Goal: Task Accomplishment & Management: Complete application form

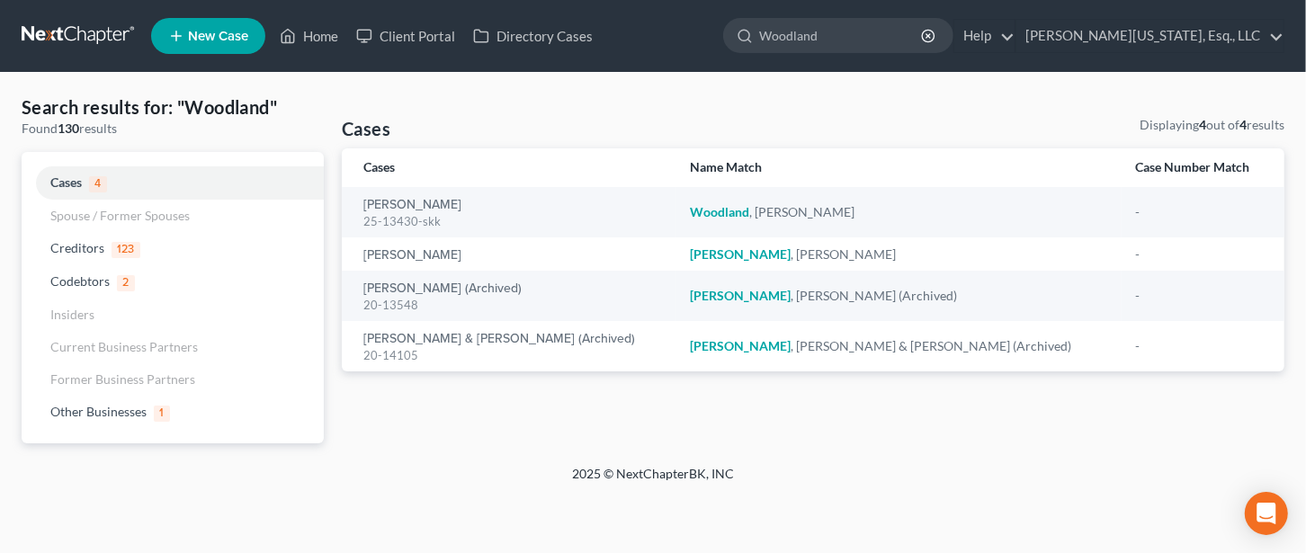
drag, startPoint x: 903, startPoint y: 38, endPoint x: 772, endPoint y: 48, distance: 131.7
click at [773, 49] on ul "New Case Home Client Portal Directory Cases [PERSON_NAME] - No Result - Credito…" at bounding box center [718, 36] width 1134 height 47
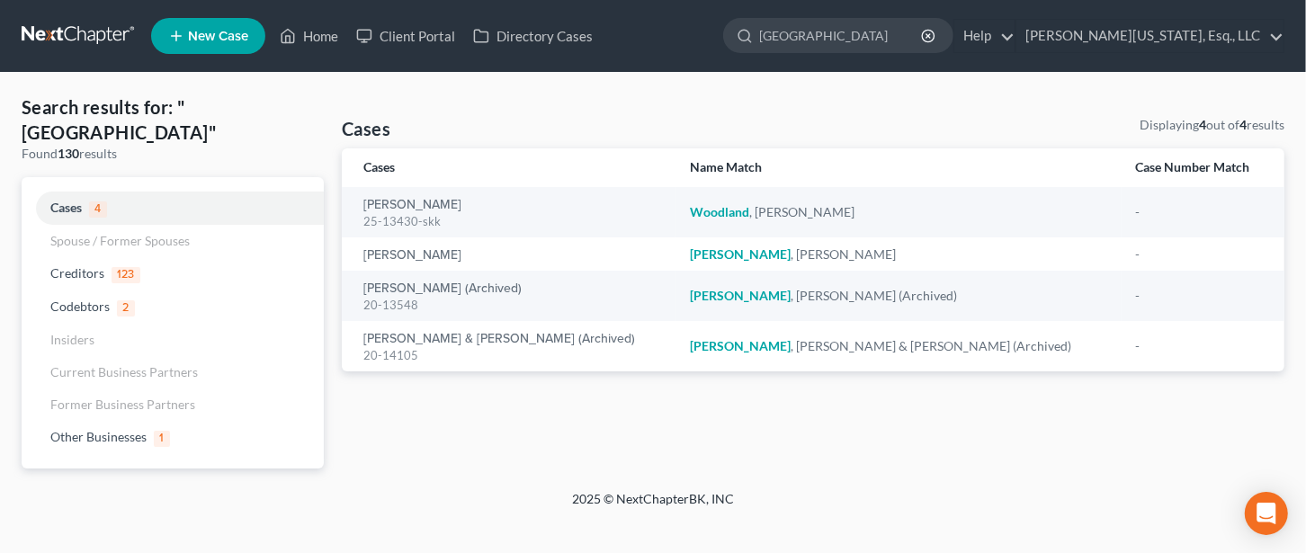
type input "[GEOGRAPHIC_DATA]"
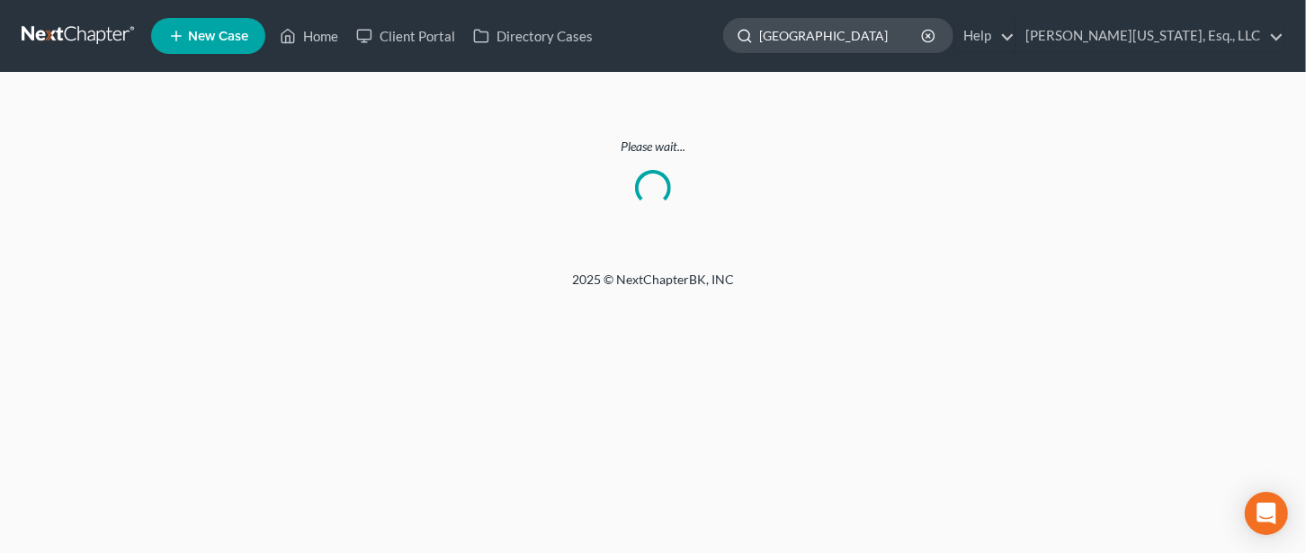
click at [903, 33] on input "[GEOGRAPHIC_DATA]" at bounding box center [841, 35] width 165 height 33
click at [322, 26] on link "Home" at bounding box center [309, 36] width 76 height 32
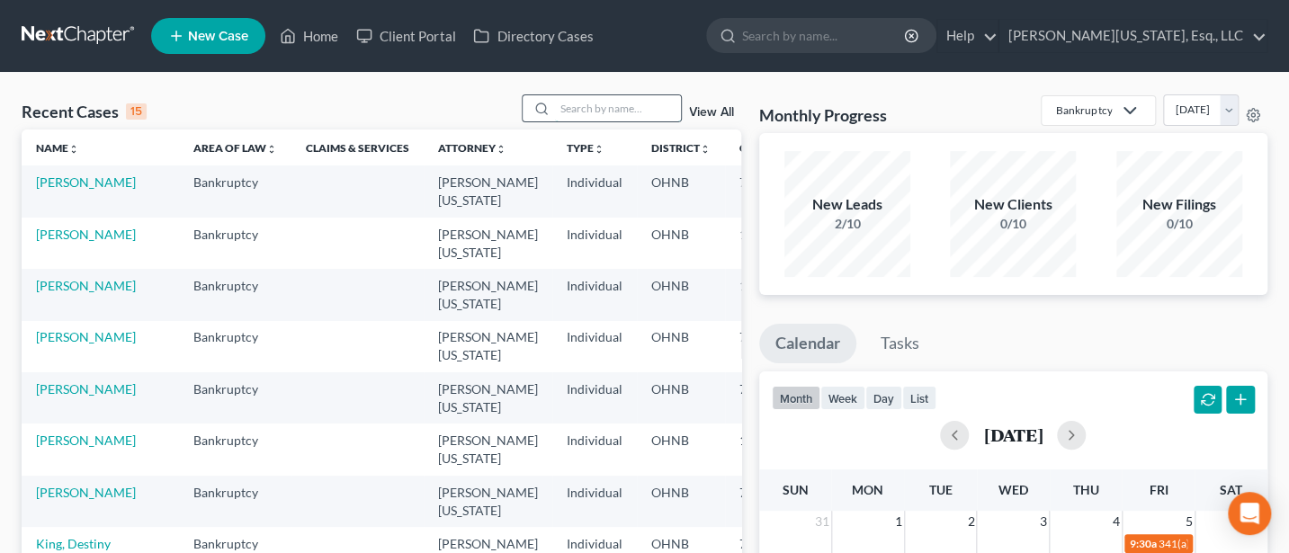
click at [585, 110] on input "search" at bounding box center [618, 108] width 126 height 26
type input "RIchmond"
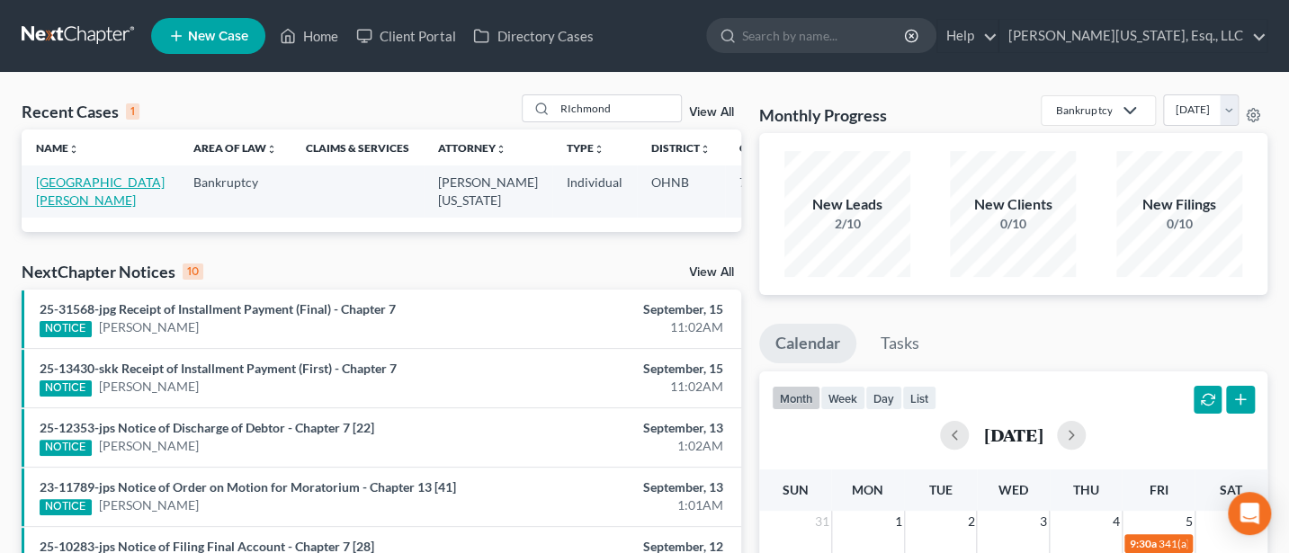
click at [71, 182] on link "[GEOGRAPHIC_DATA][PERSON_NAME]" at bounding box center [100, 191] width 129 height 33
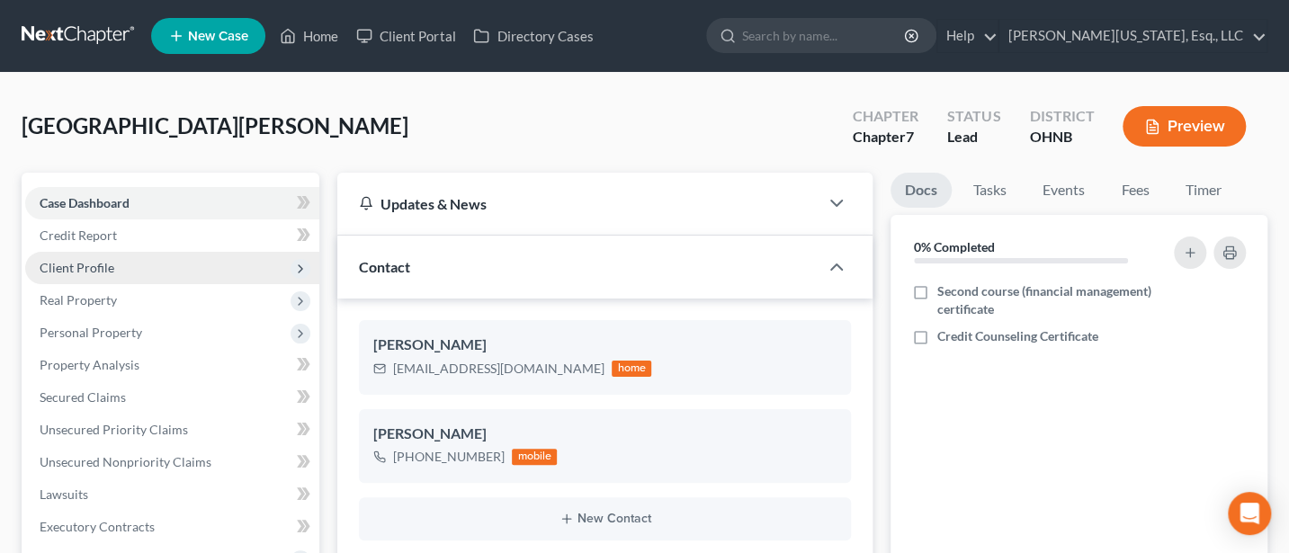
click at [80, 271] on span "Client Profile" at bounding box center [77, 267] width 75 height 15
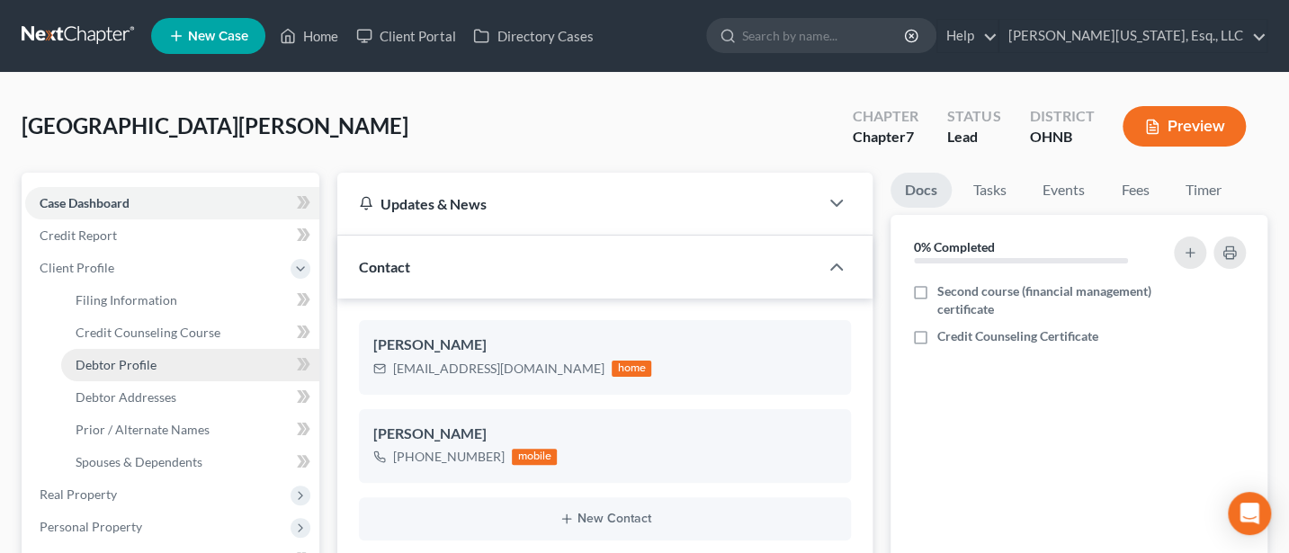
click at [133, 362] on span "Debtor Profile" at bounding box center [116, 364] width 81 height 15
select select "3"
select select "2"
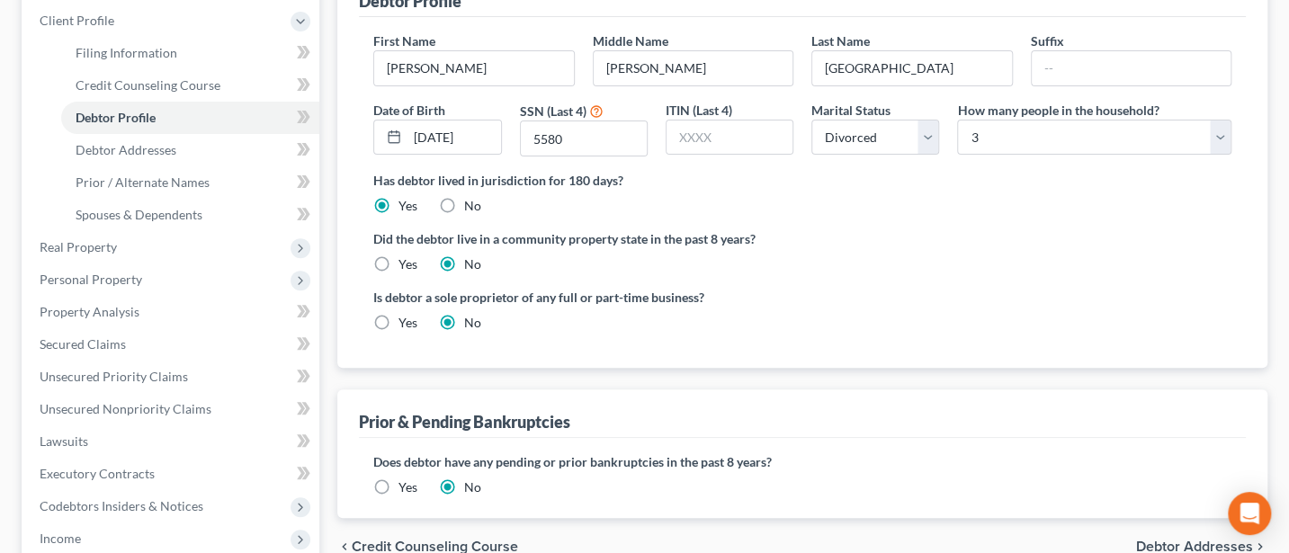
scroll to position [239, 0]
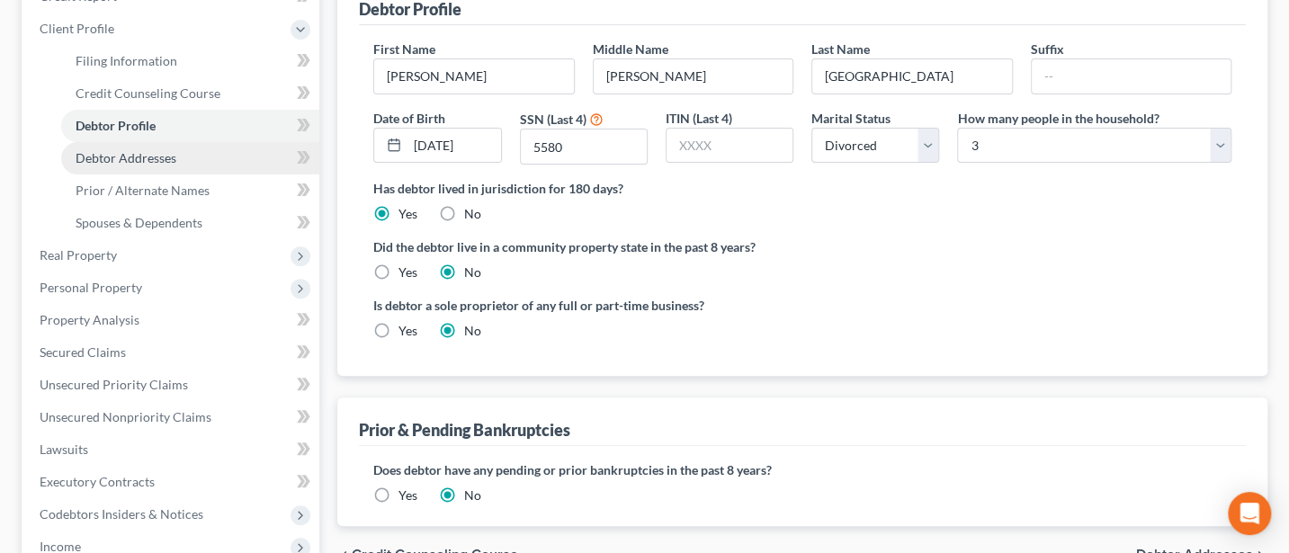
click at [135, 155] on span "Debtor Addresses" at bounding box center [126, 157] width 101 height 15
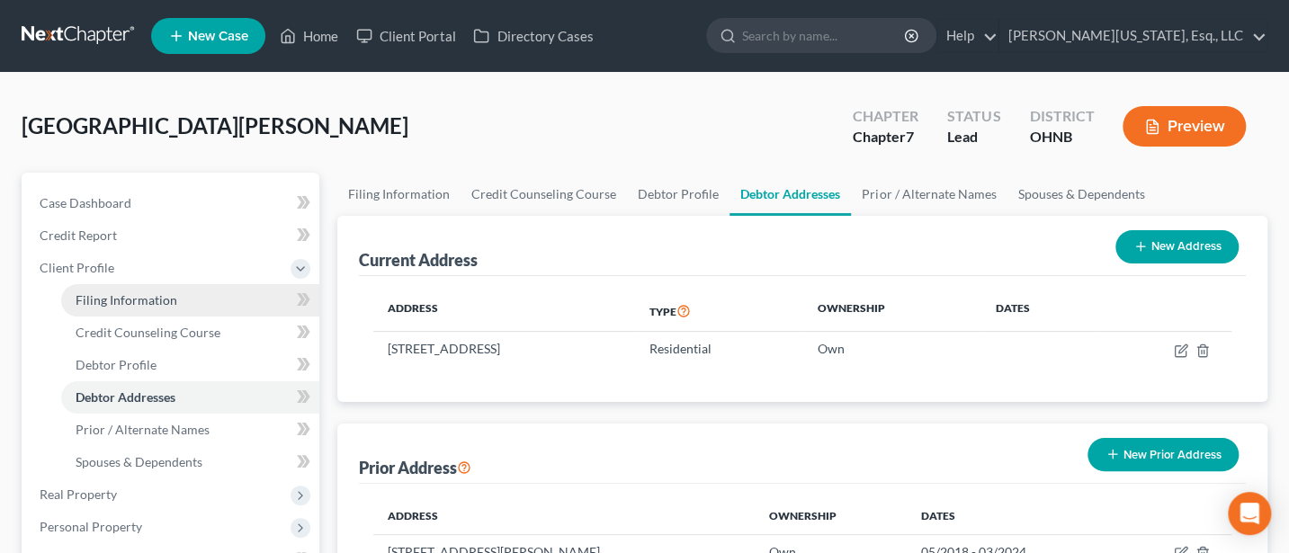
click at [144, 295] on span "Filing Information" at bounding box center [127, 299] width 102 height 15
select select "1"
select select "0"
select select "36"
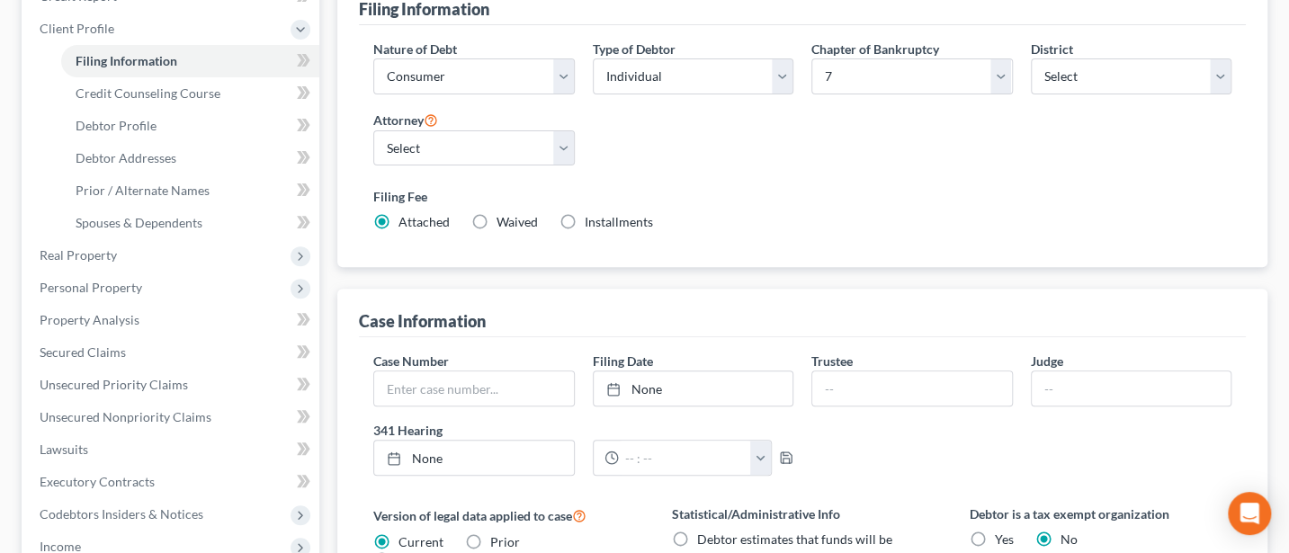
scroll to position [702, 0]
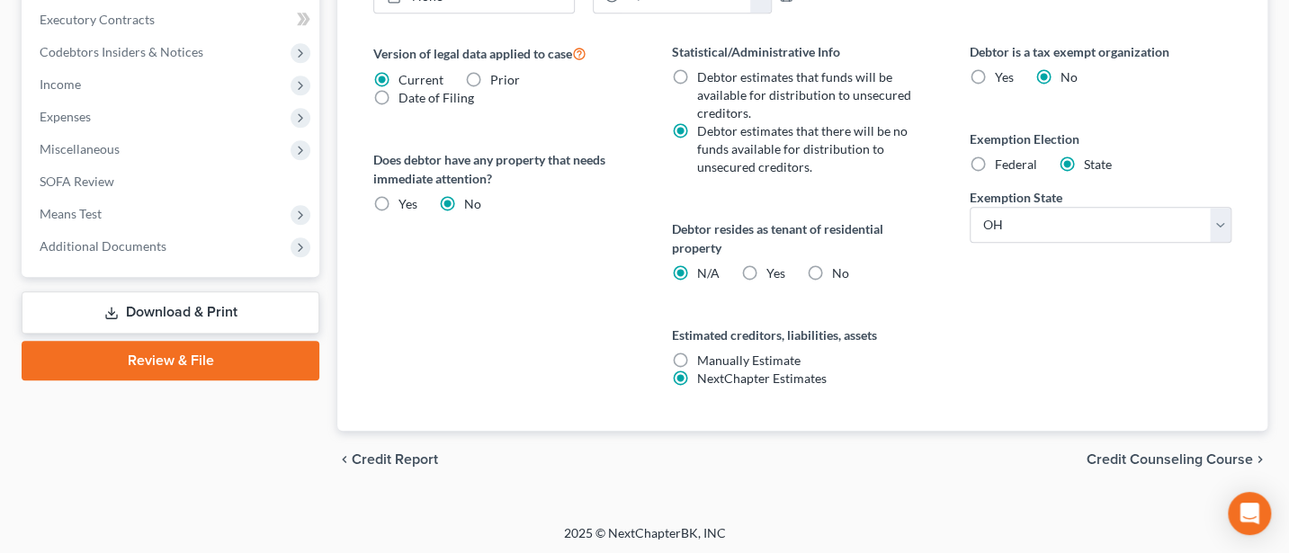
click at [767, 267] on label "Yes Yes" at bounding box center [776, 274] width 19 height 18
click at [774, 267] on input "Yes Yes" at bounding box center [780, 271] width 12 height 12
radio input "true"
radio input "false"
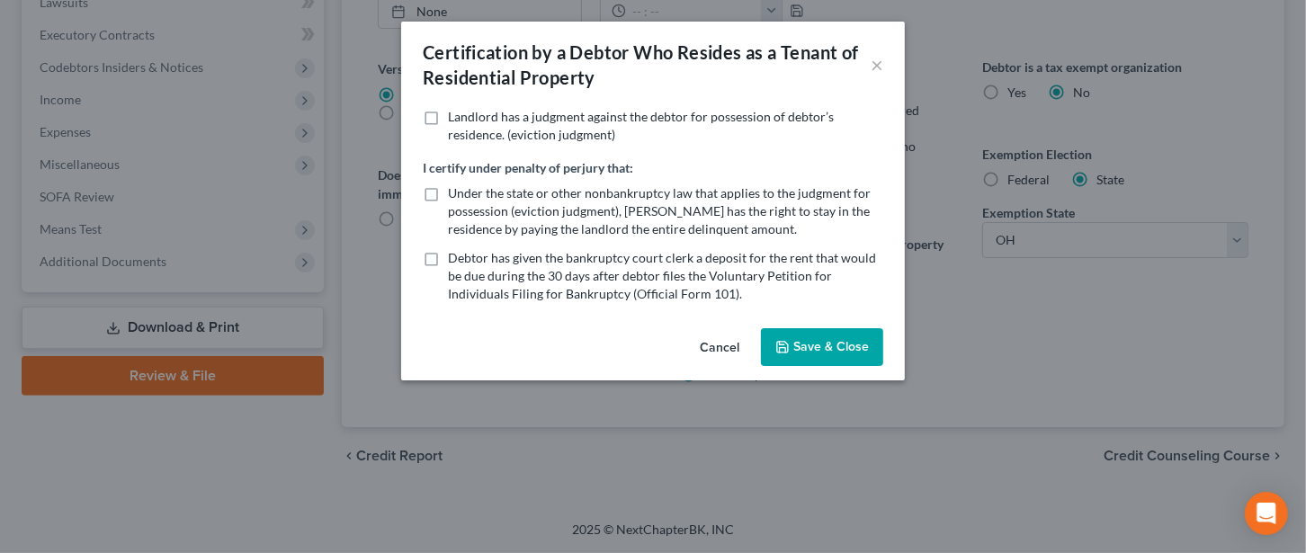
click at [834, 349] on button "Save & Close" at bounding box center [822, 347] width 122 height 38
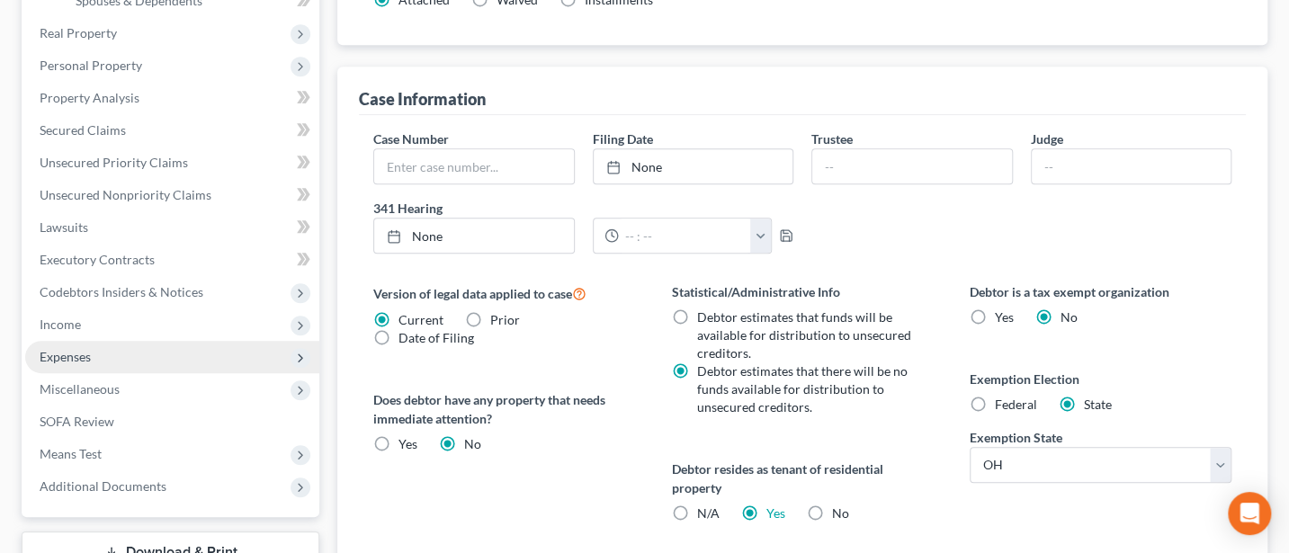
scroll to position [222, 0]
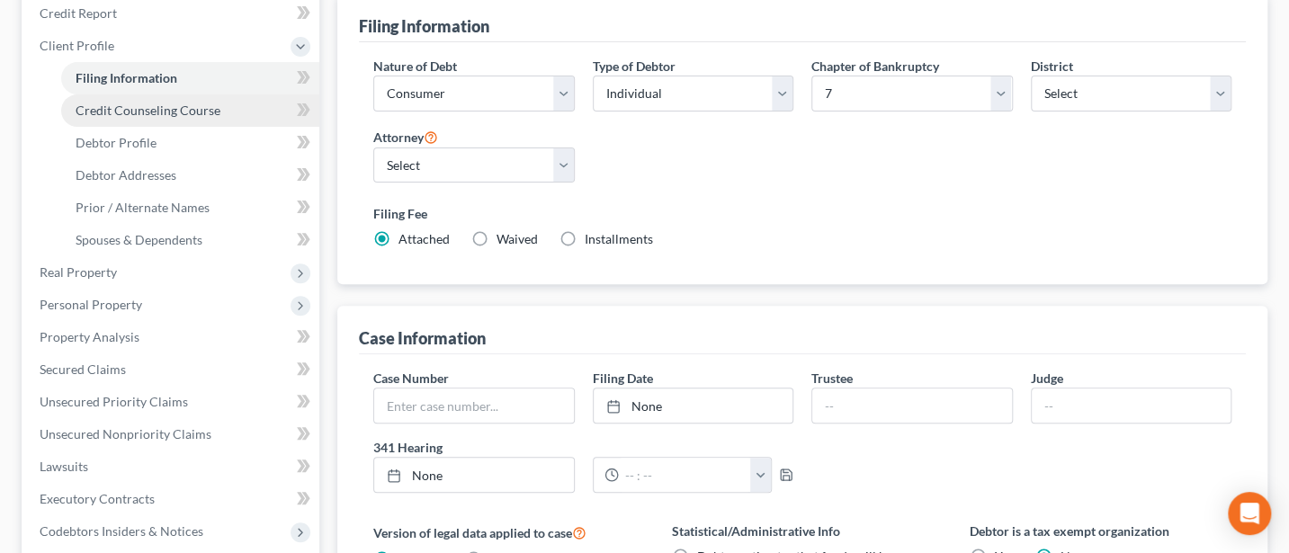
click at [128, 106] on span "Credit Counseling Course" at bounding box center [148, 110] width 145 height 15
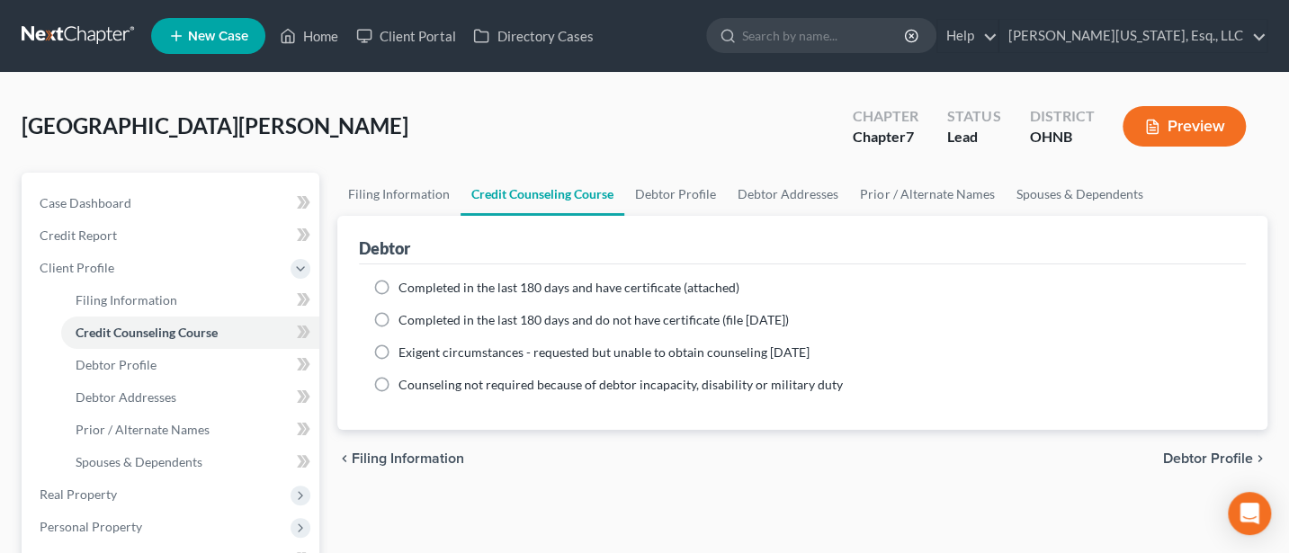
click at [399, 280] on label "Completed in the last 180 days and have certificate (attached)" at bounding box center [569, 288] width 341 height 18
click at [406, 280] on input "Completed in the last 180 days and have certificate (attached)" at bounding box center [412, 285] width 12 height 12
radio input "true"
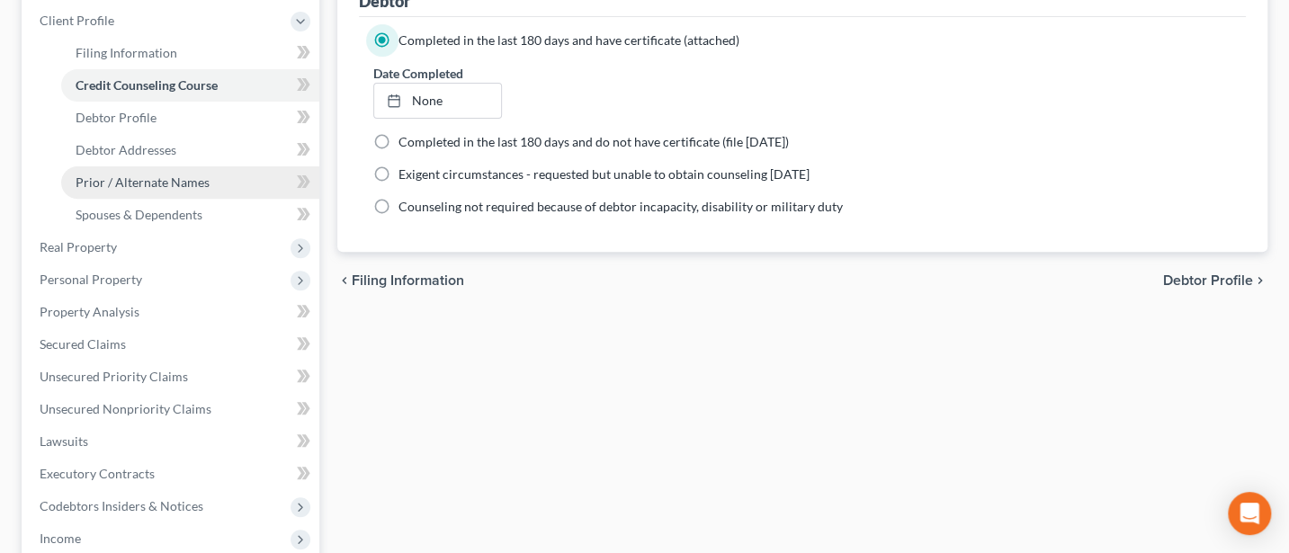
scroll to position [239, 0]
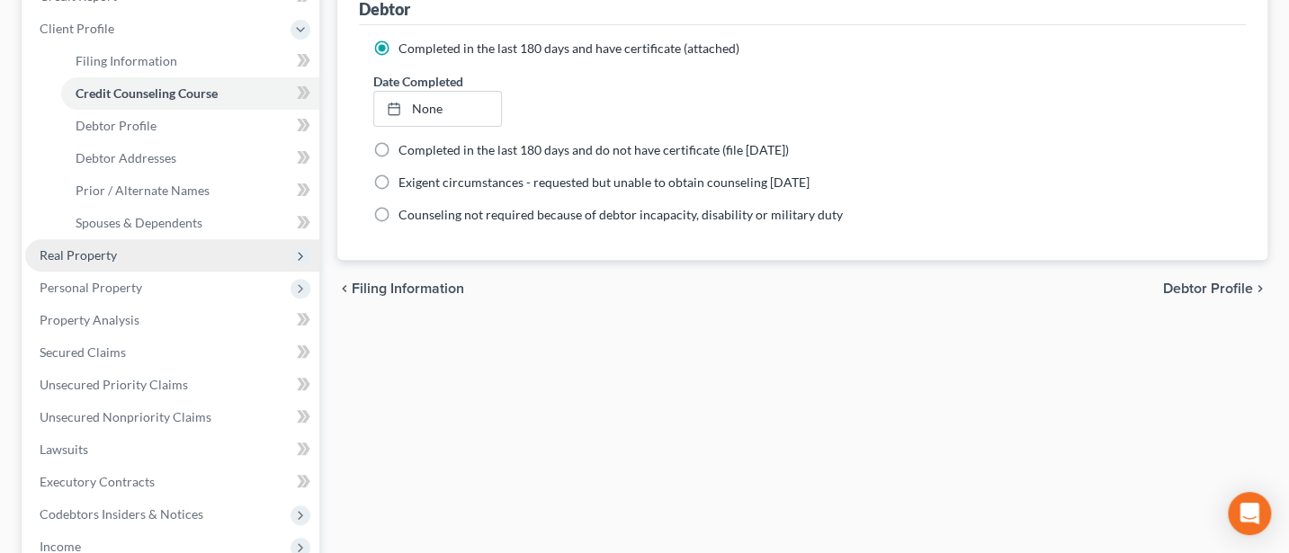
click at [86, 243] on span "Real Property" at bounding box center [172, 255] width 294 height 32
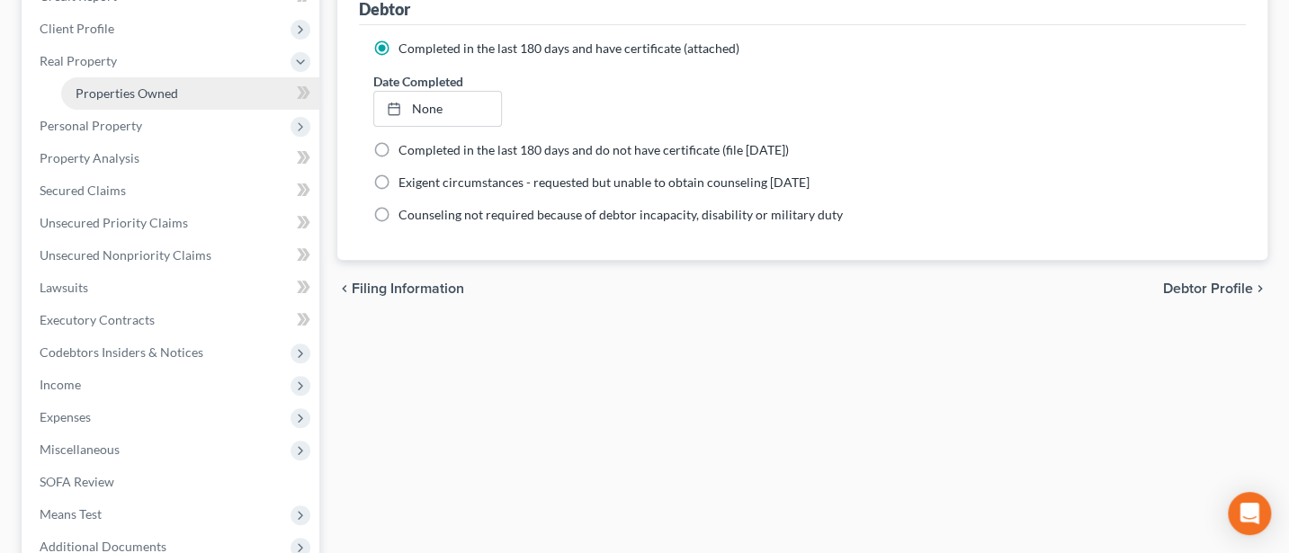
click at [108, 91] on span "Properties Owned" at bounding box center [127, 92] width 103 height 15
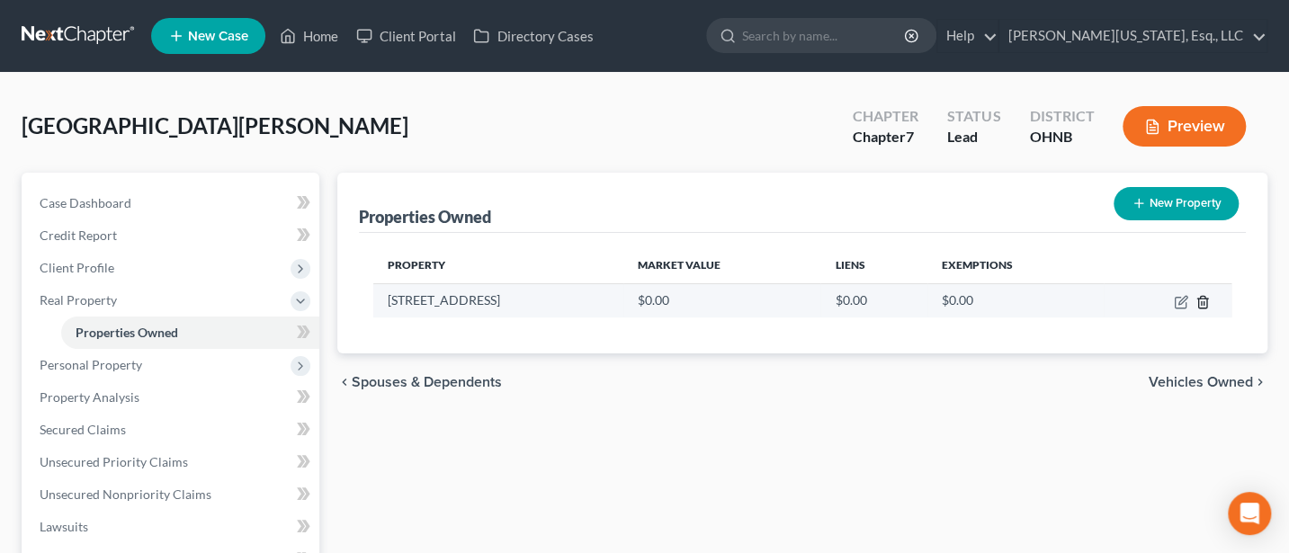
click at [1204, 299] on icon "button" at bounding box center [1203, 302] width 14 height 14
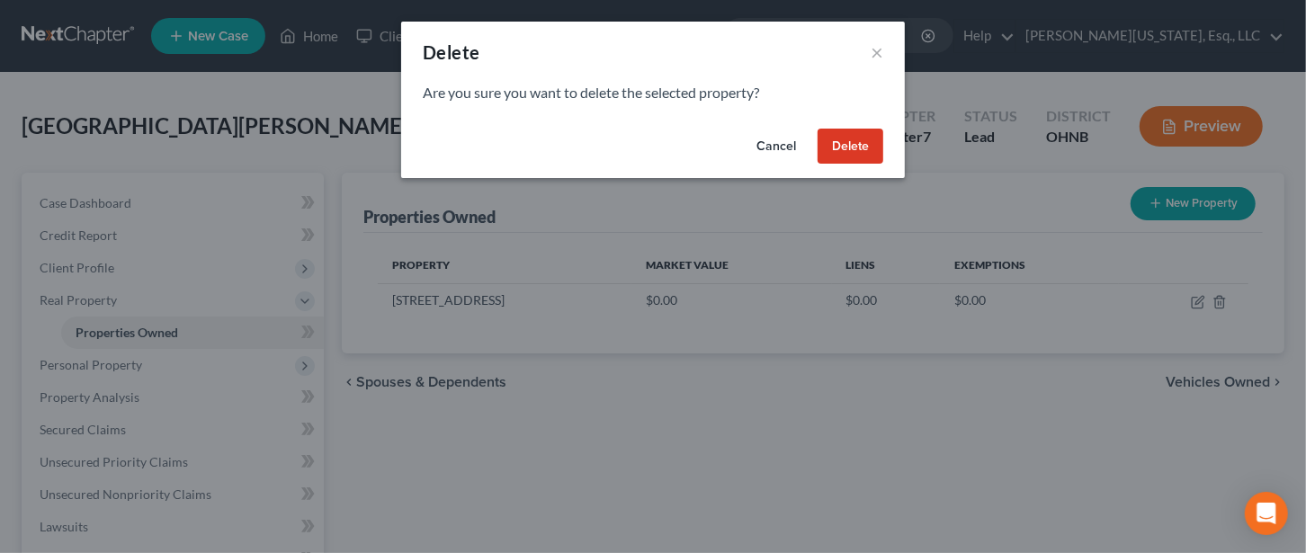
click at [862, 146] on button "Delete" at bounding box center [851, 147] width 66 height 36
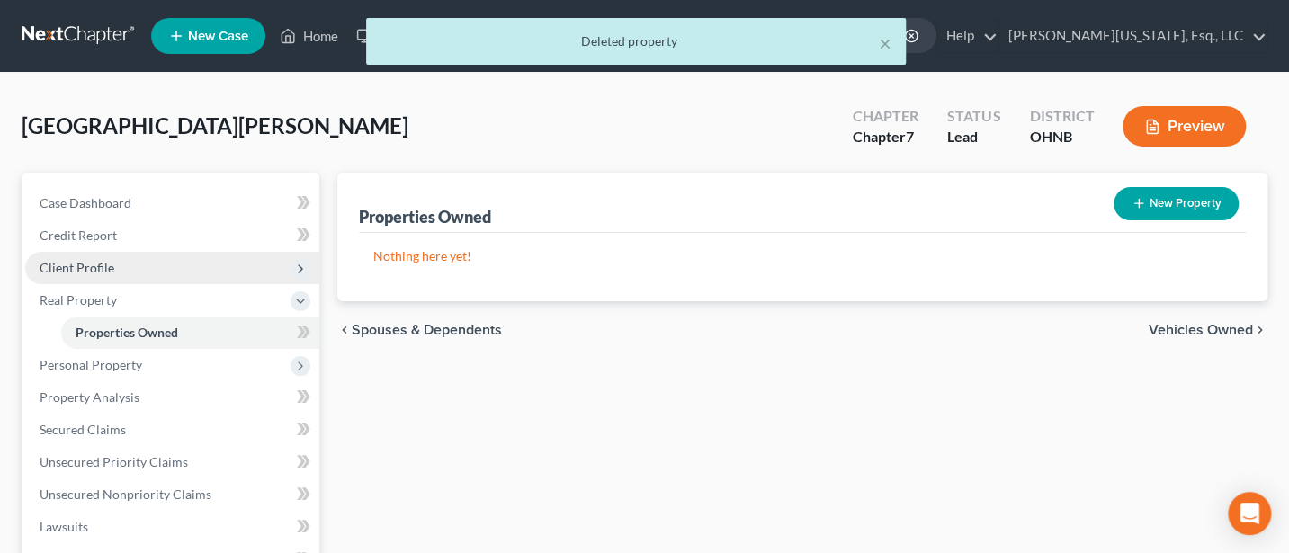
click at [72, 262] on span "Client Profile" at bounding box center [77, 267] width 75 height 15
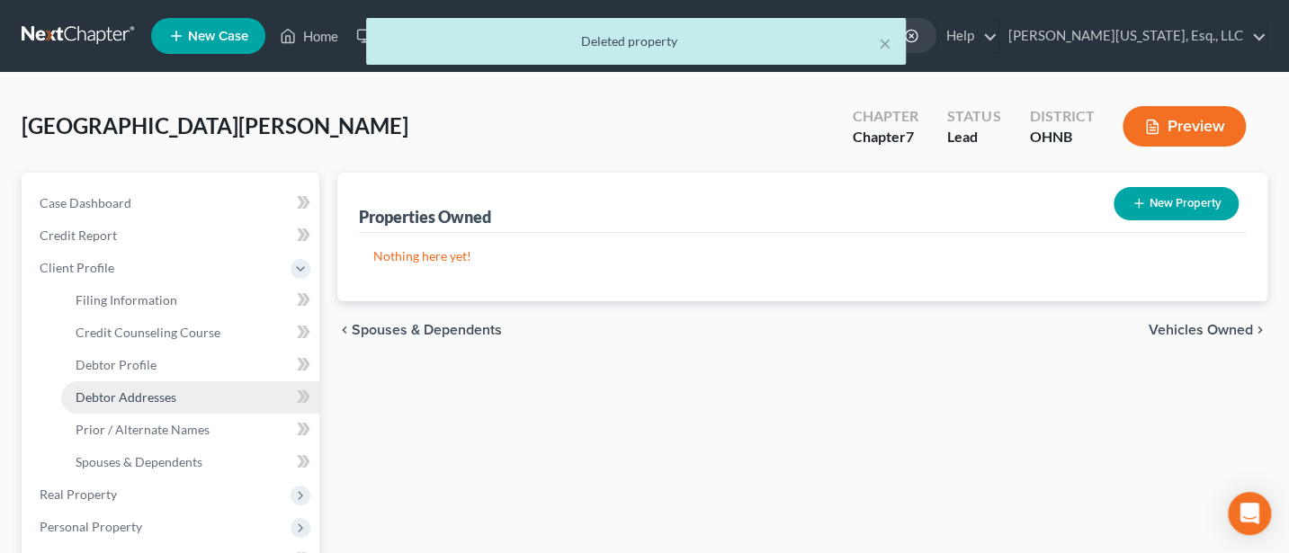
click at [136, 396] on span "Debtor Addresses" at bounding box center [126, 397] width 101 height 15
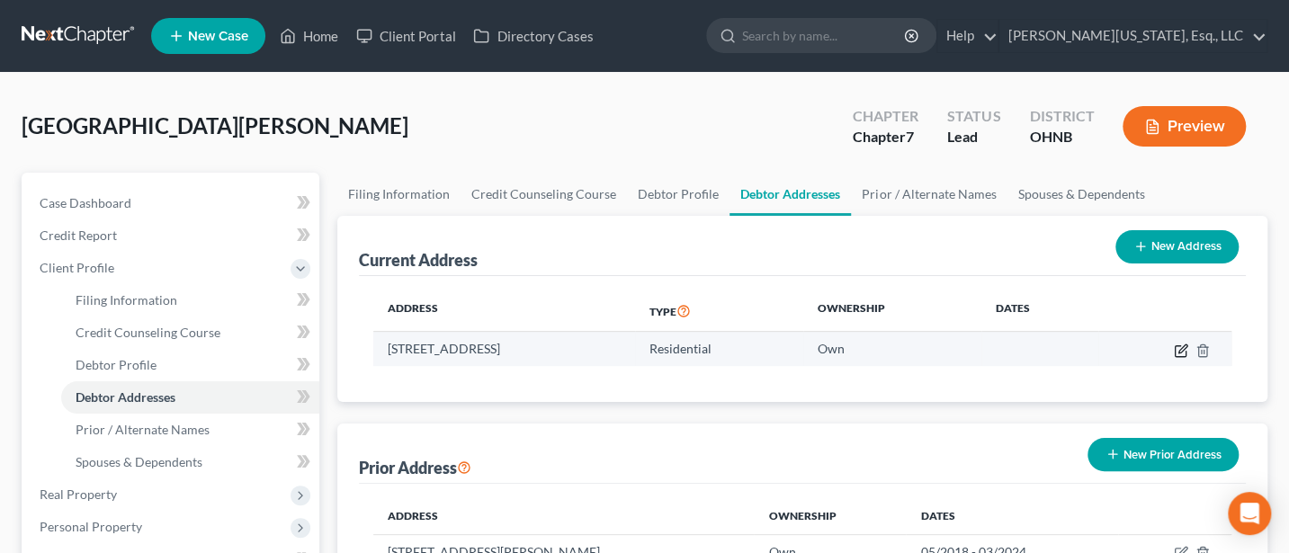
click at [1180, 349] on icon "button" at bounding box center [1181, 351] width 14 height 14
select select "36"
select select "42"
select select "0"
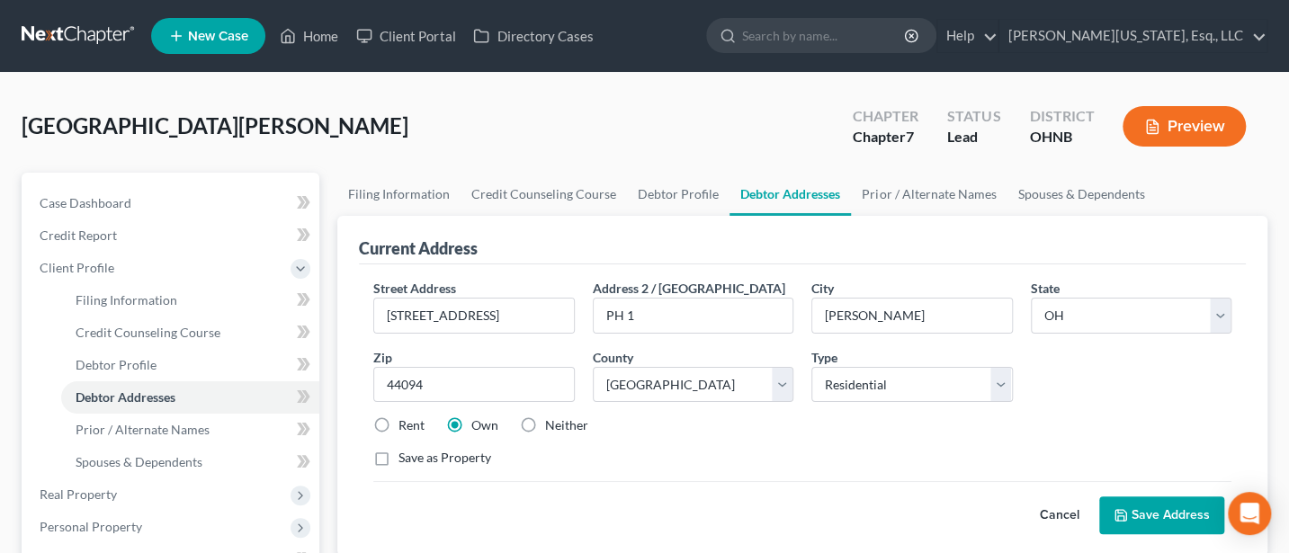
click at [399, 424] on label "Rent" at bounding box center [412, 426] width 26 height 18
click at [406, 424] on input "Rent" at bounding box center [412, 423] width 12 height 12
radio input "true"
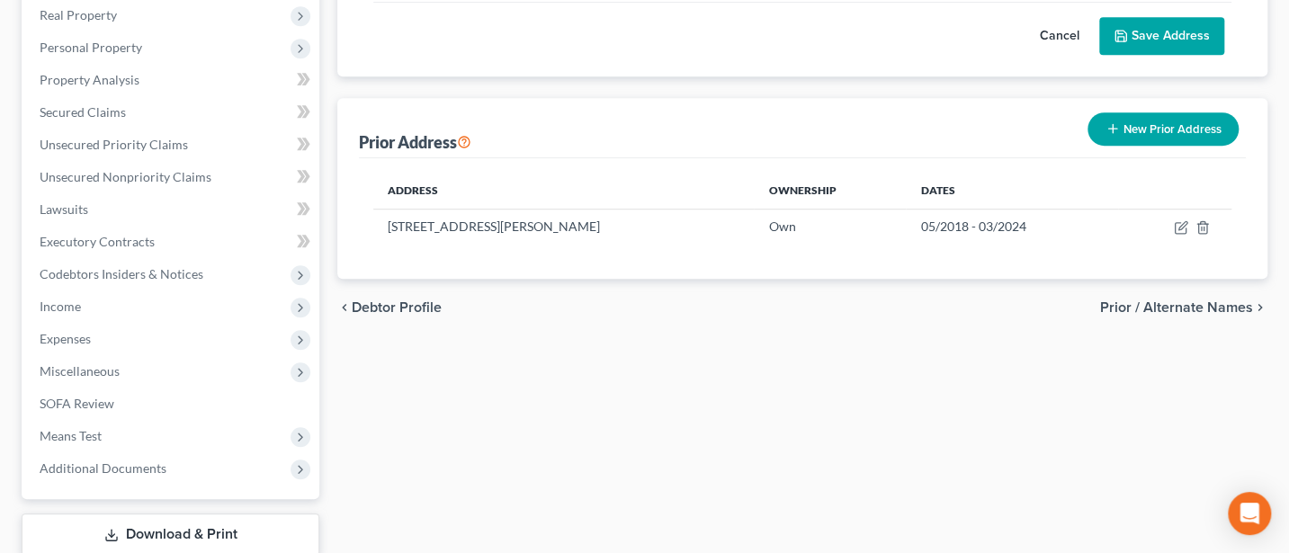
scroll to position [239, 0]
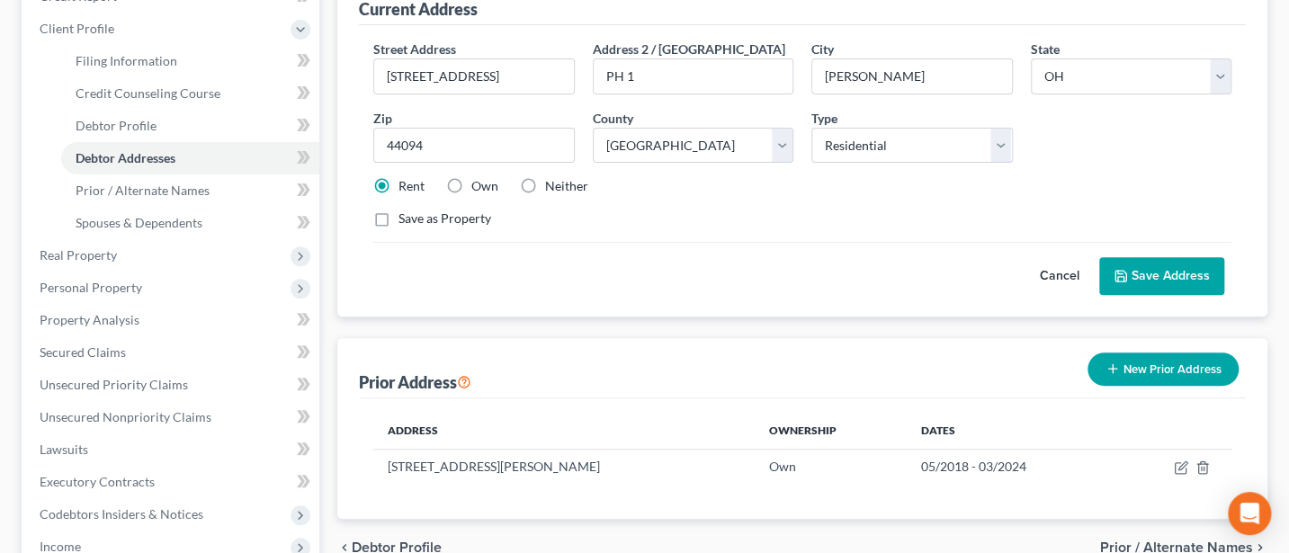
click at [1167, 269] on button "Save Address" at bounding box center [1162, 276] width 125 height 38
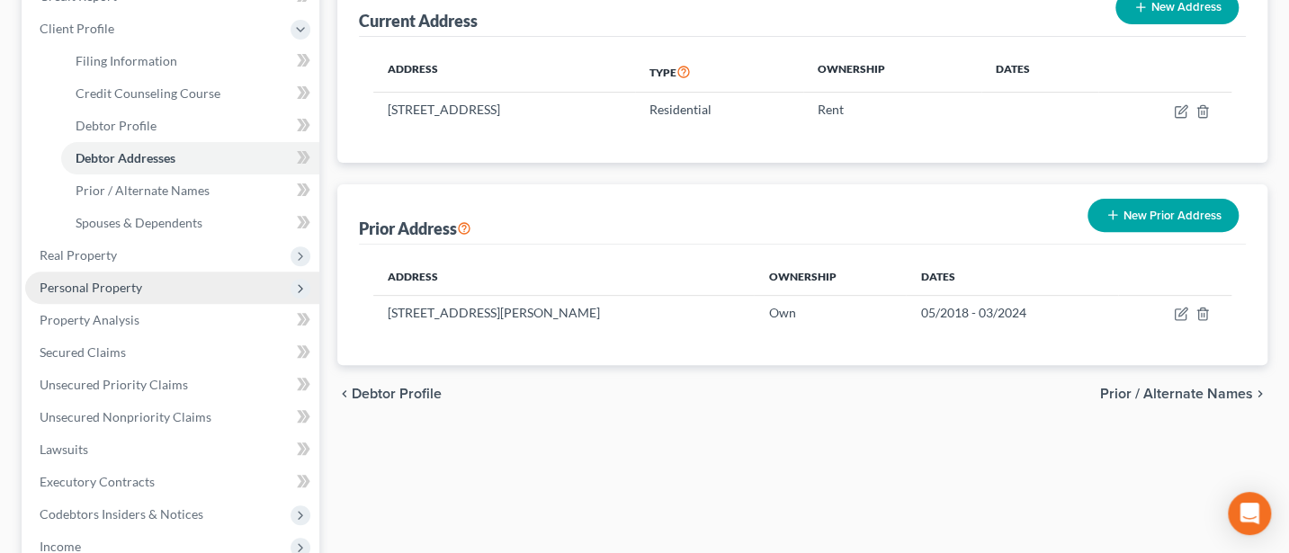
click at [97, 290] on span "Personal Property" at bounding box center [91, 287] width 103 height 15
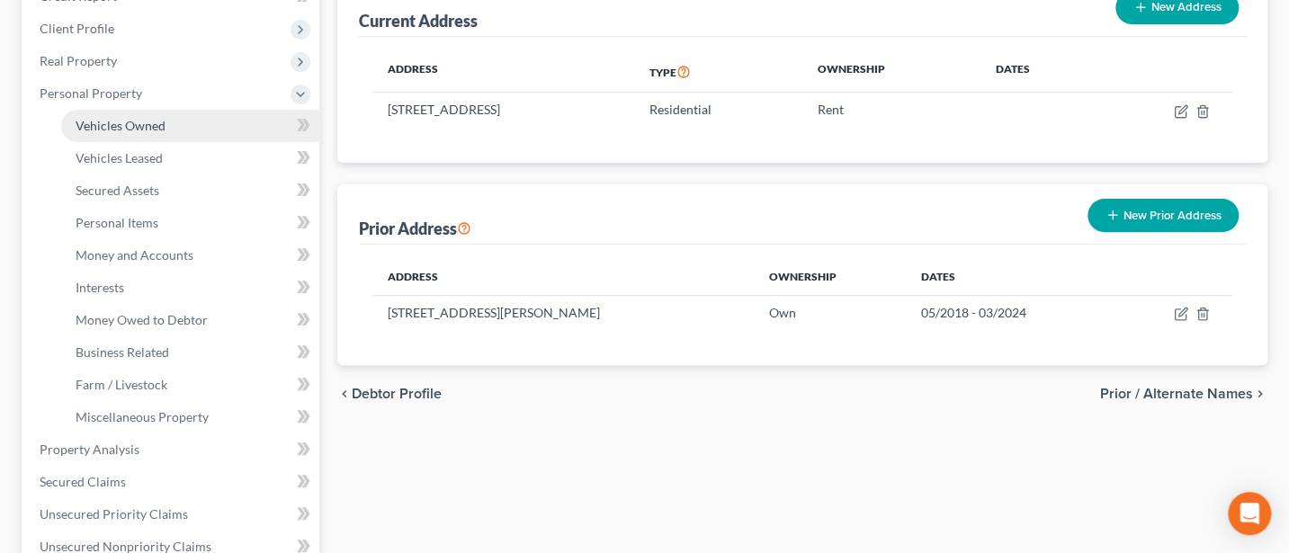
click at [138, 118] on span "Vehicles Owned" at bounding box center [121, 125] width 90 height 15
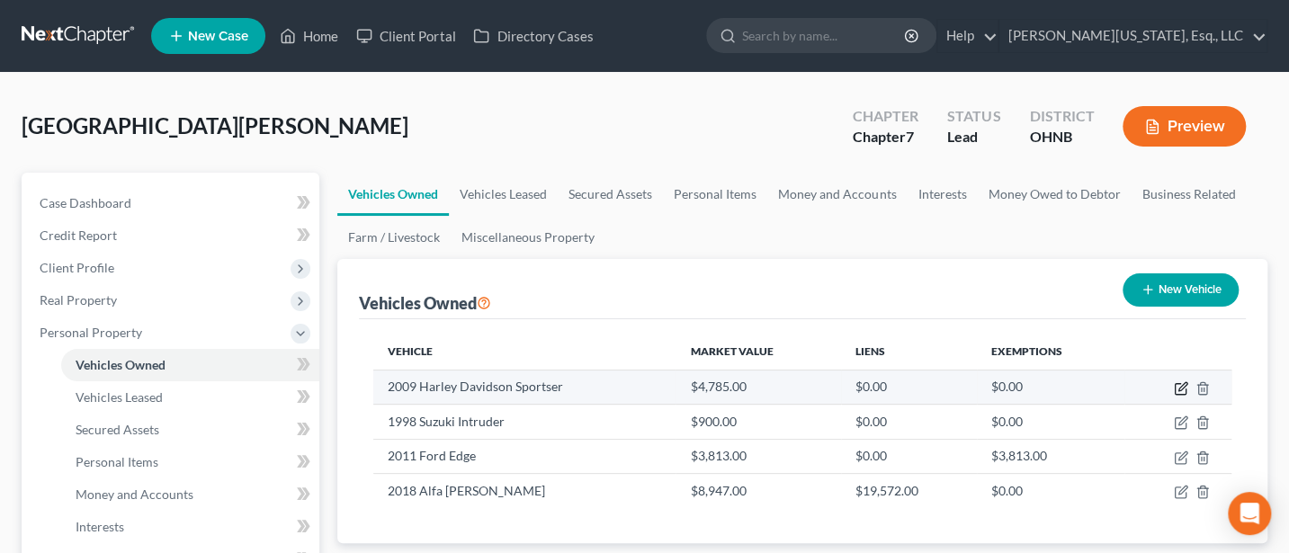
click at [1178, 384] on icon "button" at bounding box center [1181, 389] width 14 height 14
select select "0"
select select "17"
select select "4"
select select "0"
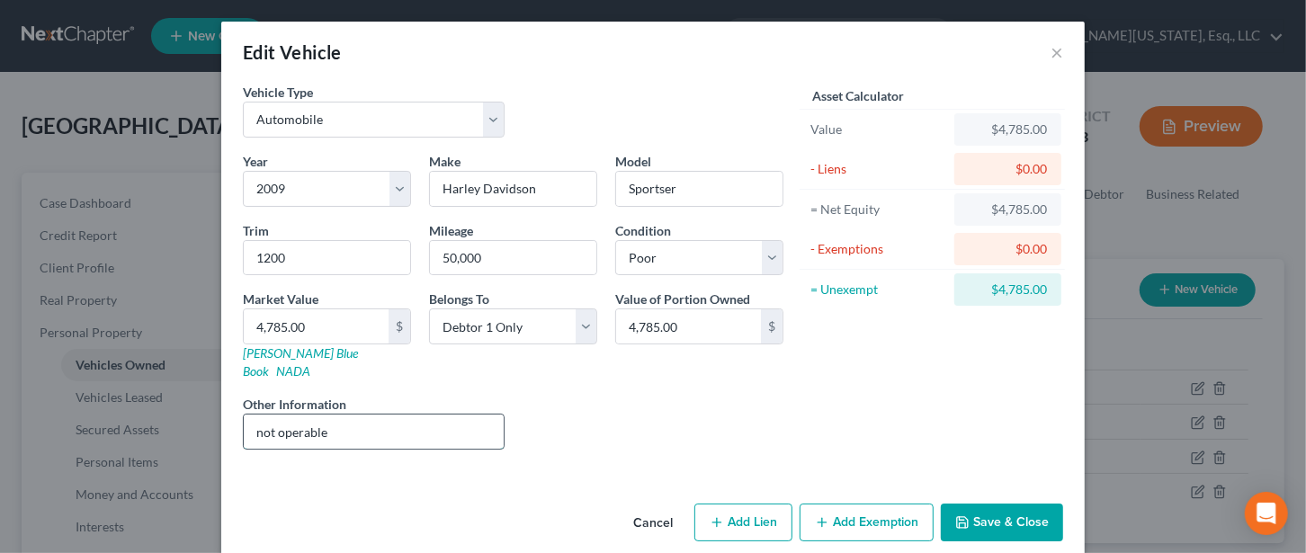
click at [333, 415] on input "not operable" at bounding box center [374, 432] width 260 height 34
type input "not operable, requires $2500 to repair"
type input "2,285"
click at [866, 505] on button "Add Exemption" at bounding box center [867, 523] width 134 height 38
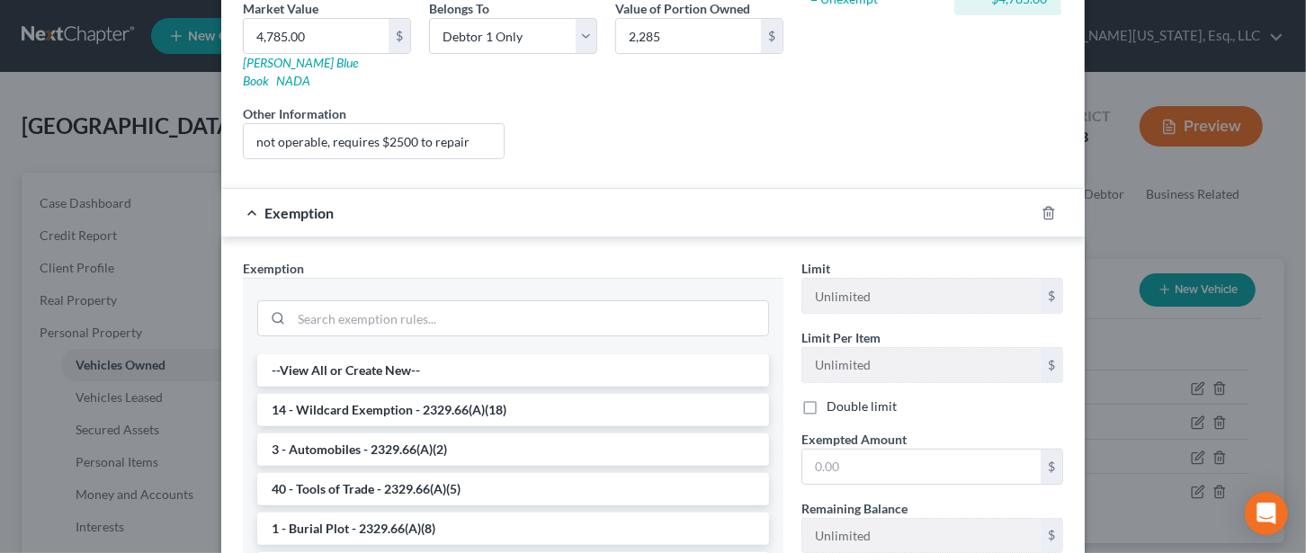
scroll to position [480, 0]
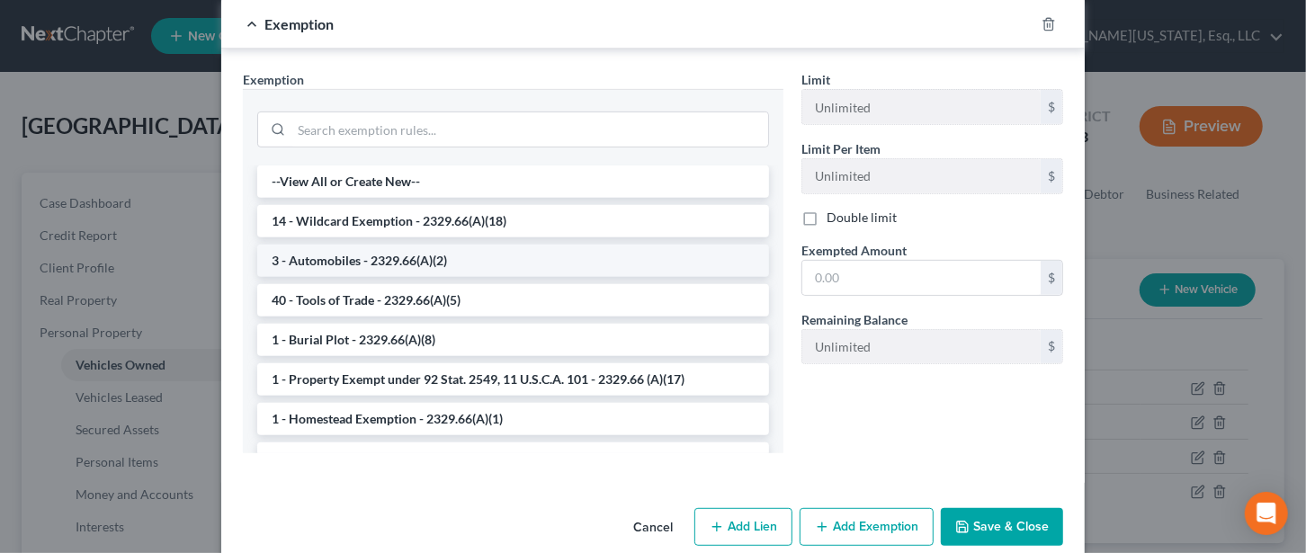
click at [314, 245] on li "3 - Automobiles - 2329.66(A)(2)" at bounding box center [513, 261] width 512 height 32
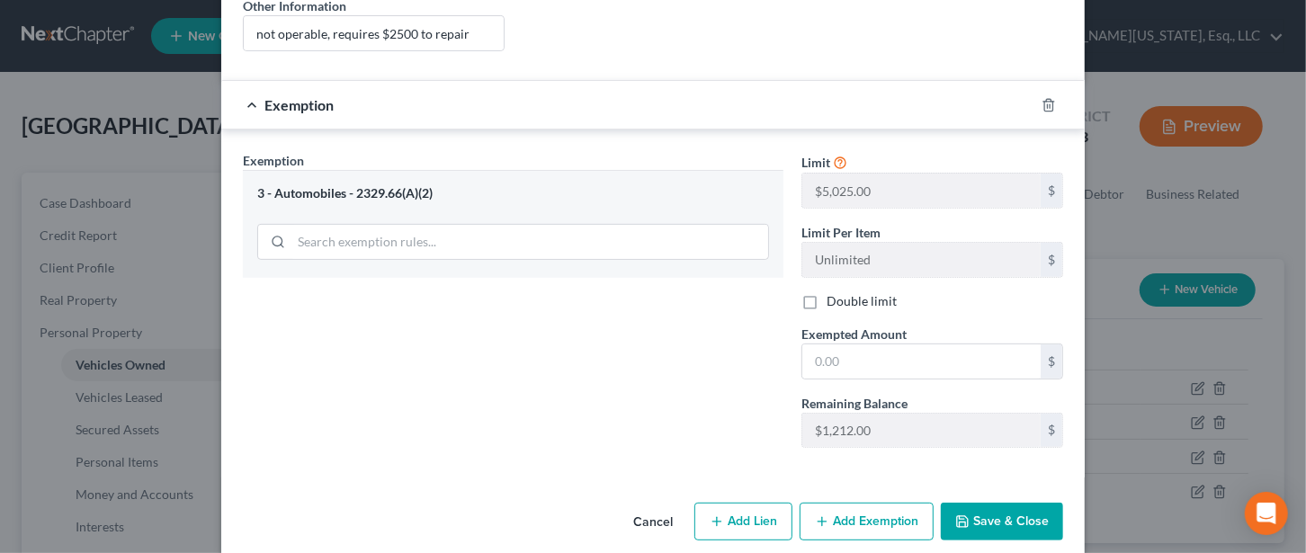
click at [995, 503] on button "Save & Close" at bounding box center [1002, 522] width 122 height 38
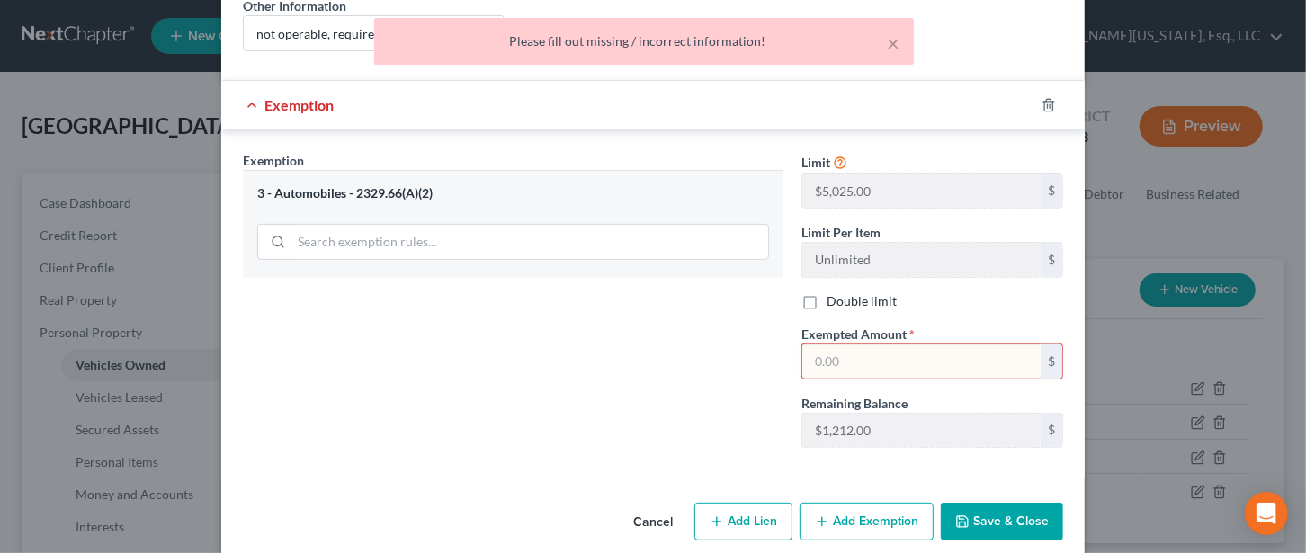
click at [821, 345] on input "text" at bounding box center [922, 362] width 238 height 34
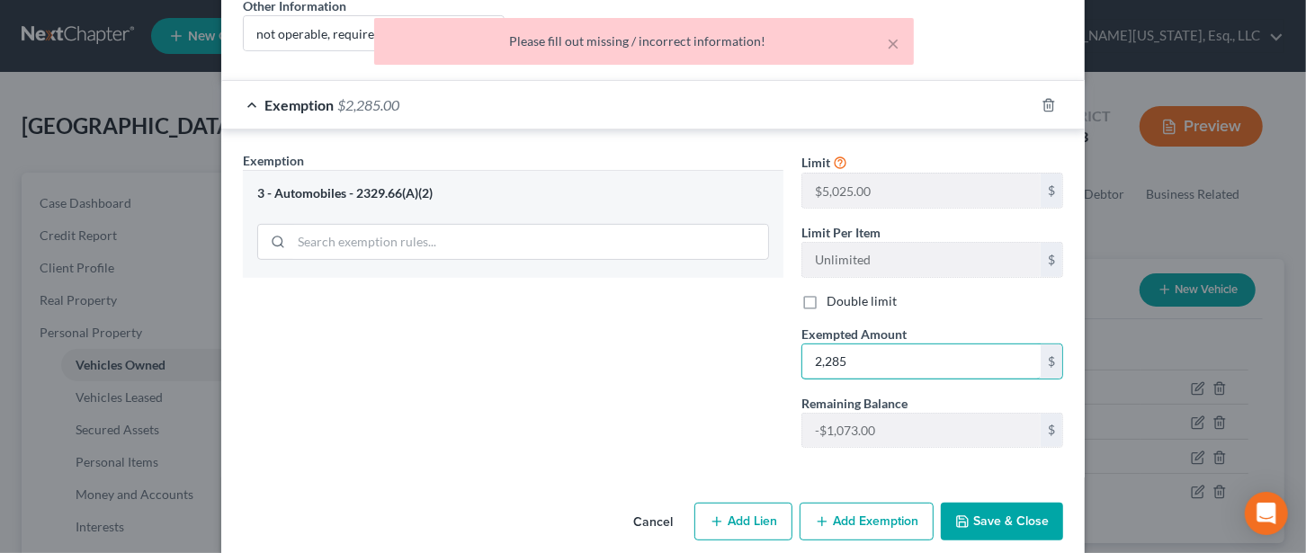
type input "2,285"
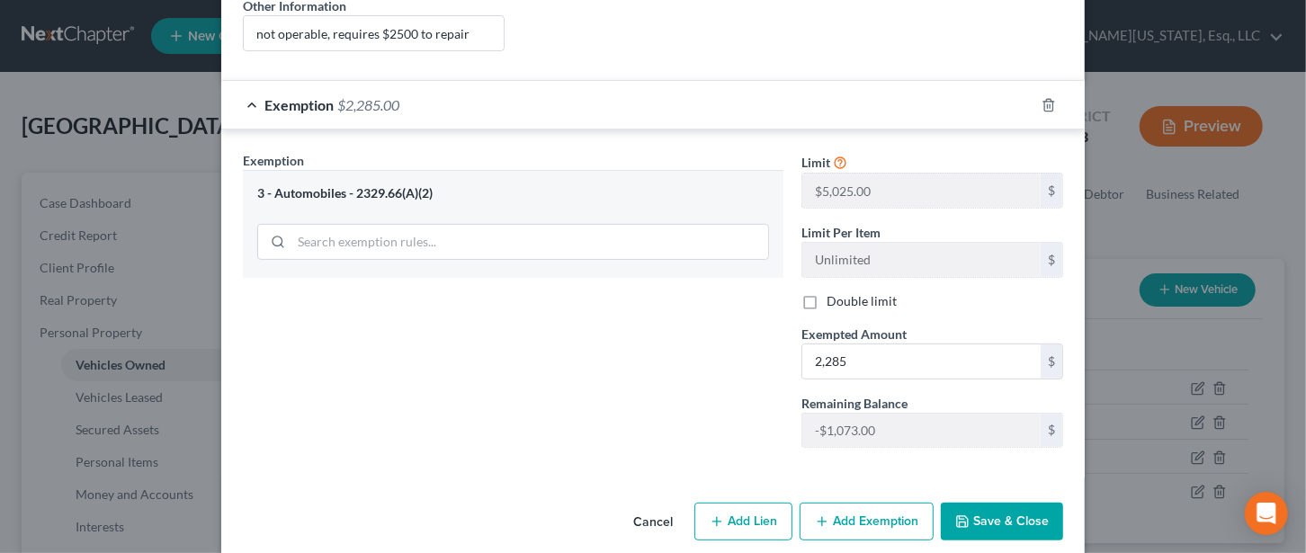
click at [1000, 503] on button "Save & Close" at bounding box center [1002, 522] width 122 height 38
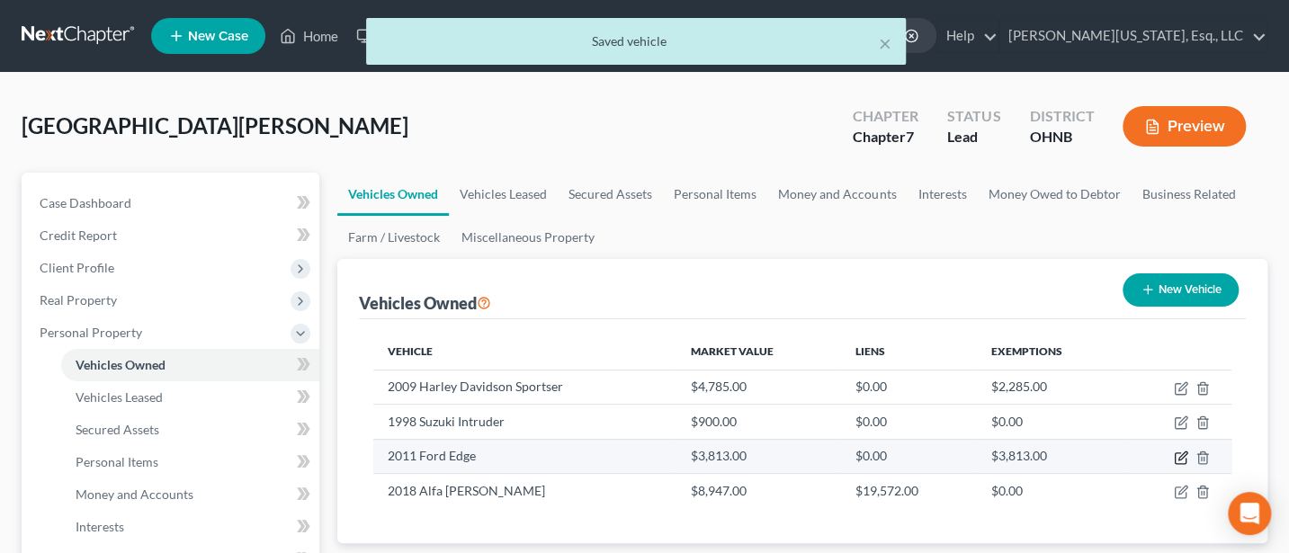
click at [1180, 456] on icon "button" at bounding box center [1181, 458] width 14 height 14
select select "0"
select select "15"
select select "4"
select select "0"
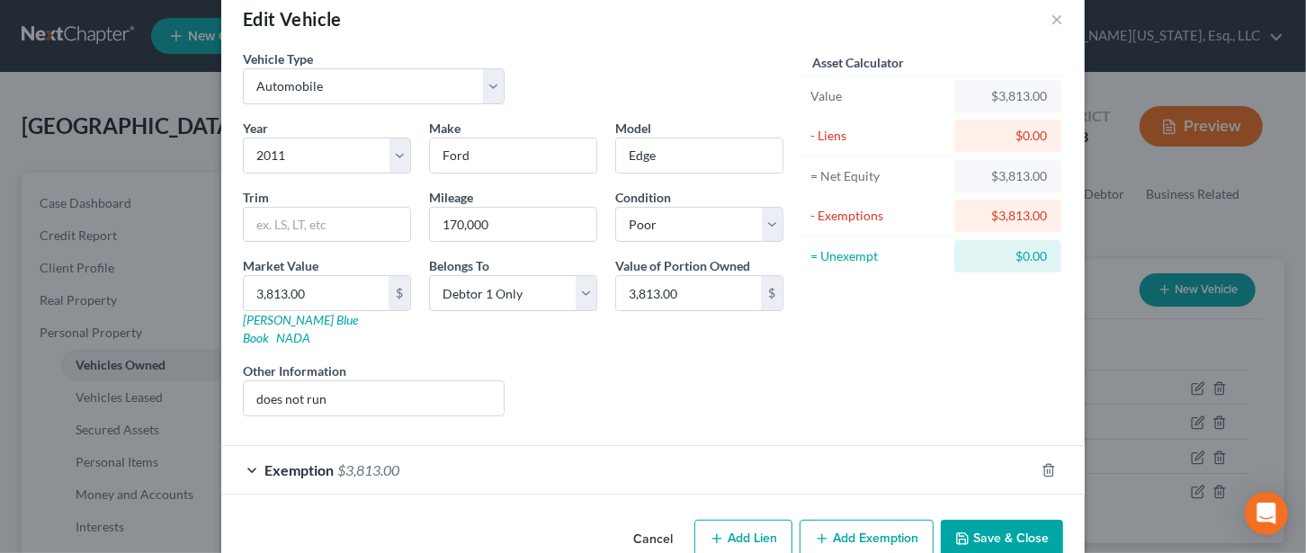
scroll to position [52, 0]
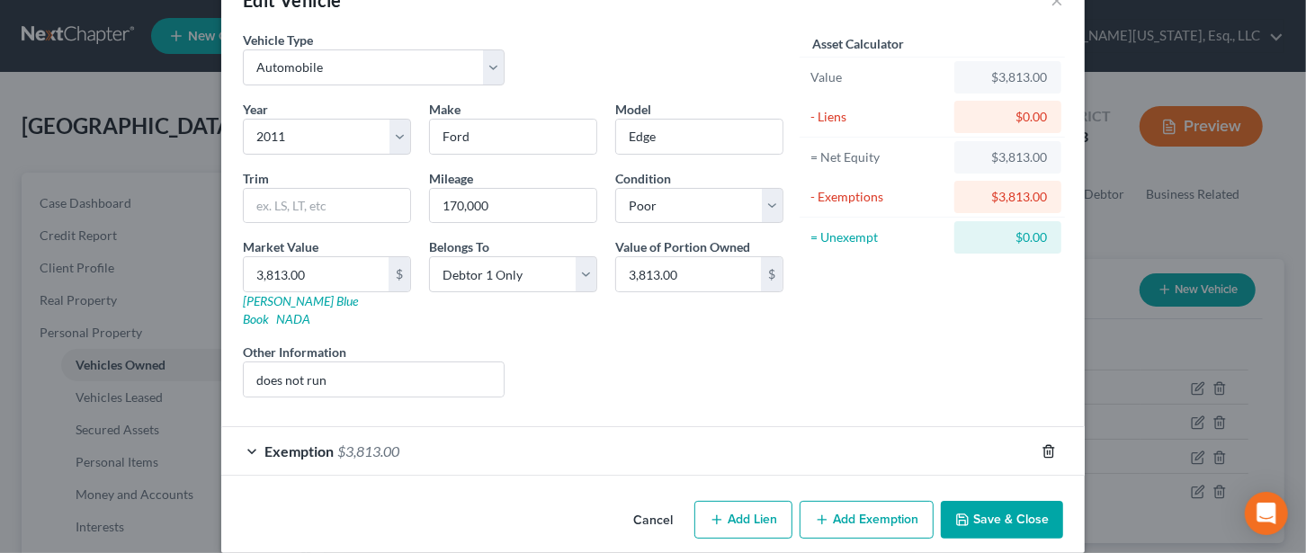
click at [1042, 444] on icon "button" at bounding box center [1049, 451] width 14 height 14
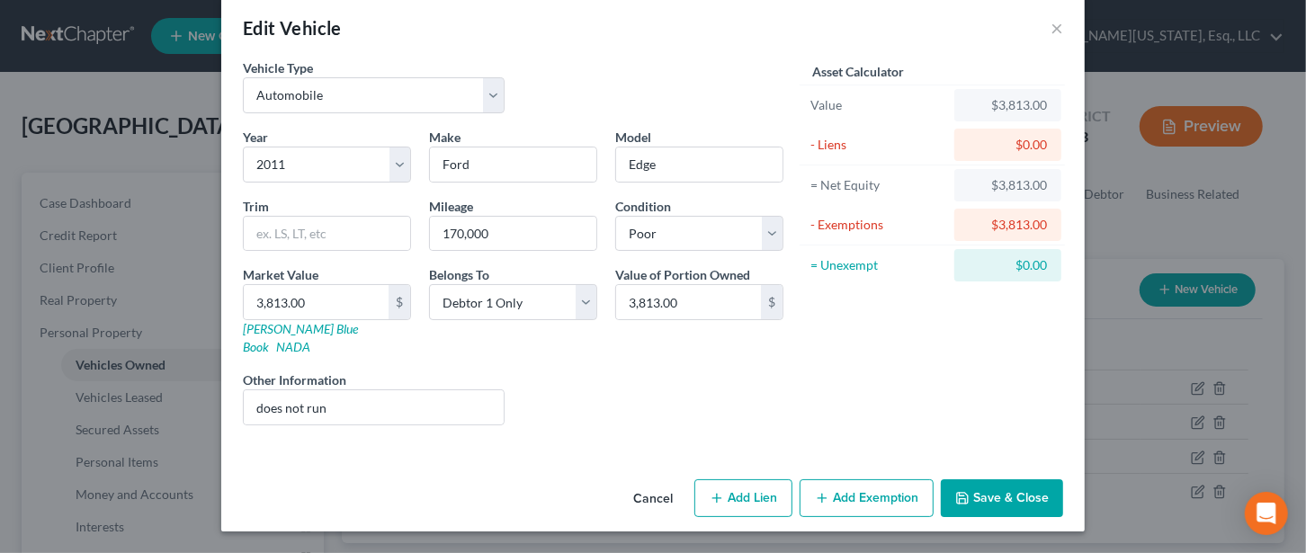
scroll to position [3, 0]
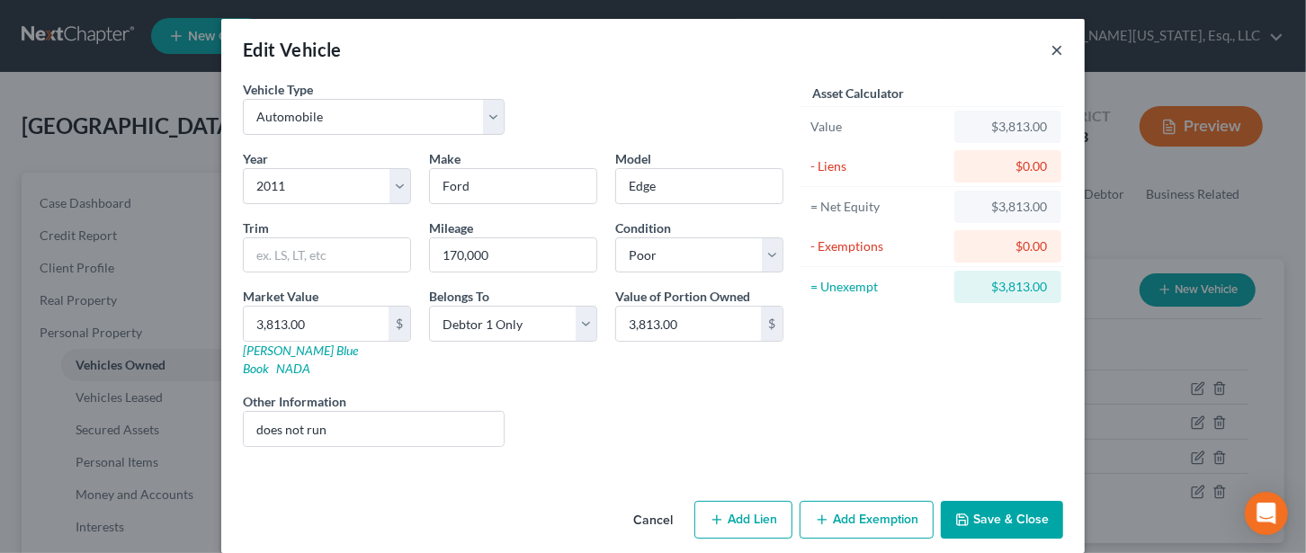
click at [1051, 53] on button "×" at bounding box center [1057, 50] width 13 height 22
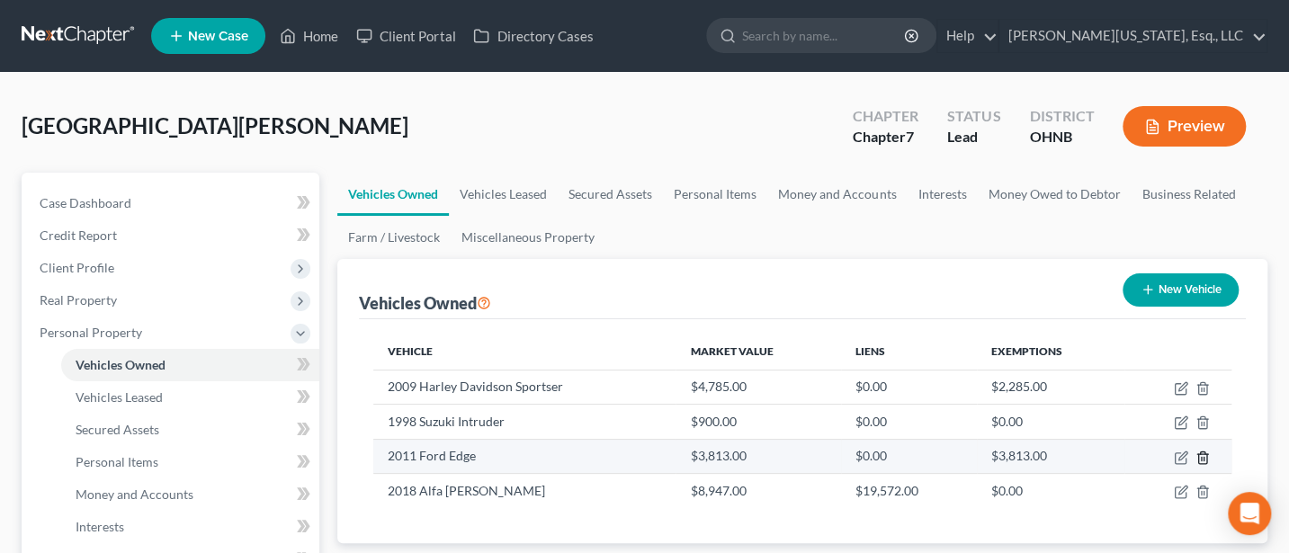
click at [1202, 457] on line "button" at bounding box center [1202, 459] width 0 height 4
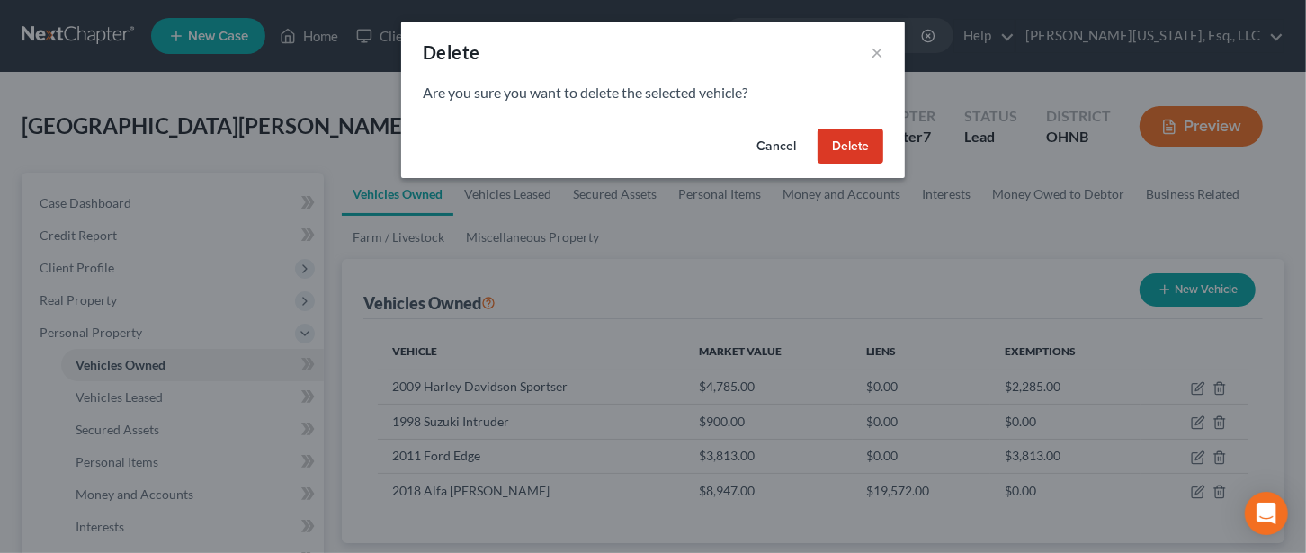
click at [841, 146] on button "Delete" at bounding box center [851, 147] width 66 height 36
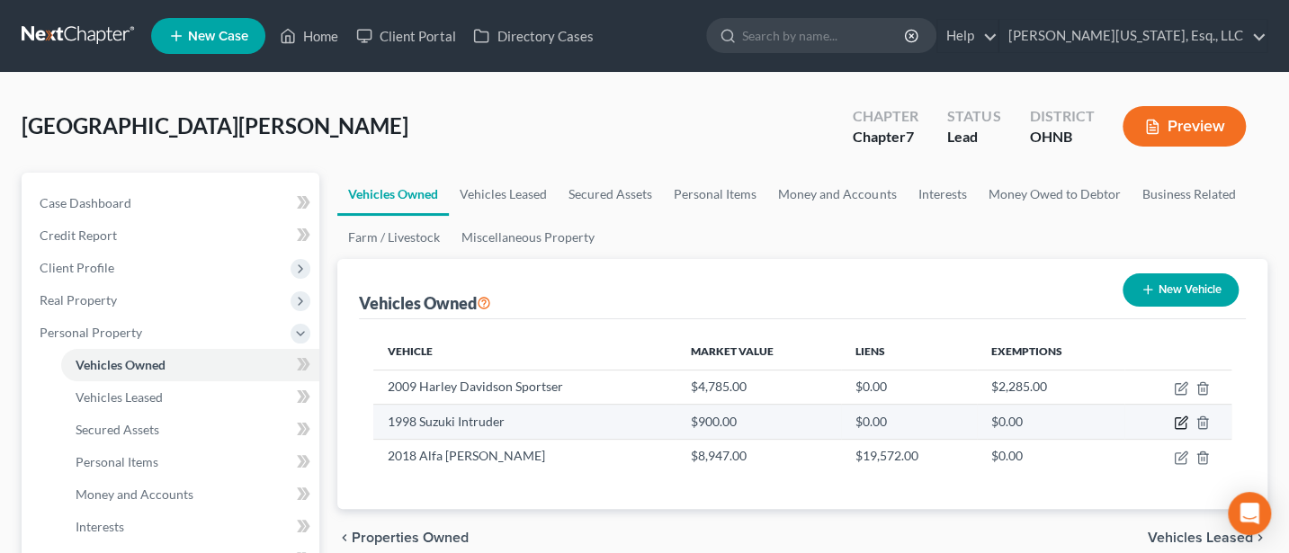
click at [1180, 422] on icon "button" at bounding box center [1181, 423] width 14 height 14
select select "0"
select select "28"
select select "4"
select select "0"
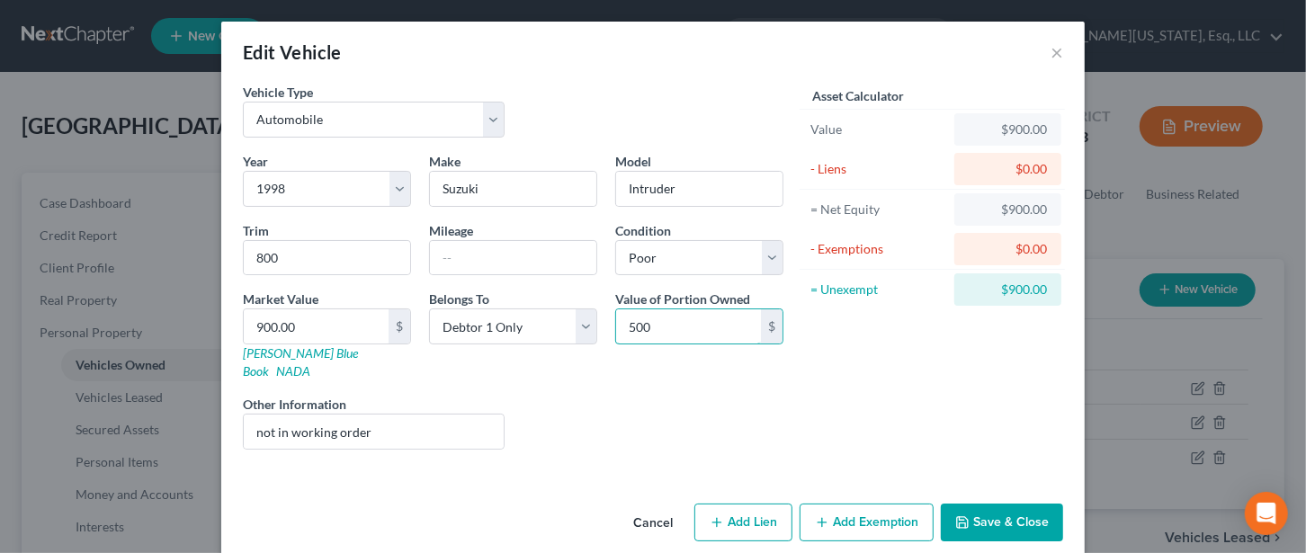
type input "500"
click at [1028, 504] on button "Save & Close" at bounding box center [1002, 523] width 122 height 38
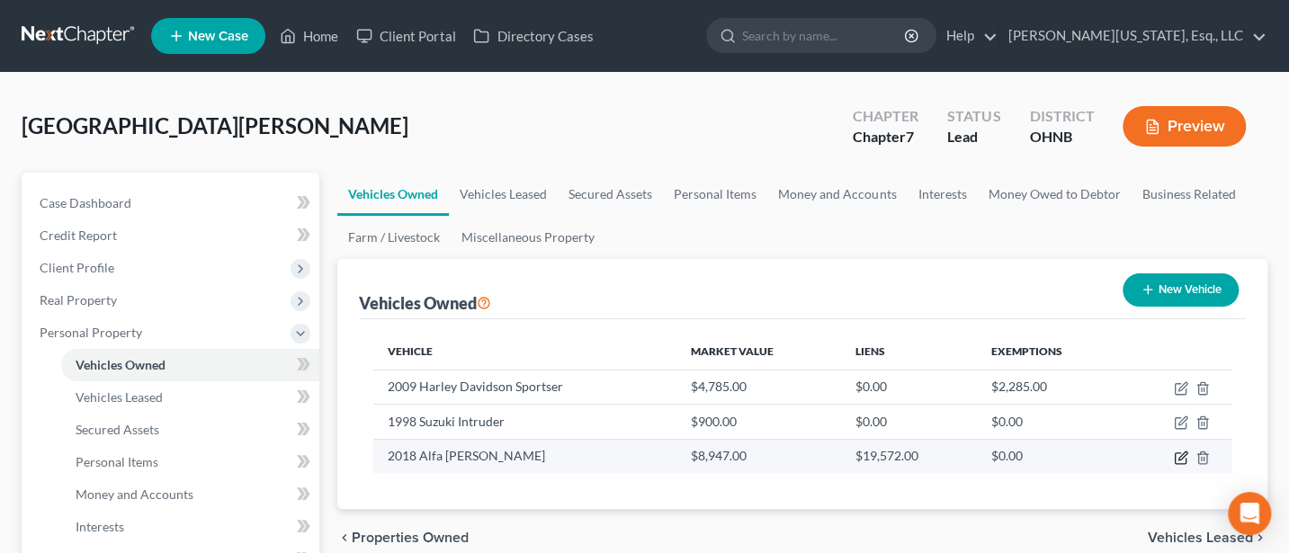
click at [1177, 454] on icon "button" at bounding box center [1181, 458] width 14 height 14
select select "0"
select select "8"
select select "0"
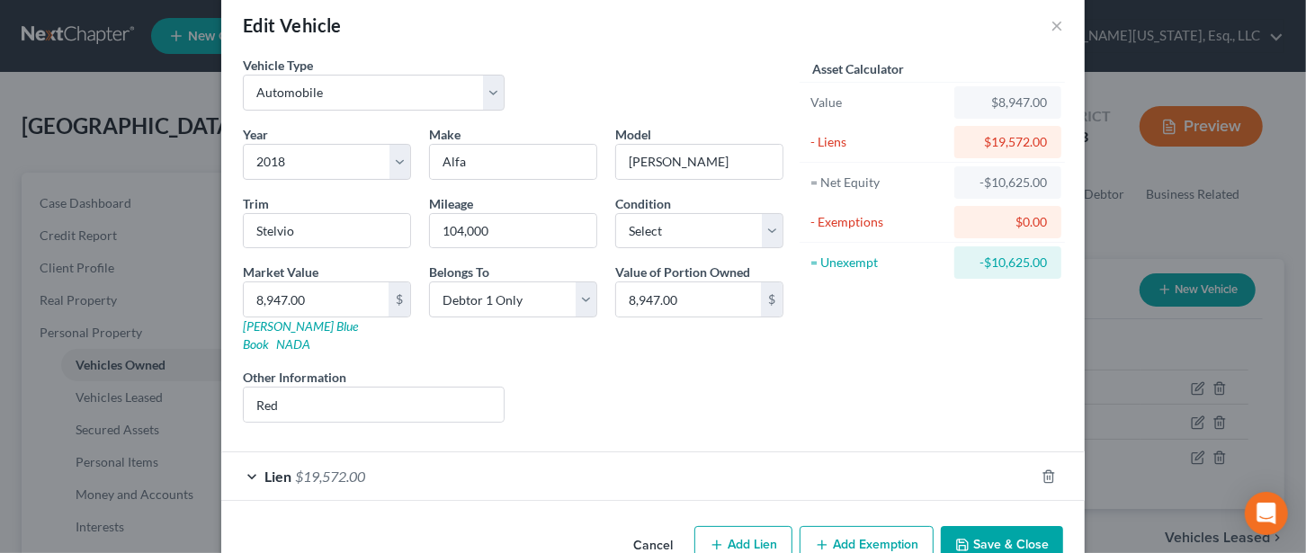
scroll to position [52, 0]
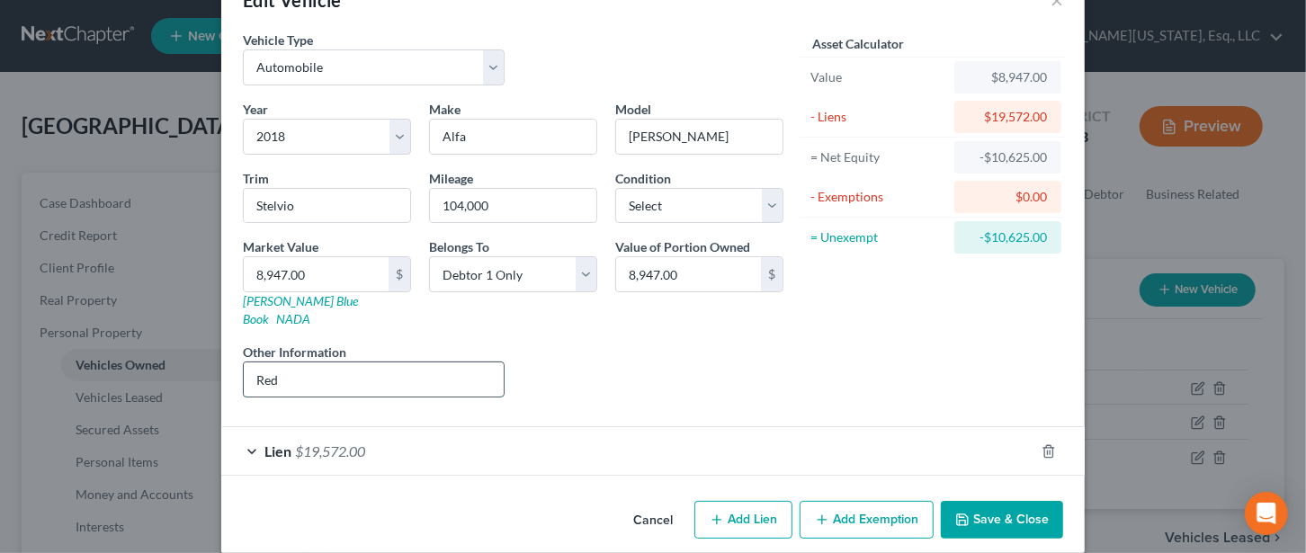
click at [306, 365] on input "Red" at bounding box center [374, 380] width 260 height 34
type input "R"
type input "requires $4500 in repair work"
click at [1010, 501] on button "Save & Close" at bounding box center [1002, 520] width 122 height 38
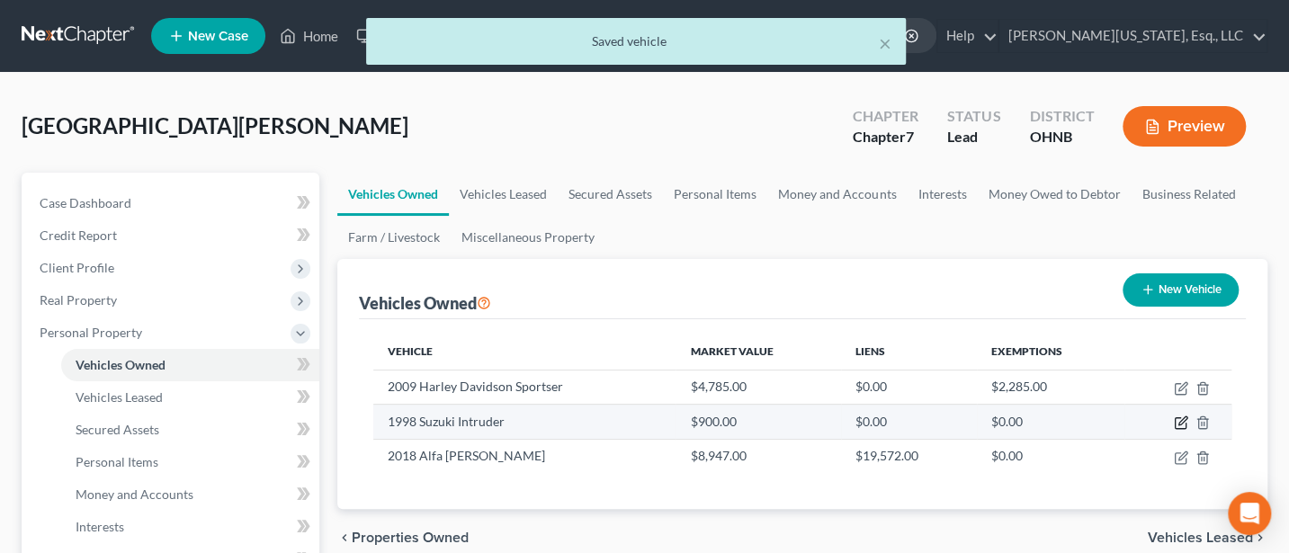
click at [1178, 418] on icon "button" at bounding box center [1181, 423] width 14 height 14
select select "0"
select select "28"
select select "4"
select select "0"
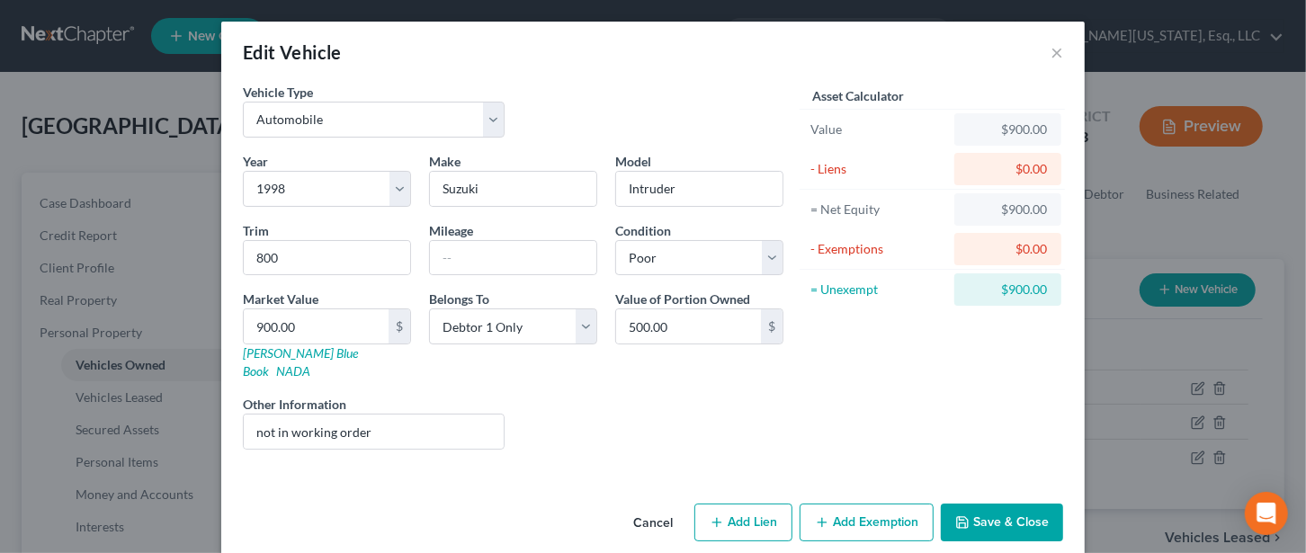
click at [642, 506] on button "Cancel" at bounding box center [653, 524] width 68 height 36
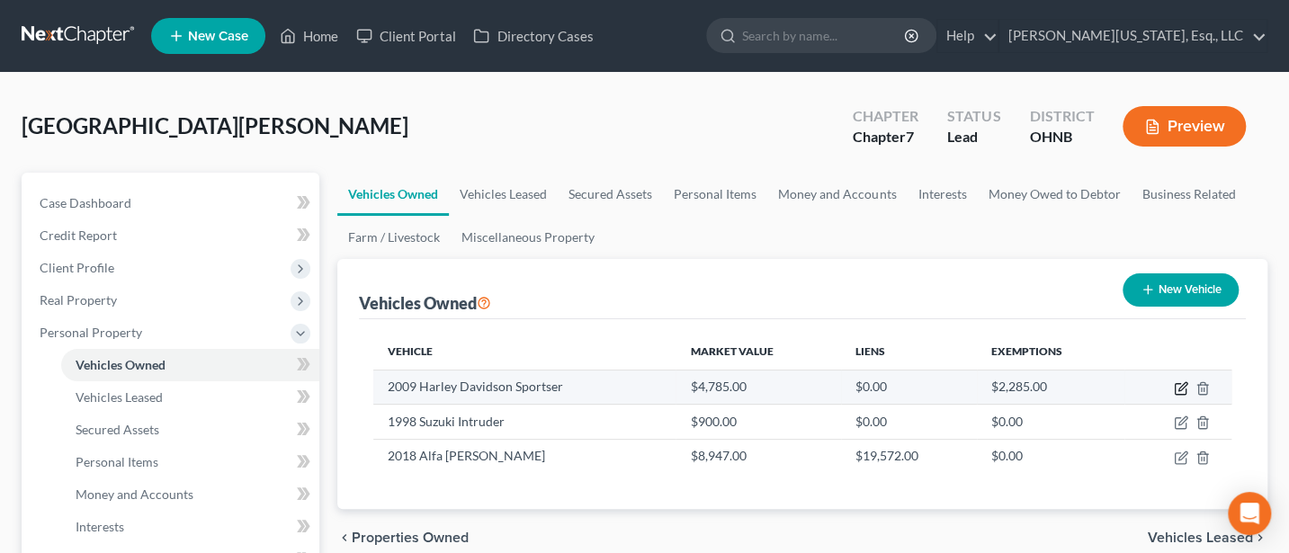
click at [1176, 388] on icon "button" at bounding box center [1181, 389] width 14 height 14
select select "0"
select select "17"
select select "4"
select select "0"
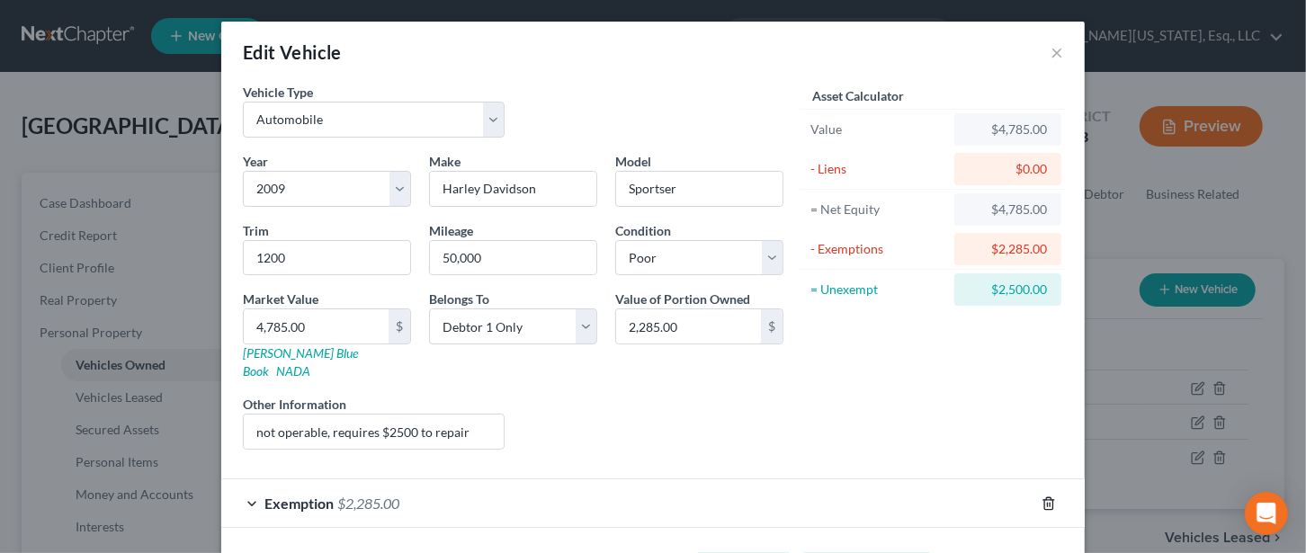
click at [1042, 497] on icon "button" at bounding box center [1049, 504] width 14 height 14
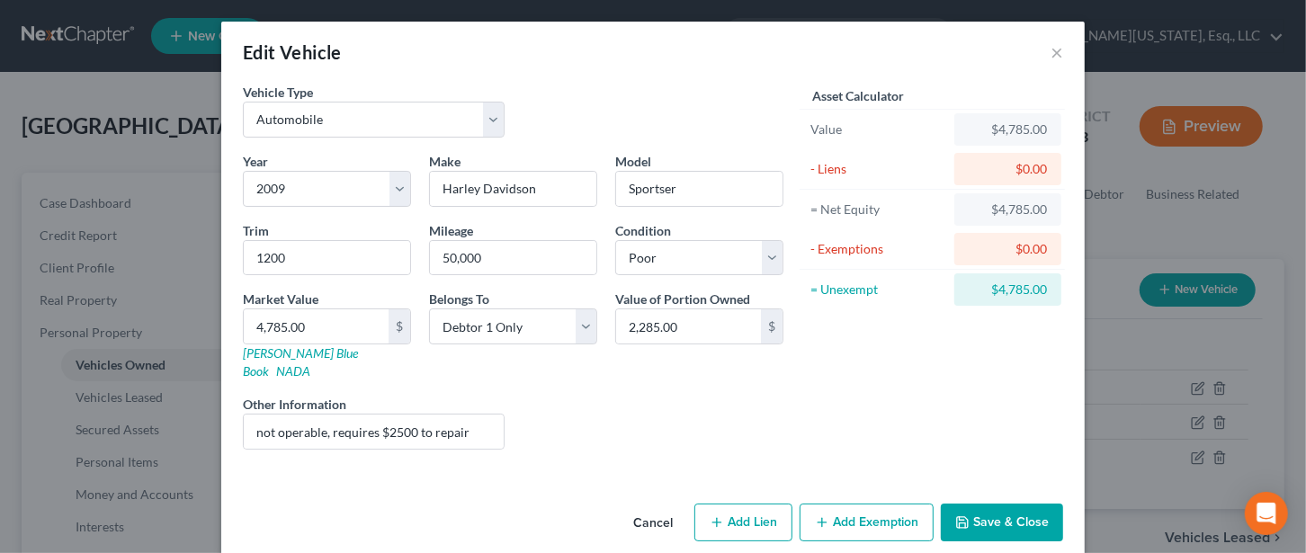
click at [883, 504] on button "Add Exemption" at bounding box center [867, 523] width 134 height 38
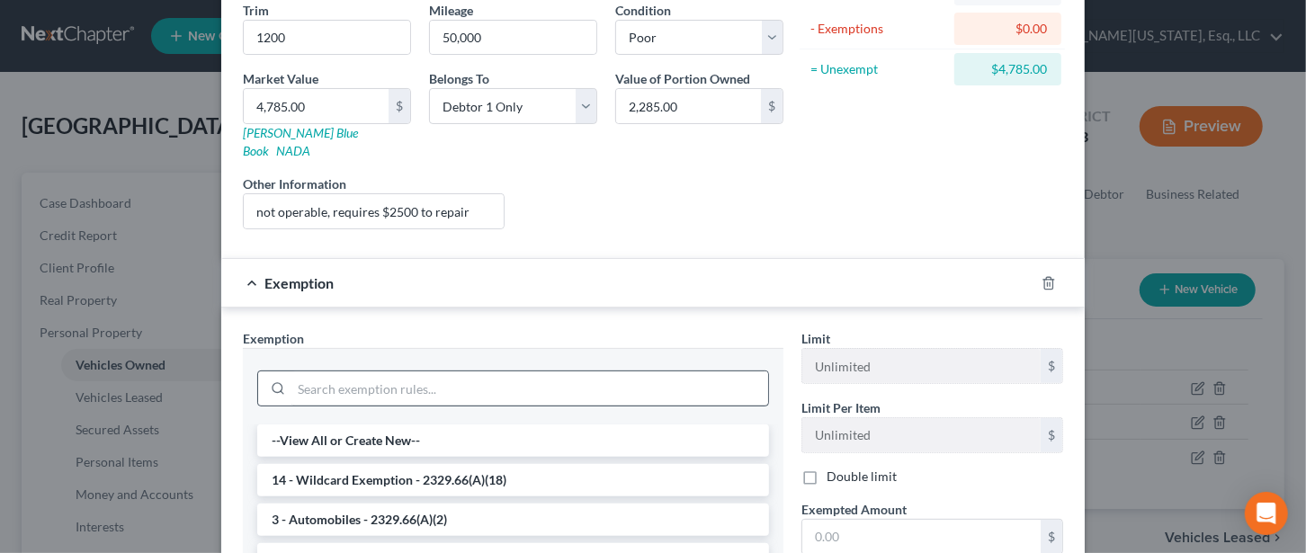
scroll to position [239, 0]
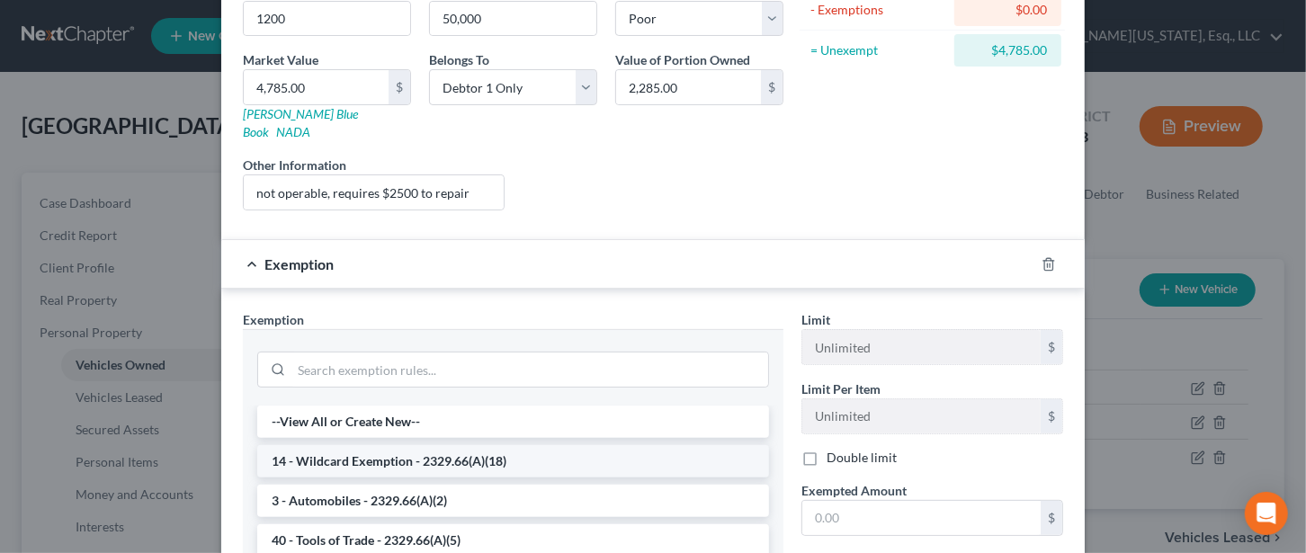
click at [342, 445] on li "14 - Wildcard Exemption - 2329.66(A)(18)" at bounding box center [513, 461] width 512 height 32
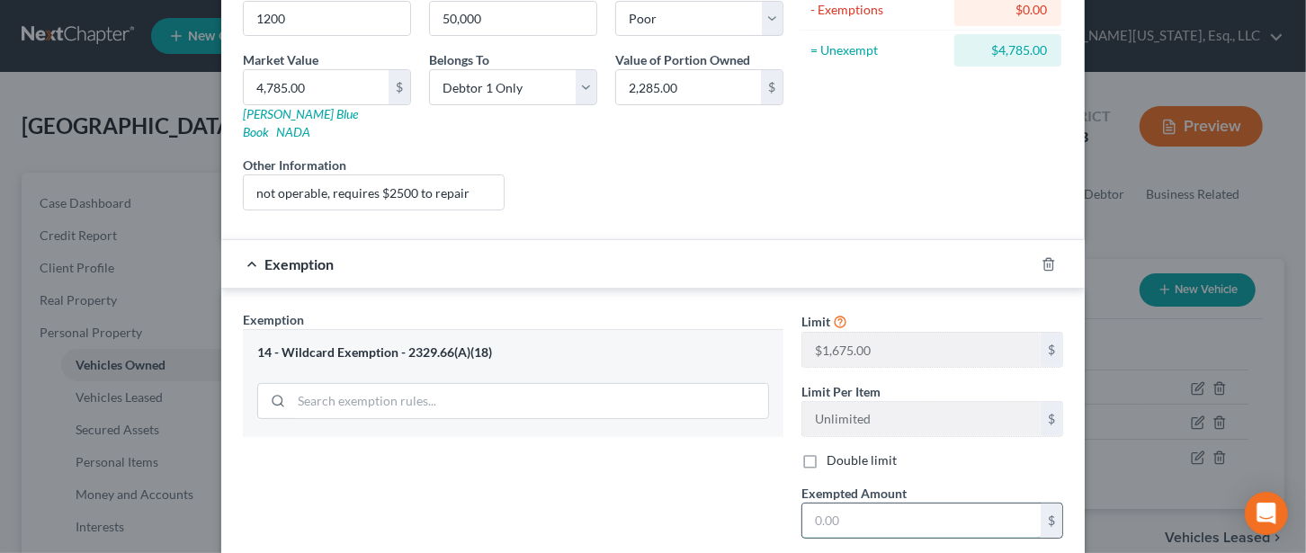
click at [839, 504] on input "text" at bounding box center [922, 521] width 238 height 34
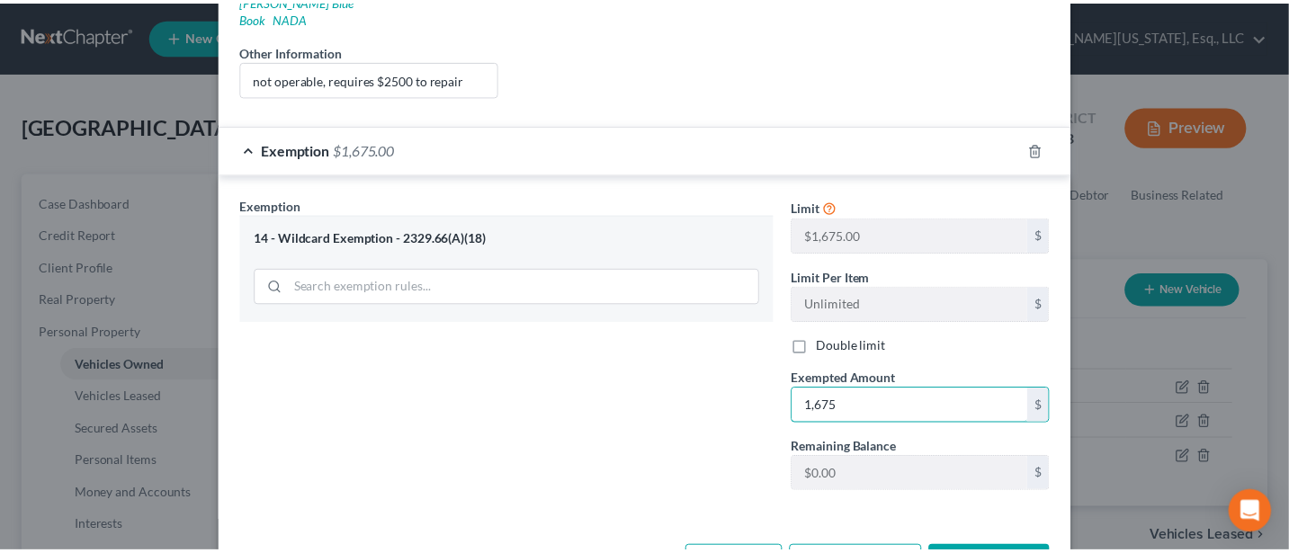
scroll to position [399, 0]
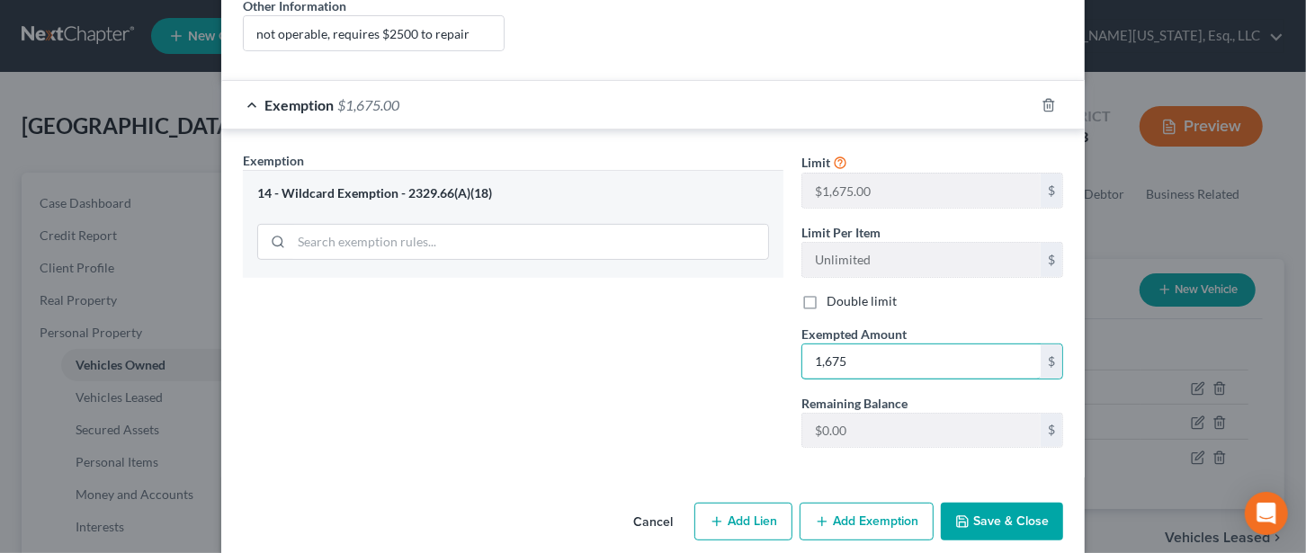
type input "1,675"
click at [994, 503] on button "Save & Close" at bounding box center [1002, 522] width 122 height 38
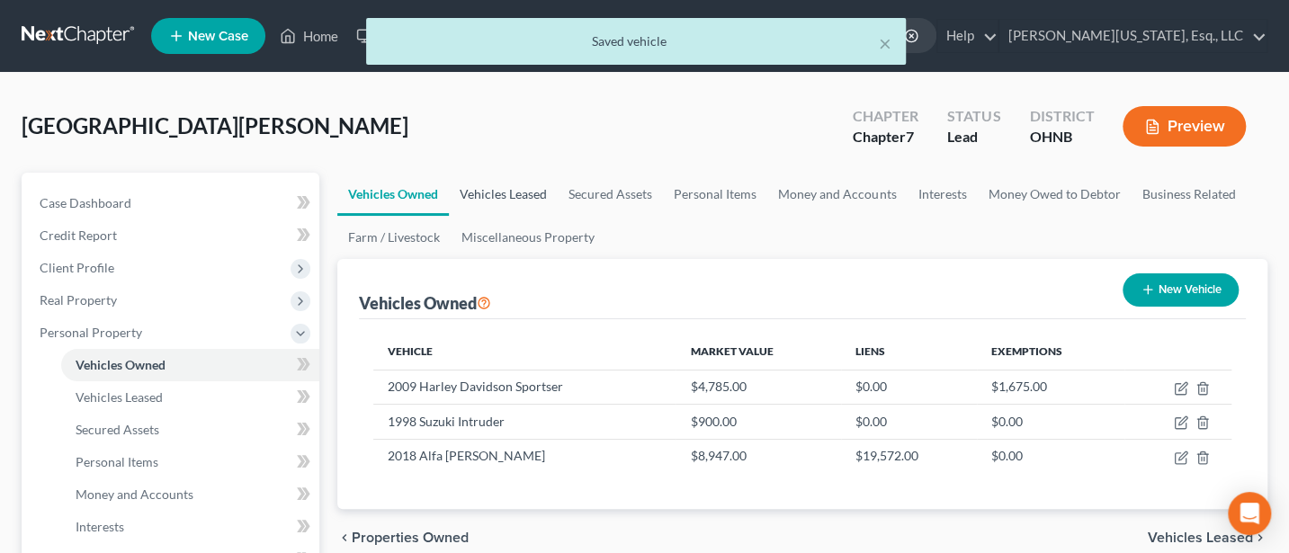
click at [506, 195] on link "Vehicles Leased" at bounding box center [503, 194] width 109 height 43
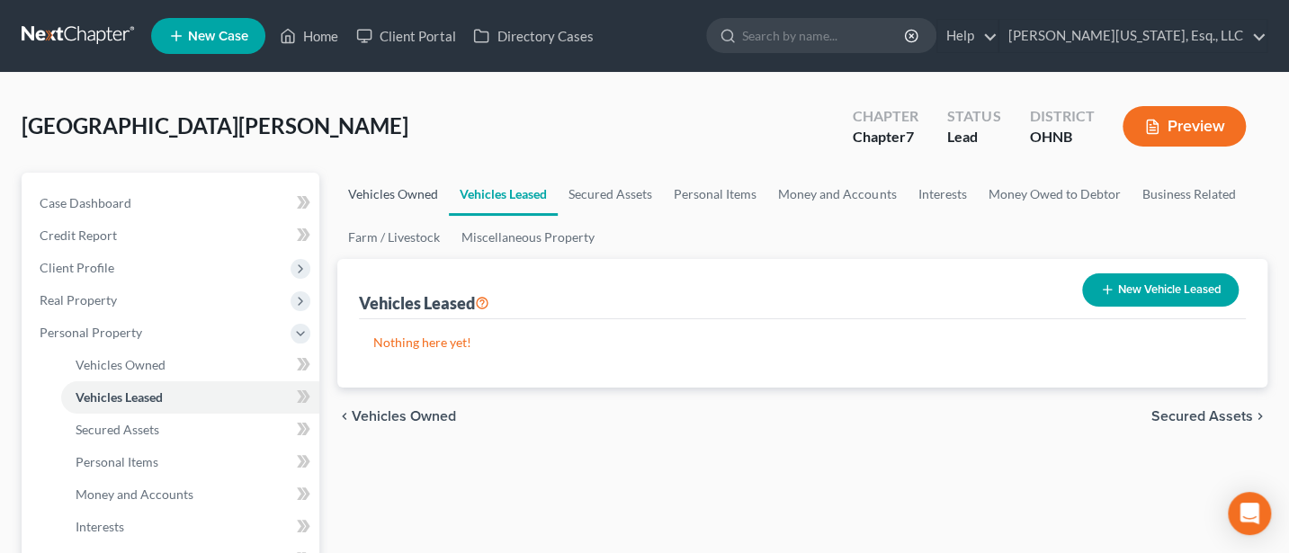
click at [400, 192] on link "Vehicles Owned" at bounding box center [393, 194] width 112 height 43
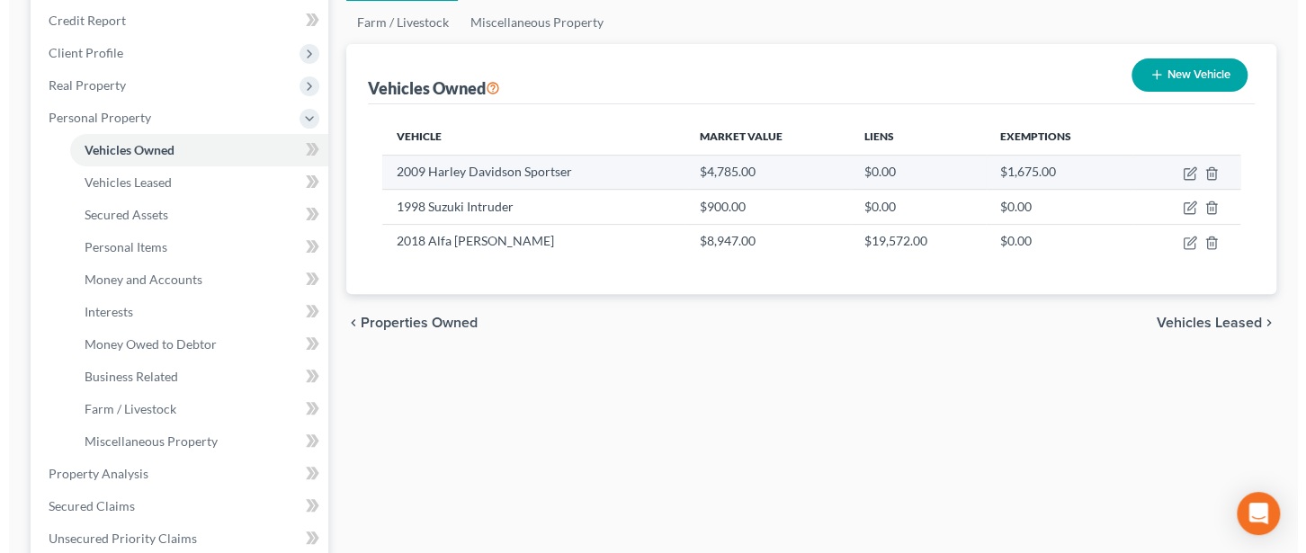
scroll to position [239, 0]
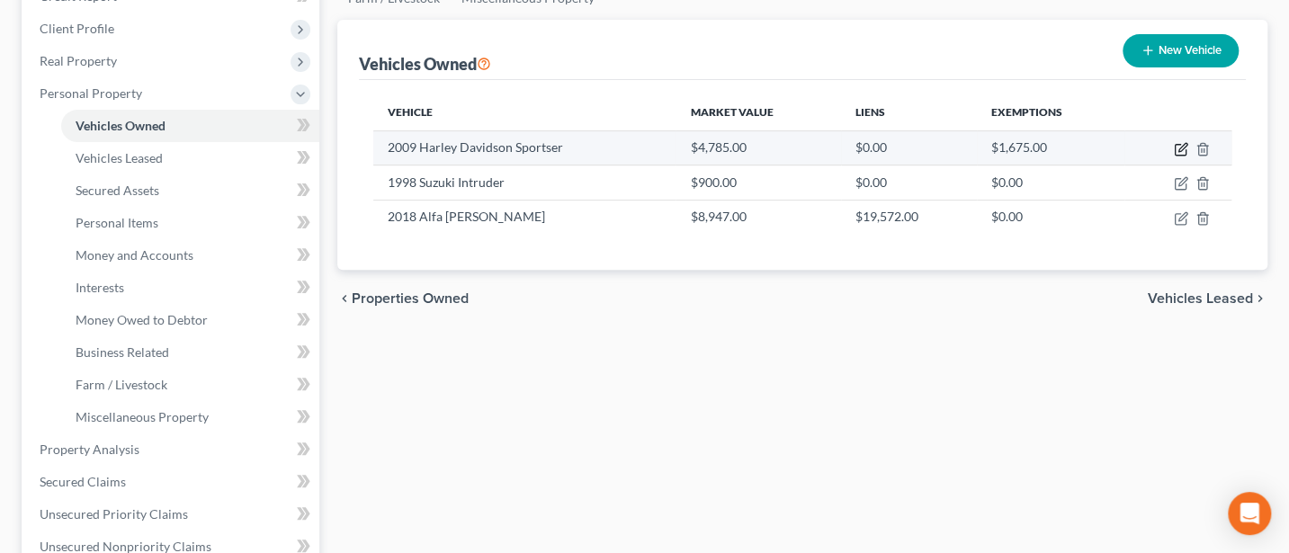
click at [1183, 144] on icon "button" at bounding box center [1181, 149] width 14 height 14
select select "0"
select select "17"
select select "4"
select select "0"
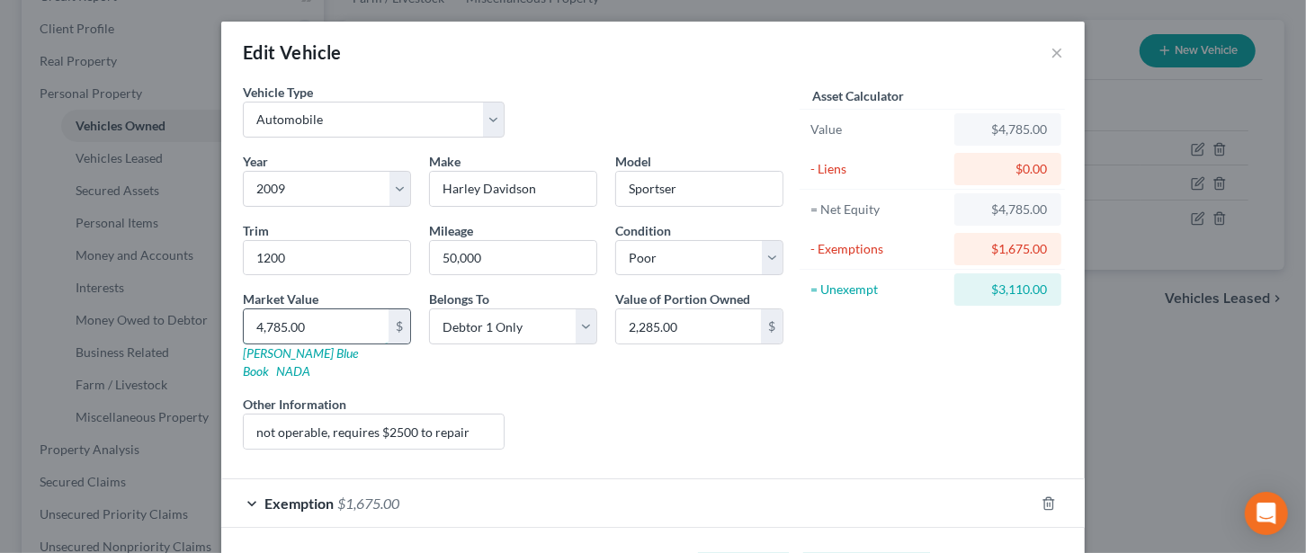
click at [306, 324] on input "4,785.00" at bounding box center [316, 327] width 145 height 34
type input "2"
type input "2.00"
type input "22"
type input "22.00"
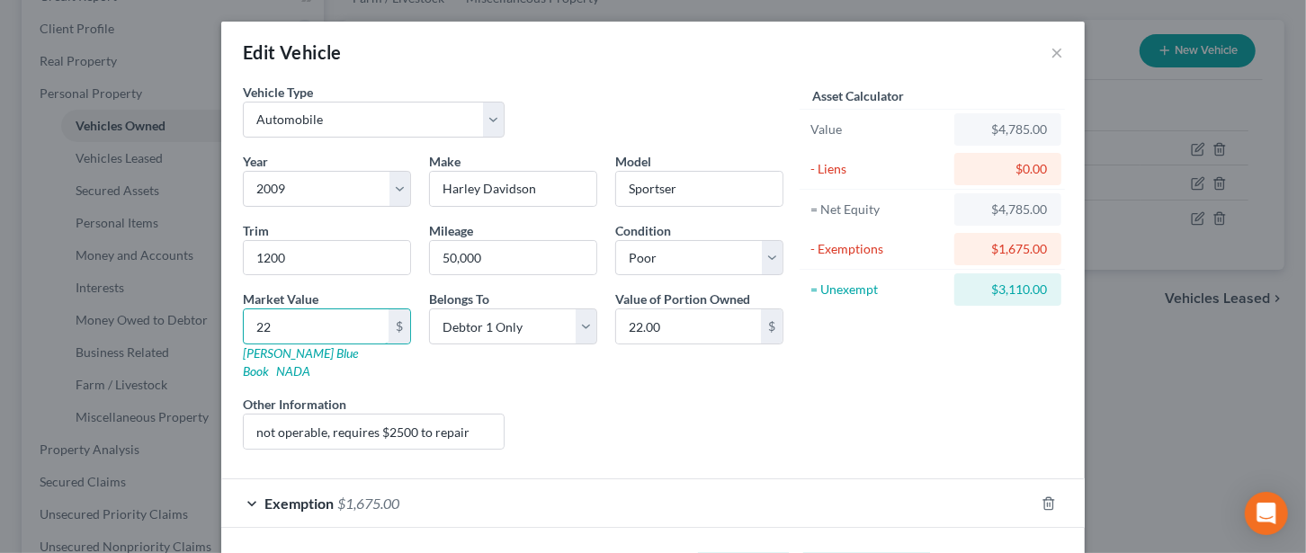
type input "228"
type input "228.00"
type input "2285"
type input "2,285.00"
type input "2,285"
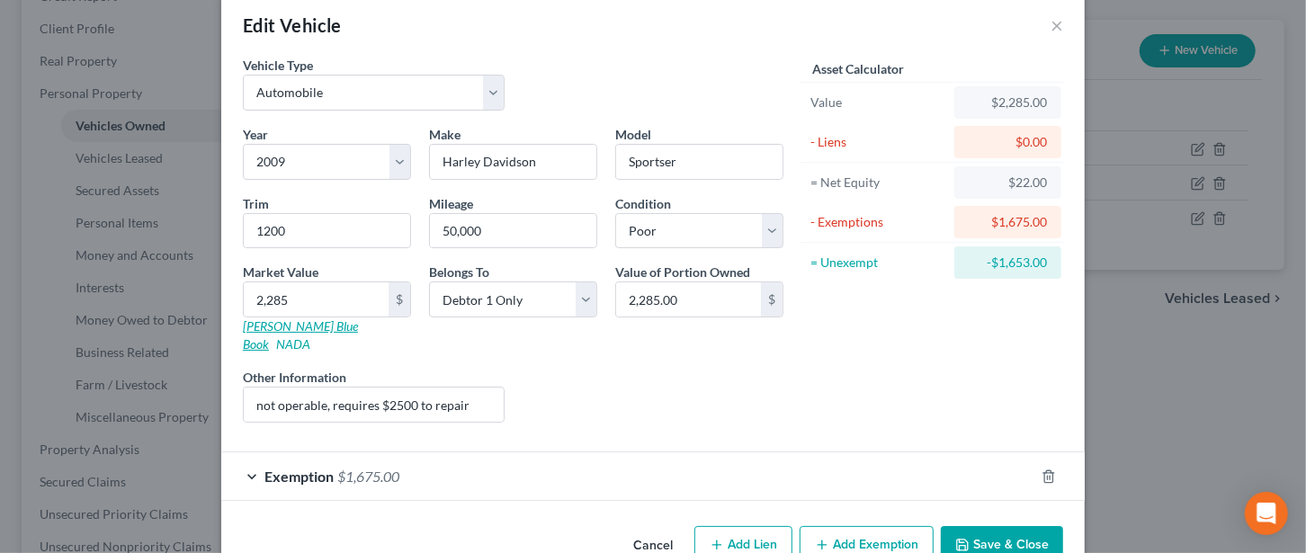
scroll to position [52, 0]
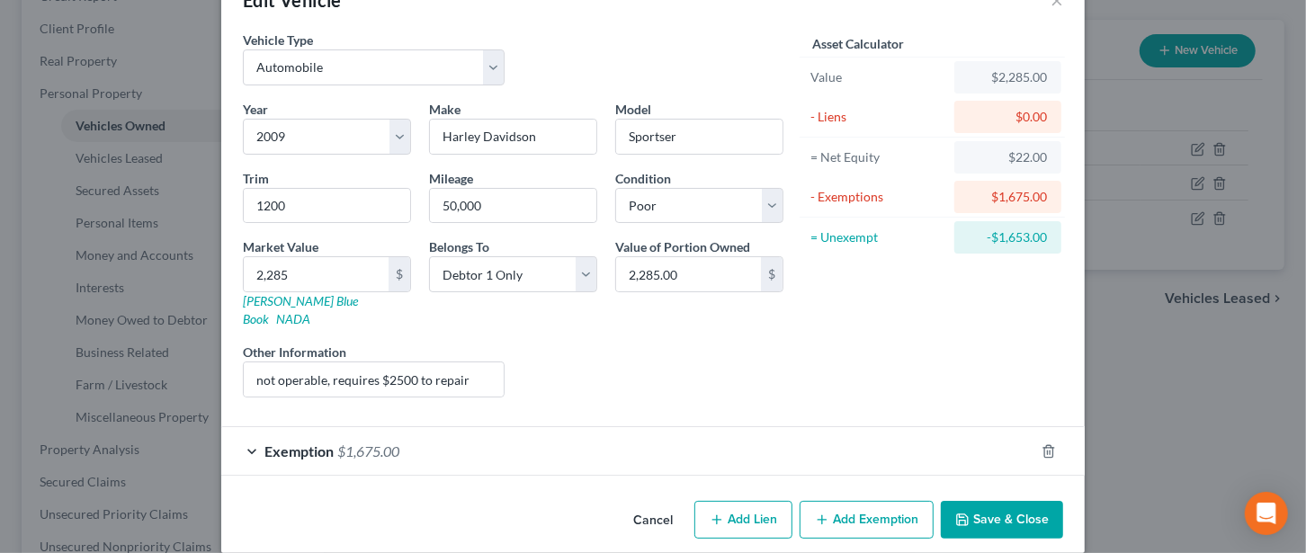
click at [1014, 501] on button "Save & Close" at bounding box center [1002, 520] width 122 height 38
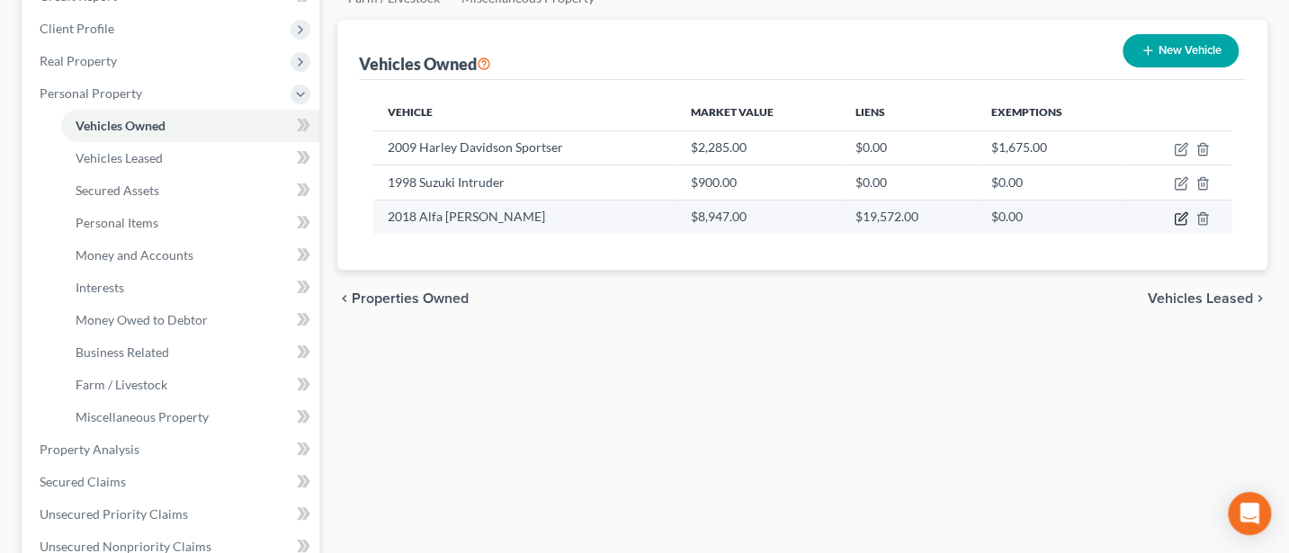
click at [1180, 215] on icon "button" at bounding box center [1183, 216] width 8 height 8
select select "0"
select select "8"
select select "0"
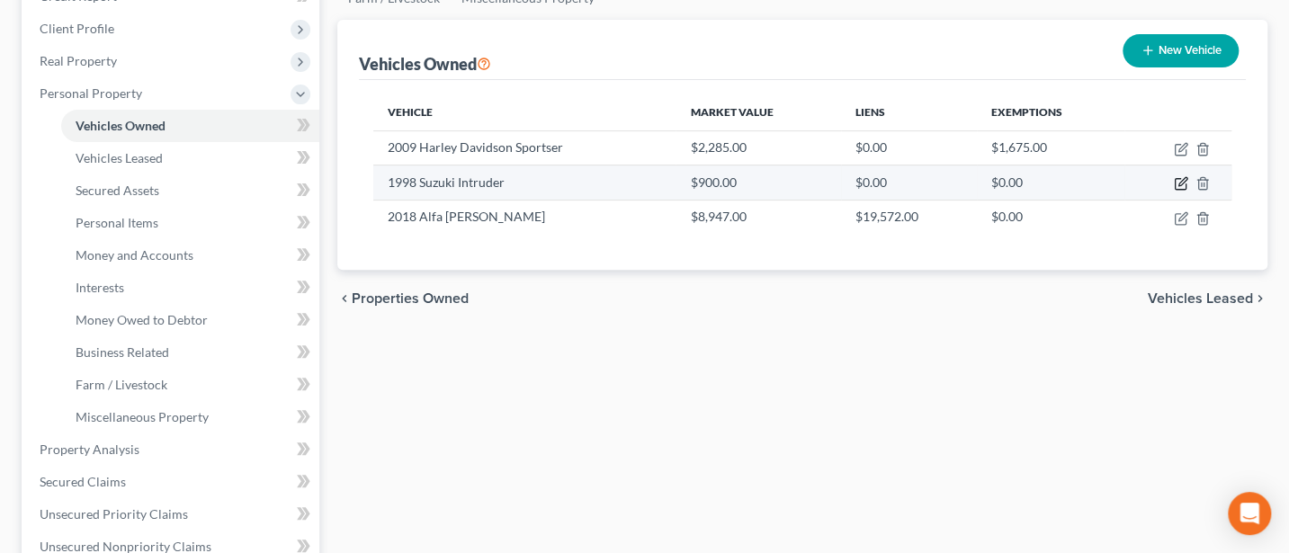
click at [1182, 178] on icon "button" at bounding box center [1183, 182] width 8 height 8
select select "0"
select select "28"
select select "4"
select select "0"
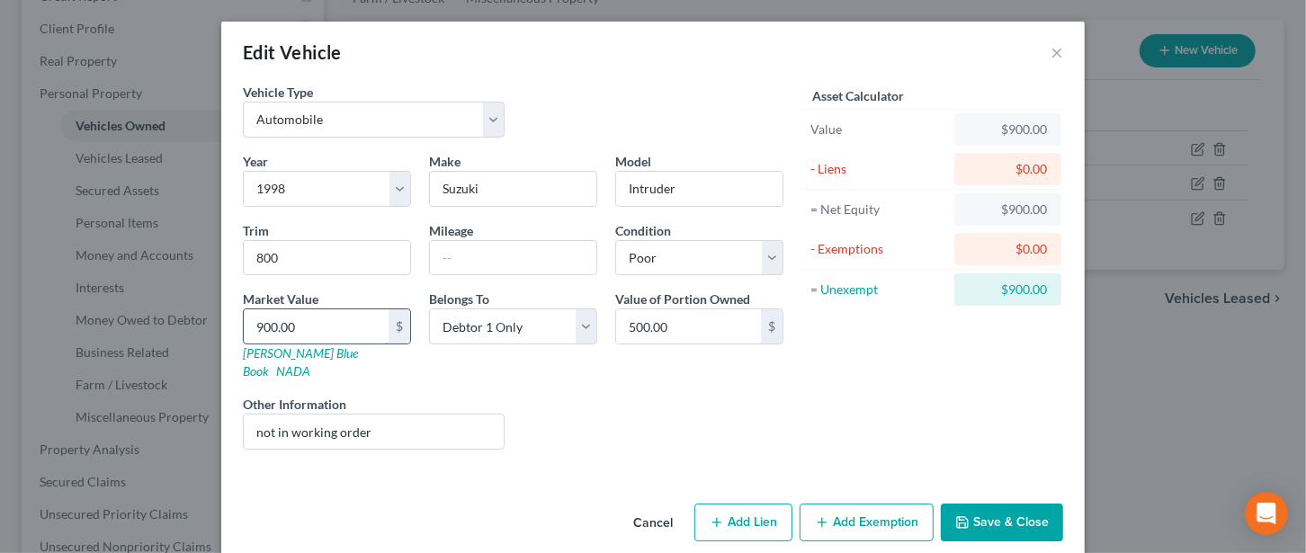
click at [305, 328] on input "900.00" at bounding box center [316, 327] width 145 height 34
type input "5"
type input "5.00"
type input "50"
type input "50.00"
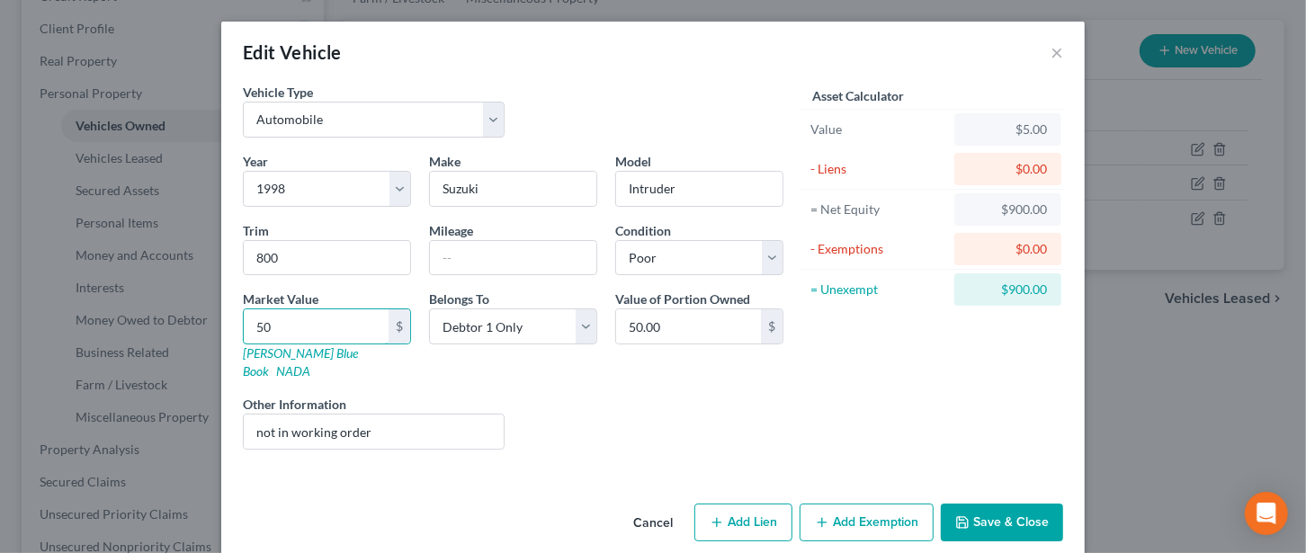
type input "500"
type input "500.00"
type input "500"
click at [993, 504] on button "Save & Close" at bounding box center [1002, 523] width 122 height 38
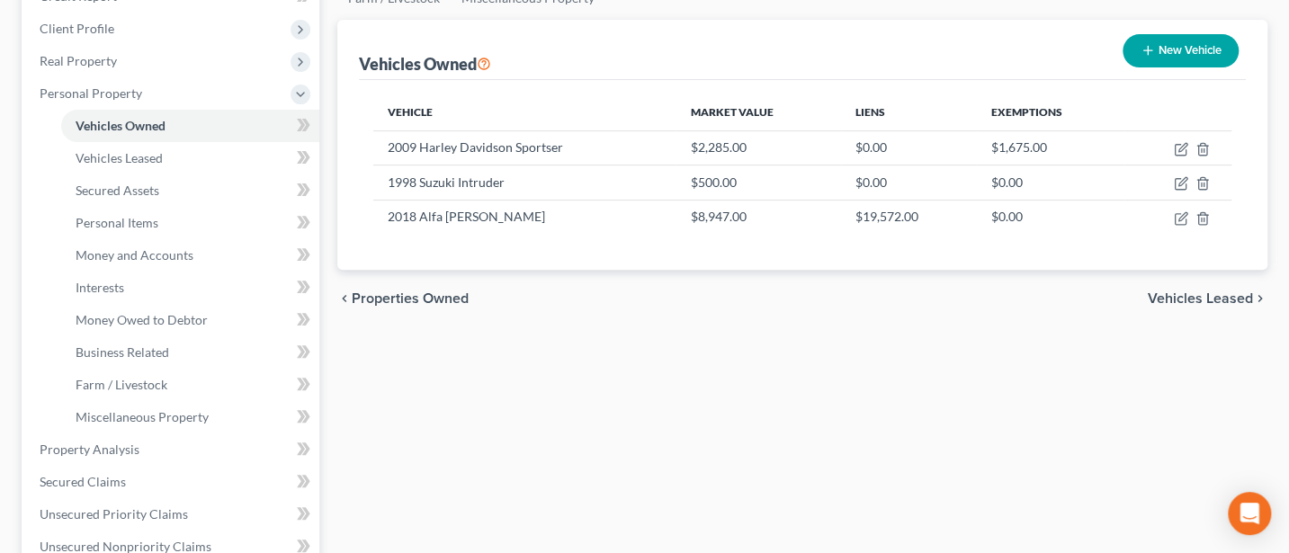
click at [1158, 45] on button "New Vehicle" at bounding box center [1181, 50] width 116 height 33
select select "0"
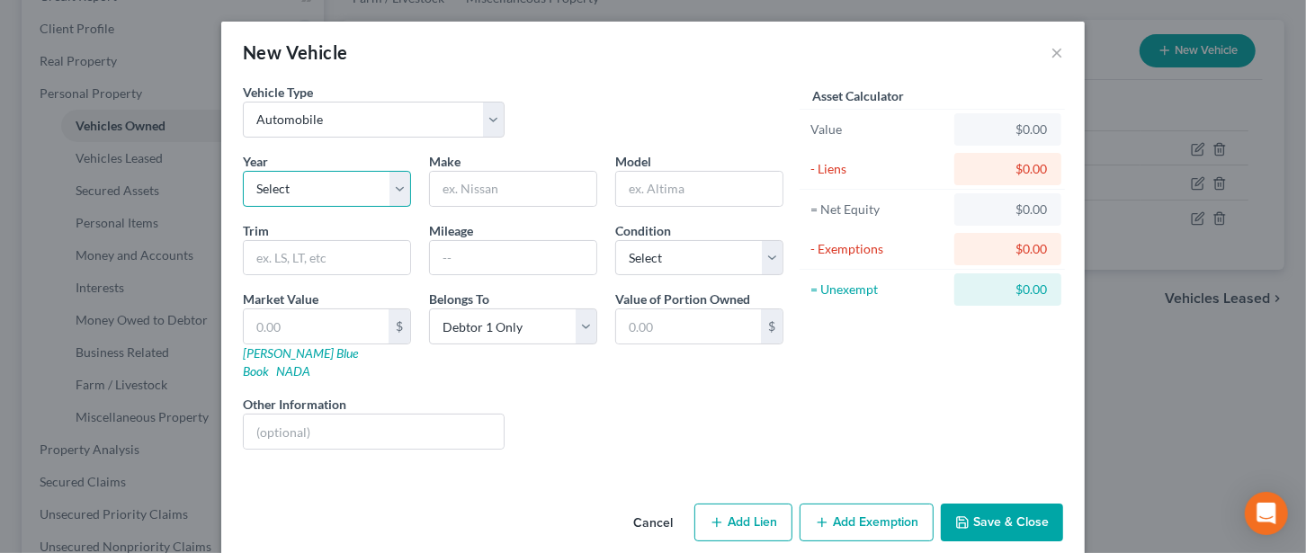
click at [296, 186] on select "Select 2026 2025 2024 2023 2022 2021 2020 2019 2018 2017 2016 2015 2014 2013 20…" at bounding box center [327, 189] width 168 height 36
select select "14"
click at [243, 171] on select "Select 2026 2025 2024 2023 2022 2021 2020 2019 2018 2017 2016 2015 2014 2013 20…" at bounding box center [327, 189] width 168 height 36
click at [503, 181] on input "text" at bounding box center [513, 189] width 166 height 34
type input "GMC Acadia"
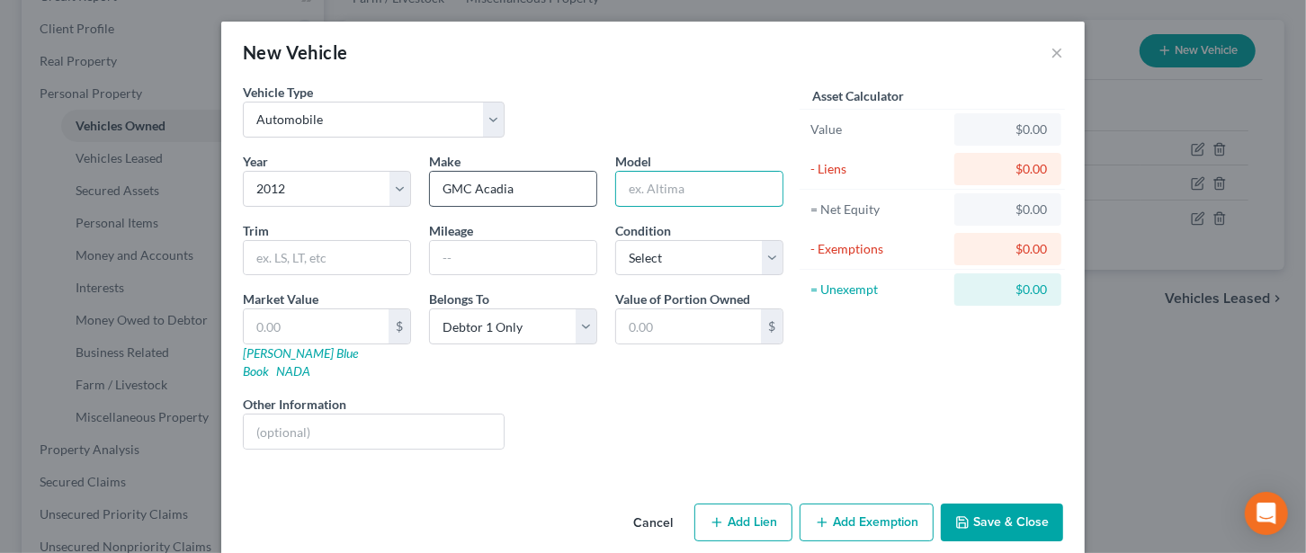
type input "3"
click at [507, 187] on input "GMC Acadia" at bounding box center [513, 189] width 166 height 34
type input "GMC"
type input "Acadia"
select select "2"
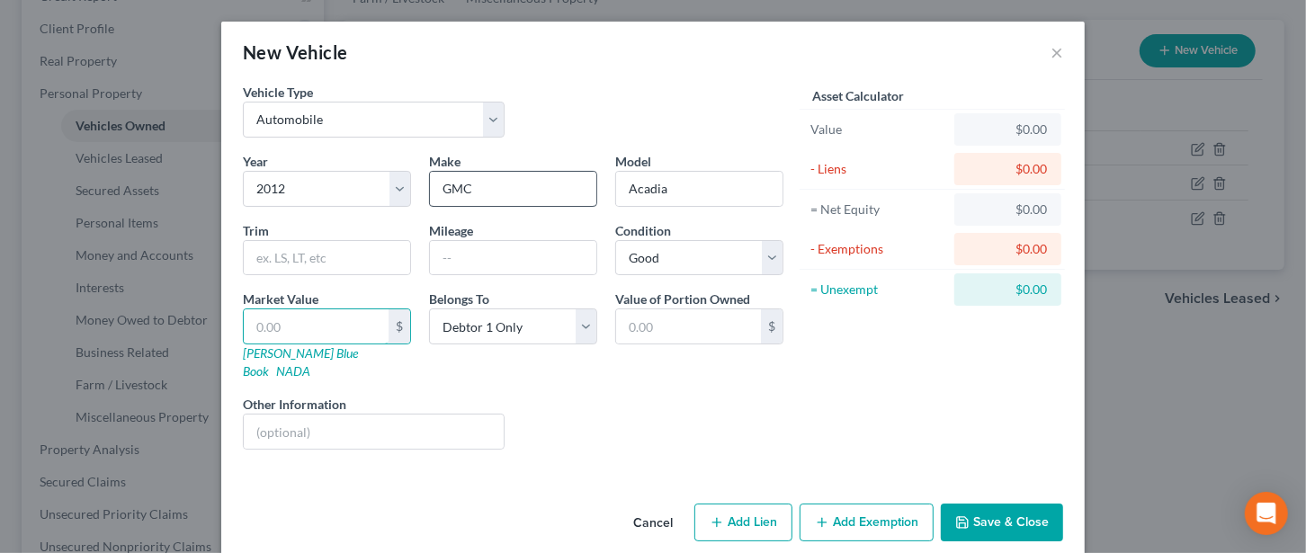
type input "3"
type input "3.00"
type input "30"
type input "30.00"
type input "300"
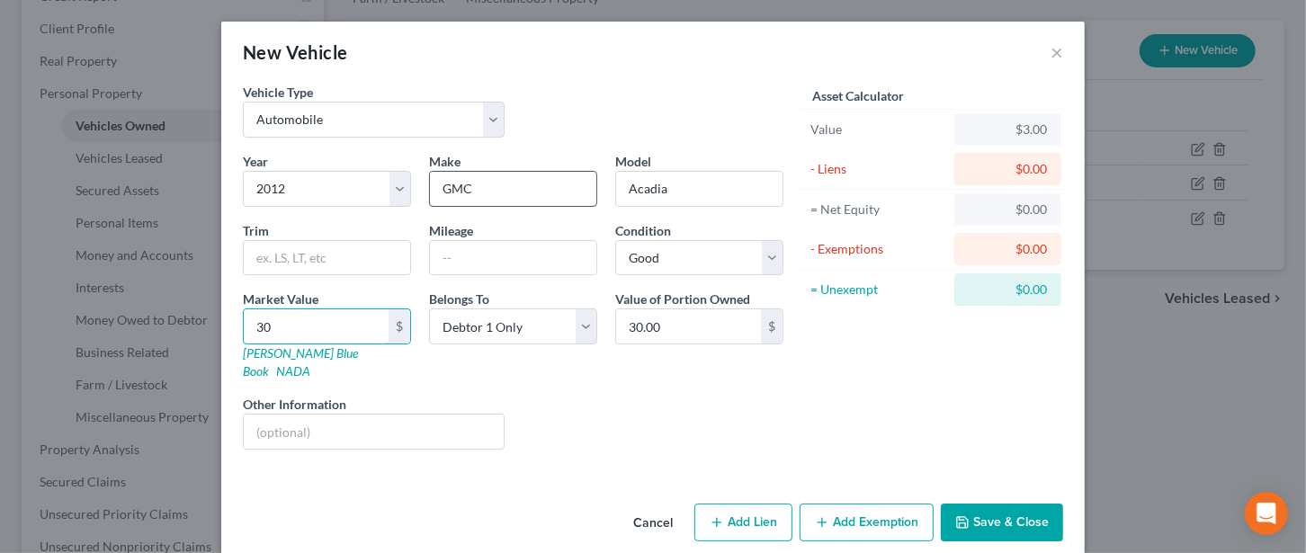
type input "300.00"
type input "3000"
type input "3,000.00"
type input "3,000"
click at [867, 516] on button "Add Exemption" at bounding box center [867, 523] width 134 height 38
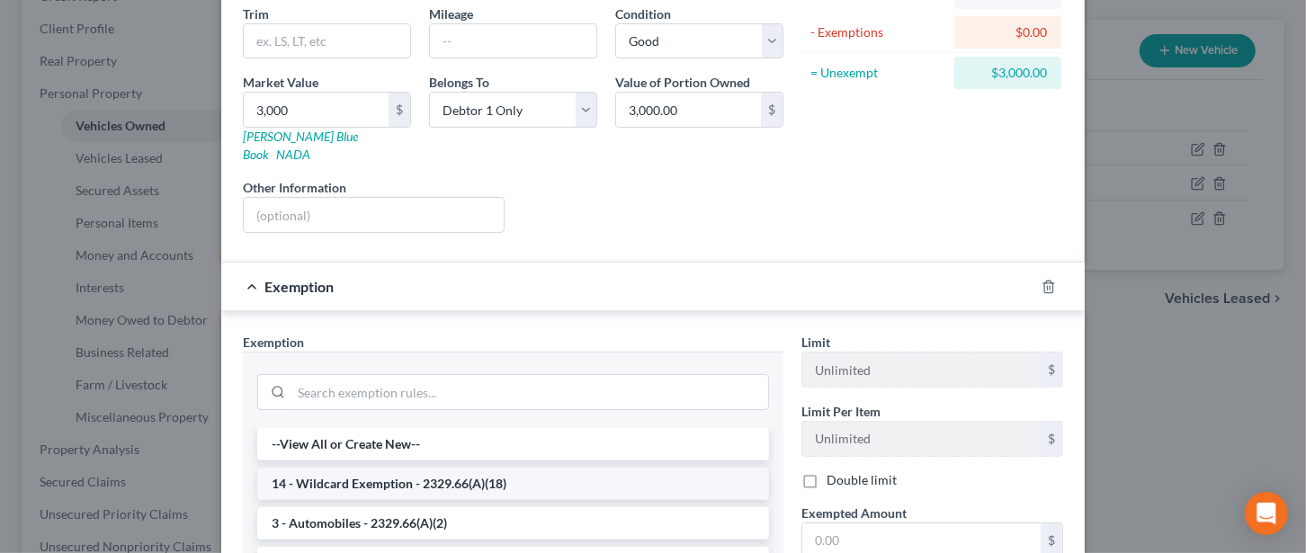
scroll to position [239, 0]
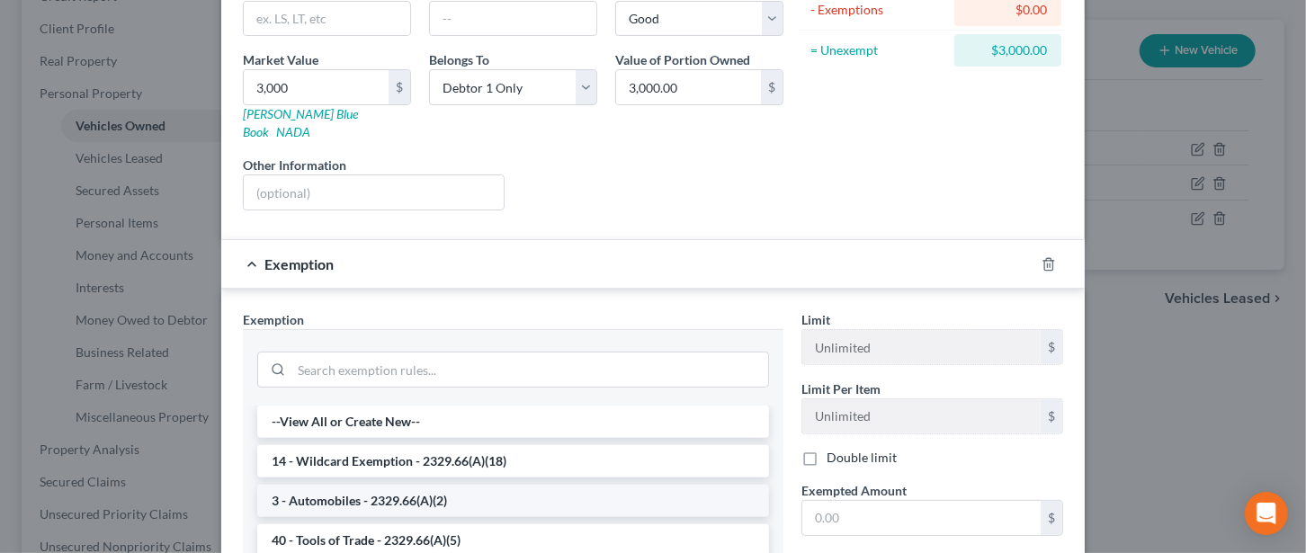
click at [350, 485] on li "3 - Automobiles - 2329.66(A)(2)" at bounding box center [513, 501] width 512 height 32
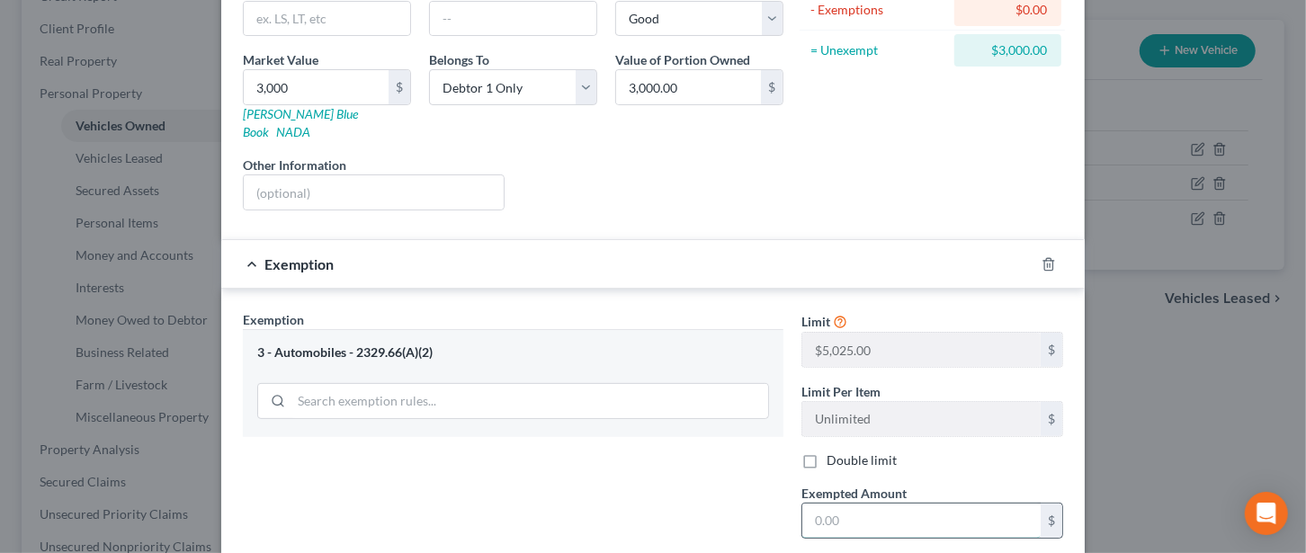
click at [846, 504] on input "text" at bounding box center [922, 521] width 238 height 34
type input "3,000"
click at [660, 416] on div "Exemption Set must be selected for CA. Exemption * 3 - Automobiles - 2329.66(A)…" at bounding box center [513, 465] width 559 height 311
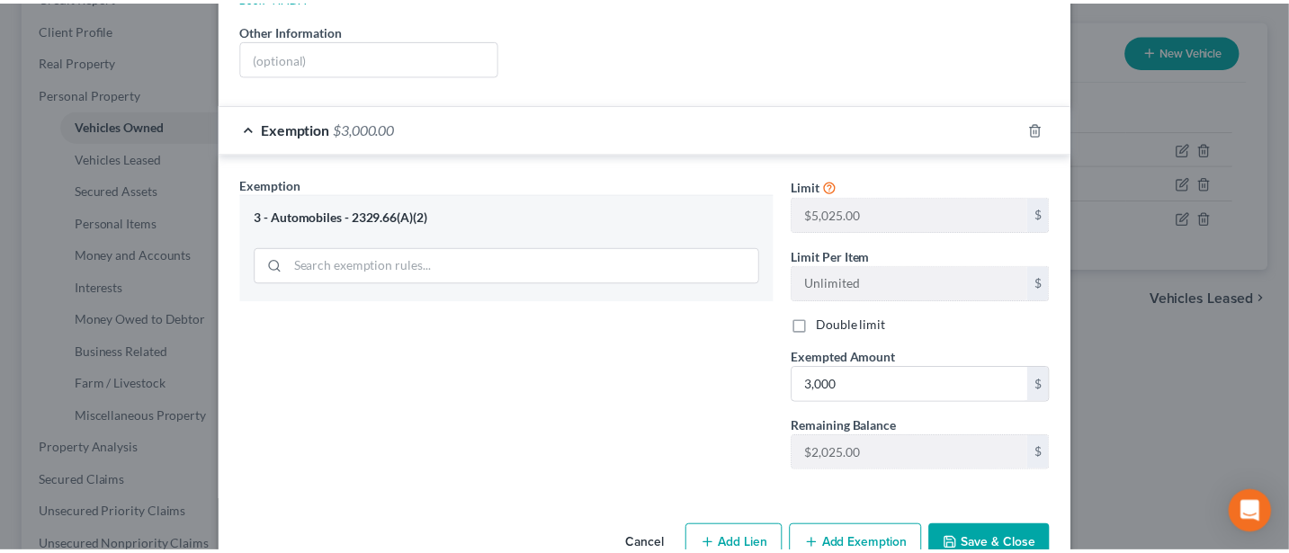
scroll to position [399, 0]
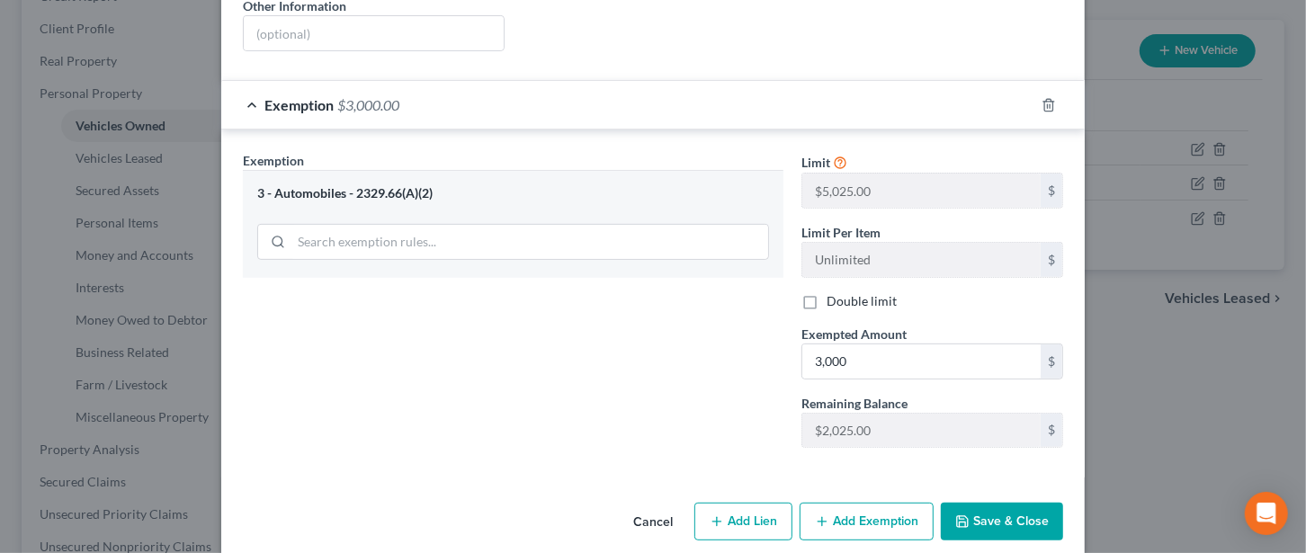
click at [1000, 503] on button "Save & Close" at bounding box center [1002, 522] width 122 height 38
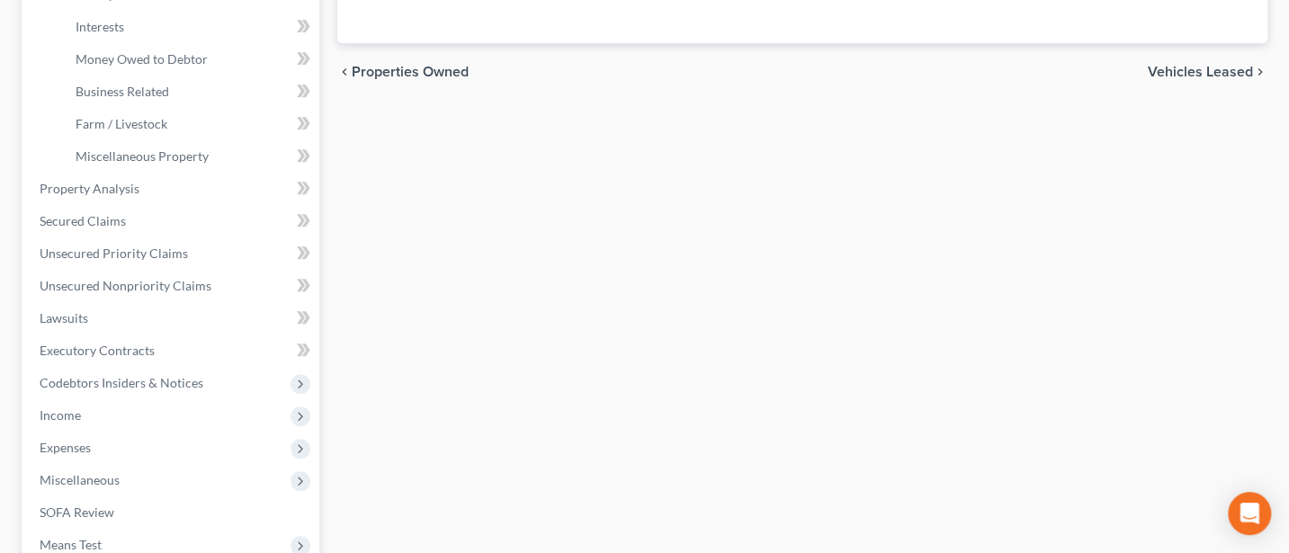
scroll to position [480, 0]
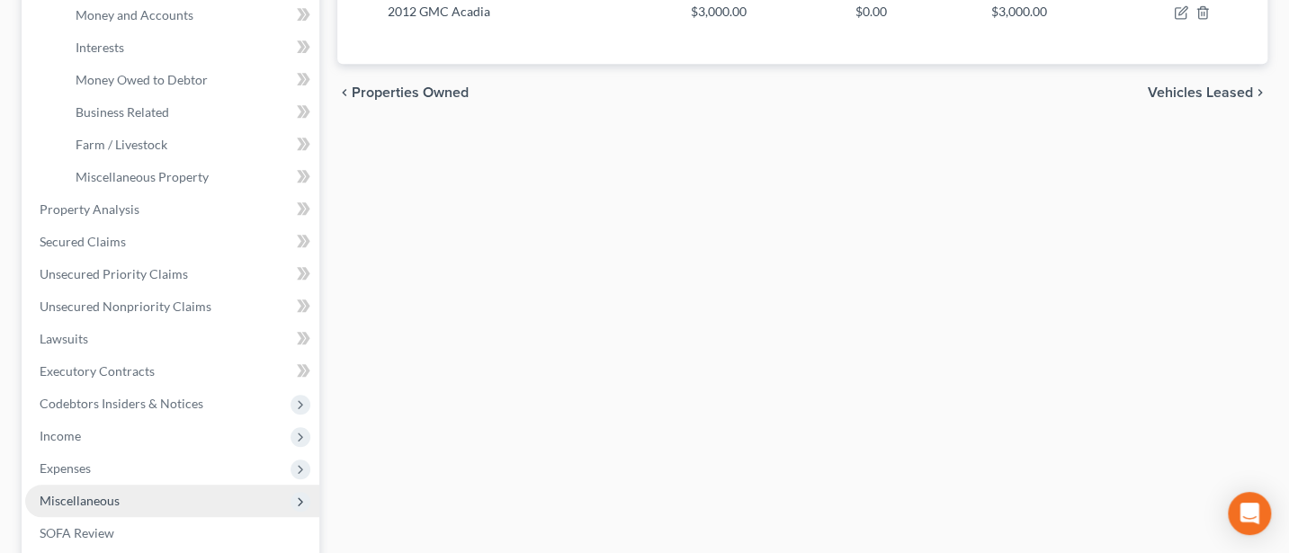
click at [94, 496] on span "Miscellaneous" at bounding box center [80, 500] width 80 height 15
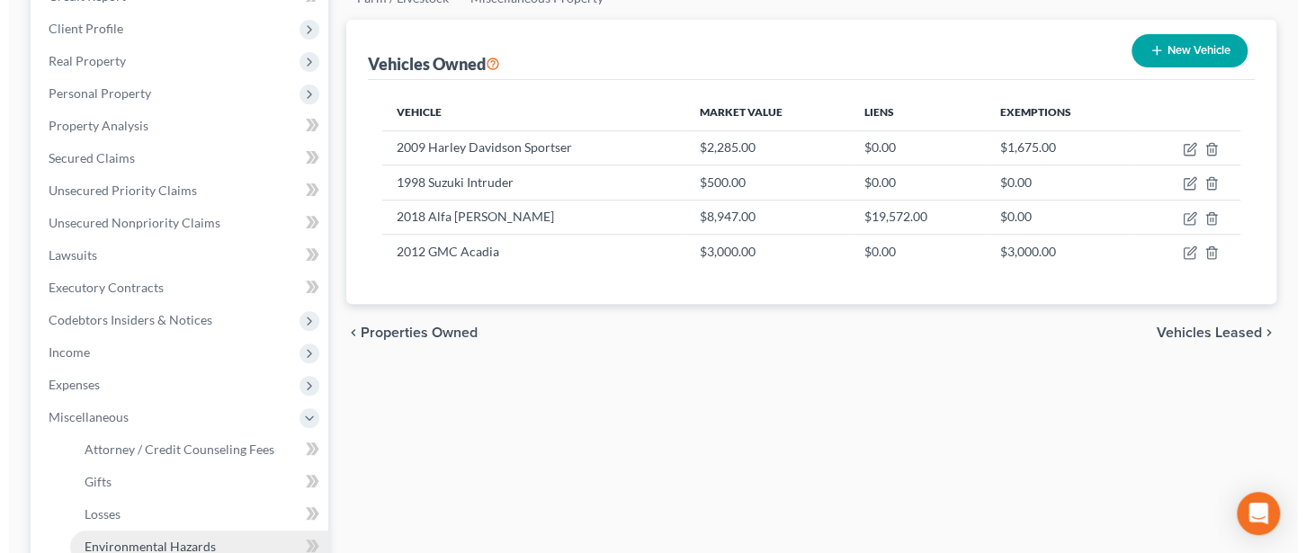
scroll to position [0, 0]
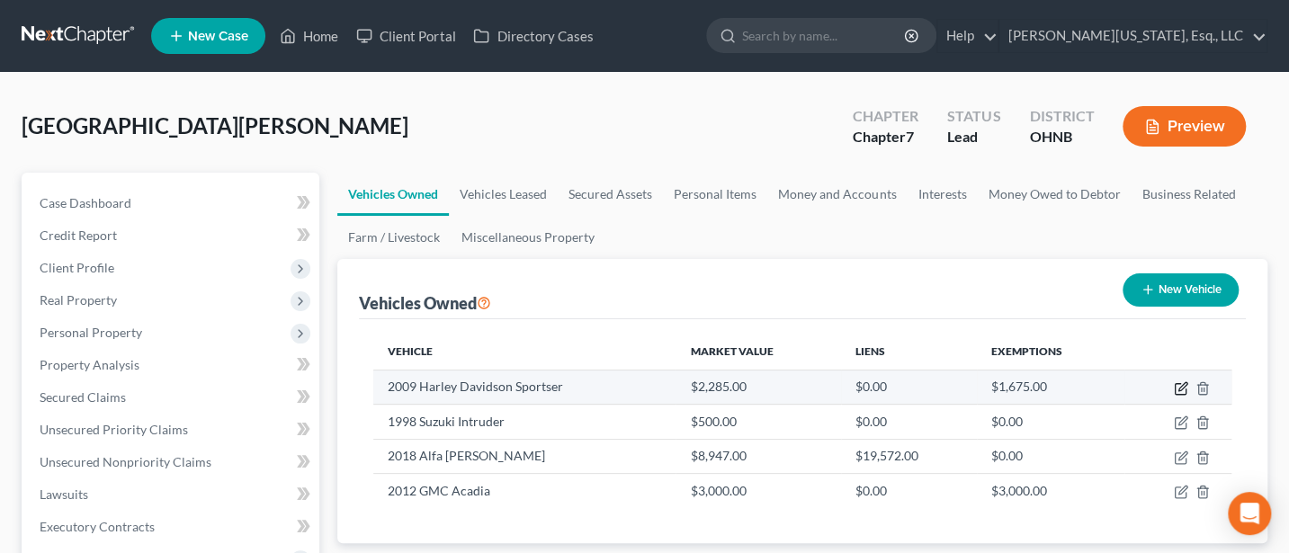
click at [1177, 383] on icon "button" at bounding box center [1181, 389] width 14 height 14
select select "0"
select select "17"
select select "4"
select select "0"
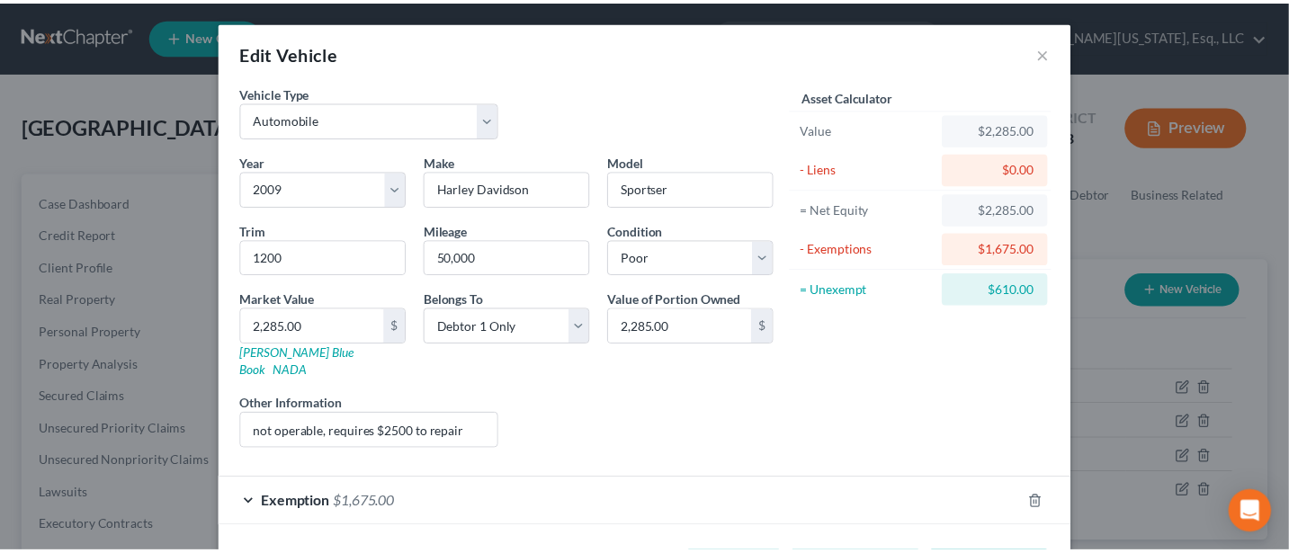
scroll to position [52, 0]
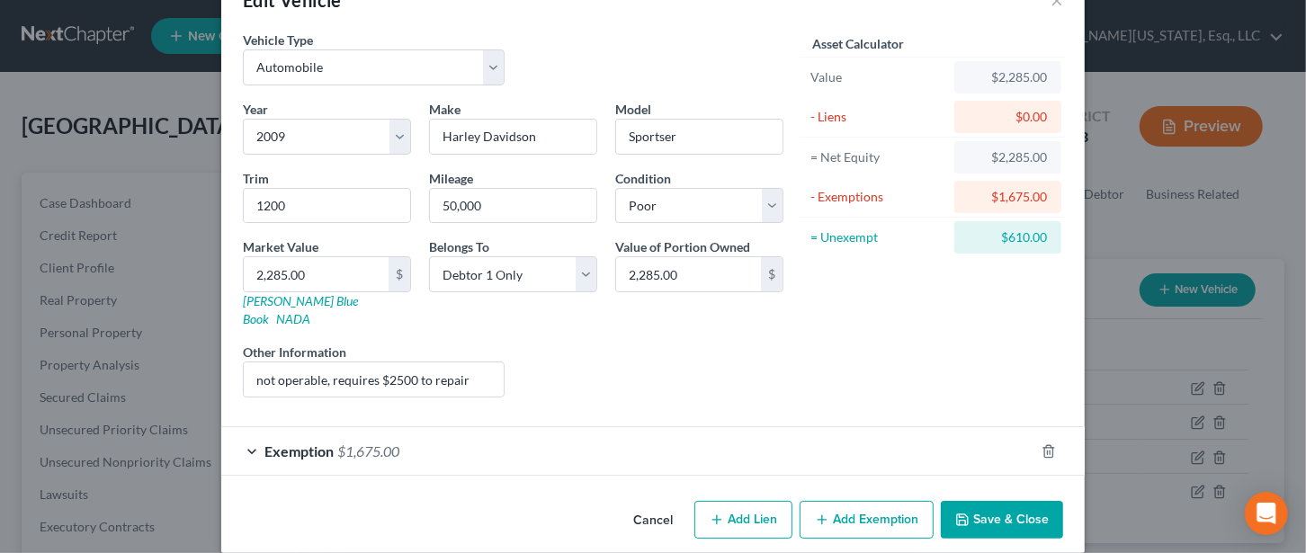
click at [645, 503] on button "Cancel" at bounding box center [653, 521] width 68 height 36
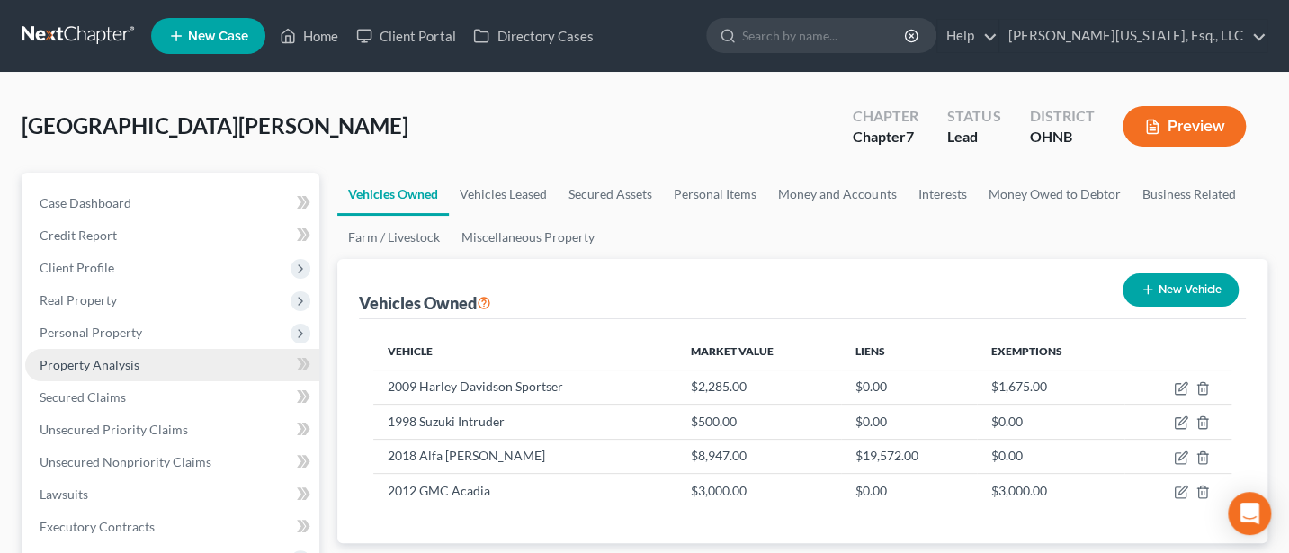
click at [69, 363] on span "Property Analysis" at bounding box center [90, 364] width 100 height 15
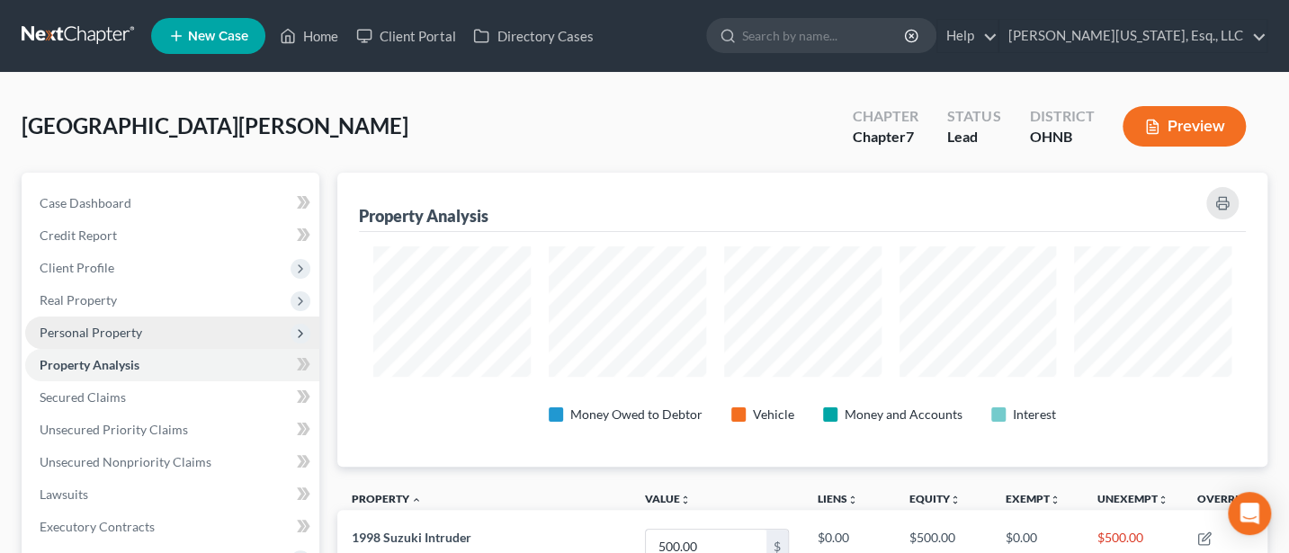
scroll to position [294, 929]
click at [72, 330] on span "Personal Property" at bounding box center [91, 332] width 103 height 15
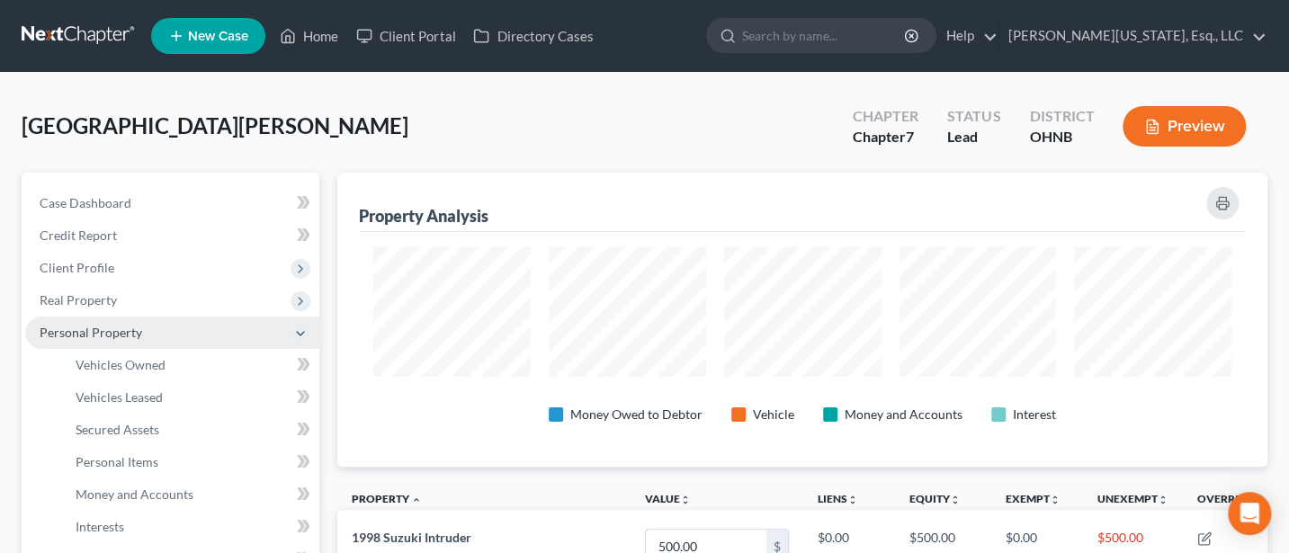
click at [75, 329] on span "Personal Property" at bounding box center [91, 332] width 103 height 15
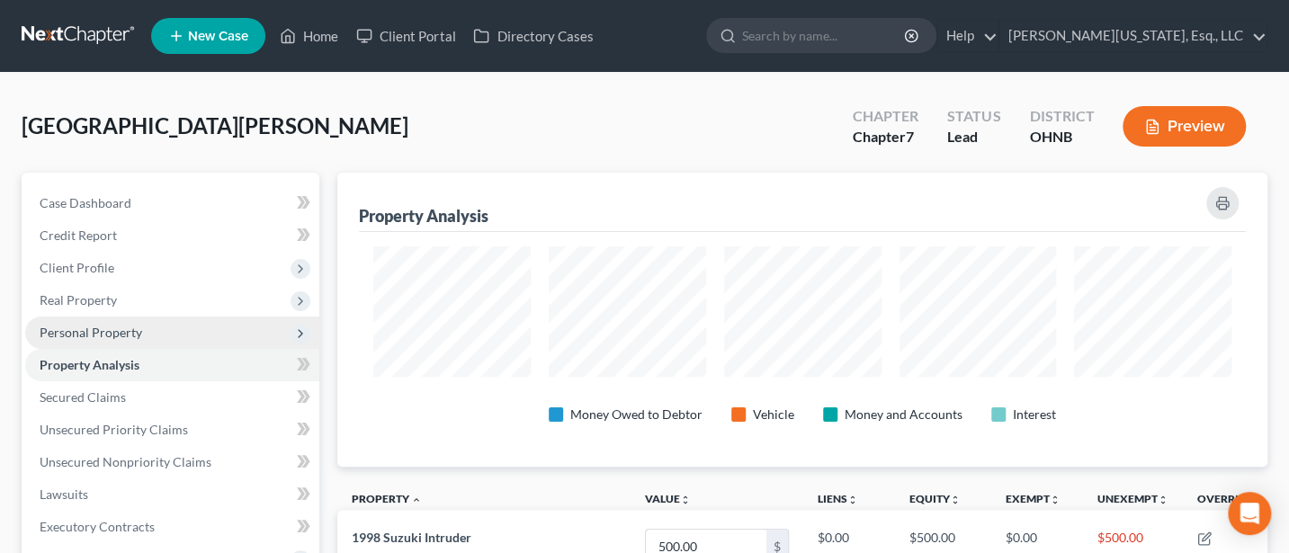
click at [75, 329] on span "Personal Property" at bounding box center [91, 332] width 103 height 15
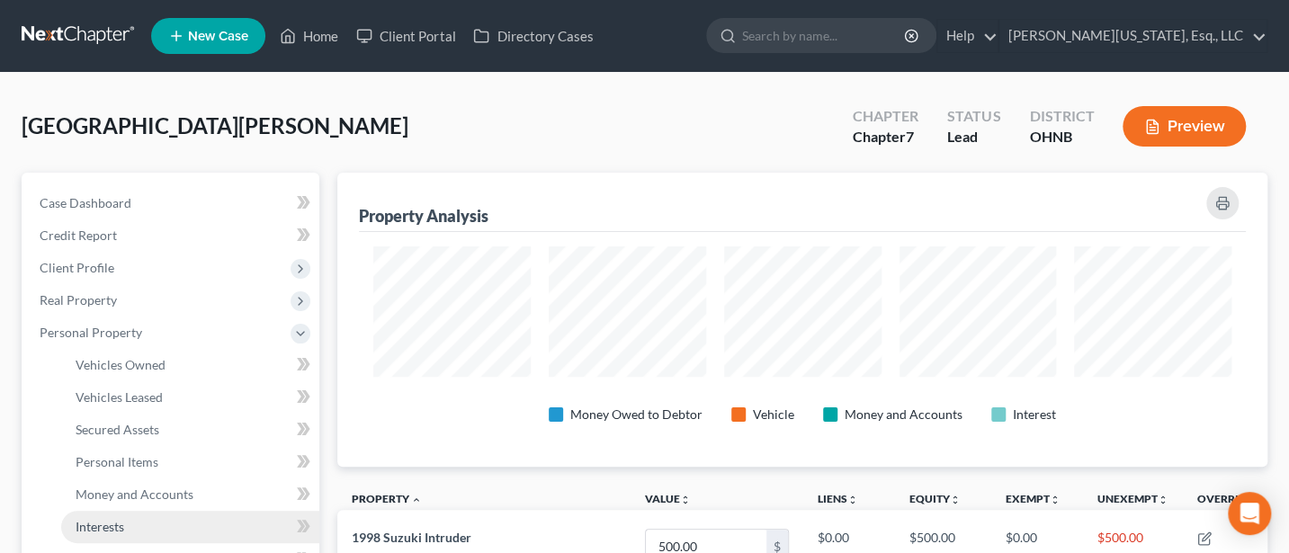
scroll to position [239, 0]
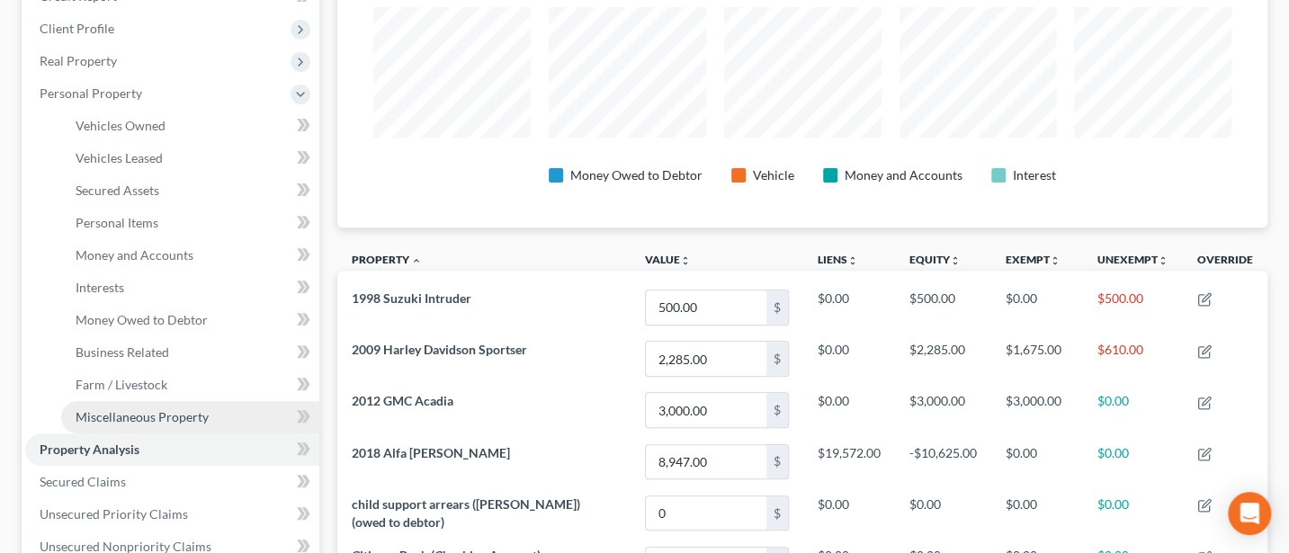
click at [134, 411] on span "Miscellaneous Property" at bounding box center [142, 416] width 133 height 15
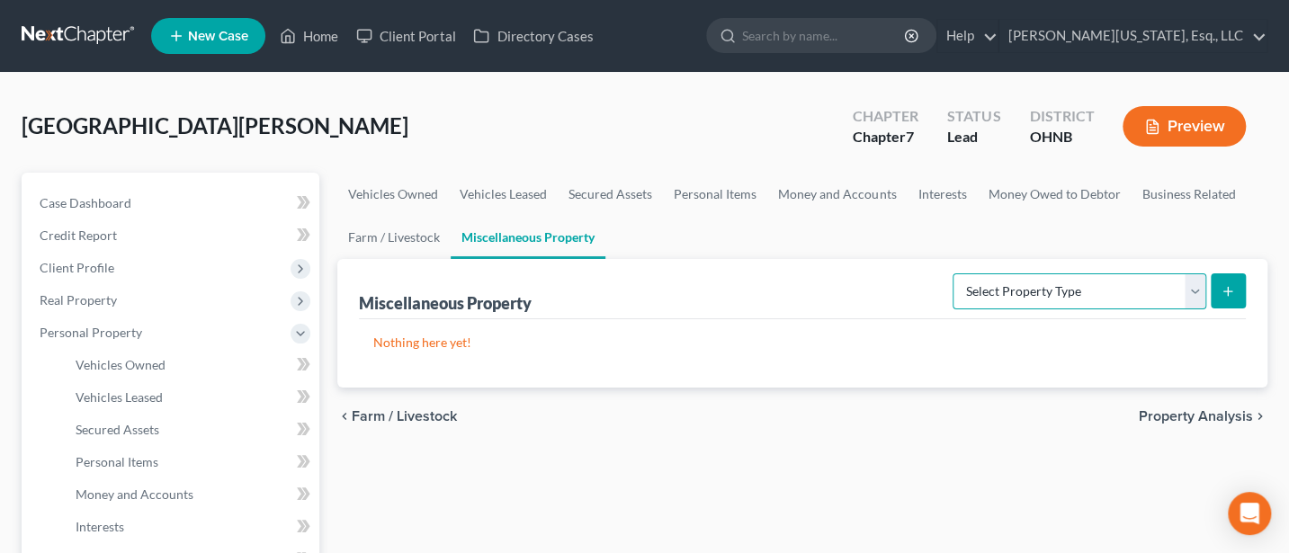
click at [1160, 292] on select "Select Property Type Assigned for Creditor Benefit [DATE] Holding for Another N…" at bounding box center [1080, 292] width 254 height 36
select select "transferred"
click at [953, 274] on select "Select Property Type Assigned for Creditor Benefit [DATE] Holding for Another N…" at bounding box center [1080, 292] width 254 height 36
click at [1234, 294] on icon "submit" at bounding box center [1228, 291] width 14 height 14
select select "Ordinary ([DATE])"
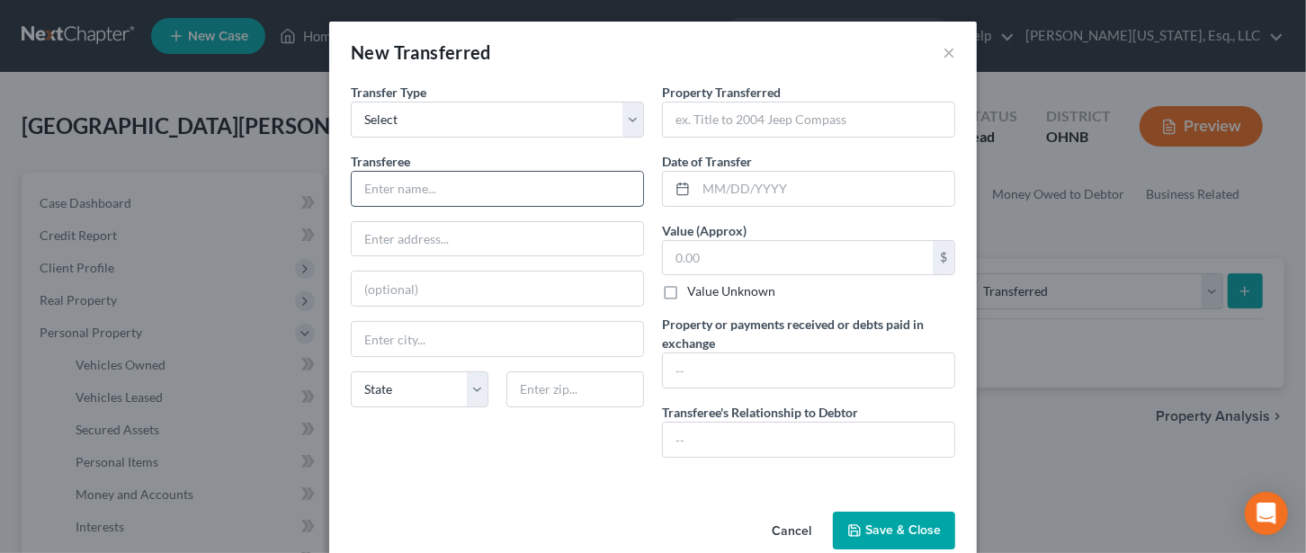
click at [426, 189] on input "text" at bounding box center [498, 189] width 292 height 34
type input "2"
type input "[PERSON_NAME]"
type input "2011 Ford Edge"
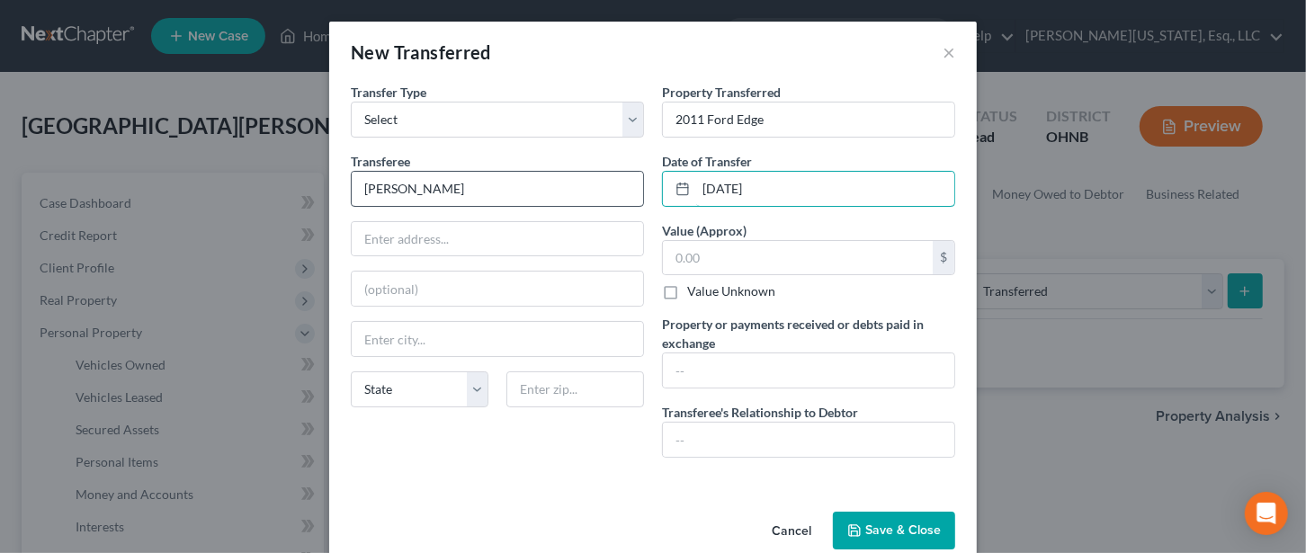
type input "[DATE]"
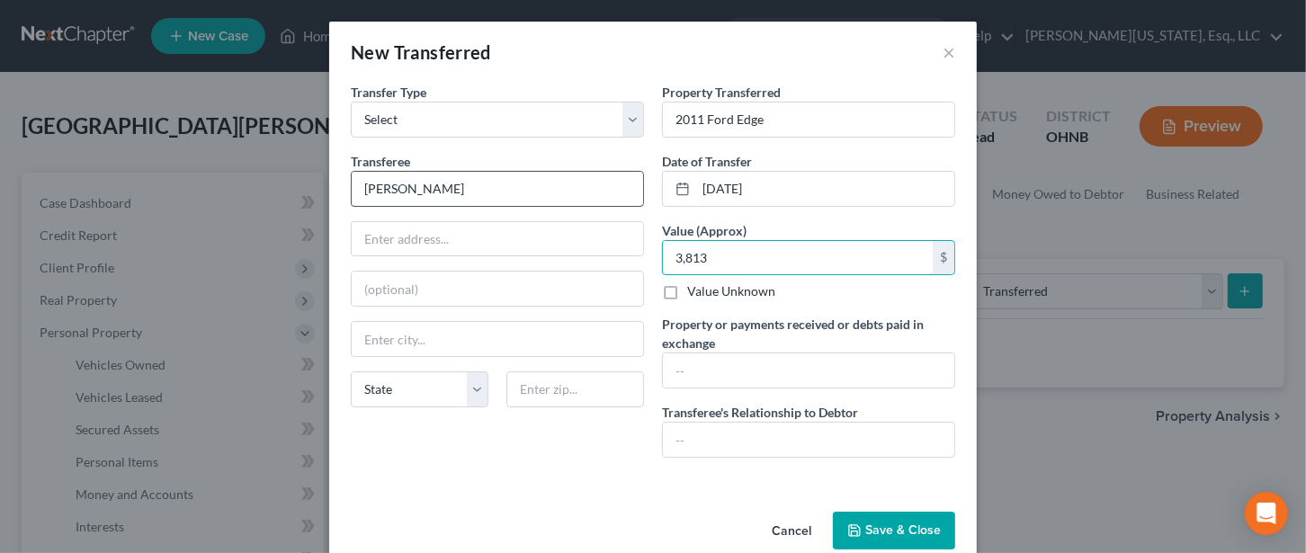
type input "3,813"
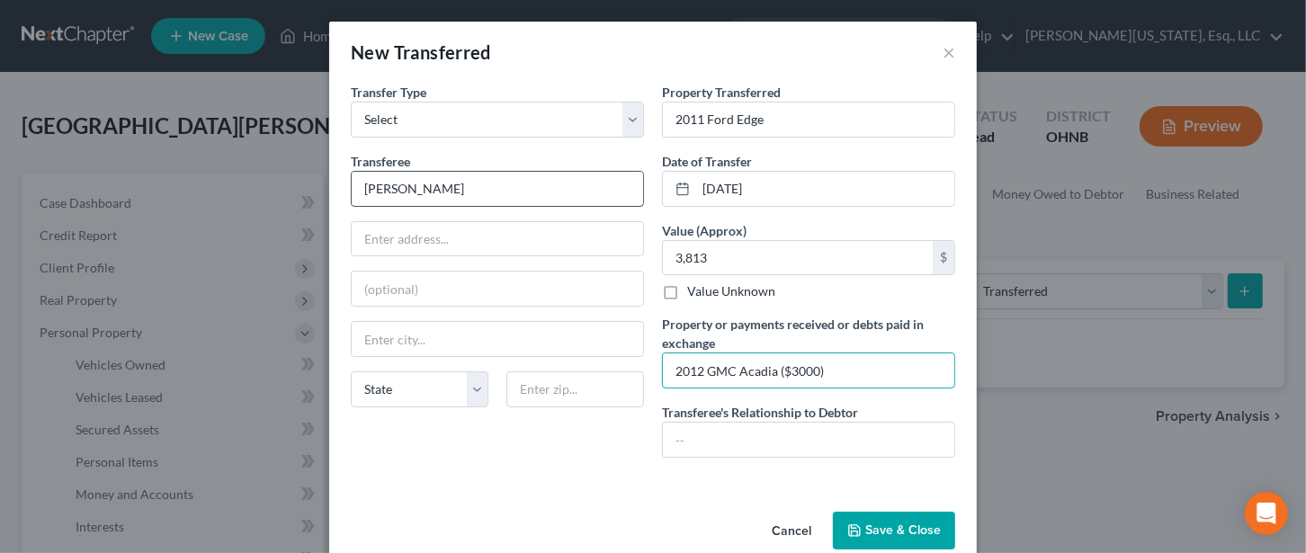
type input "2012 GMC Acadia ($3000)"
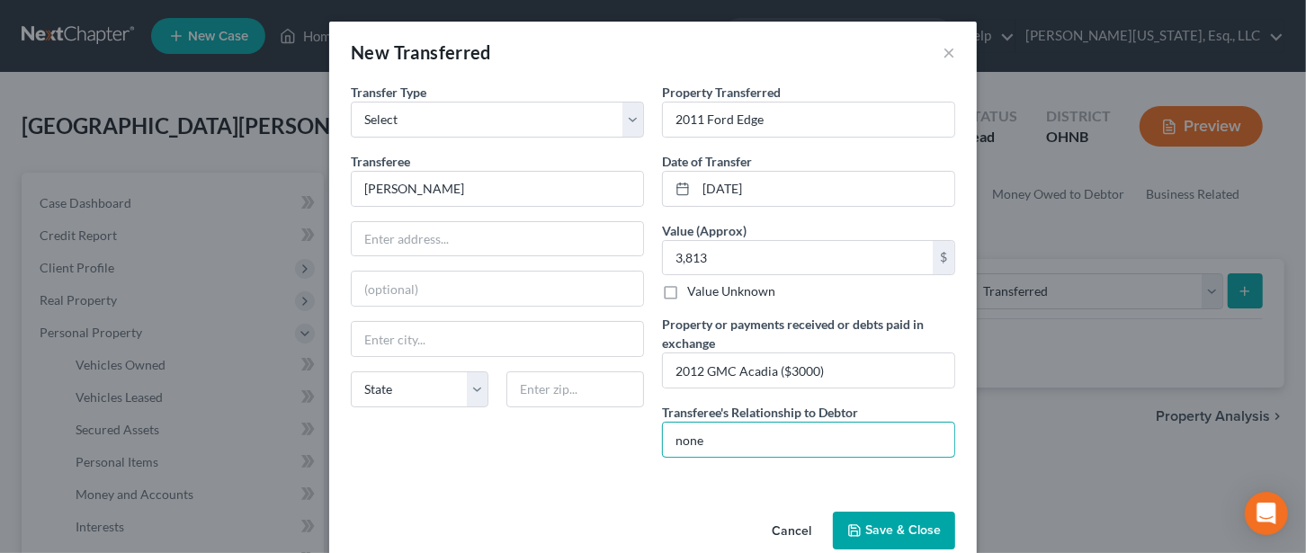
type input "none"
click at [890, 531] on button "Save & Close" at bounding box center [894, 531] width 122 height 38
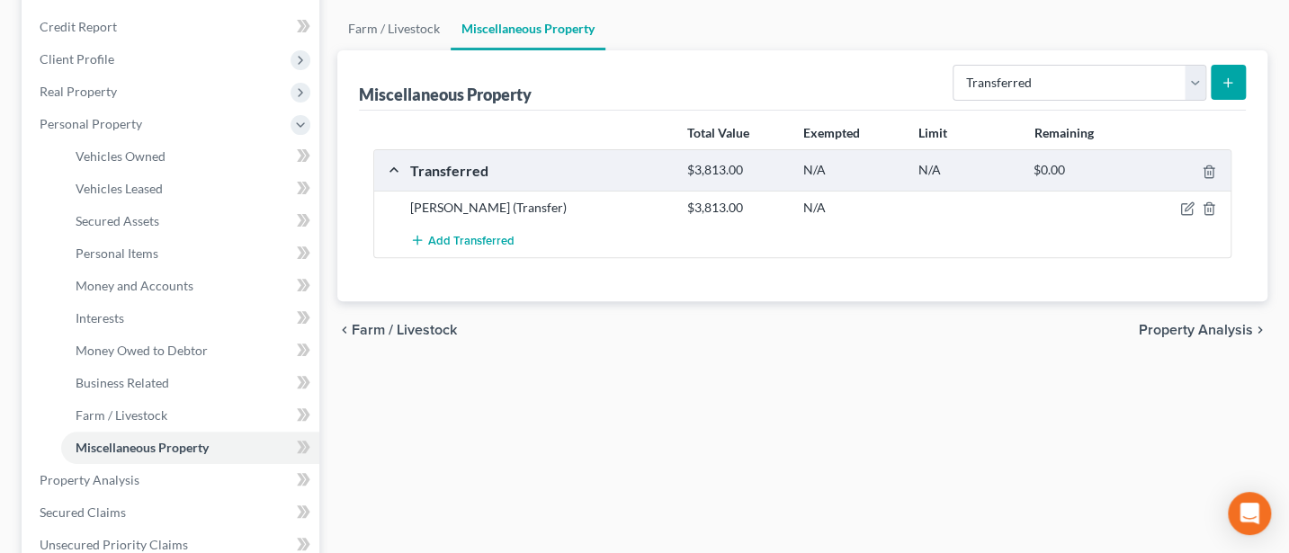
scroll to position [239, 0]
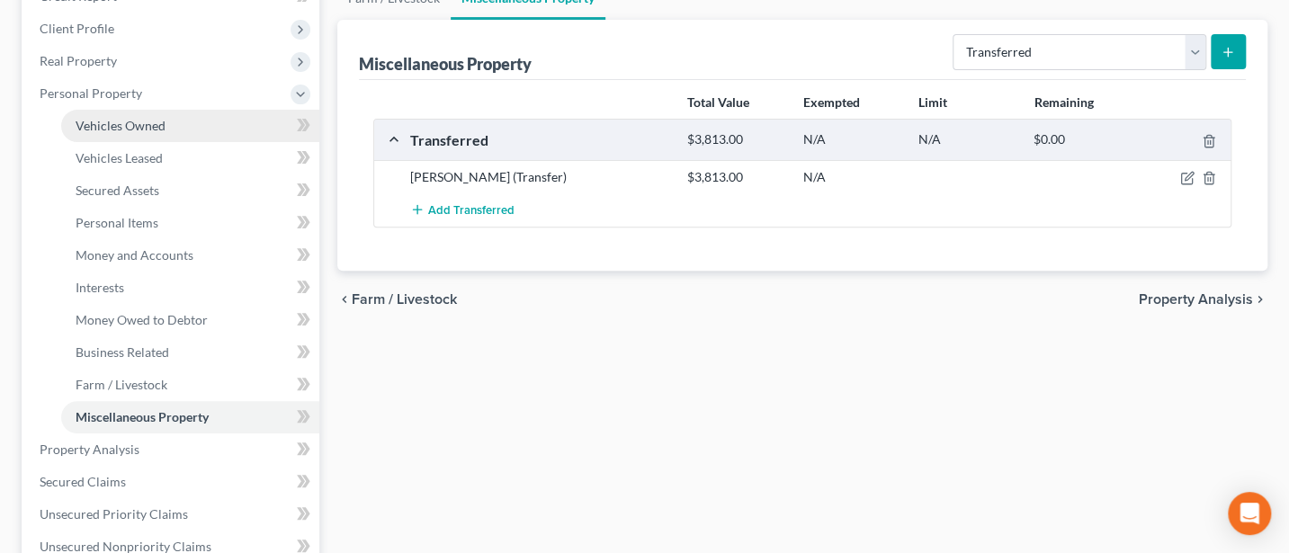
click at [133, 121] on span "Vehicles Owned" at bounding box center [121, 125] width 90 height 15
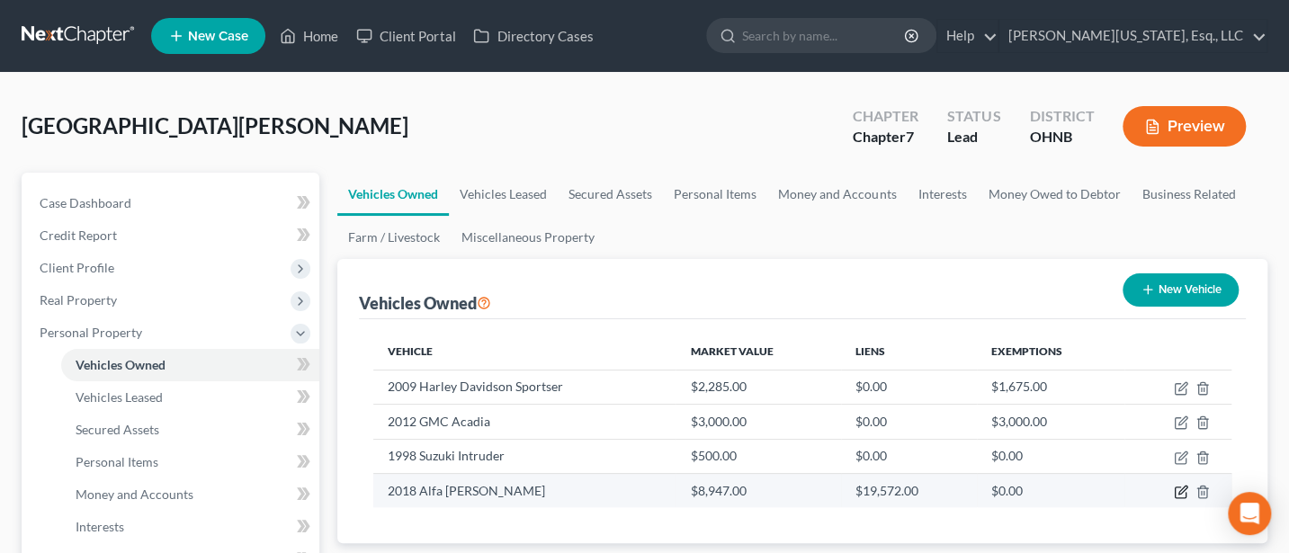
click at [1181, 489] on icon "button" at bounding box center [1181, 492] width 14 height 14
select select "0"
select select "8"
select select "0"
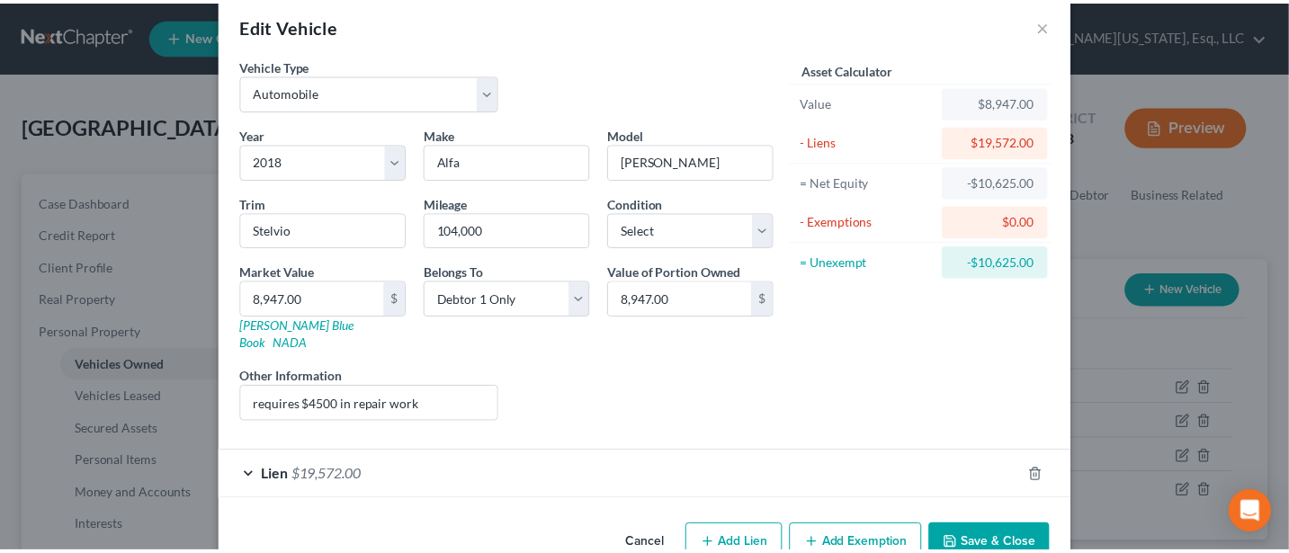
scroll to position [52, 0]
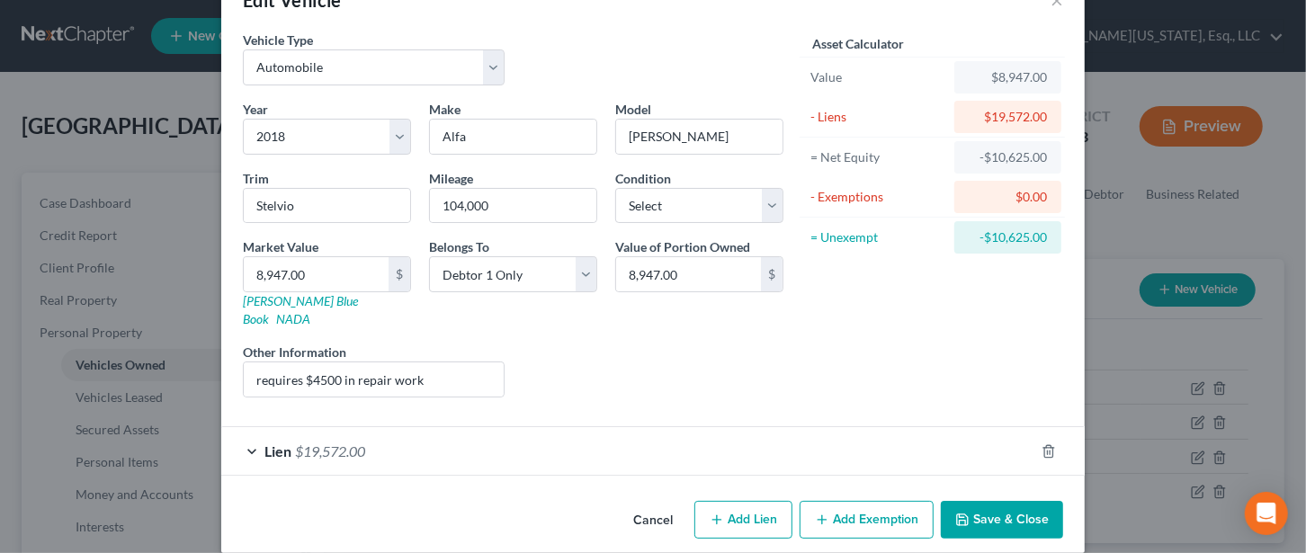
click at [994, 501] on button "Save & Close" at bounding box center [1002, 520] width 122 height 38
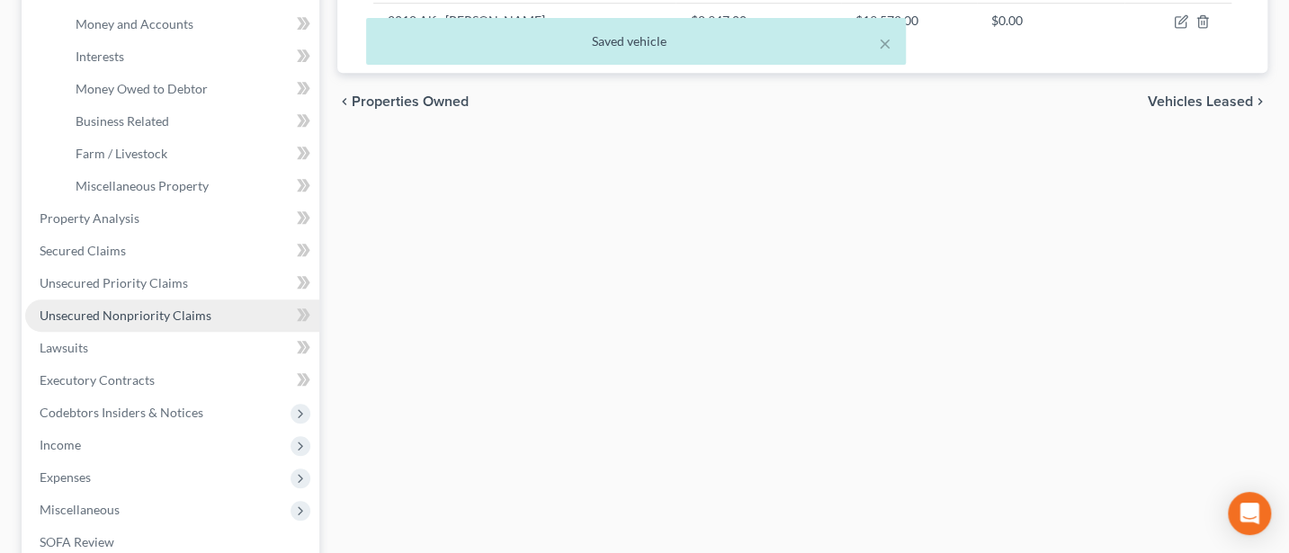
scroll to position [480, 0]
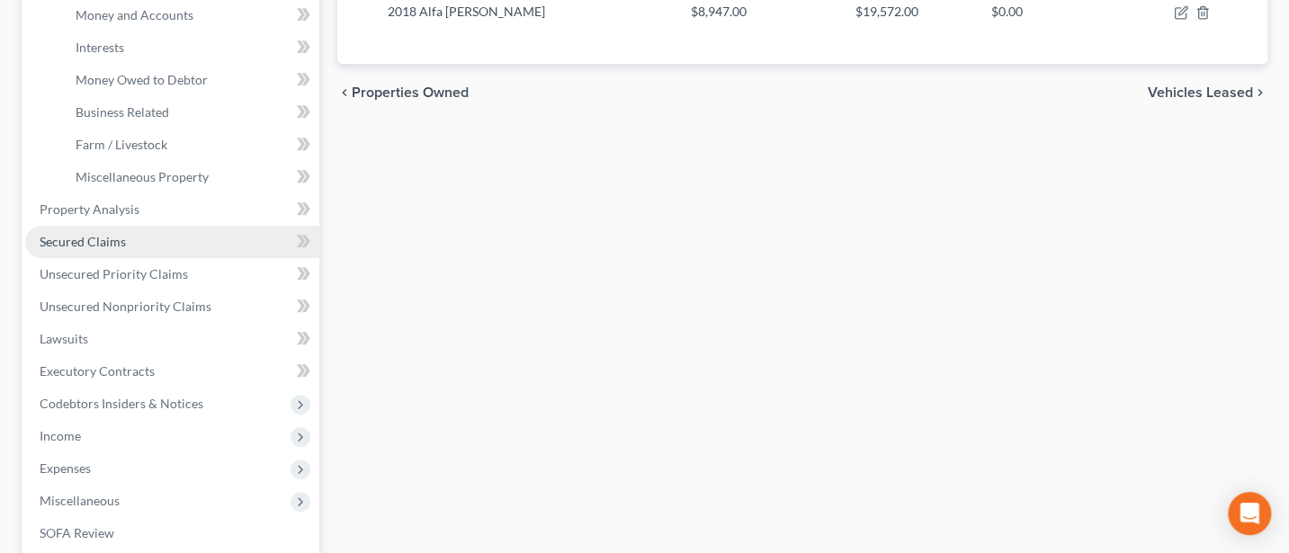
click at [94, 238] on span "Secured Claims" at bounding box center [83, 241] width 86 height 15
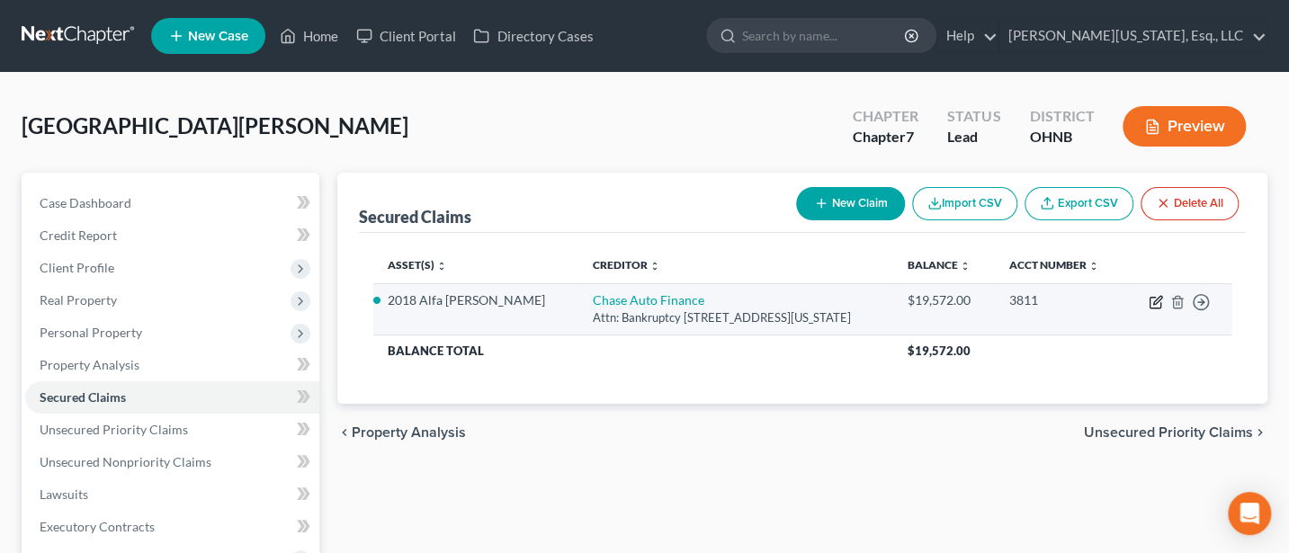
click at [1154, 301] on icon "button" at bounding box center [1158, 300] width 8 height 8
select select "19"
select select "7"
select select "4"
select select "0"
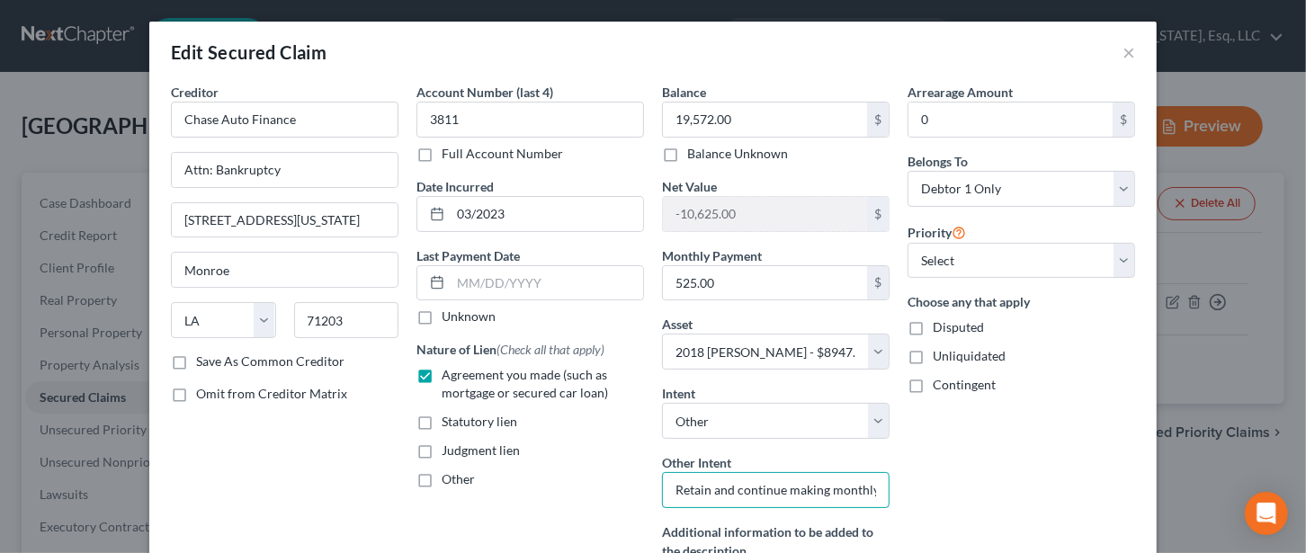
scroll to position [0, 55]
drag, startPoint x: 659, startPoint y: 488, endPoint x: 965, endPoint y: 487, distance: 305.9
click at [965, 487] on div "Creditor * Chase Auto Finance Attn: Bankruptcy [STREET_ADDRESS][GEOGRAPHIC_DATA…" at bounding box center [653, 362] width 983 height 559
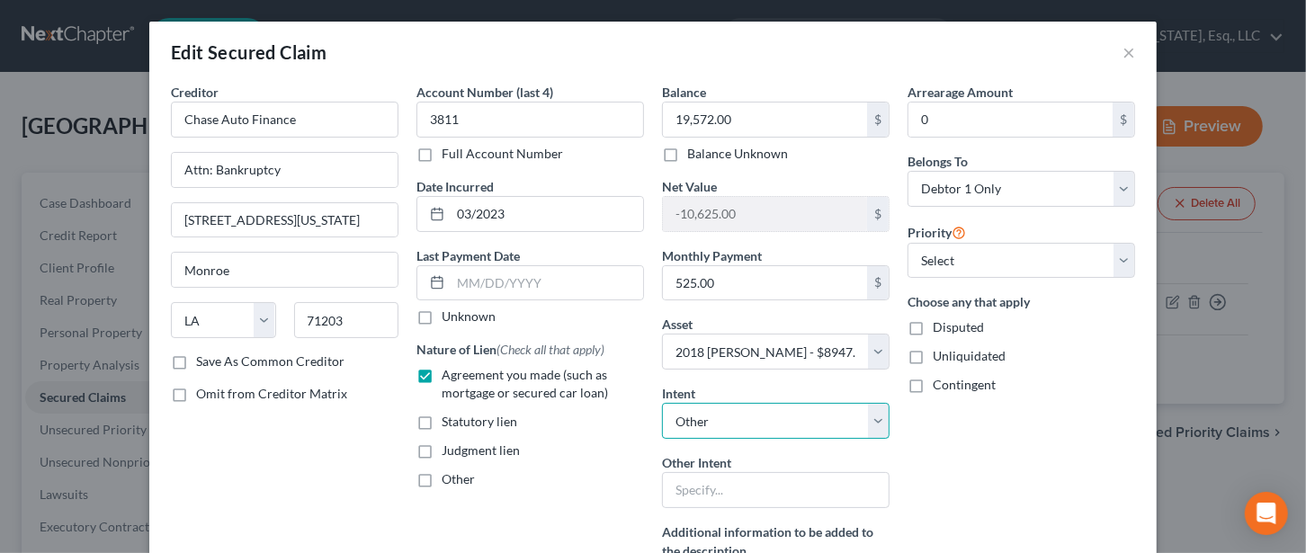
click at [766, 418] on select "Select Surrender Redeem Reaffirm Avoid Other" at bounding box center [776, 421] width 228 height 36
select select "0"
click at [662, 403] on select "Select Surrender Redeem Reaffirm Avoid Other" at bounding box center [776, 421] width 228 height 36
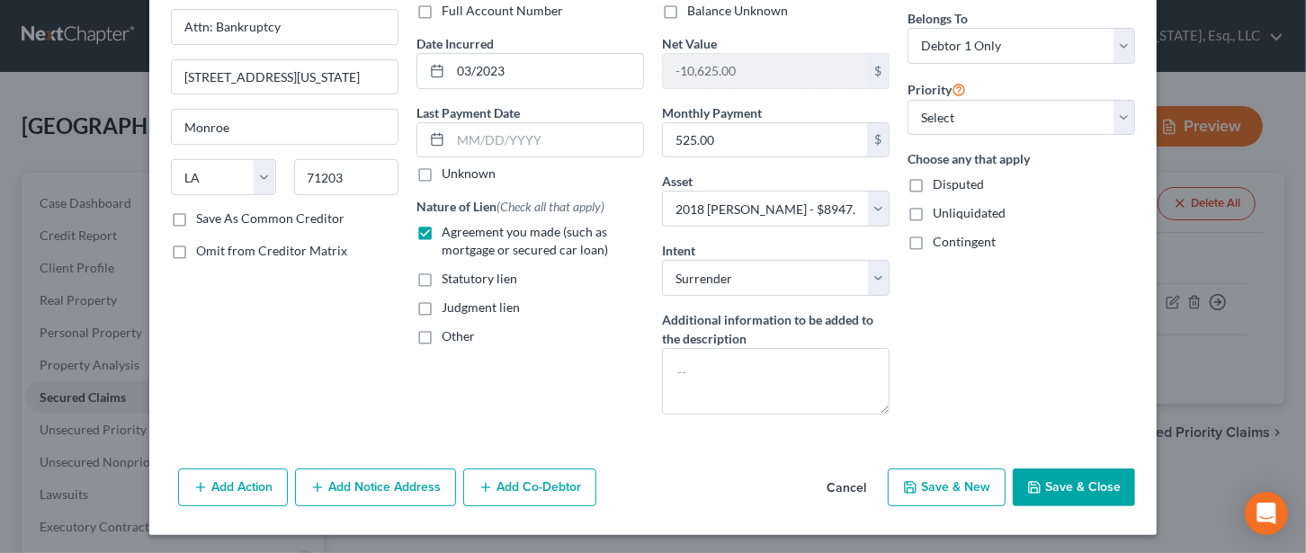
click at [1073, 484] on button "Save & Close" at bounding box center [1074, 488] width 122 height 38
select select "7"
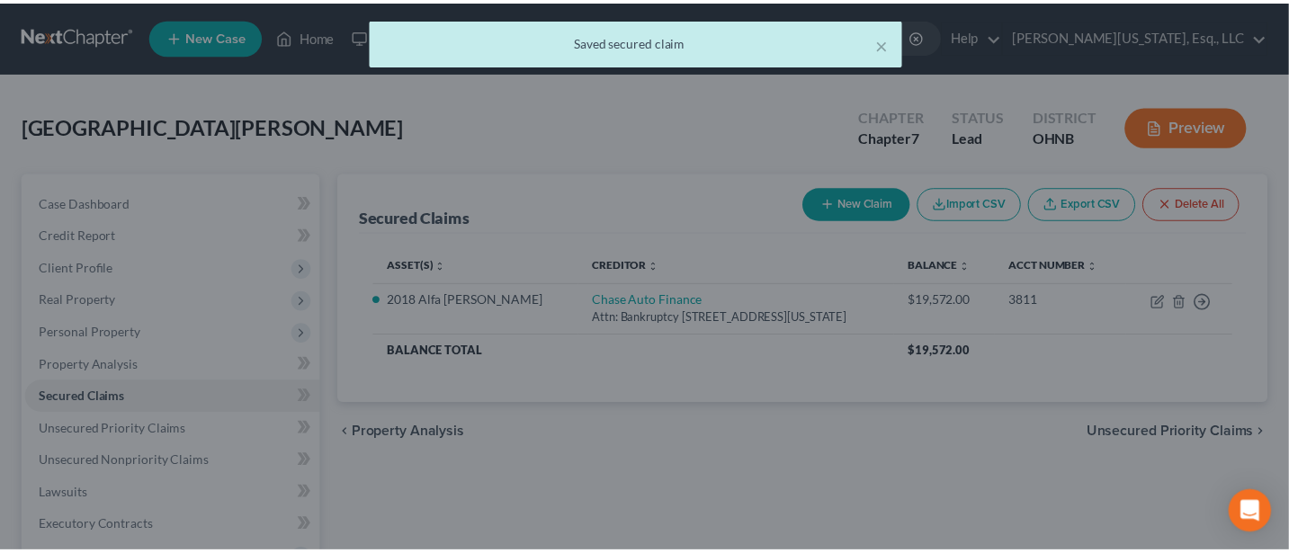
scroll to position [0, 0]
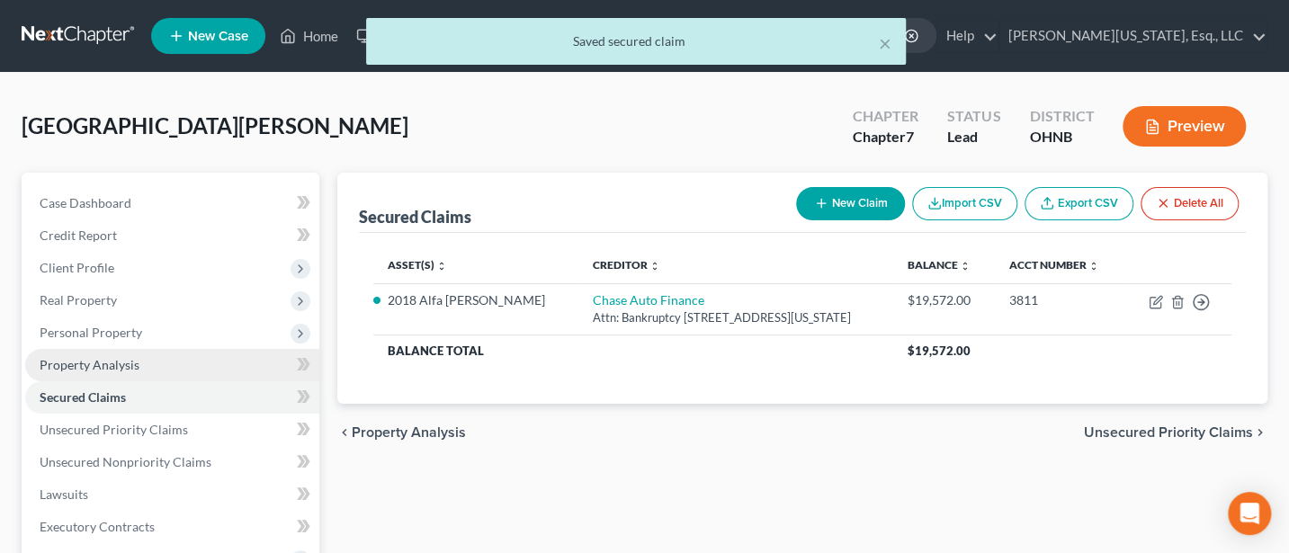
click at [89, 363] on span "Property Analysis" at bounding box center [90, 364] width 100 height 15
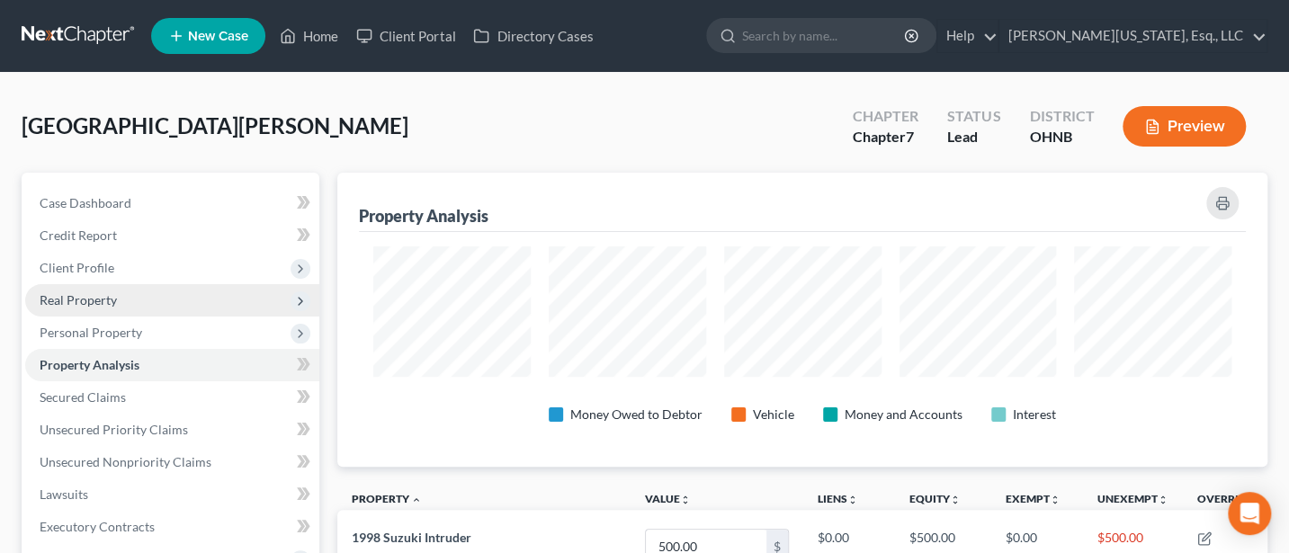
click at [83, 299] on span "Real Property" at bounding box center [78, 299] width 77 height 15
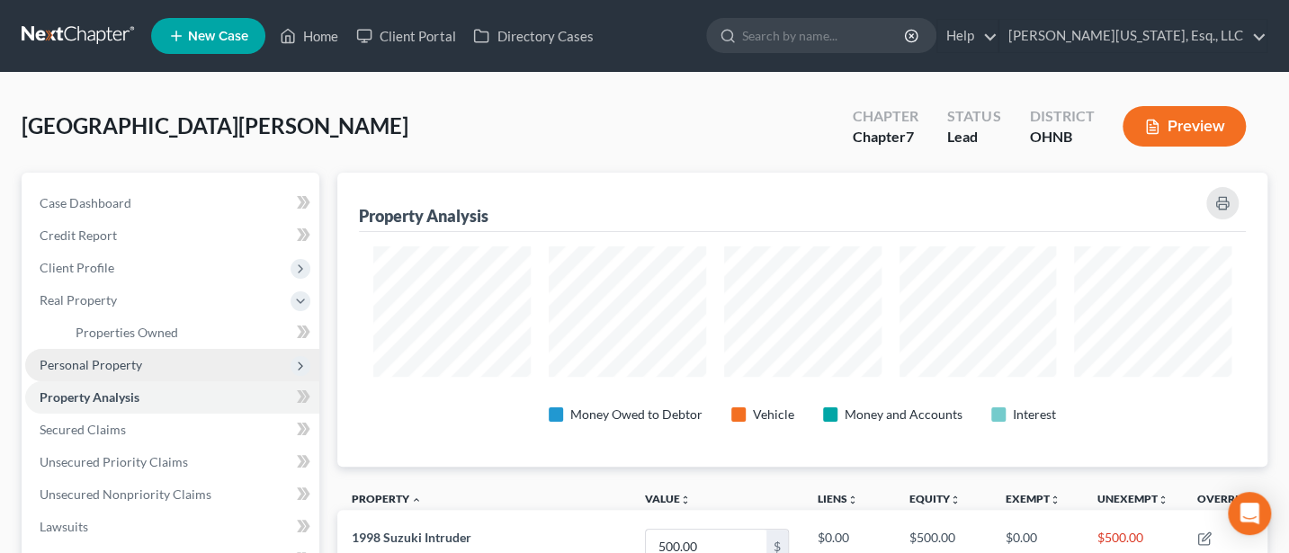
click at [100, 365] on span "Personal Property" at bounding box center [91, 364] width 103 height 15
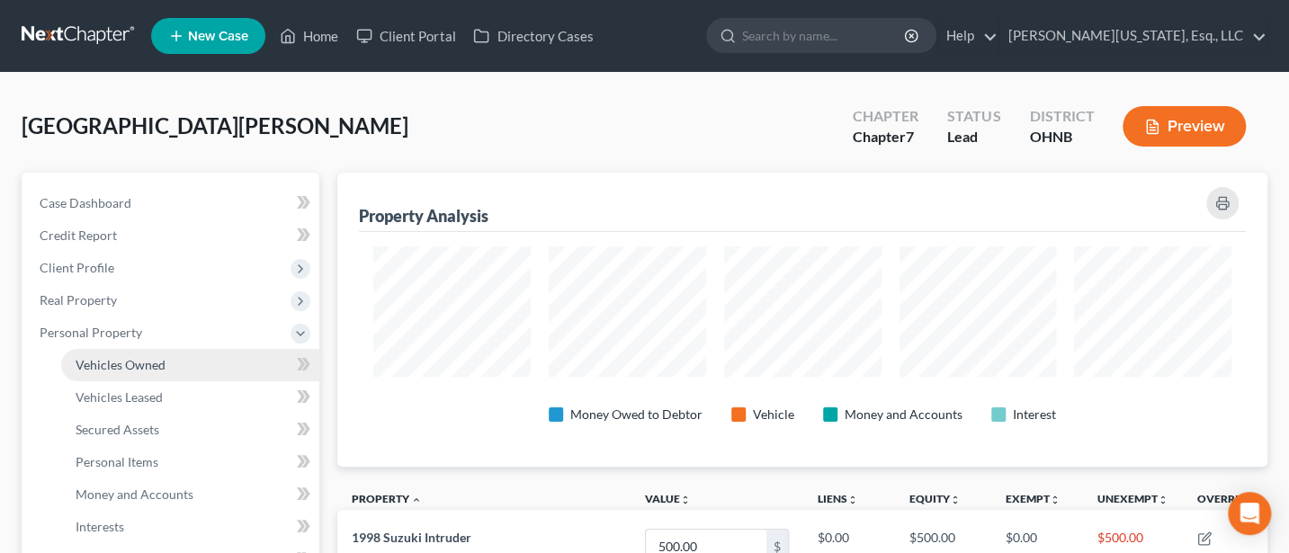
click at [132, 353] on link "Vehicles Owned" at bounding box center [190, 365] width 258 height 32
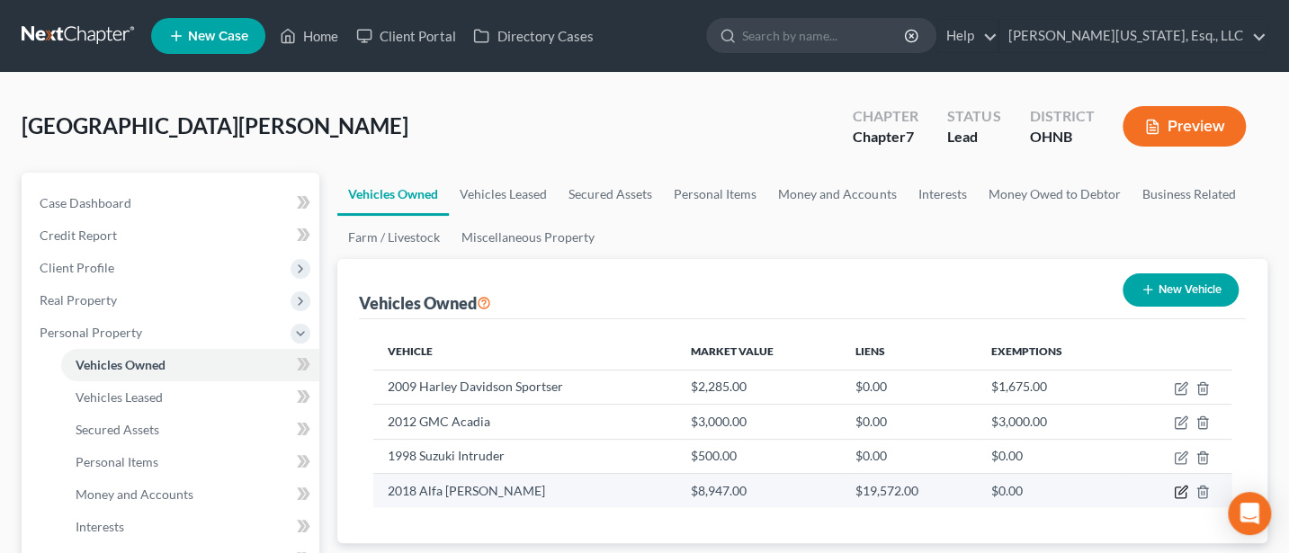
click at [1179, 488] on icon "button" at bounding box center [1181, 492] width 14 height 14
select select "0"
select select "8"
select select "0"
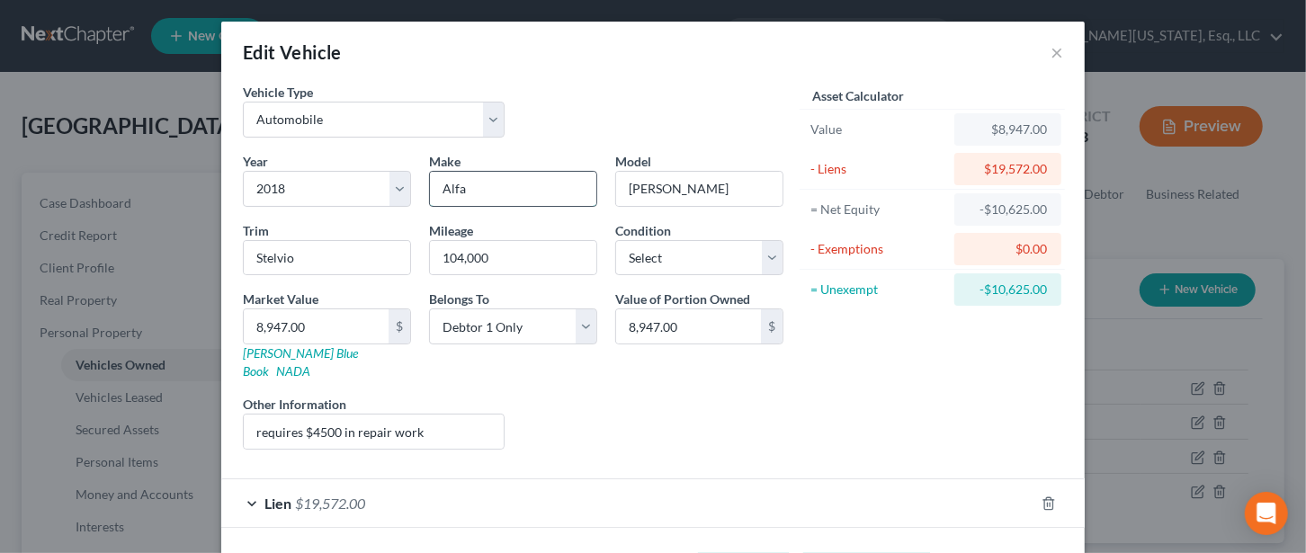
click at [480, 187] on input "Alfa" at bounding box center [513, 189] width 166 height 34
type input "Alfa Romeo"
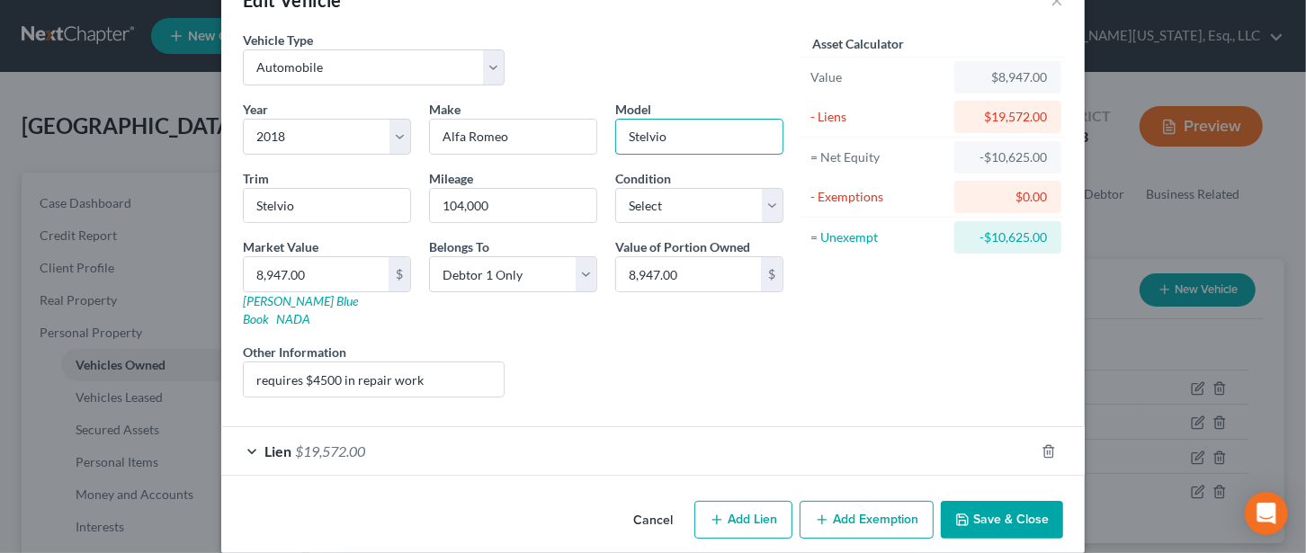
type input "Stelvio"
click at [999, 501] on button "Save & Close" at bounding box center [1002, 520] width 122 height 38
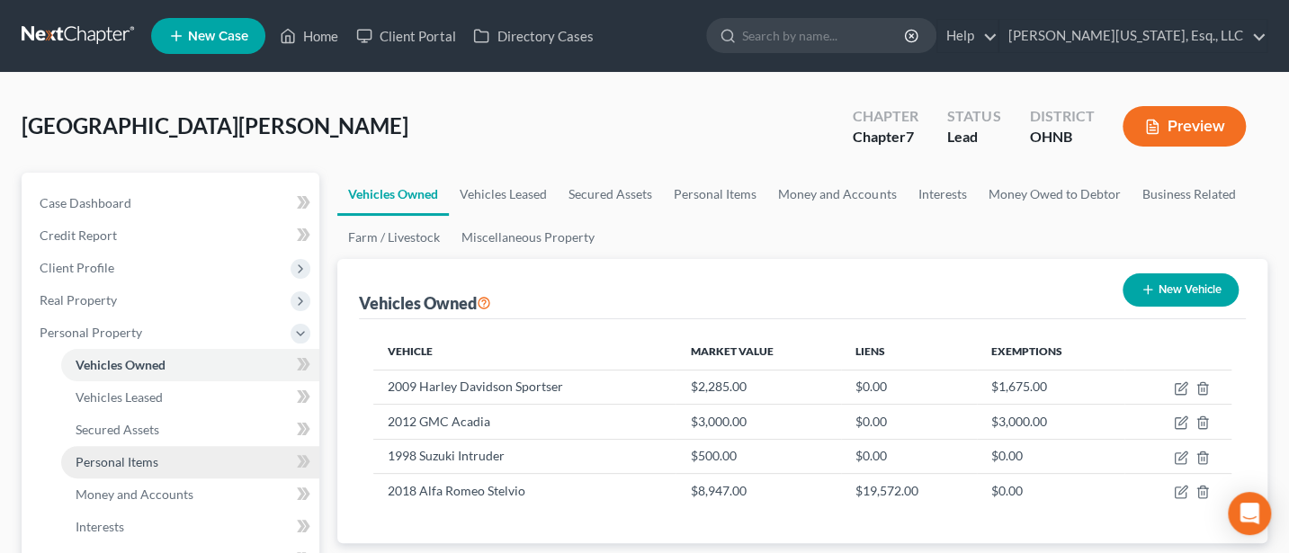
click at [103, 454] on span "Personal Items" at bounding box center [117, 461] width 83 height 15
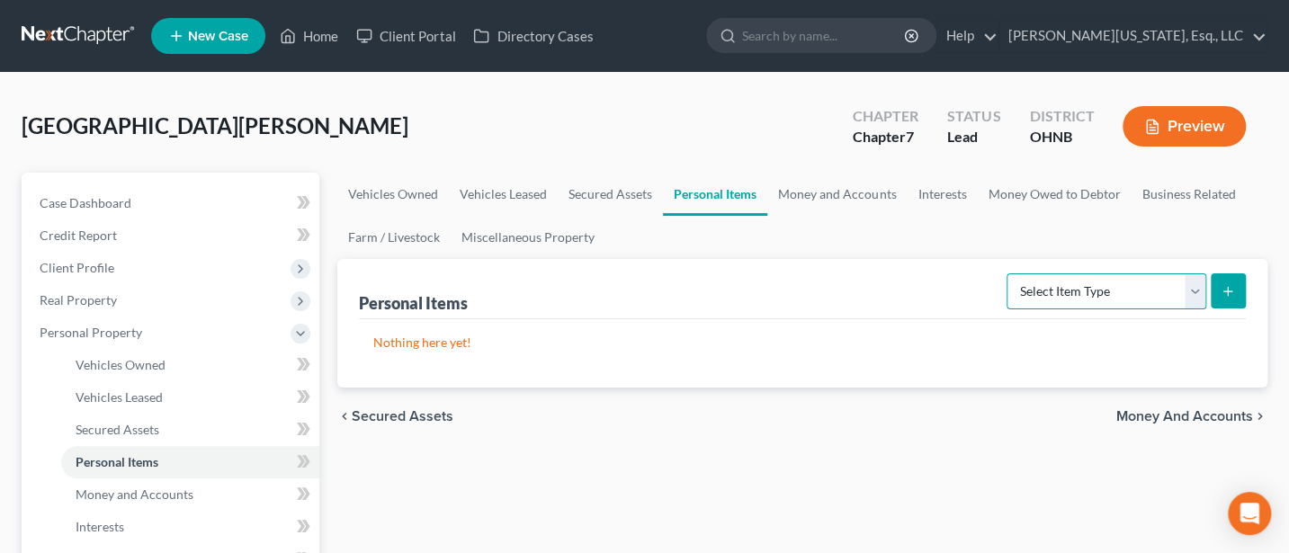
click at [1195, 292] on select "Select Item Type Clothing Collectibles Of Value Electronics Firearms Household …" at bounding box center [1107, 292] width 200 height 36
select select "clothing"
click at [1009, 274] on select "Select Item Type Clothing Collectibles Of Value Electronics Firearms Household …" at bounding box center [1107, 292] width 200 height 36
click at [1224, 285] on icon "submit" at bounding box center [1228, 291] width 14 height 14
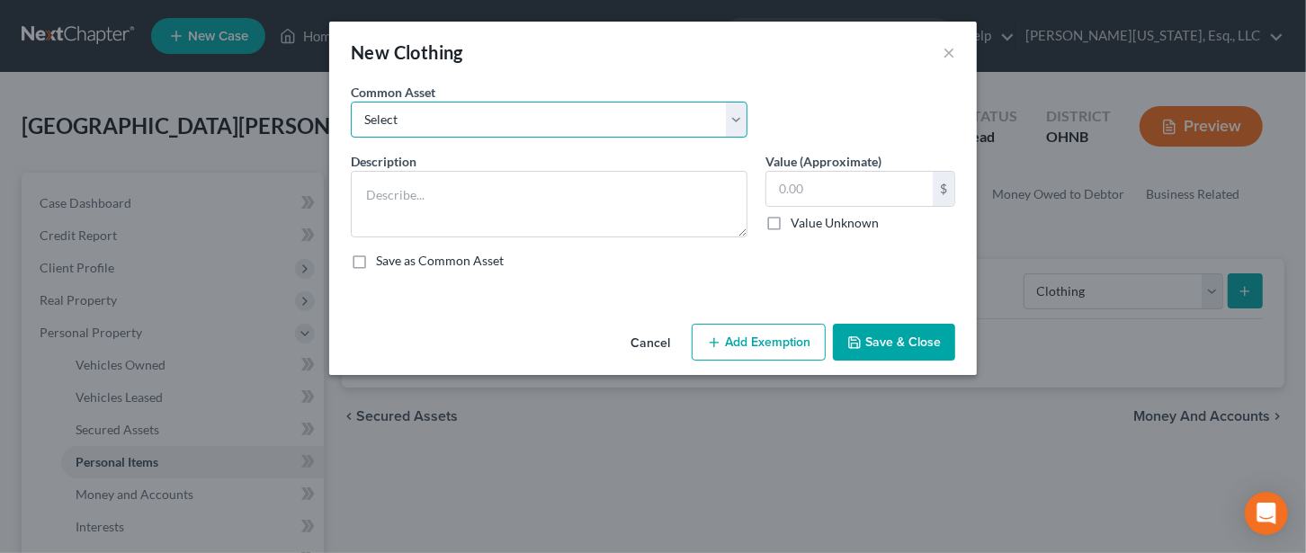
click at [435, 126] on select "Select Everyday clothing" at bounding box center [549, 120] width 397 height 36
select select "0"
click at [351, 102] on select "Select Everyday clothing" at bounding box center [549, 120] width 397 height 36
type textarea "Everyday clothing"
type input "500.00"
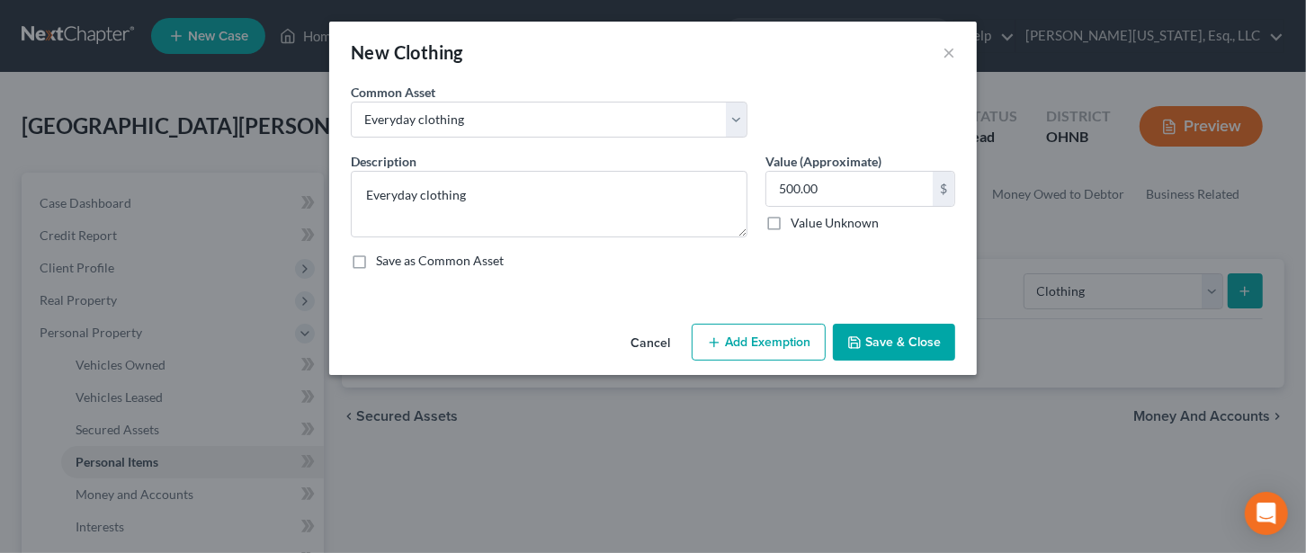
click at [792, 343] on button "Add Exemption" at bounding box center [759, 343] width 134 height 38
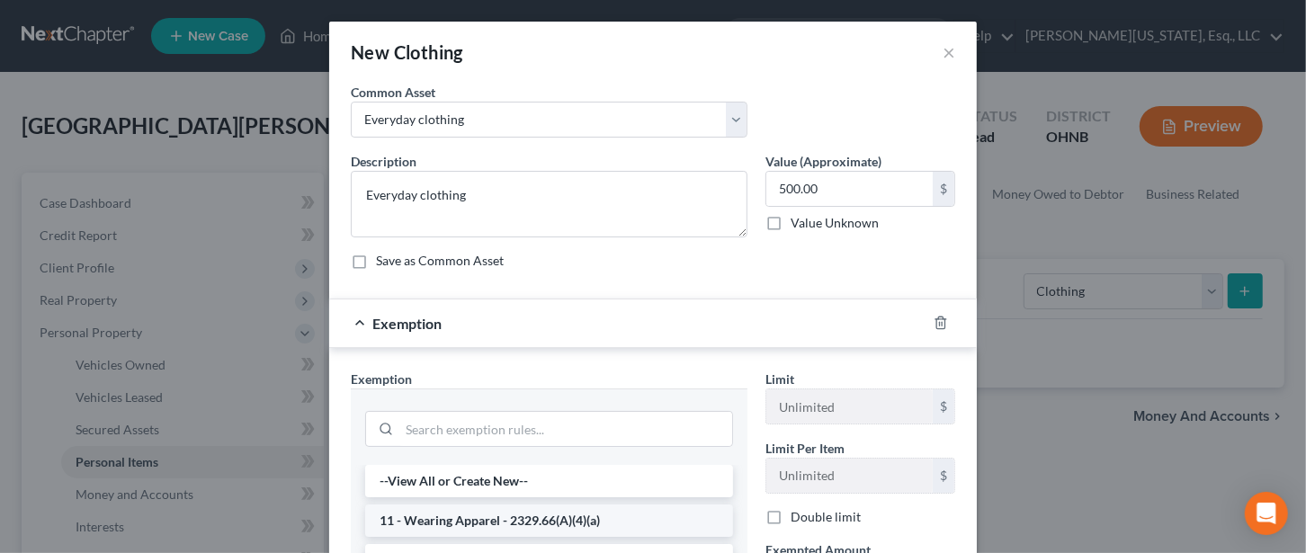
click at [460, 516] on li "11 - Wearing Apparel - 2329.66(A)(4)(a)" at bounding box center [549, 521] width 368 height 32
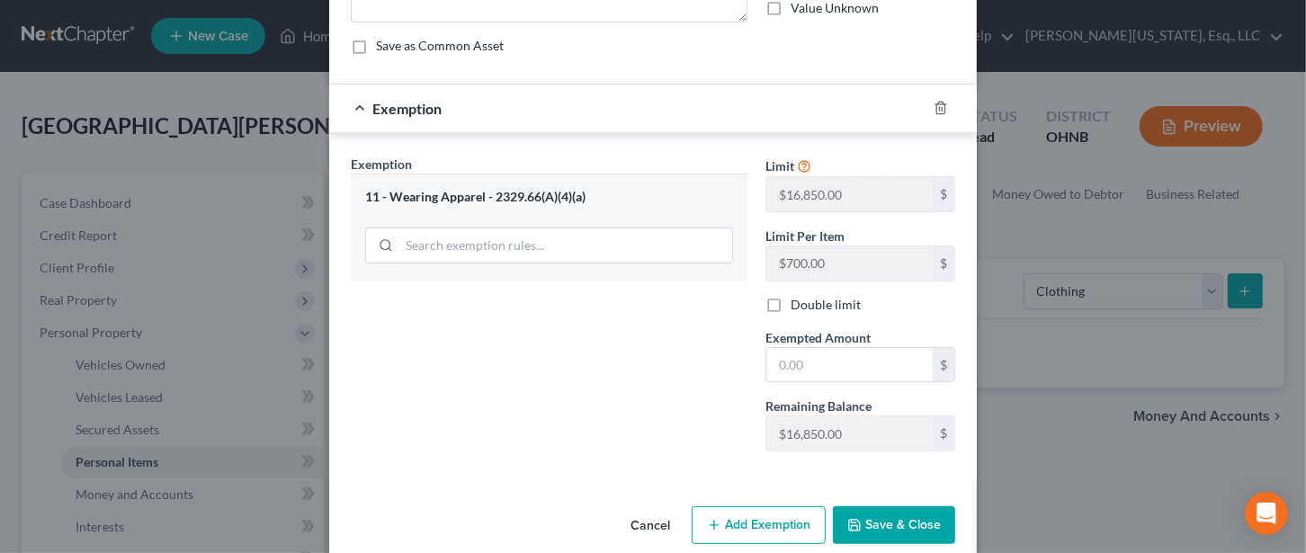
scroll to position [238, 0]
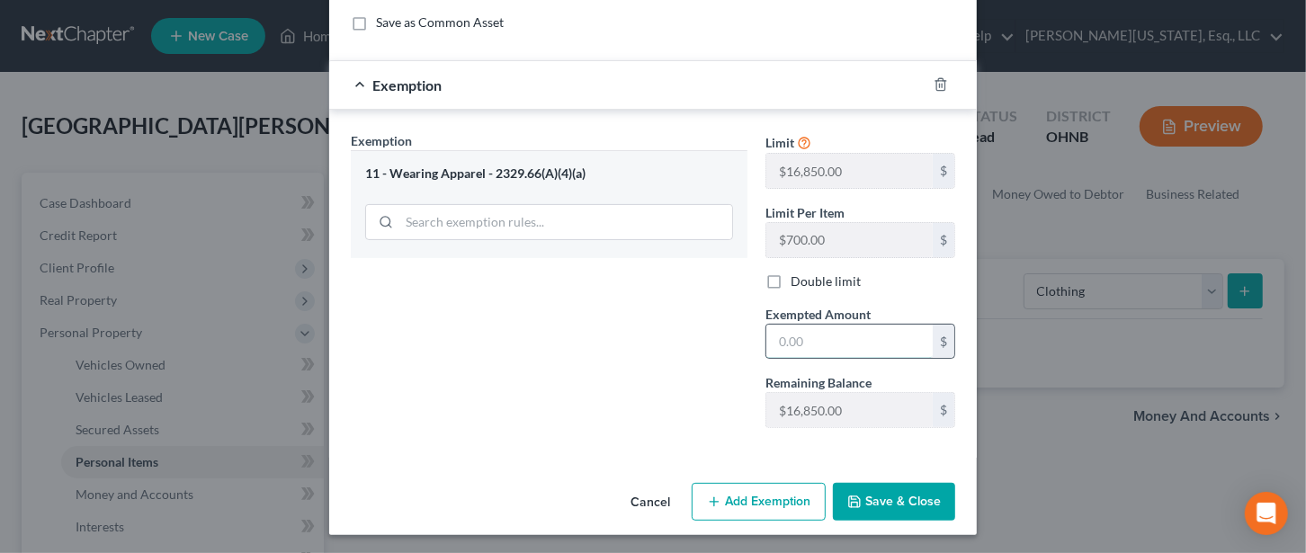
click at [780, 330] on input "text" at bounding box center [850, 342] width 166 height 34
type input "500"
click at [884, 499] on button "Save & Close" at bounding box center [894, 502] width 122 height 38
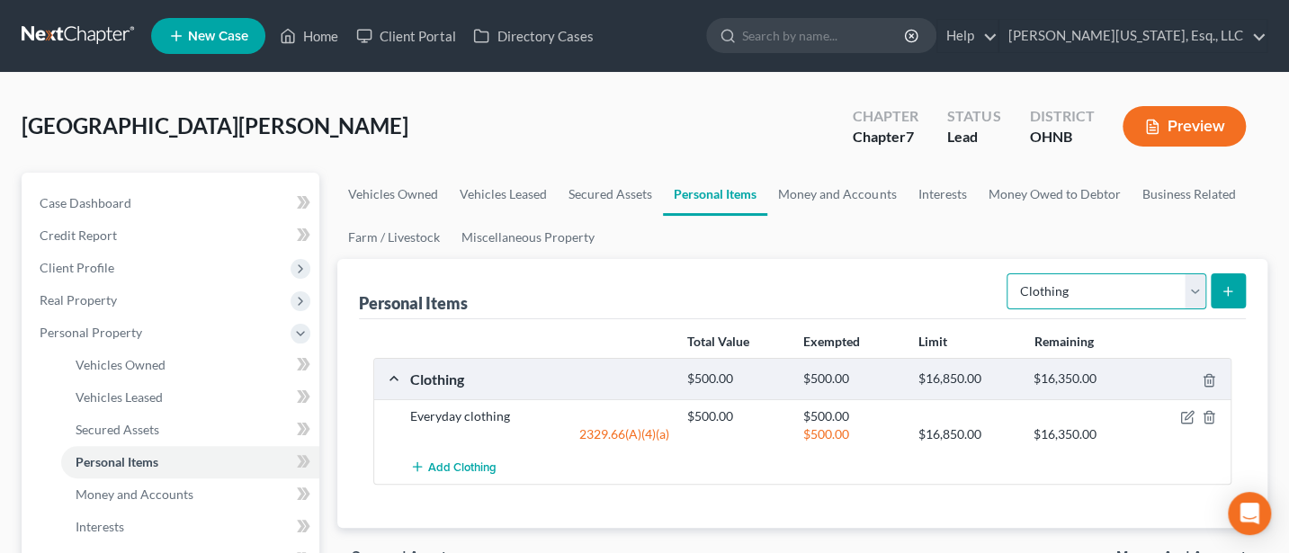
click at [1198, 284] on select "Select Item Type Clothing Collectibles Of Value Electronics Firearms Household …" at bounding box center [1107, 292] width 200 height 36
select select "electronics"
click at [1009, 274] on select "Select Item Type Clothing Collectibles Of Value Electronics Firearms Household …" at bounding box center [1107, 292] width 200 height 36
click at [1229, 281] on button "submit" at bounding box center [1228, 291] width 35 height 35
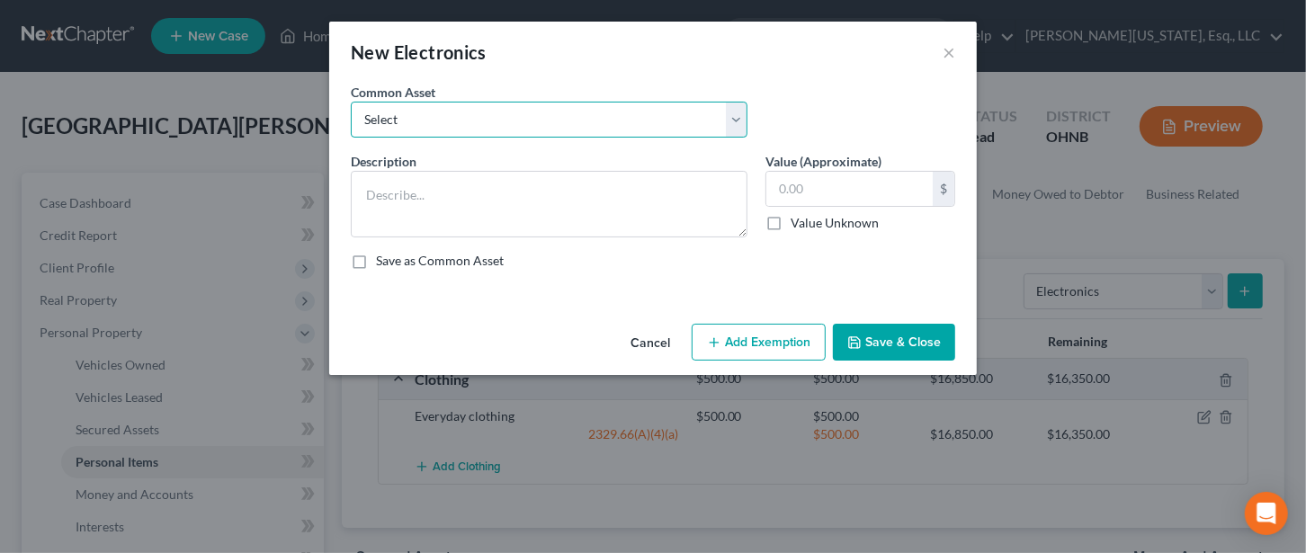
click at [456, 107] on select "Select TV, Cell Phone, Computer" at bounding box center [549, 120] width 397 height 36
select select "0"
click at [351, 102] on select "Select TV, Cell Phone, Computer" at bounding box center [549, 120] width 397 height 36
type textarea "TV, Cell Phone, Computer"
type input "1,000.00"
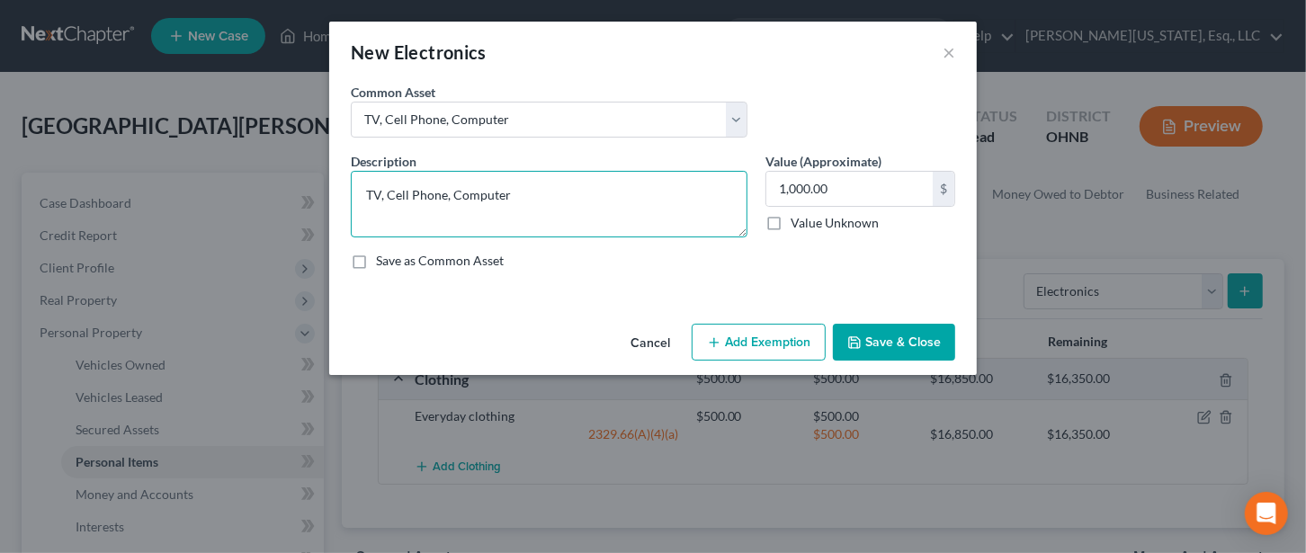
click at [381, 191] on textarea "TV, Cell Phone, Computer" at bounding box center [549, 204] width 397 height 67
type textarea "TV x 3, Cell Phone, Computer"
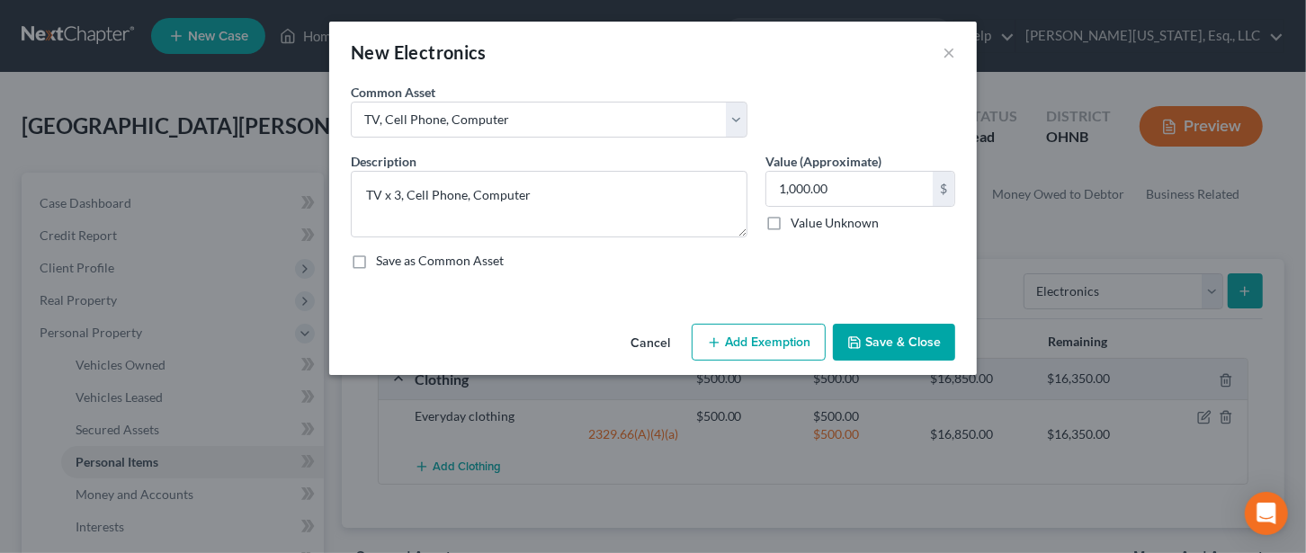
click at [763, 334] on button "Add Exemption" at bounding box center [759, 343] width 134 height 38
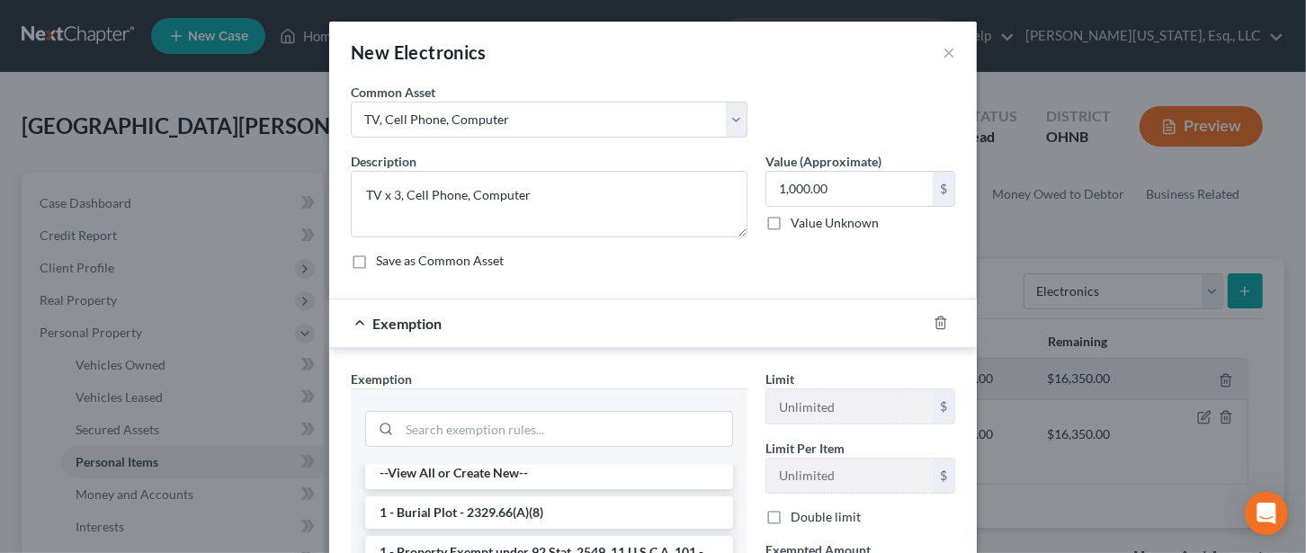
scroll to position [0, 0]
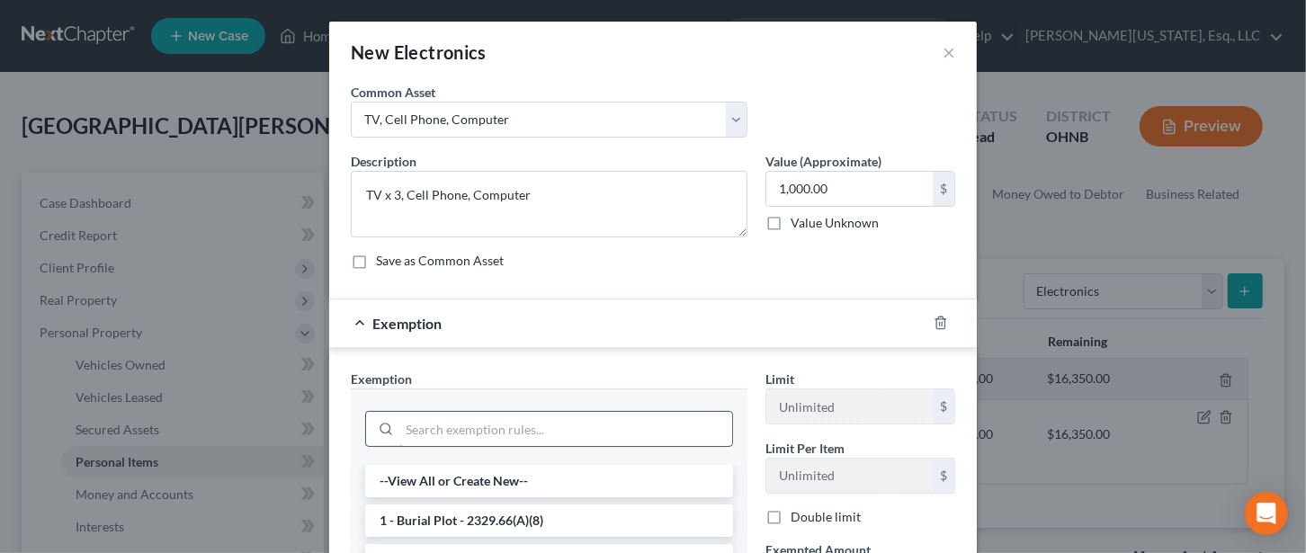
click at [531, 430] on input "search" at bounding box center [565, 429] width 333 height 34
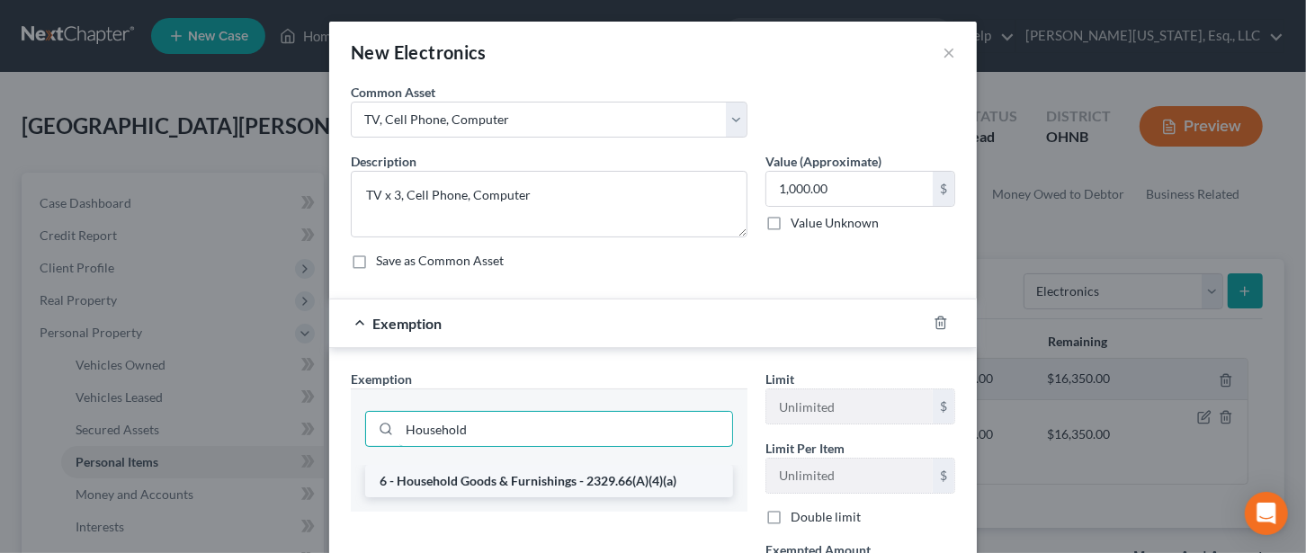
type input "Household"
click at [529, 480] on li "6 - Household Goods & Furnishings - 2329.66(A)(4)(a)" at bounding box center [549, 481] width 368 height 32
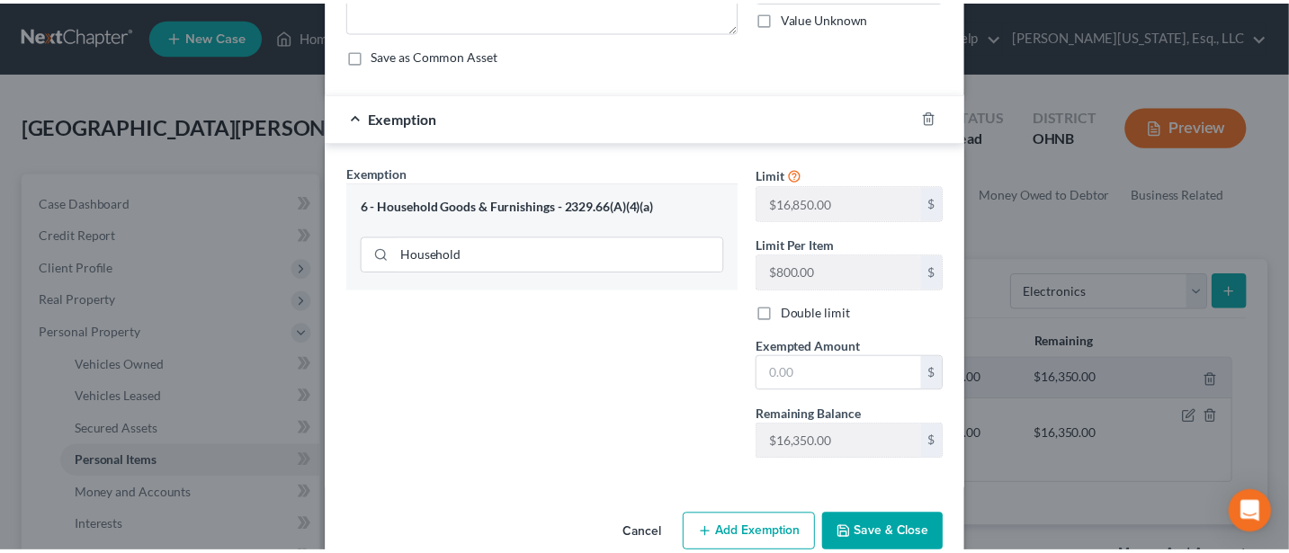
scroll to position [238, 0]
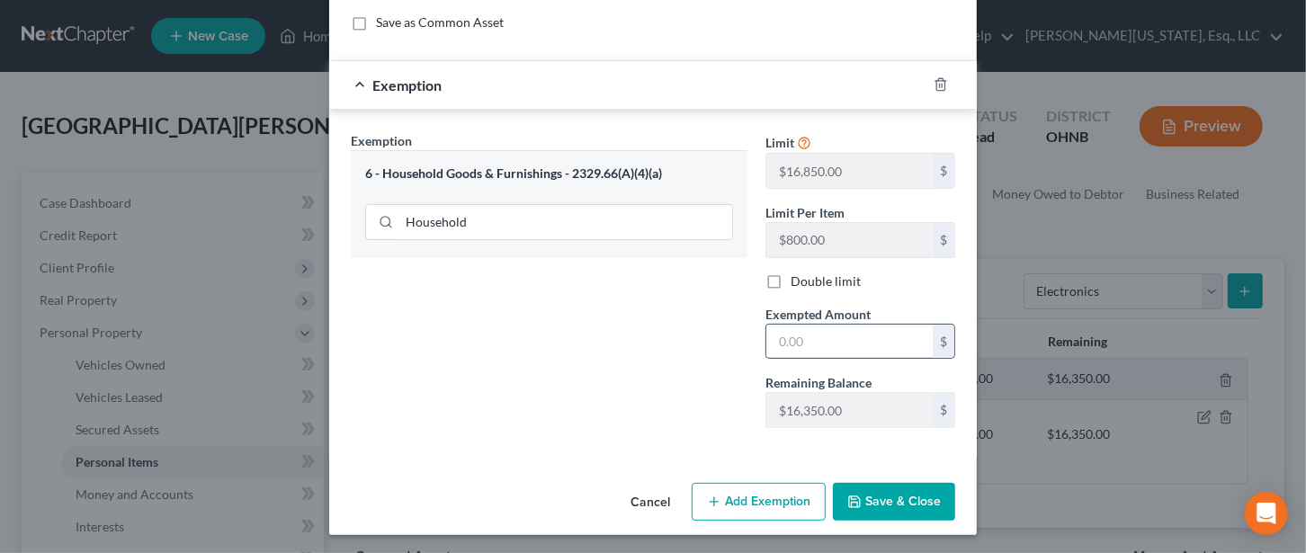
click at [792, 333] on input "text" at bounding box center [850, 342] width 166 height 34
type input "1,000"
click at [875, 492] on button "Save & Close" at bounding box center [894, 502] width 122 height 38
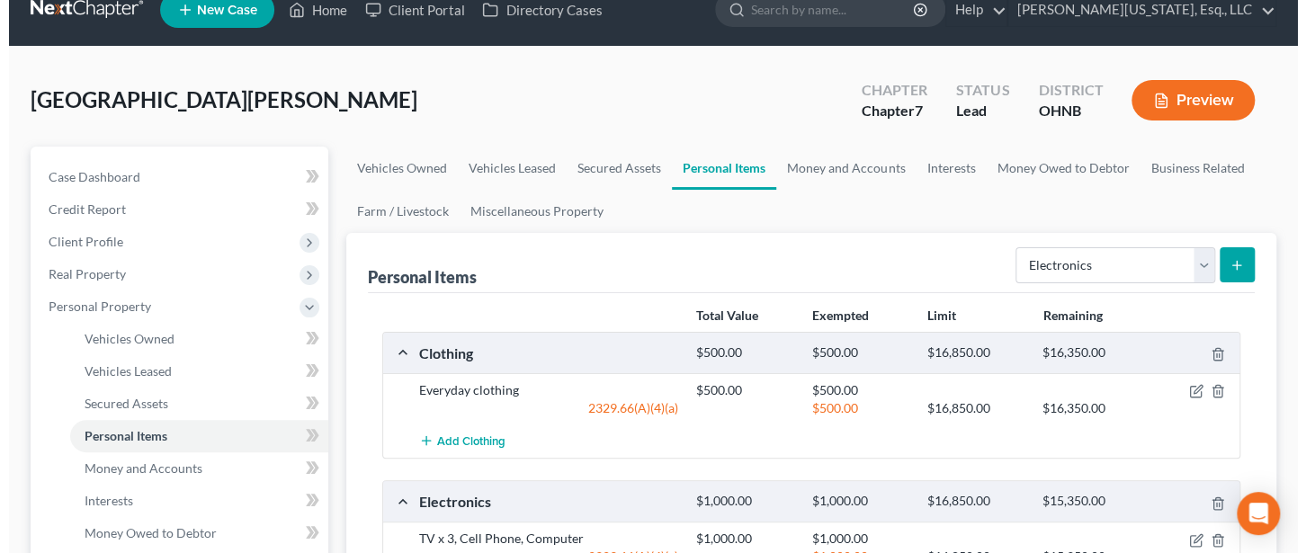
scroll to position [0, 0]
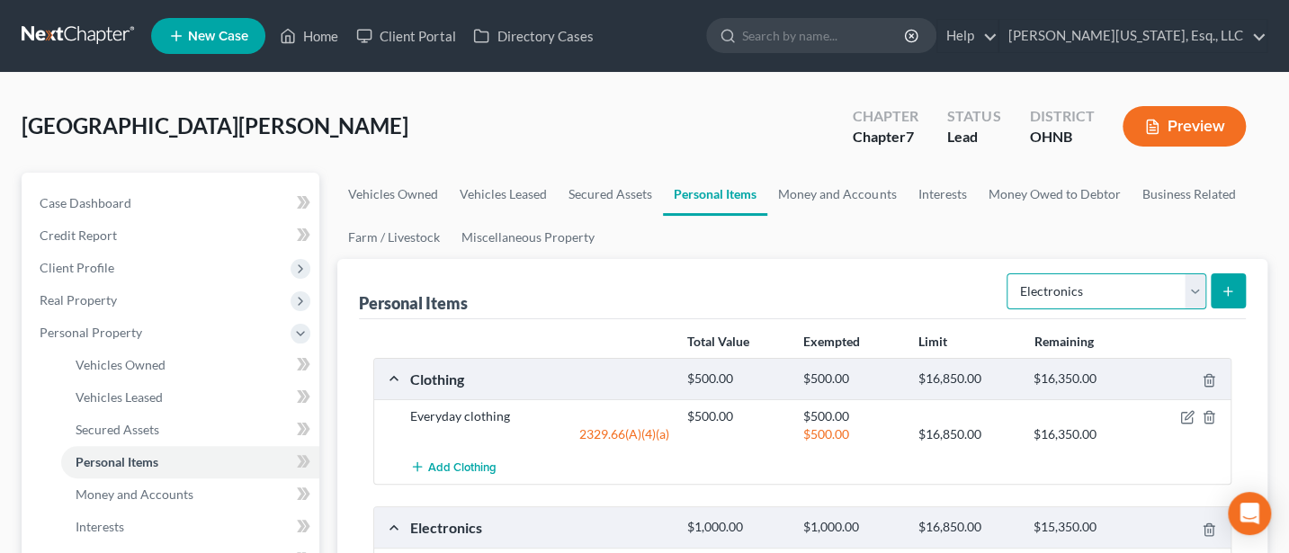
click at [1191, 291] on select "Select Item Type Clothing Collectibles Of Value Electronics Firearms Household …" at bounding box center [1107, 292] width 200 height 36
select select "household_goods"
click at [1009, 274] on select "Select Item Type Clothing Collectibles Of Value Electronics Firearms Household …" at bounding box center [1107, 292] width 200 height 36
click at [1224, 279] on button "submit" at bounding box center [1228, 291] width 35 height 35
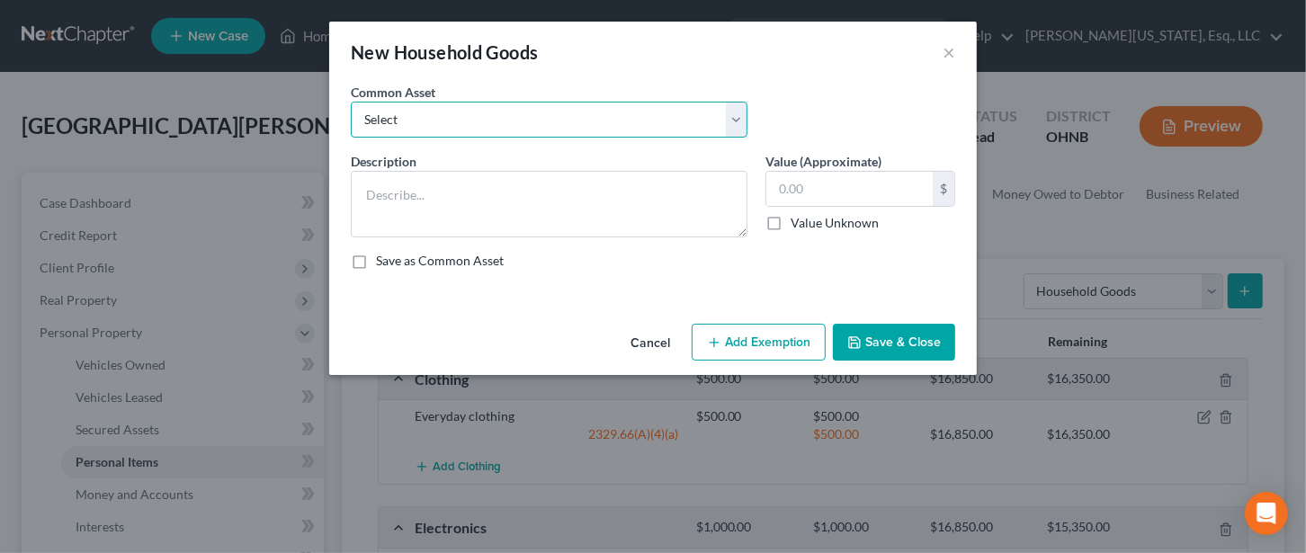
click at [428, 116] on select "Select Living room, dining room and bedroom furniture and appliances" at bounding box center [549, 120] width 397 height 36
select select "0"
click at [351, 102] on select "Select Living room, dining room and bedroom furniture and appliances" at bounding box center [549, 120] width 397 height 36
type textarea "Living room, dining room and bedroom furniture and appliances"
type input "3,000.00"
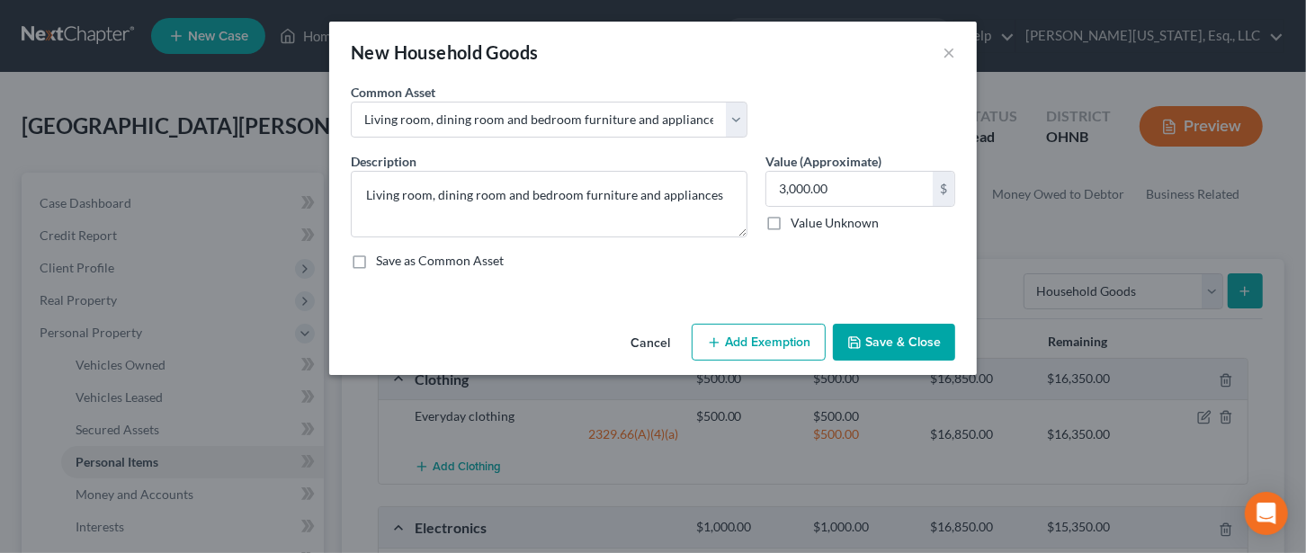
click at [755, 343] on button "Add Exemption" at bounding box center [759, 343] width 134 height 38
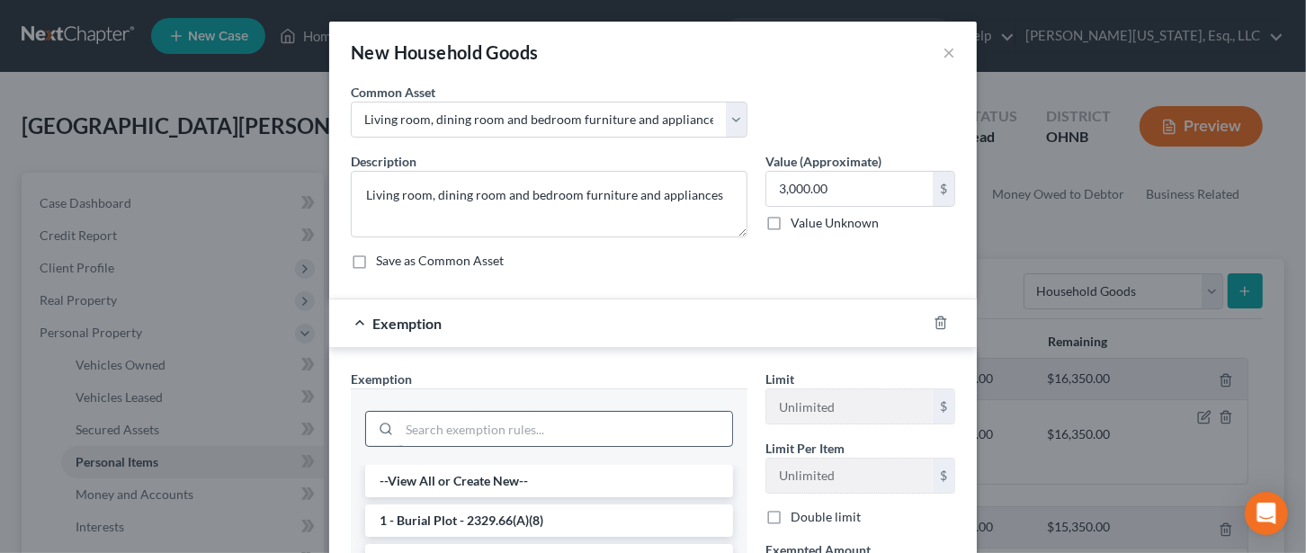
click at [535, 426] on input "search" at bounding box center [565, 429] width 333 height 34
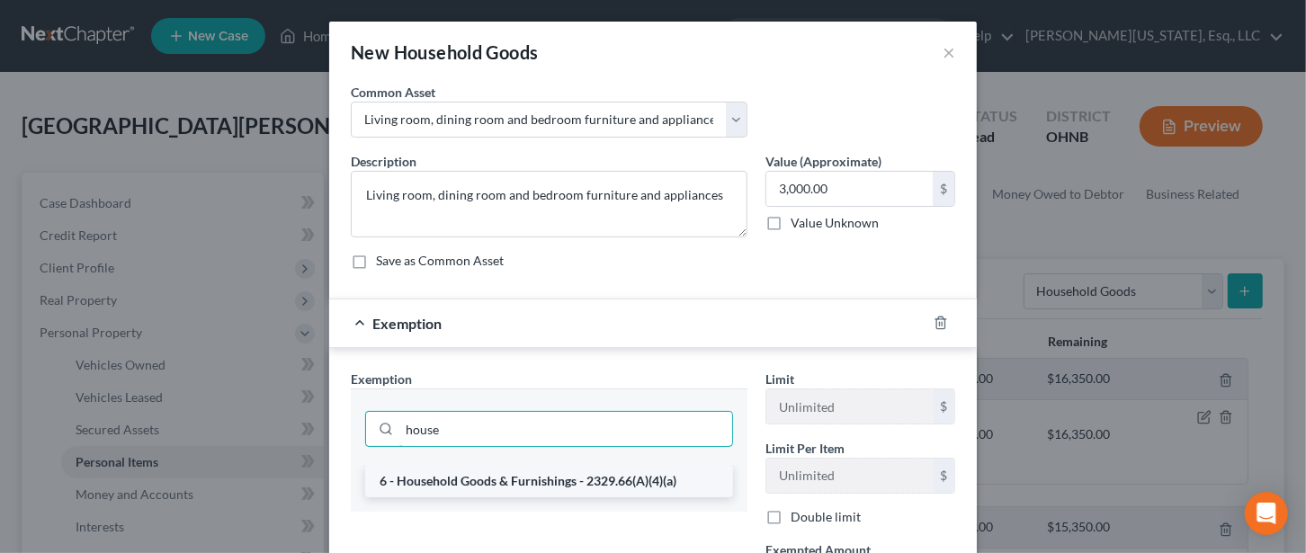
type input "house"
click at [512, 477] on li "6 - Household Goods & Furnishings - 2329.66(A)(4)(a)" at bounding box center [549, 481] width 368 height 32
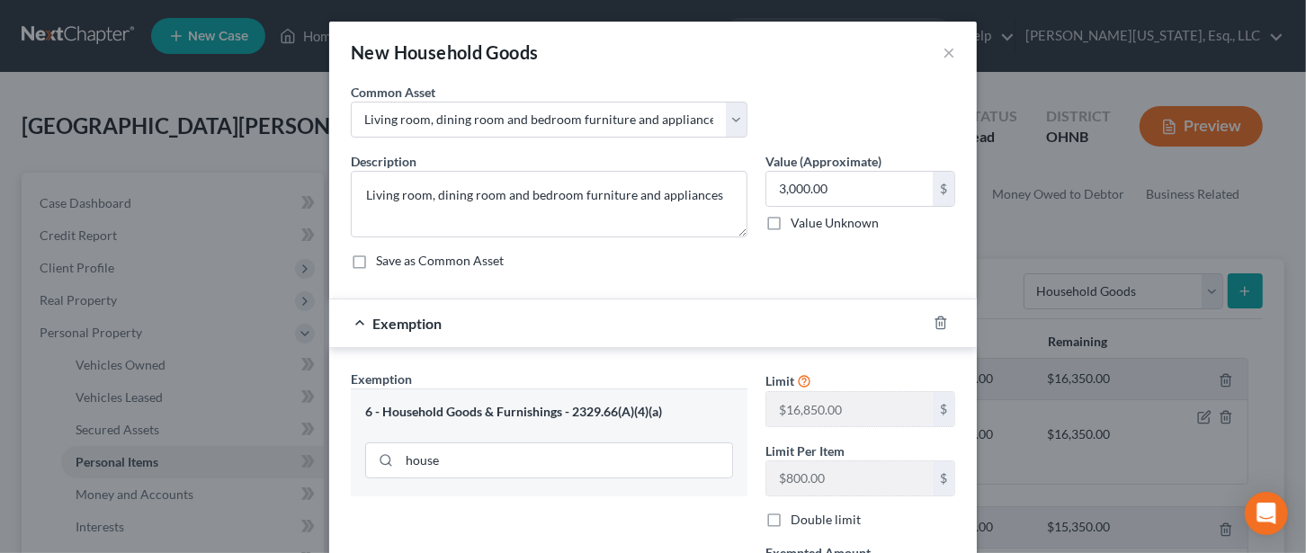
scroll to position [238, 0]
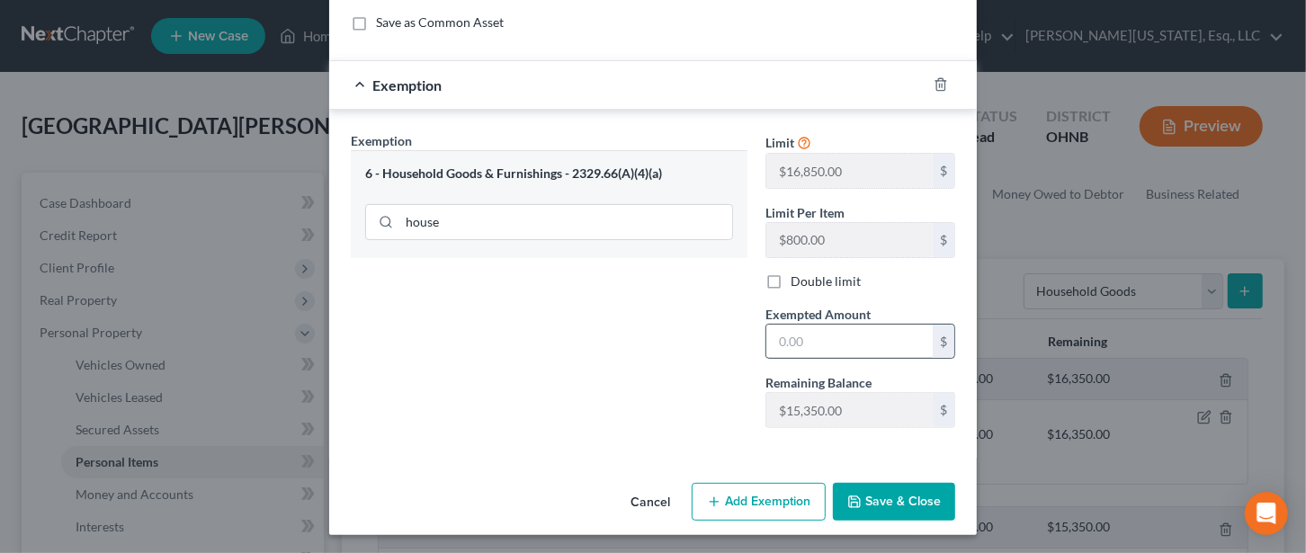
click at [801, 332] on input "text" at bounding box center [850, 342] width 166 height 34
type input "3,000"
click at [889, 493] on button "Save & Close" at bounding box center [894, 502] width 122 height 38
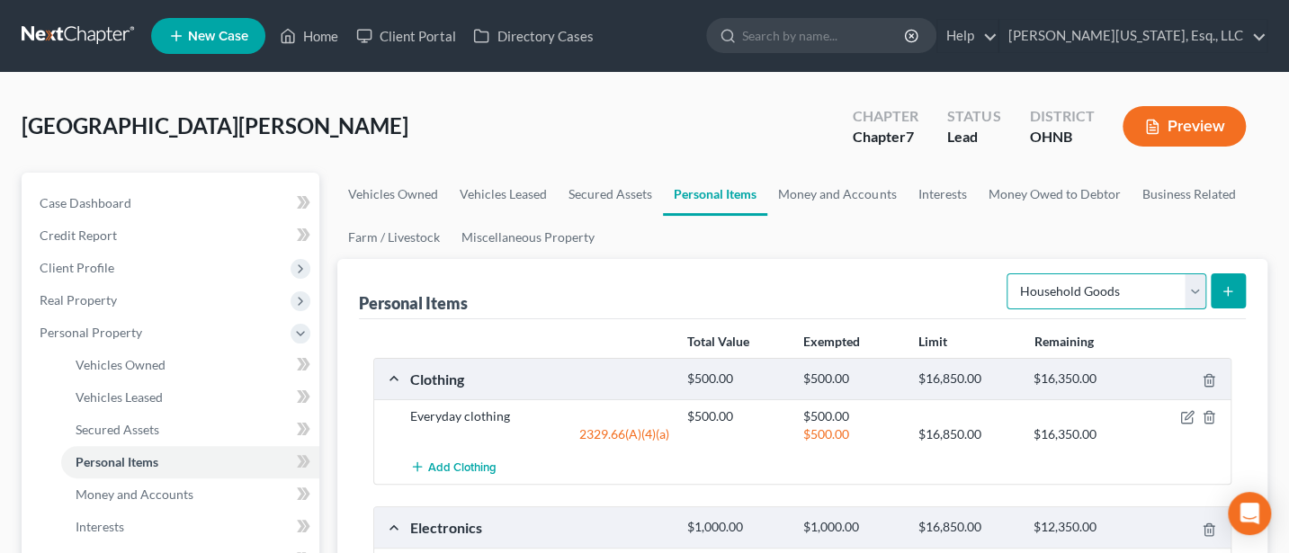
click at [1188, 285] on select "Select Item Type Clothing Collectibles Of Value Electronics Firearms Household …" at bounding box center [1107, 292] width 200 height 36
select select "firearms"
click at [1009, 274] on select "Select Item Type Clothing Collectibles Of Value Electronics Firearms Household …" at bounding box center [1107, 292] width 200 height 36
click at [1221, 285] on icon "submit" at bounding box center [1228, 291] width 14 height 14
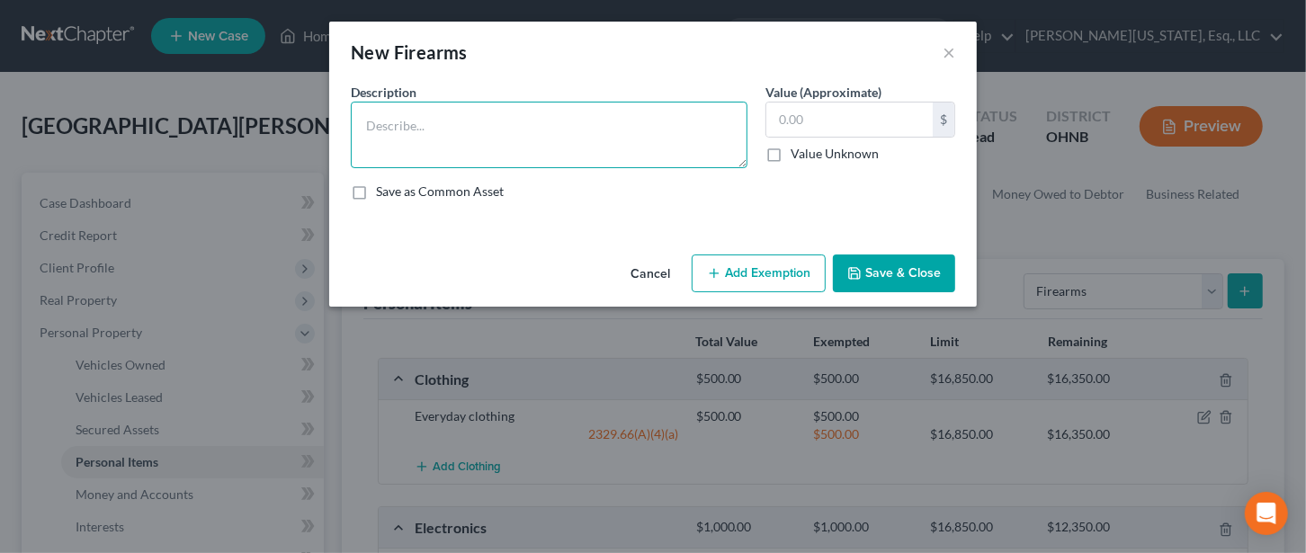
click at [416, 134] on textarea at bounding box center [549, 135] width 397 height 67
type textarea "Firearm"
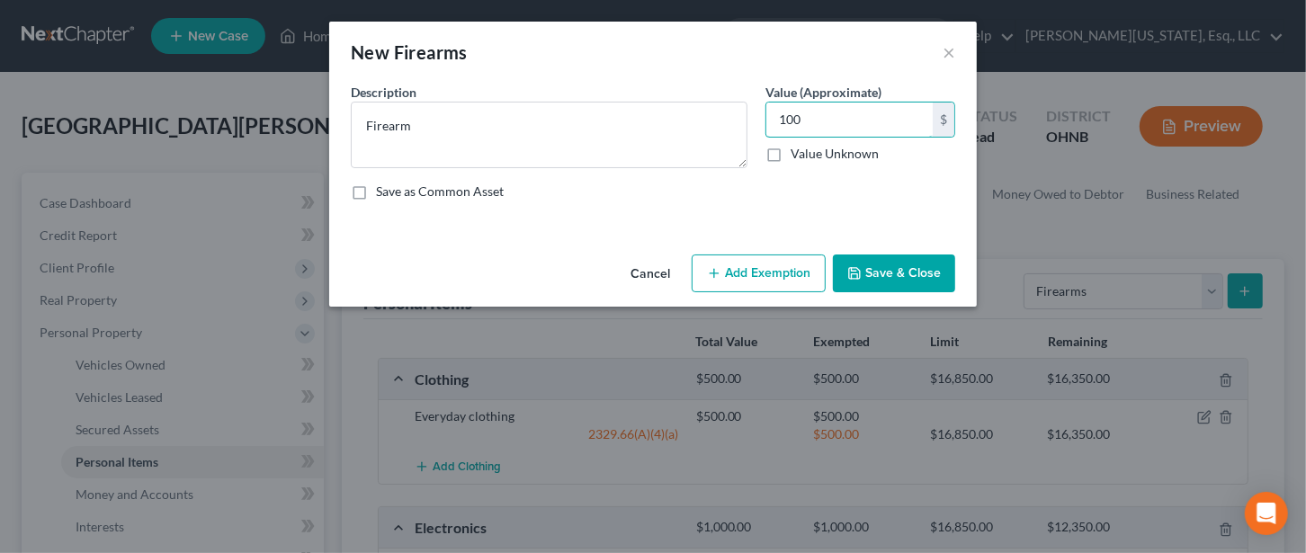
type input "100"
click at [744, 270] on button "Add Exemption" at bounding box center [759, 274] width 134 height 38
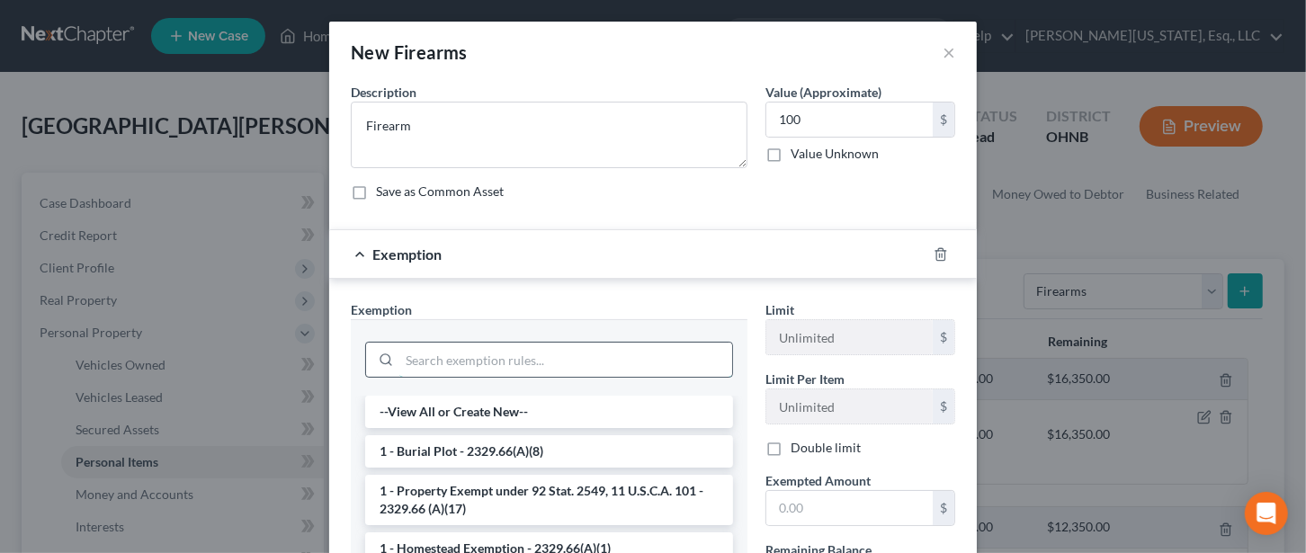
click at [450, 352] on input "search" at bounding box center [565, 360] width 333 height 34
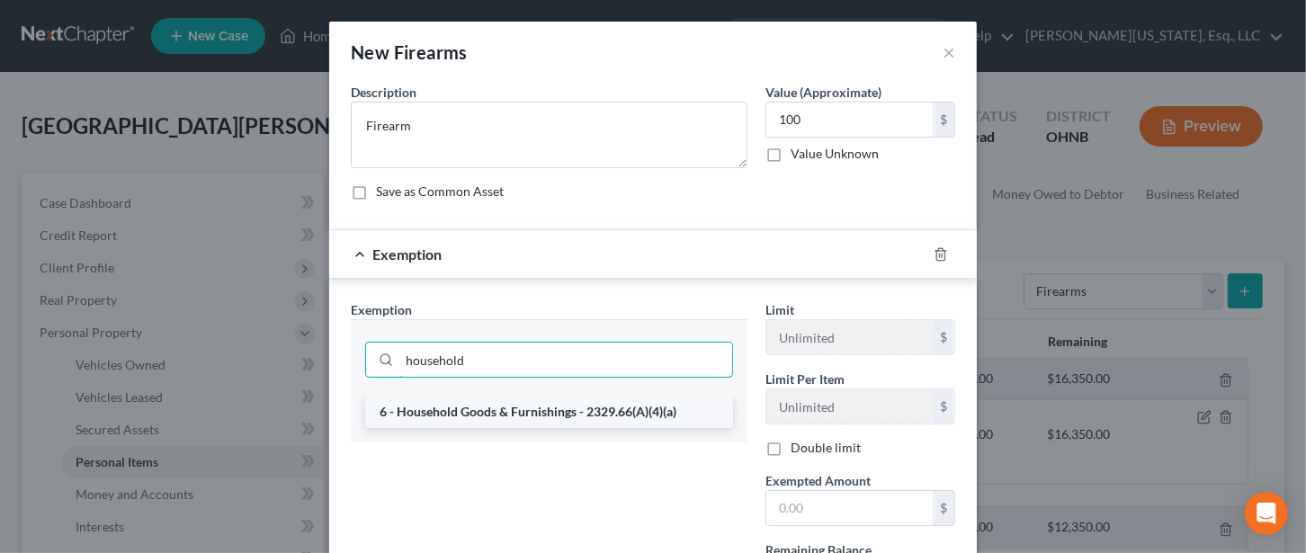
type input "household"
click at [519, 404] on li "6 - Household Goods & Furnishings - 2329.66(A)(4)(a)" at bounding box center [549, 412] width 368 height 32
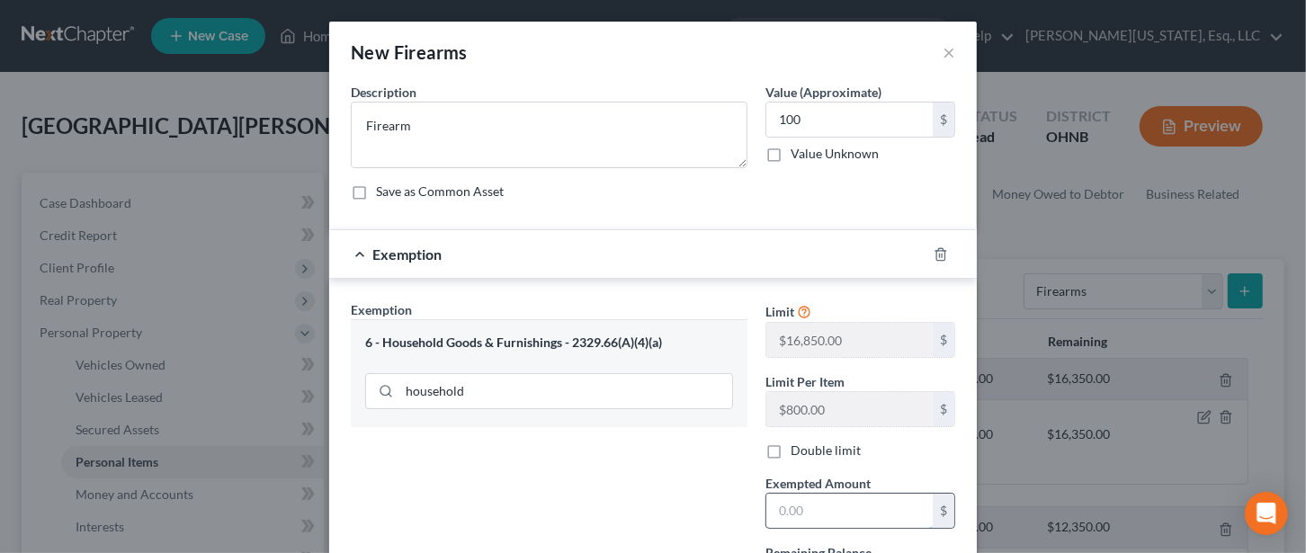
click at [796, 505] on input "text" at bounding box center [850, 511] width 166 height 34
type input "100"
click at [644, 481] on div "Exemption Set must be selected for CA. Exemption * 6 - Household Goods & Furnis…" at bounding box center [549, 456] width 415 height 311
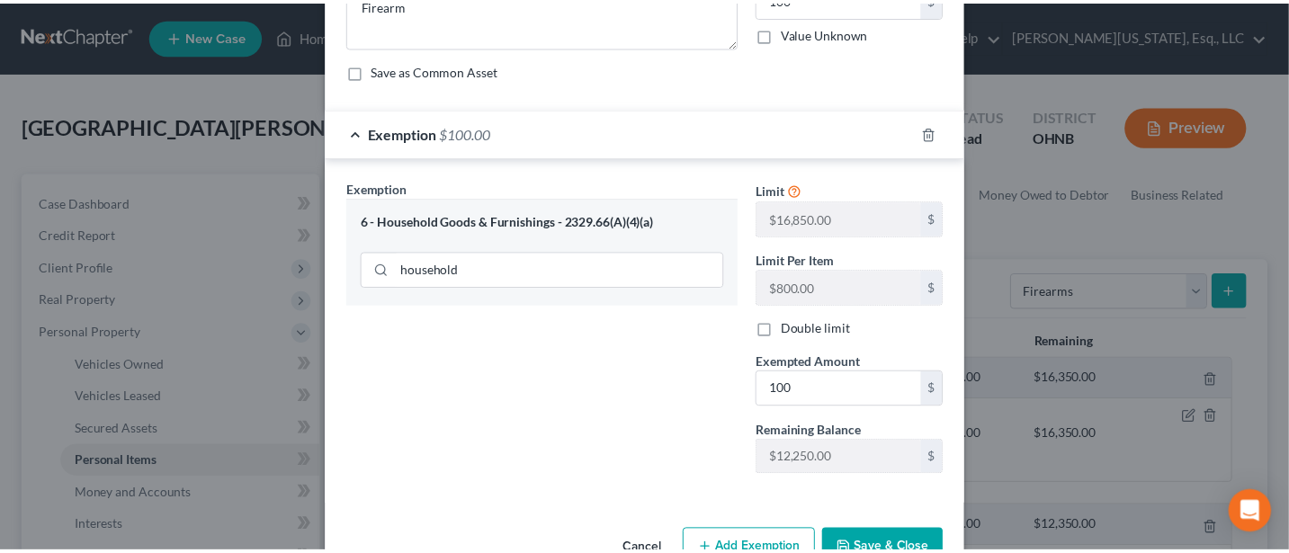
scroll to position [169, 0]
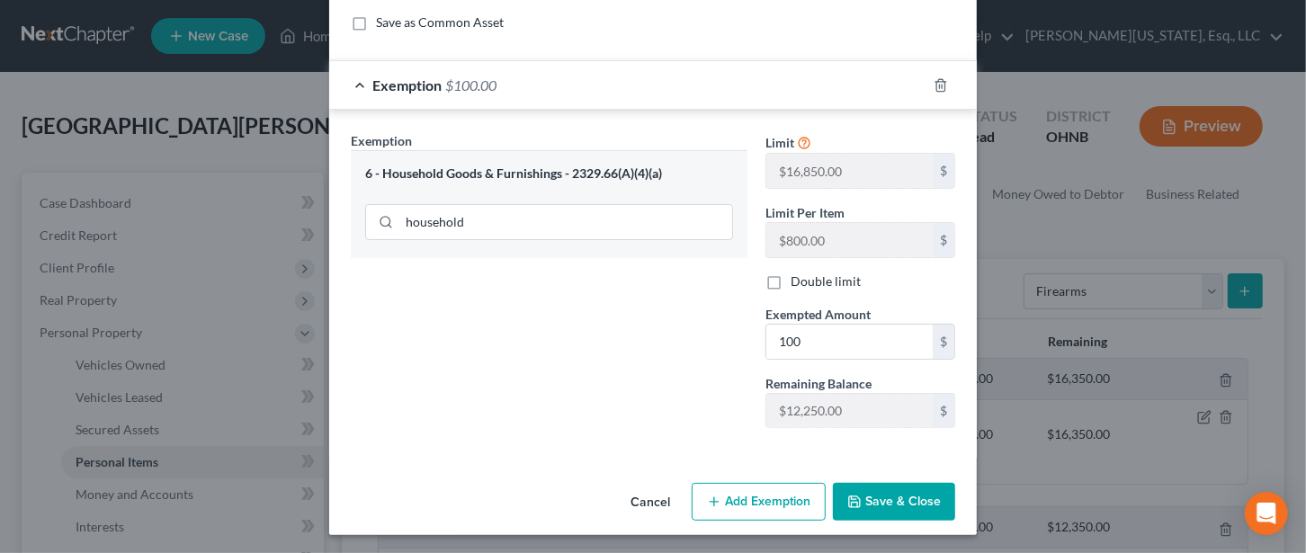
click at [920, 483] on button "Save & Close" at bounding box center [894, 502] width 122 height 38
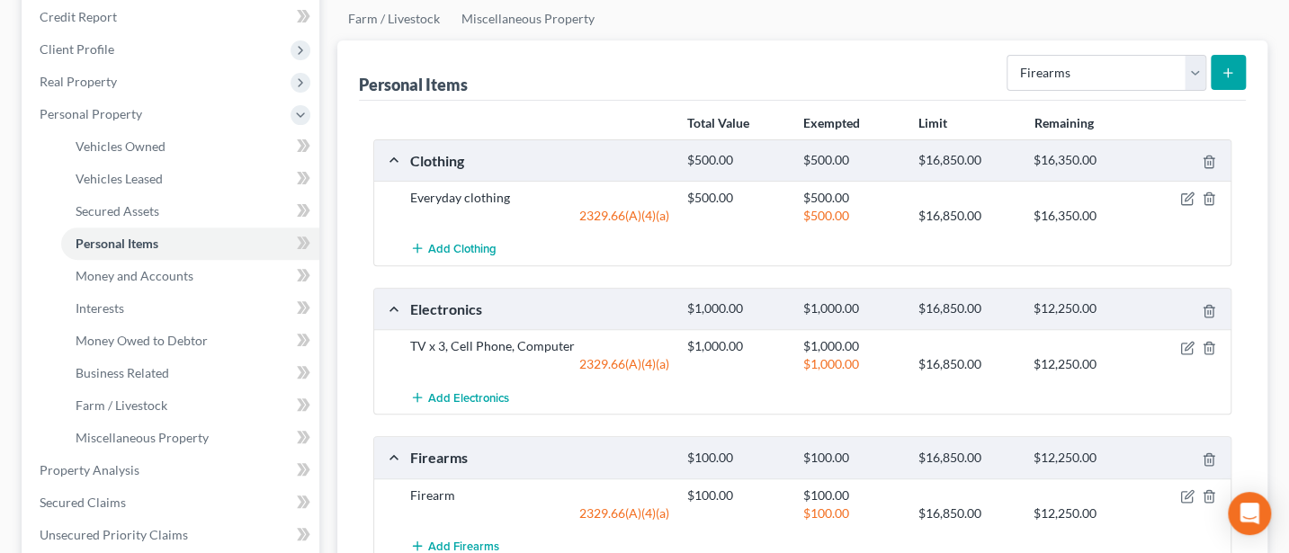
scroll to position [480, 0]
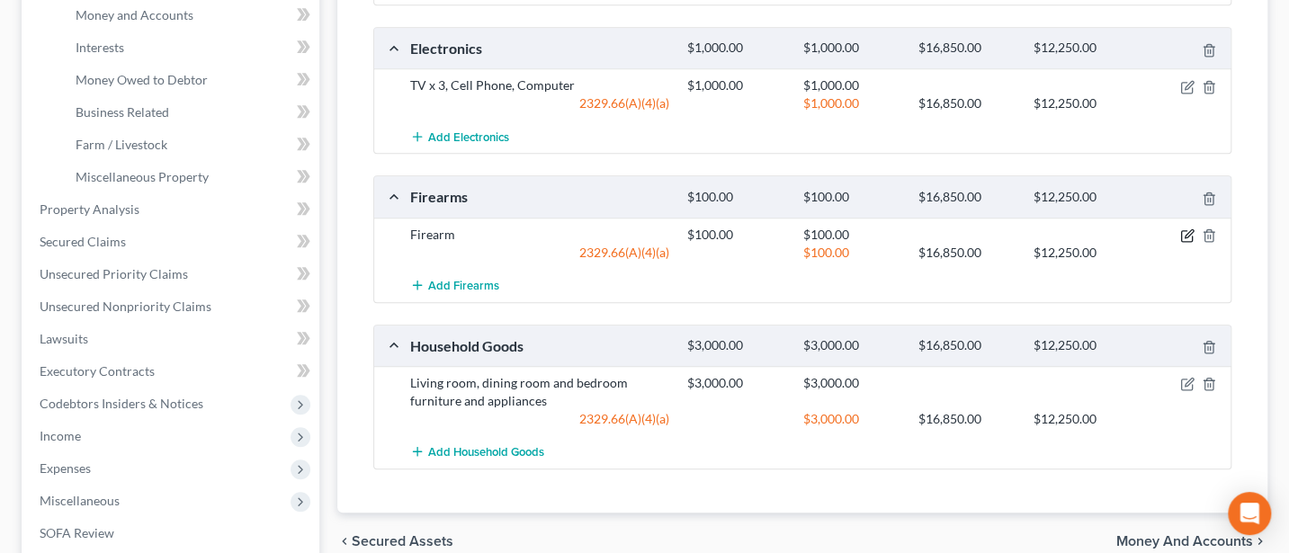
click at [1181, 231] on icon "button" at bounding box center [1186, 236] width 11 height 11
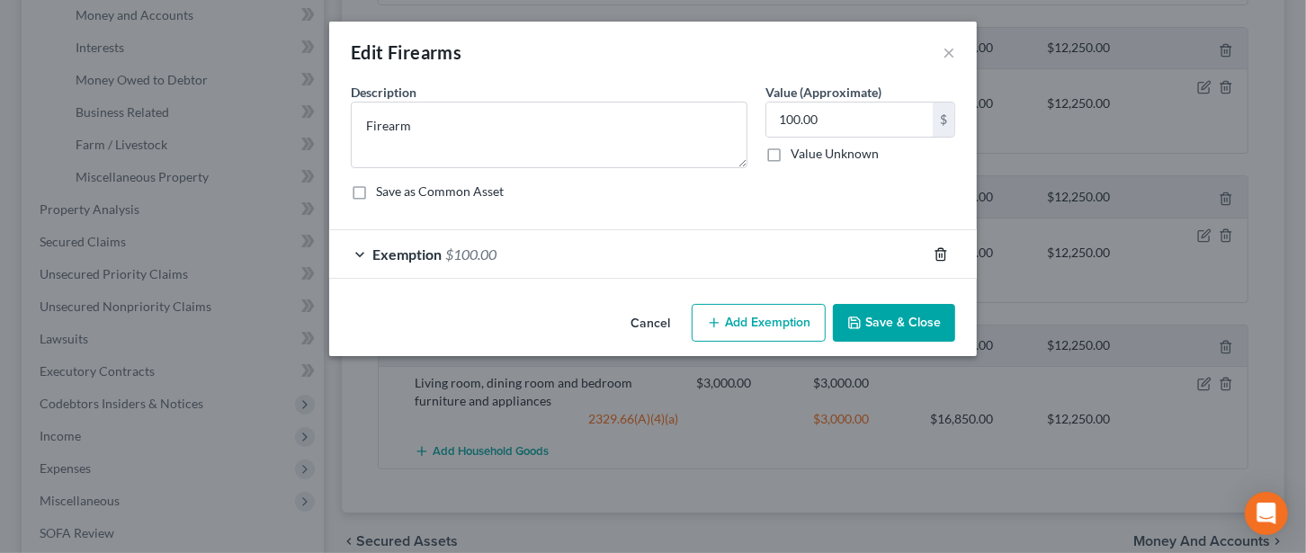
click at [938, 251] on icon "button" at bounding box center [941, 254] width 14 height 14
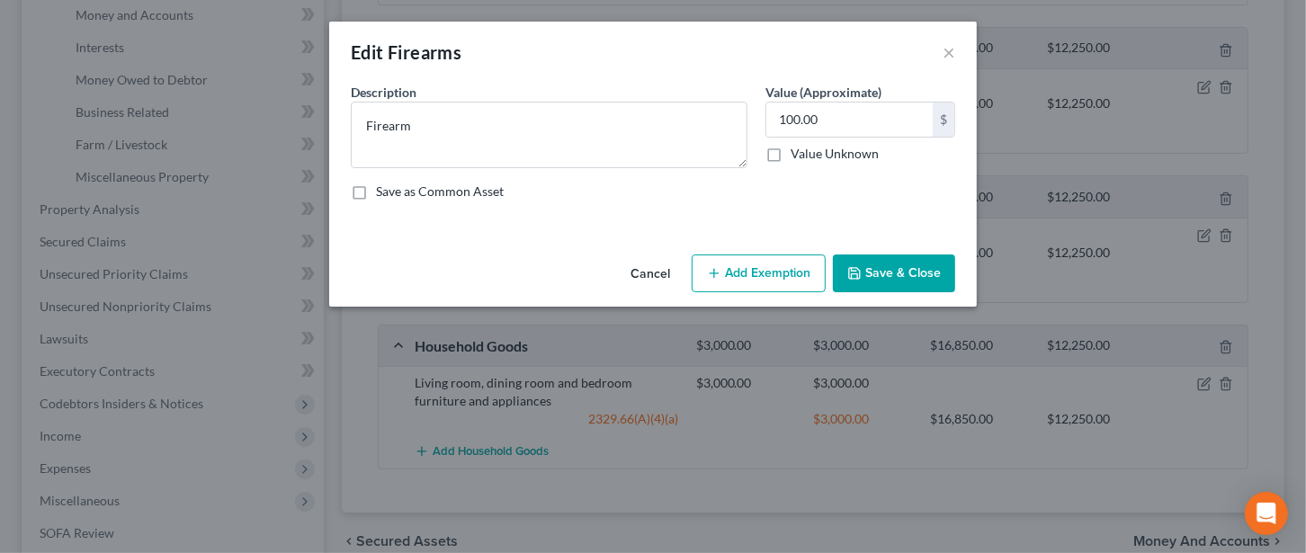
click at [902, 262] on button "Save & Close" at bounding box center [894, 274] width 122 height 38
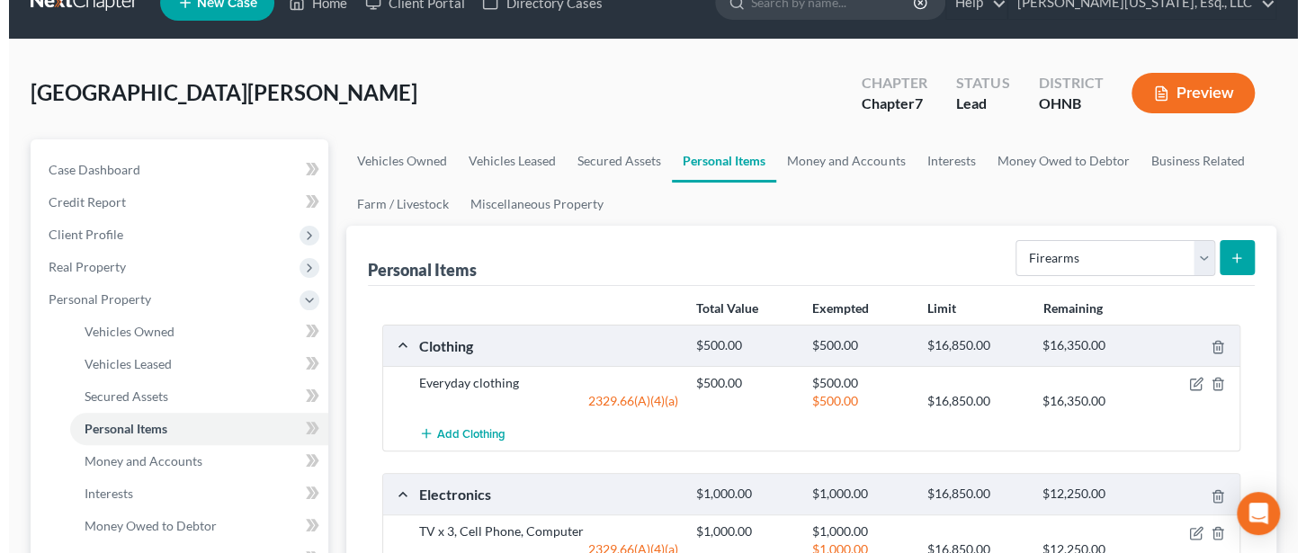
scroll to position [0, 0]
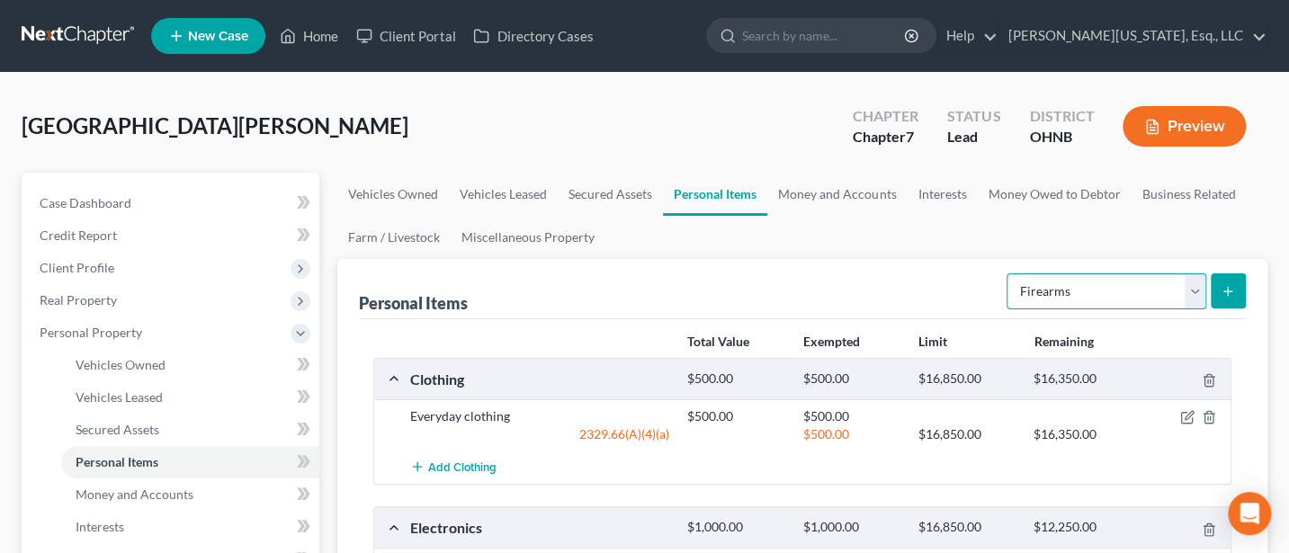
click at [1188, 286] on select "Select Item Type Clothing Collectibles Of Value Electronics Firearms Household …" at bounding box center [1107, 292] width 200 height 36
select select "jewelry"
click at [1009, 274] on select "Select Item Type Clothing Collectibles Of Value Electronics Firearms Household …" at bounding box center [1107, 292] width 200 height 36
click at [1226, 284] on icon "submit" at bounding box center [1228, 291] width 14 height 14
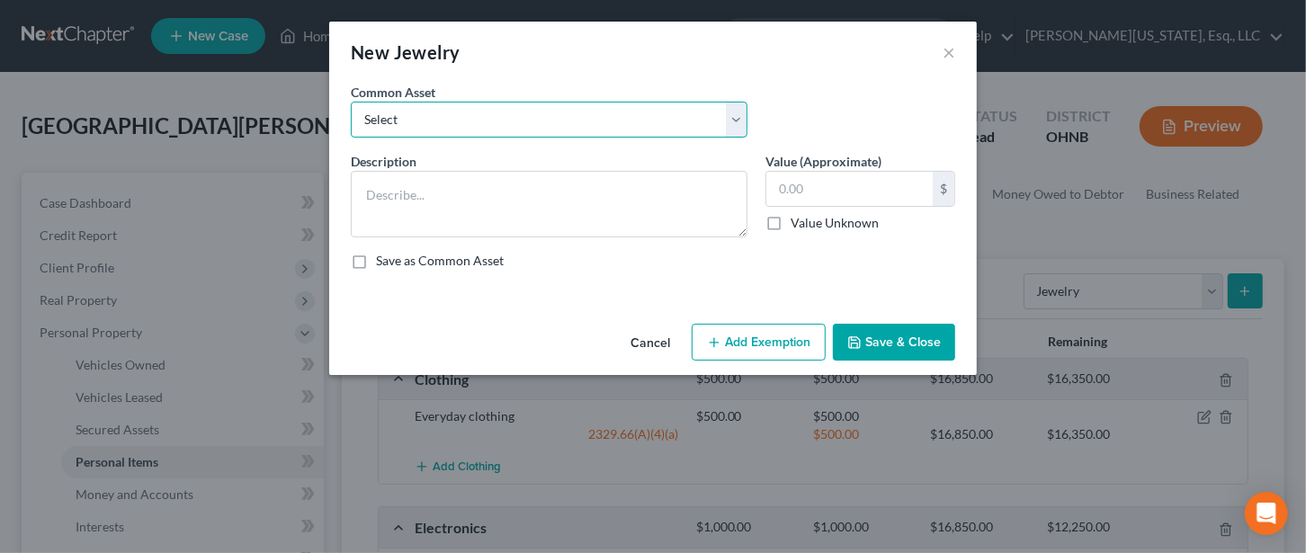
click at [485, 112] on select "Select Costume jewelry Wedding rings" at bounding box center [549, 120] width 397 height 36
select select "0"
click at [351, 102] on select "Select Costume jewelry Wedding rings" at bounding box center [549, 120] width 397 height 36
type textarea "Costume jewelry"
type input "50.00"
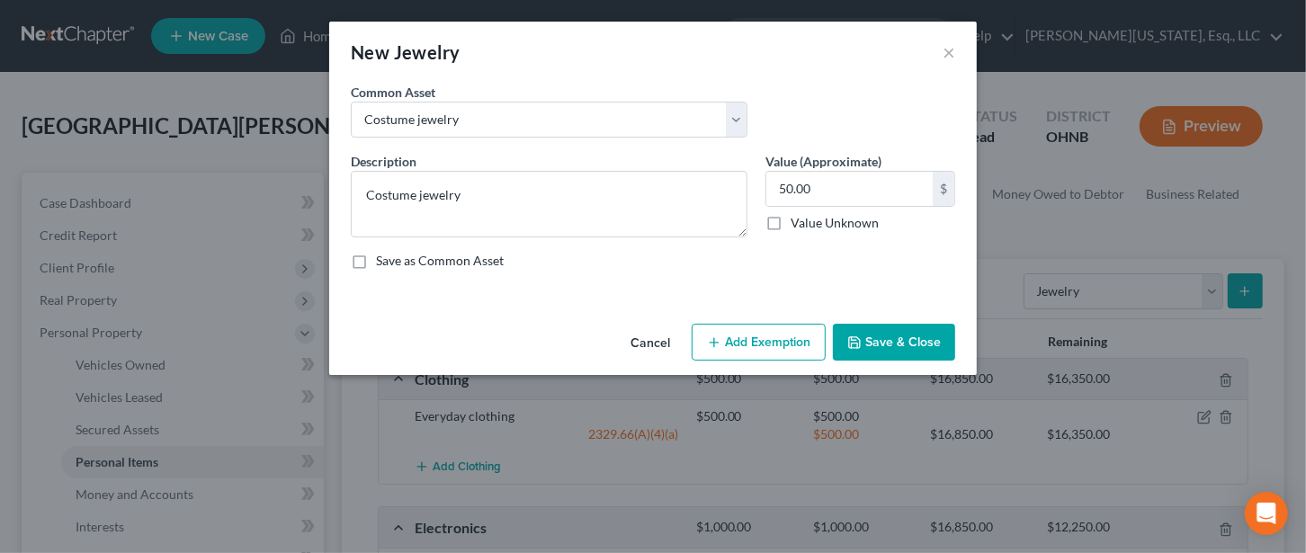
click at [776, 348] on button "Add Exemption" at bounding box center [759, 343] width 134 height 38
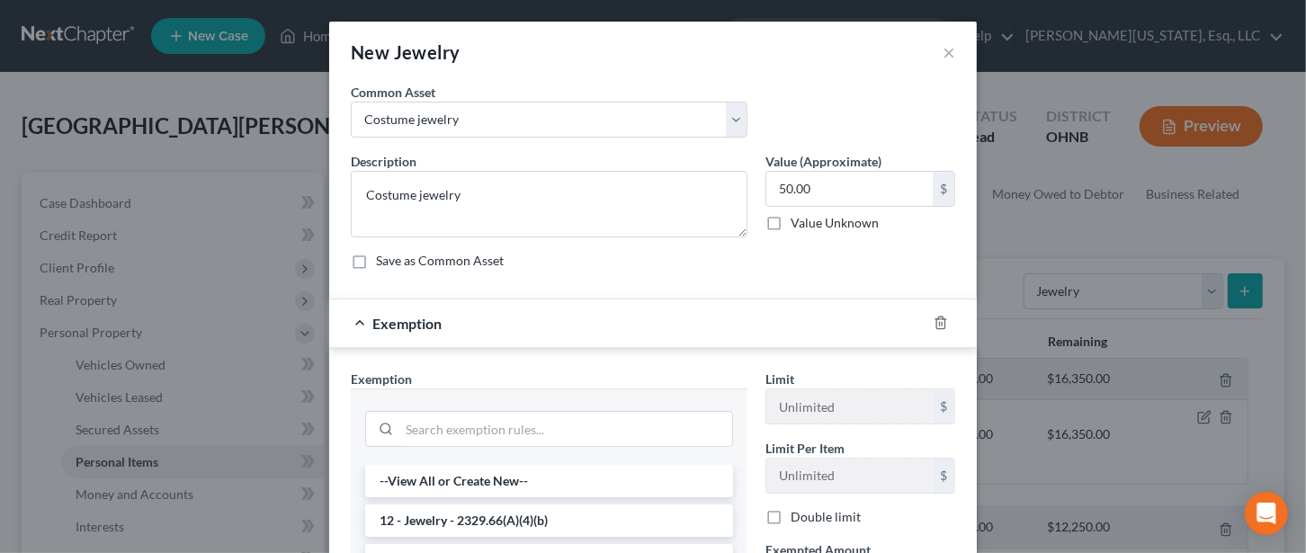
click at [435, 518] on li "12 - Jewelry - 2329.66(A)(4)(b)" at bounding box center [549, 521] width 368 height 32
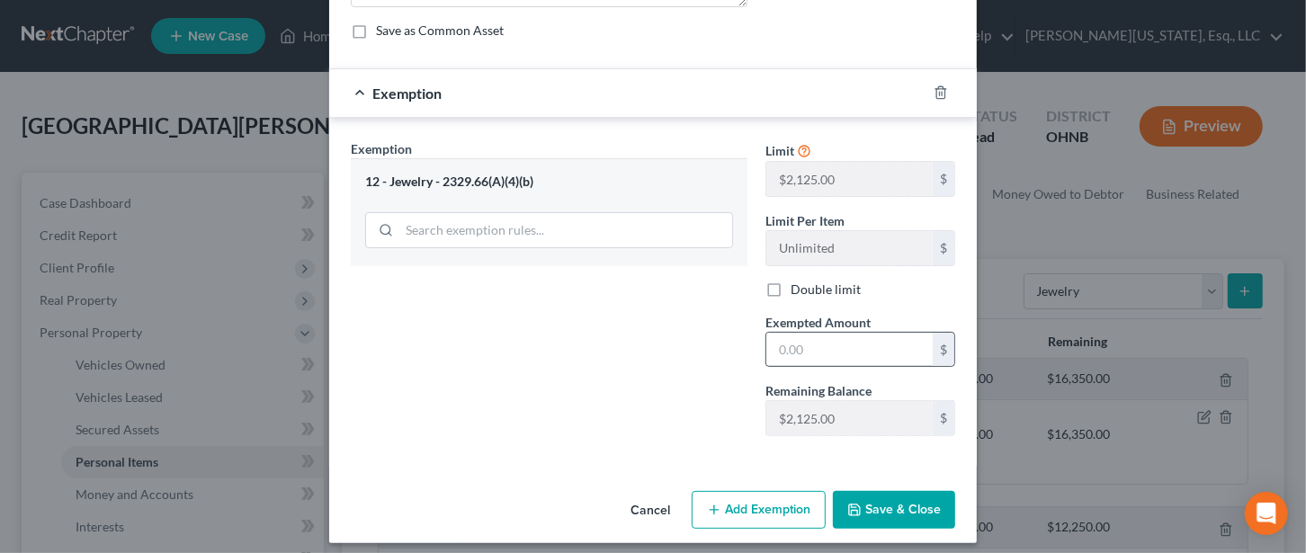
scroll to position [238, 0]
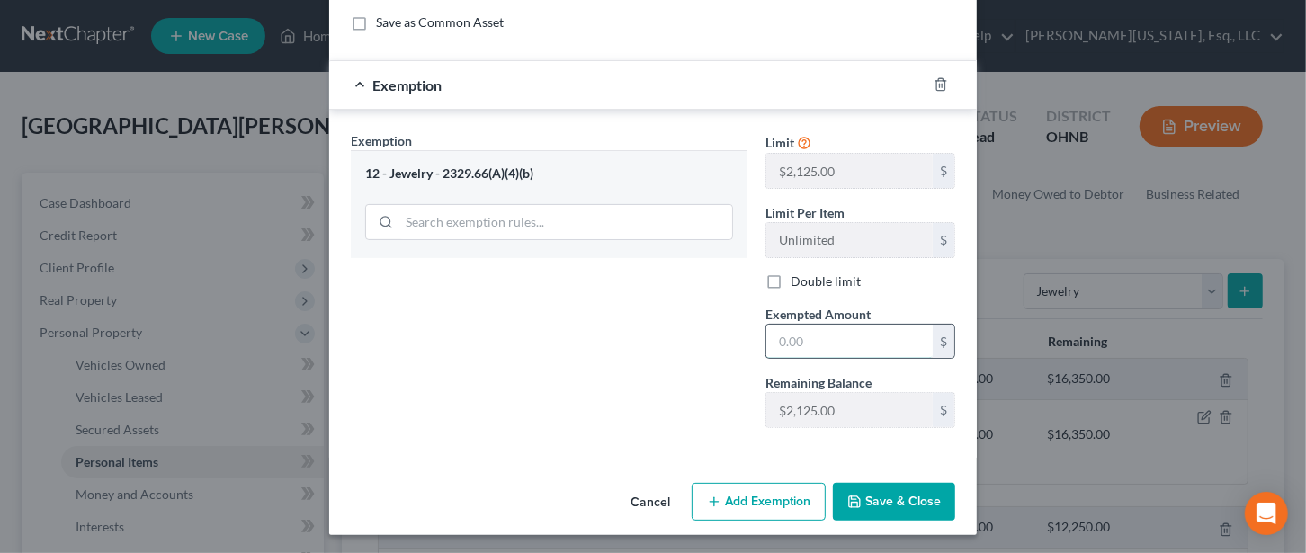
click at [794, 349] on input "text" at bounding box center [850, 342] width 166 height 34
type input "50"
click at [918, 493] on button "Save & Close" at bounding box center [894, 502] width 122 height 38
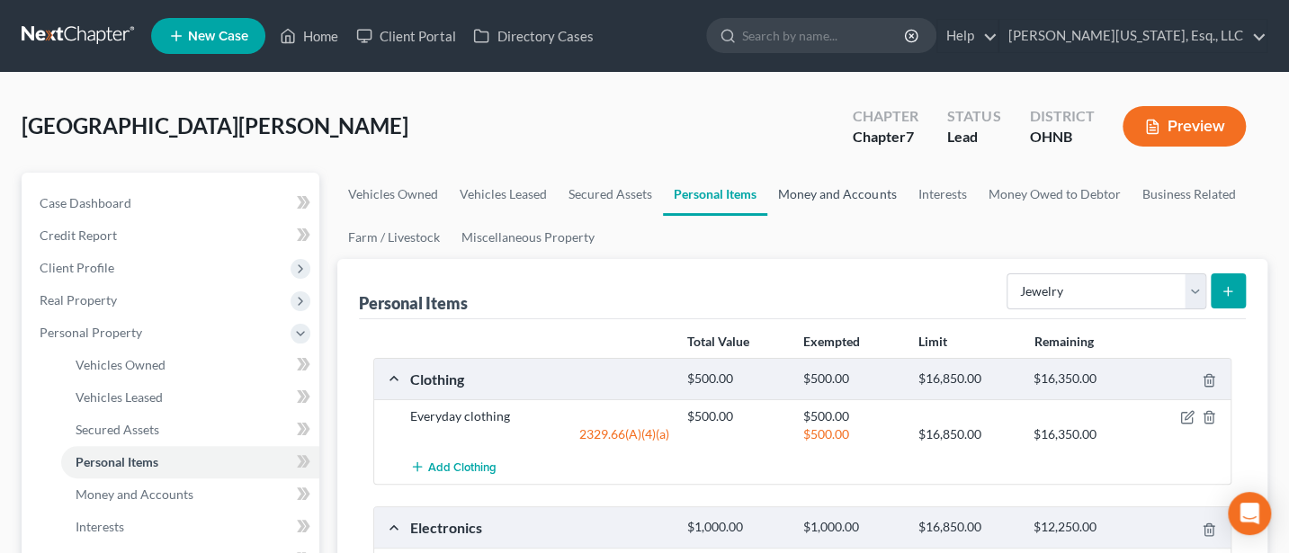
click at [828, 187] on link "Money and Accounts" at bounding box center [837, 194] width 139 height 43
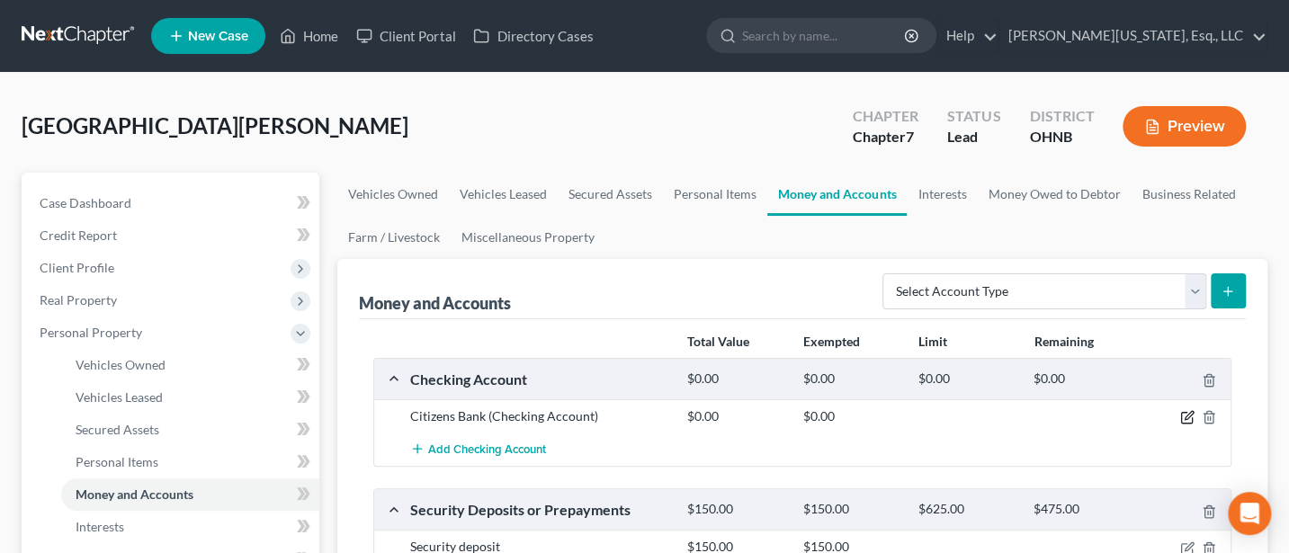
click at [1182, 416] on icon "button" at bounding box center [1187, 417] width 14 height 14
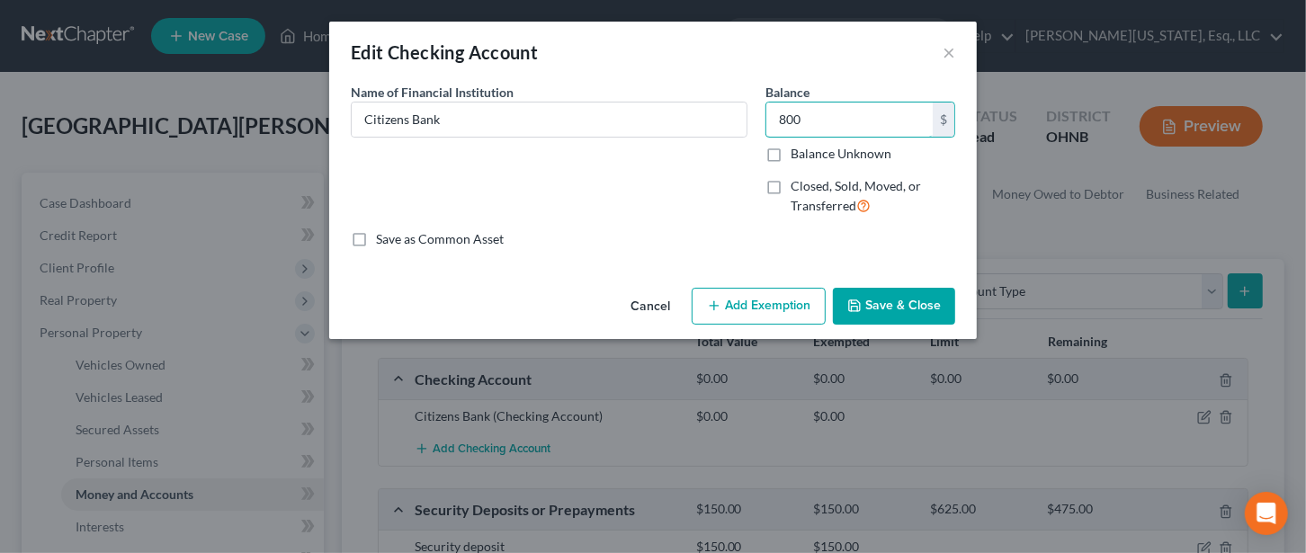
type input "800"
click at [748, 299] on button "Add Exemption" at bounding box center [759, 307] width 134 height 38
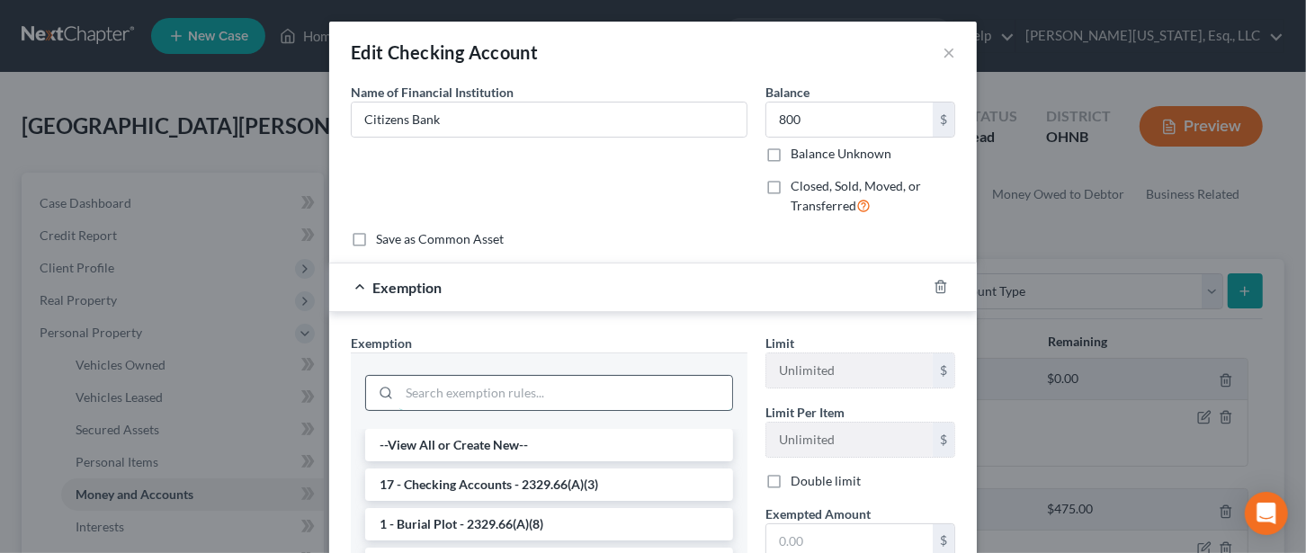
click at [514, 387] on input "search" at bounding box center [565, 393] width 333 height 34
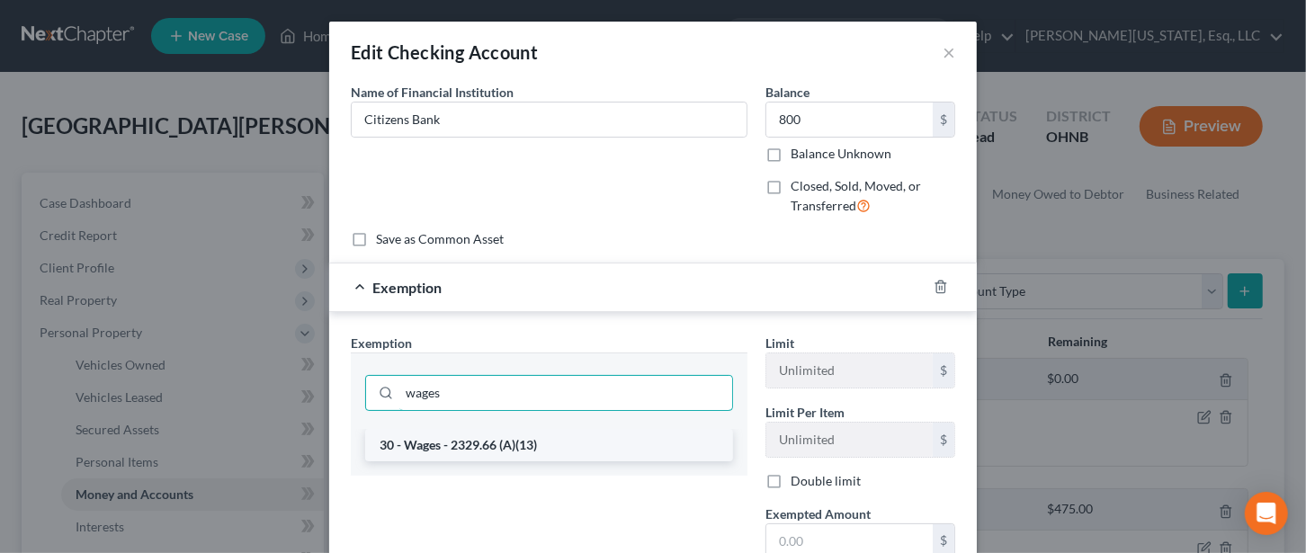
type input "wages"
click at [453, 437] on li "30 - Wages - 2329.66 (A)(13)" at bounding box center [549, 445] width 368 height 32
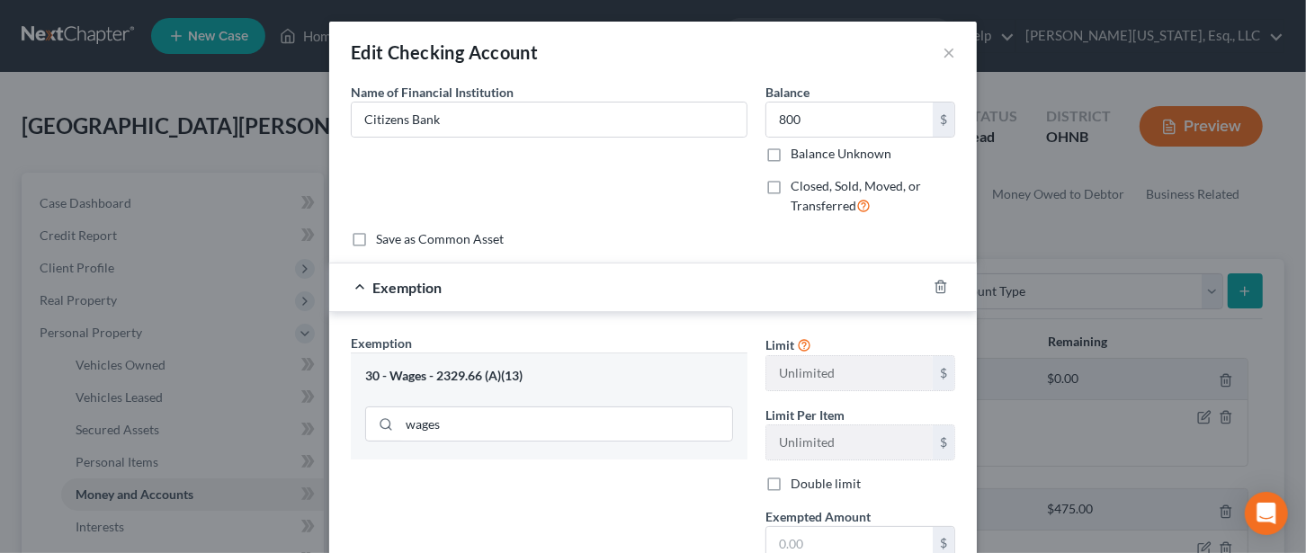
scroll to position [202, 0]
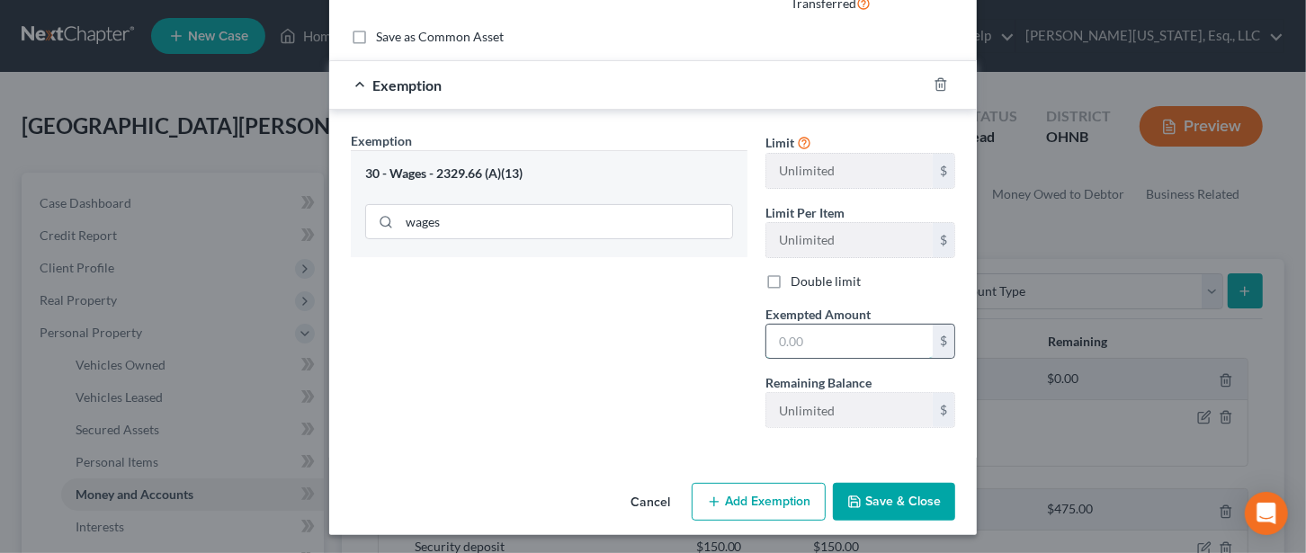
click at [812, 325] on input "text" at bounding box center [850, 342] width 166 height 34
type input "560"
click at [752, 487] on button "Add Exemption" at bounding box center [759, 502] width 134 height 38
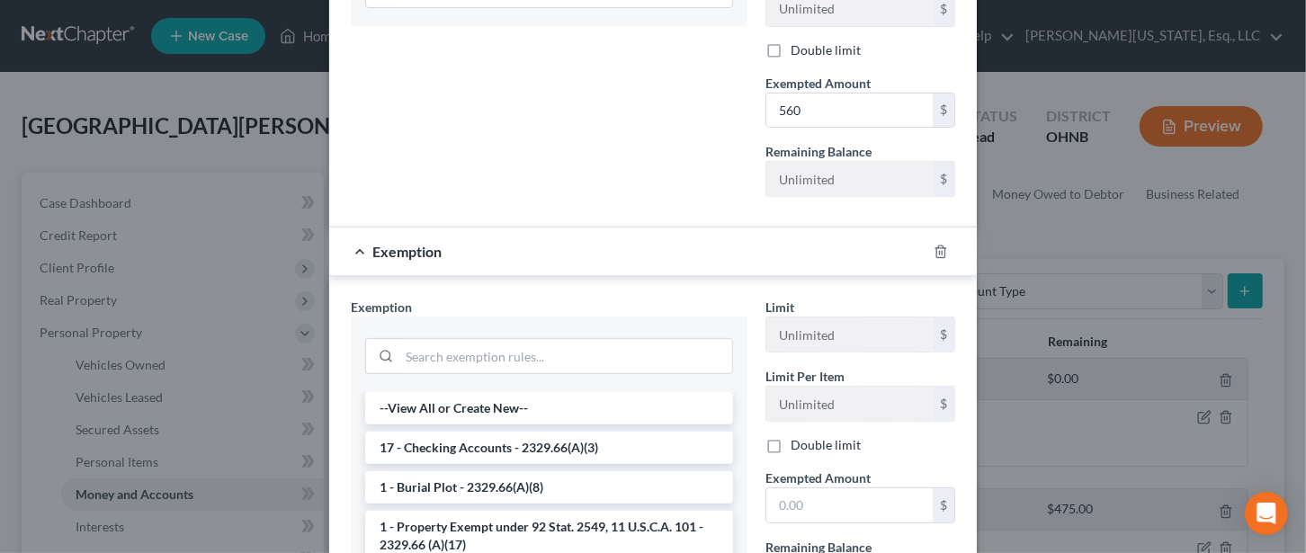
scroll to position [442, 0]
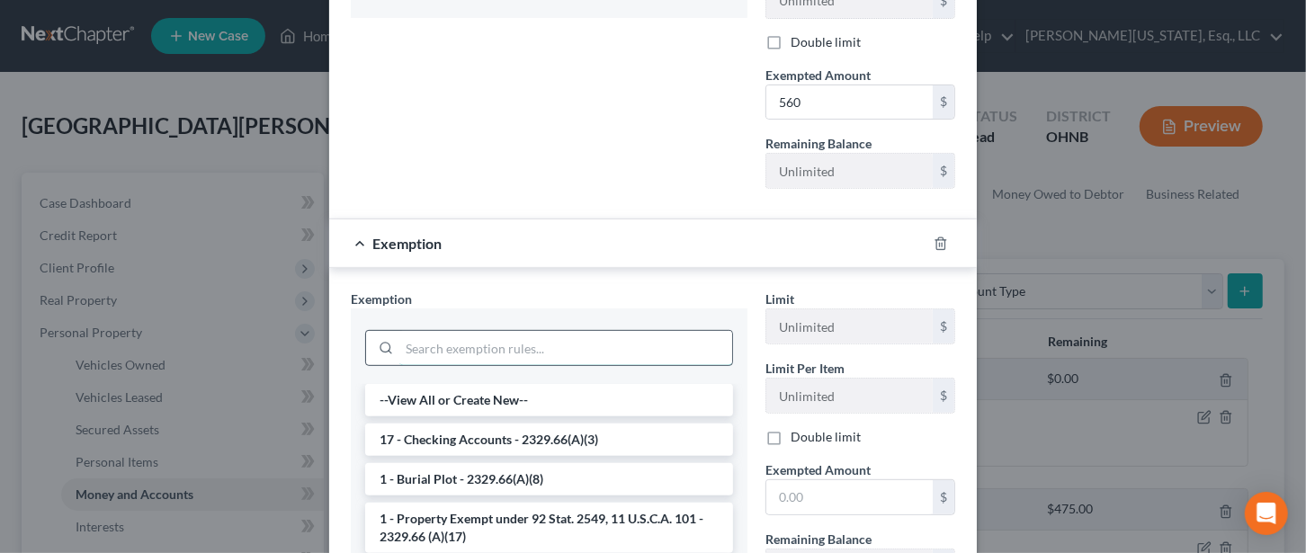
click at [431, 337] on input "search" at bounding box center [565, 348] width 333 height 34
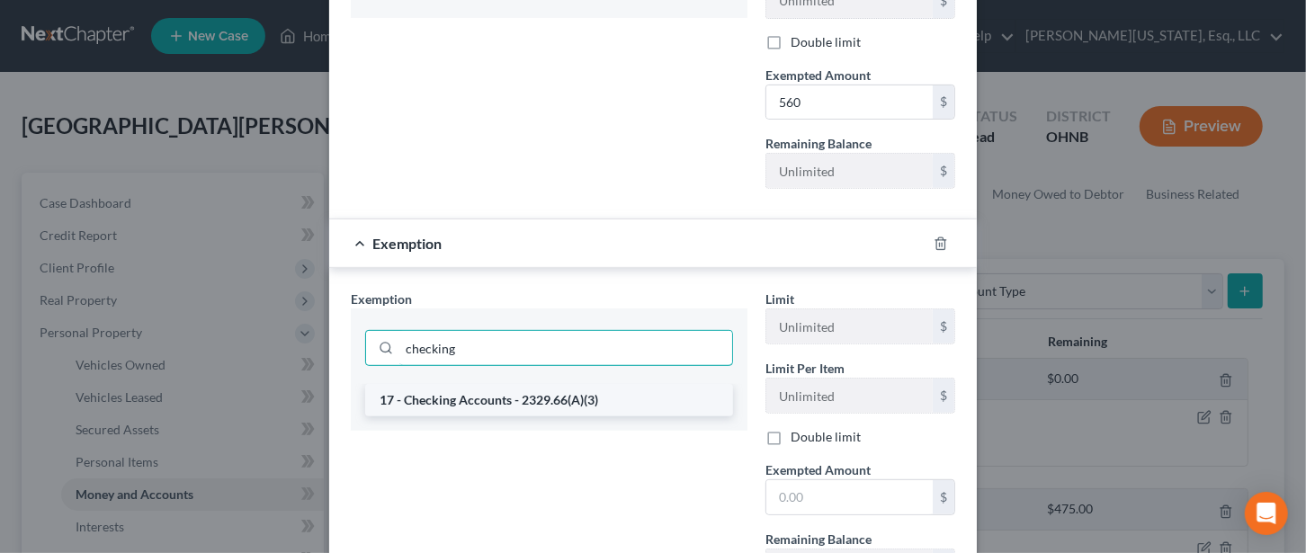
type input "checking"
click at [520, 389] on li "17 - Checking Accounts - 2329.66(A)(3)" at bounding box center [549, 400] width 368 height 32
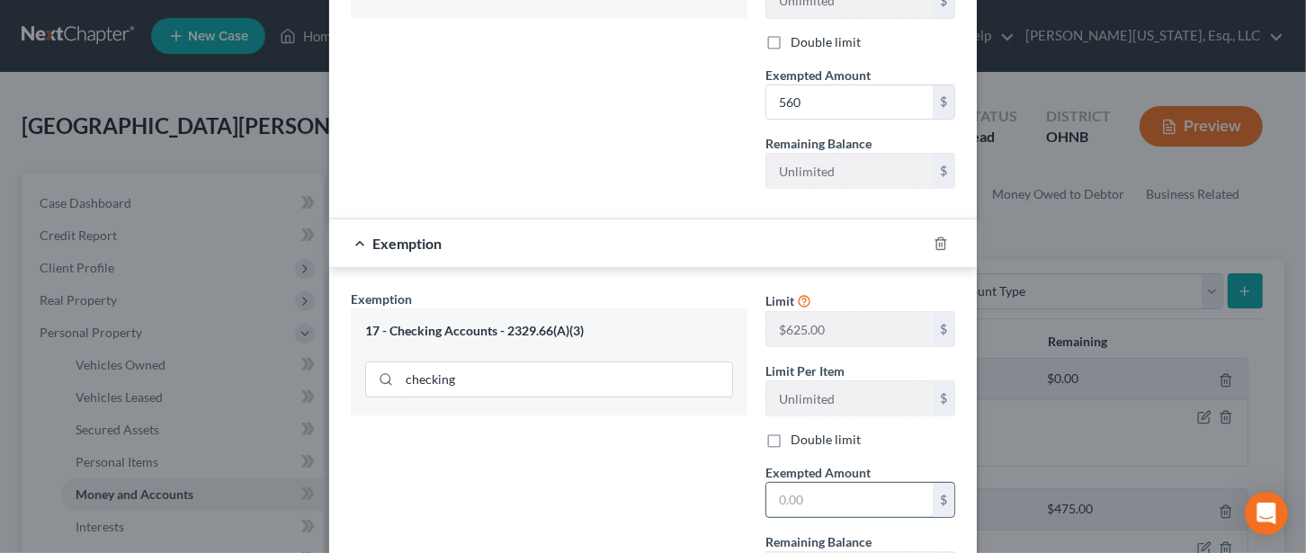
click at [795, 495] on input "text" at bounding box center [850, 500] width 166 height 34
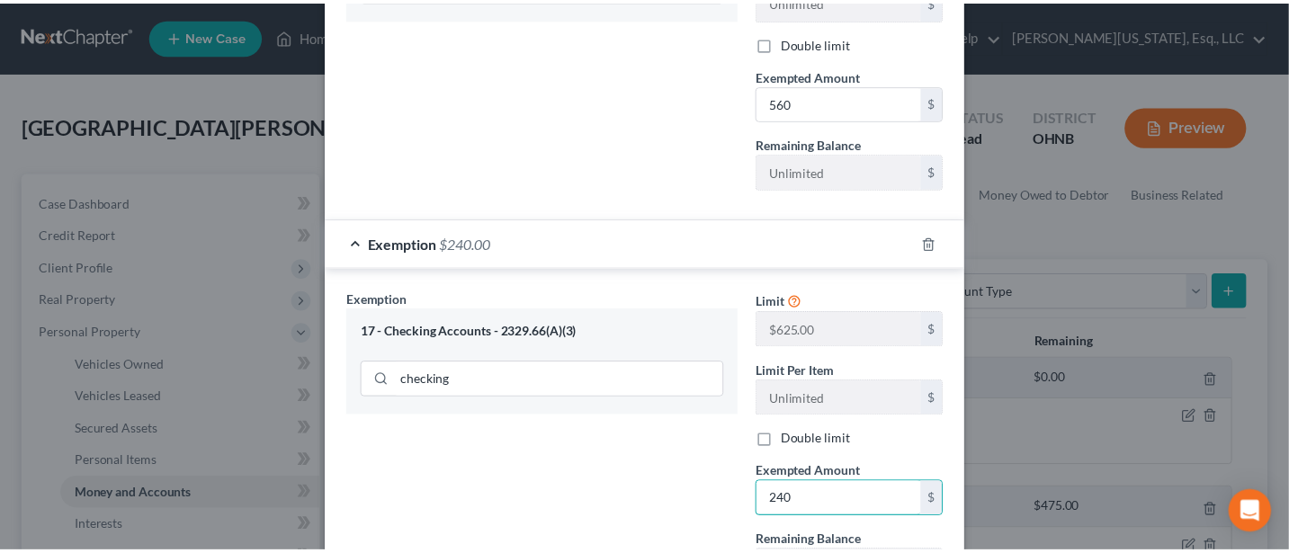
scroll to position [598, 0]
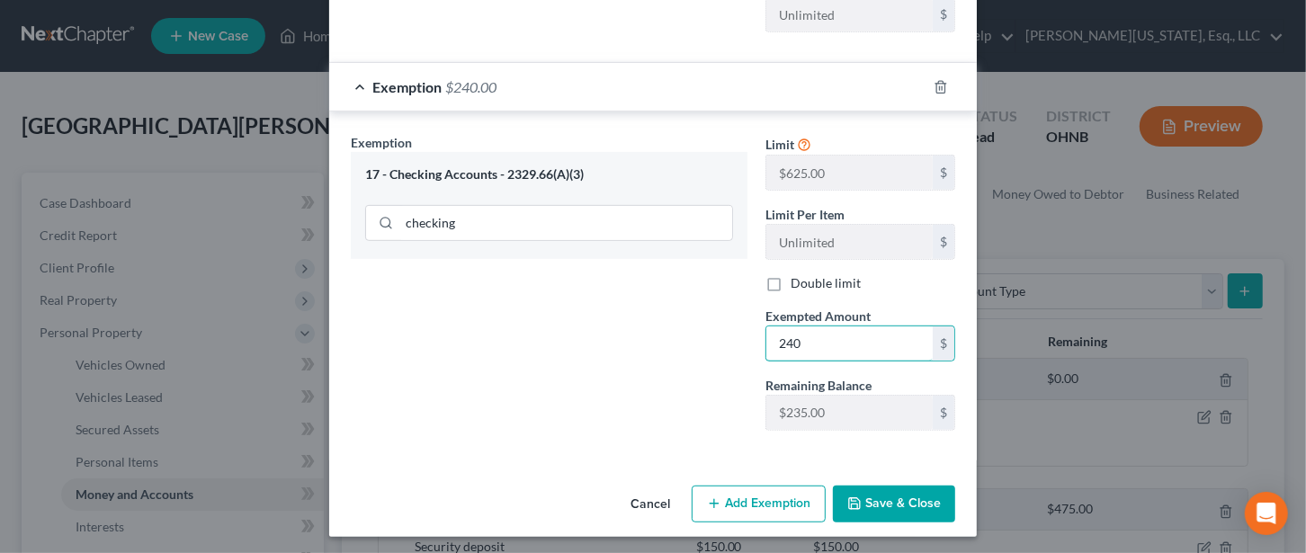
type input "240"
click at [909, 486] on button "Save & Close" at bounding box center [894, 505] width 122 height 38
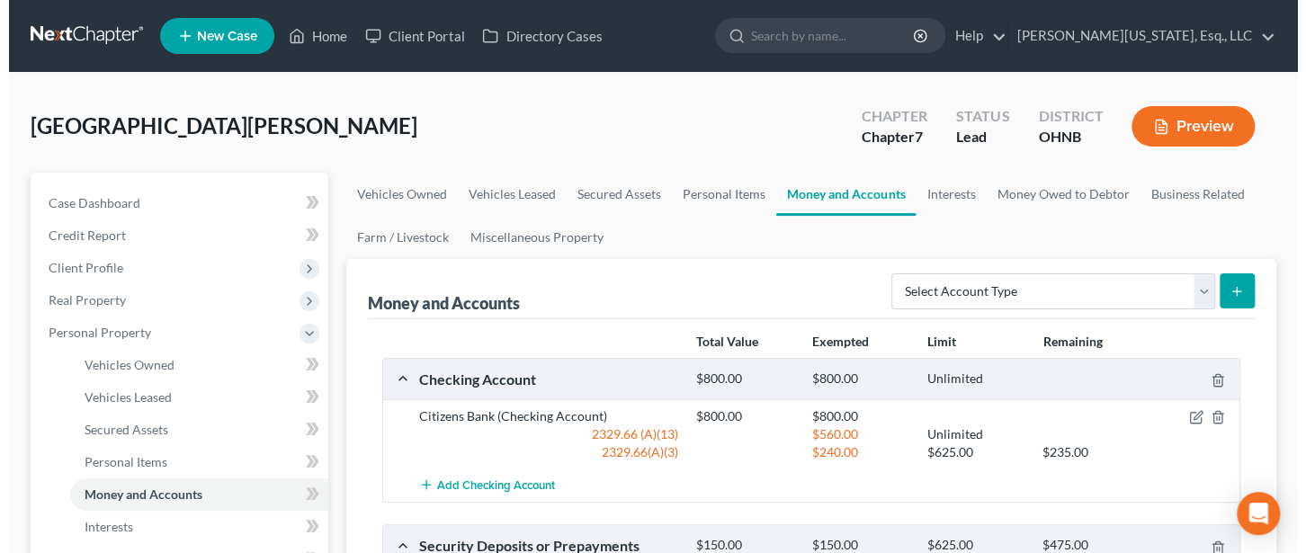
scroll to position [239, 0]
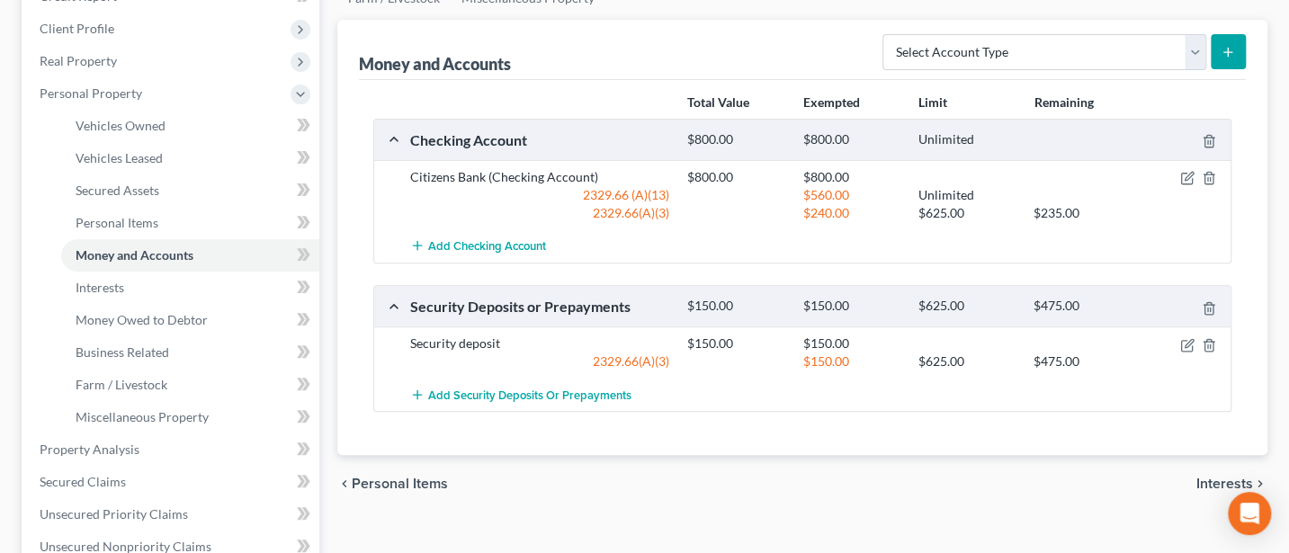
click at [1224, 49] on icon "submit" at bounding box center [1228, 52] width 14 height 14
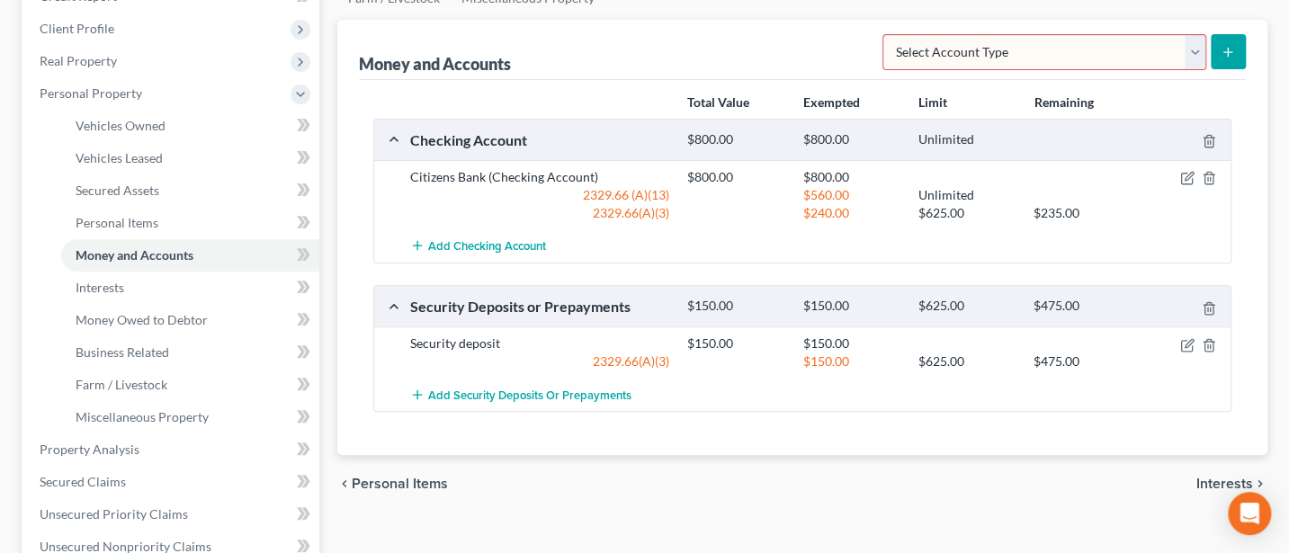
click at [1189, 49] on select "Select Account Type Brokerage Cash on Hand Certificates of Deposit Checking Acc…" at bounding box center [1045, 52] width 324 height 36
click at [727, 34] on div "Money and Accounts Select Account Type Brokerage Cash on Hand Certificates of D…" at bounding box center [802, 50] width 887 height 60
click at [456, 243] on span "Add Checking Account" at bounding box center [487, 246] width 118 height 14
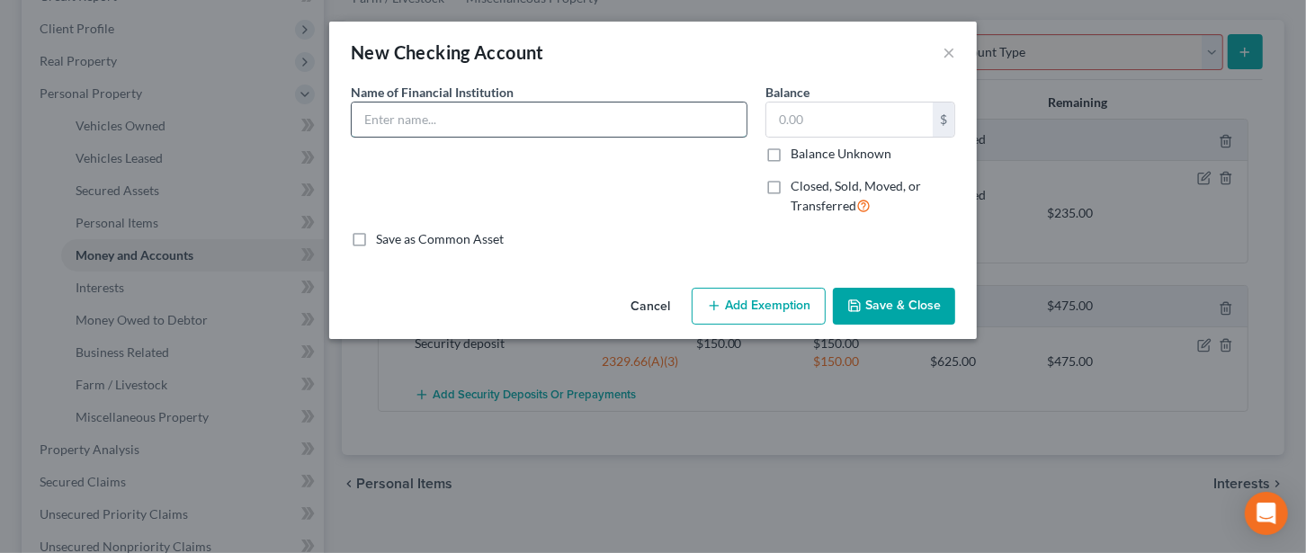
click at [470, 103] on input "text" at bounding box center [549, 120] width 395 height 34
type input "7/17 credit union"
type input "14"
click at [776, 310] on button "Add Exemption" at bounding box center [759, 307] width 134 height 38
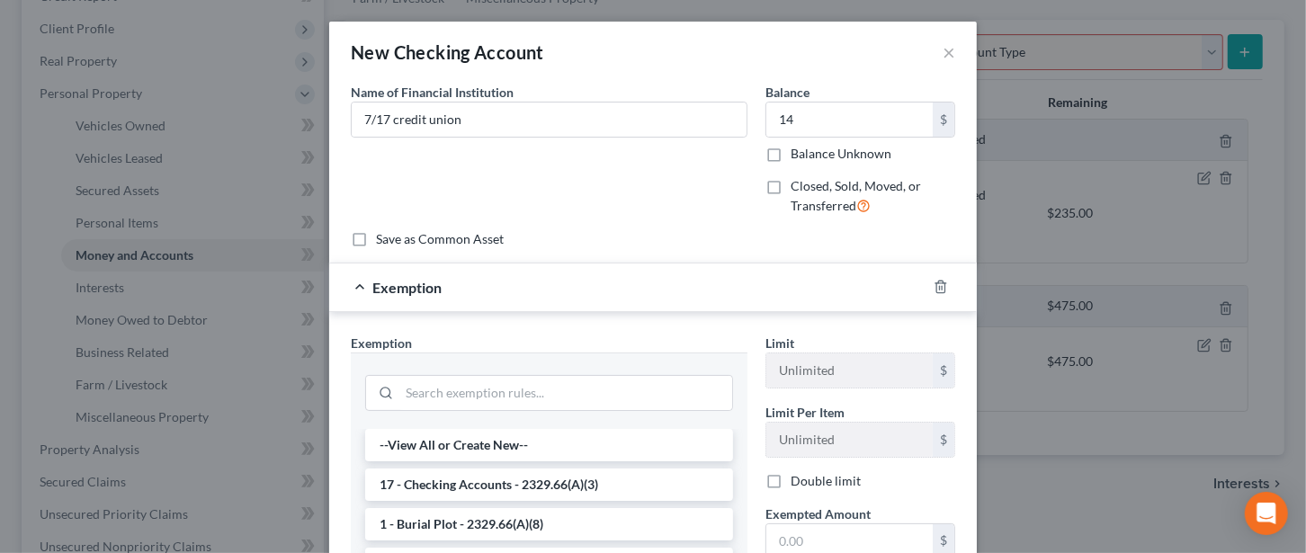
drag, startPoint x: 481, startPoint y: 479, endPoint x: 493, endPoint y: 480, distance: 11.7
click at [481, 480] on li "17 - Checking Accounts - 2329.66(A)(3)" at bounding box center [549, 485] width 368 height 32
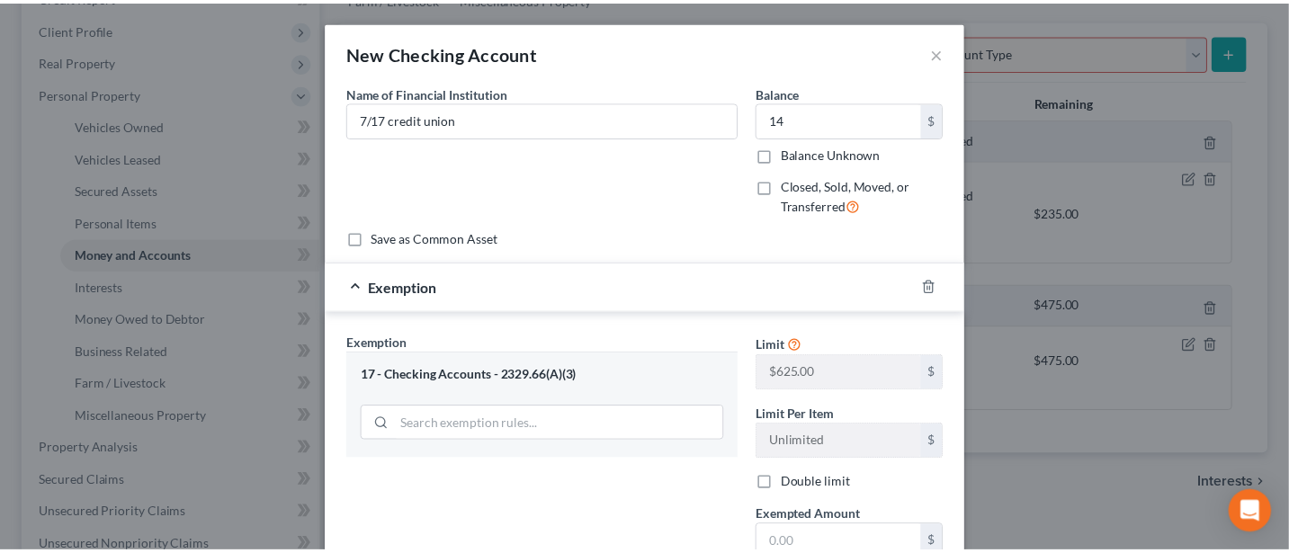
scroll to position [202, 0]
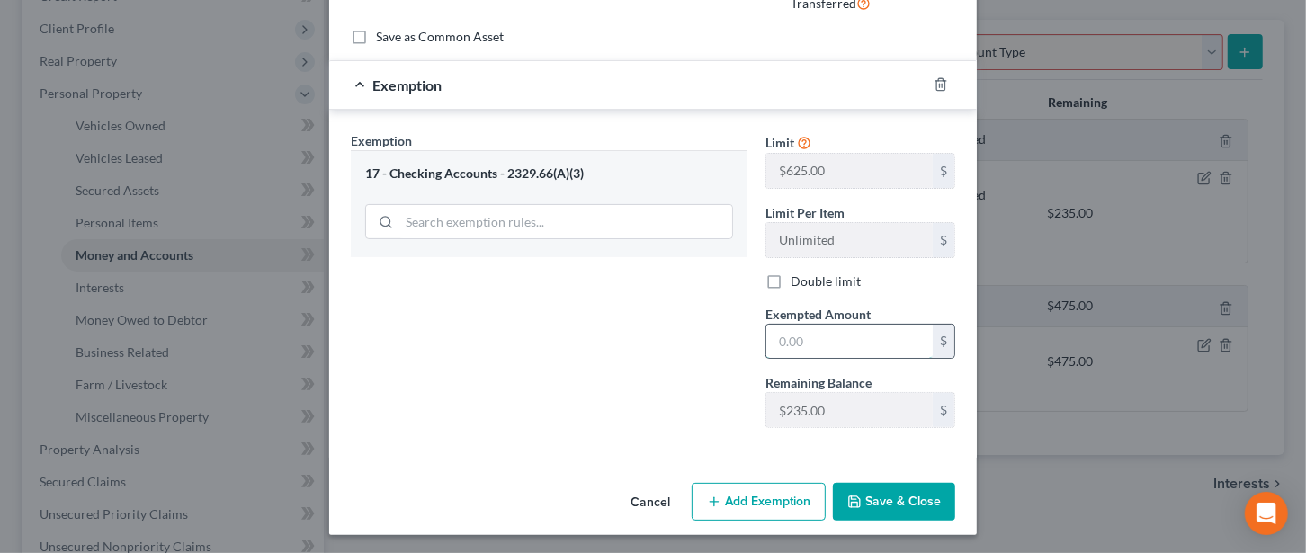
click at [785, 341] on input "text" at bounding box center [850, 342] width 166 height 34
type input "14"
click at [903, 495] on button "Save & Close" at bounding box center [894, 502] width 122 height 38
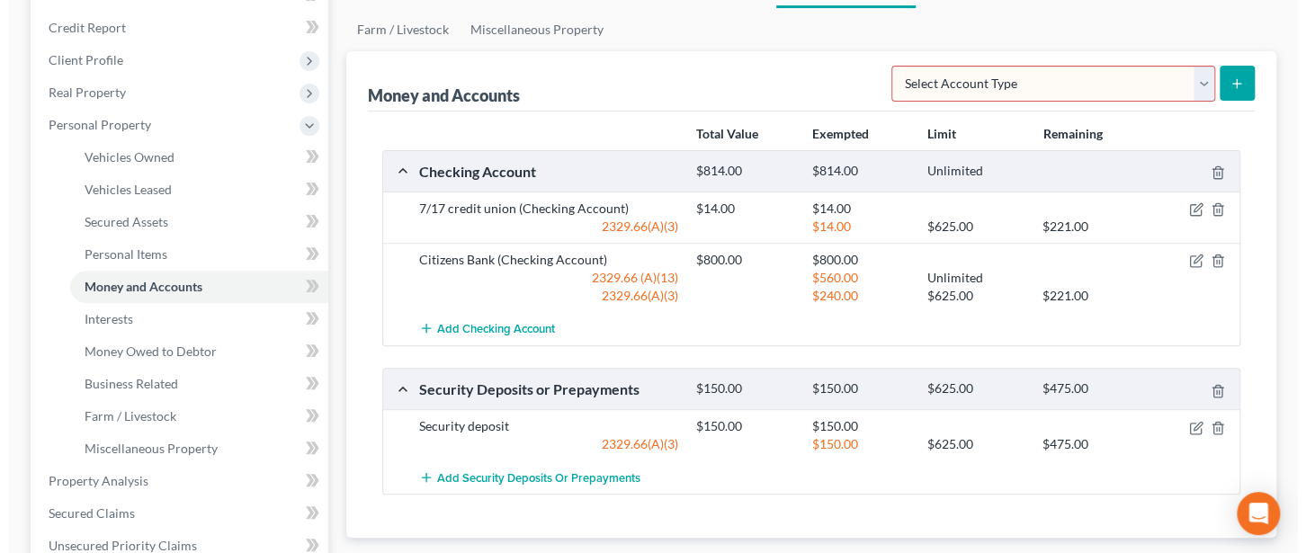
scroll to position [0, 0]
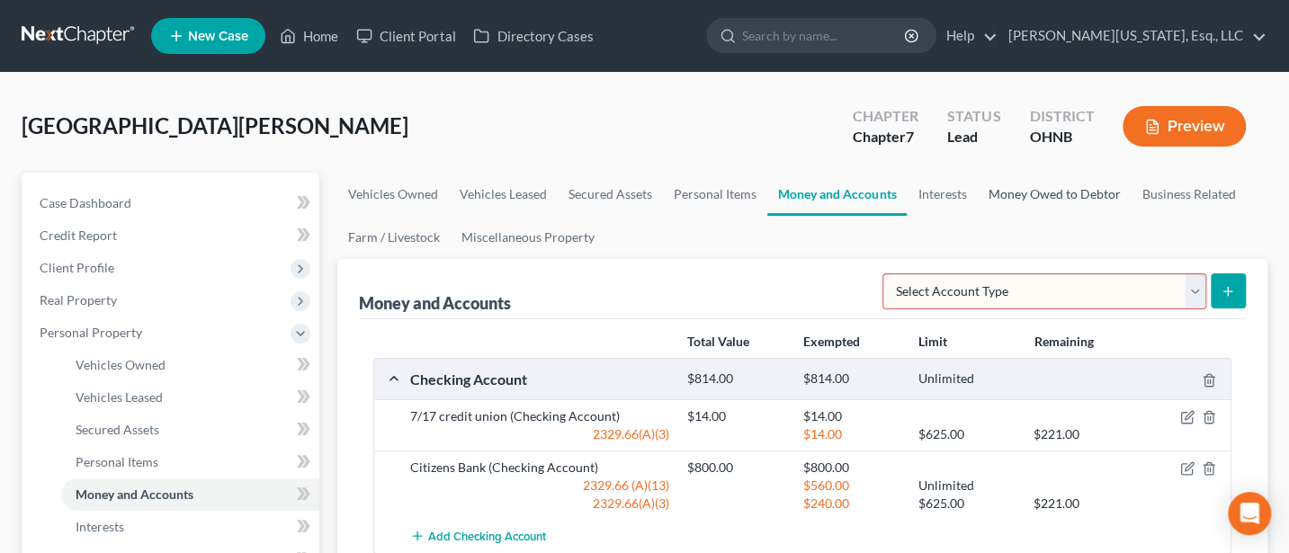
click at [1059, 191] on link "Money Owed to Debtor" at bounding box center [1054, 194] width 154 height 43
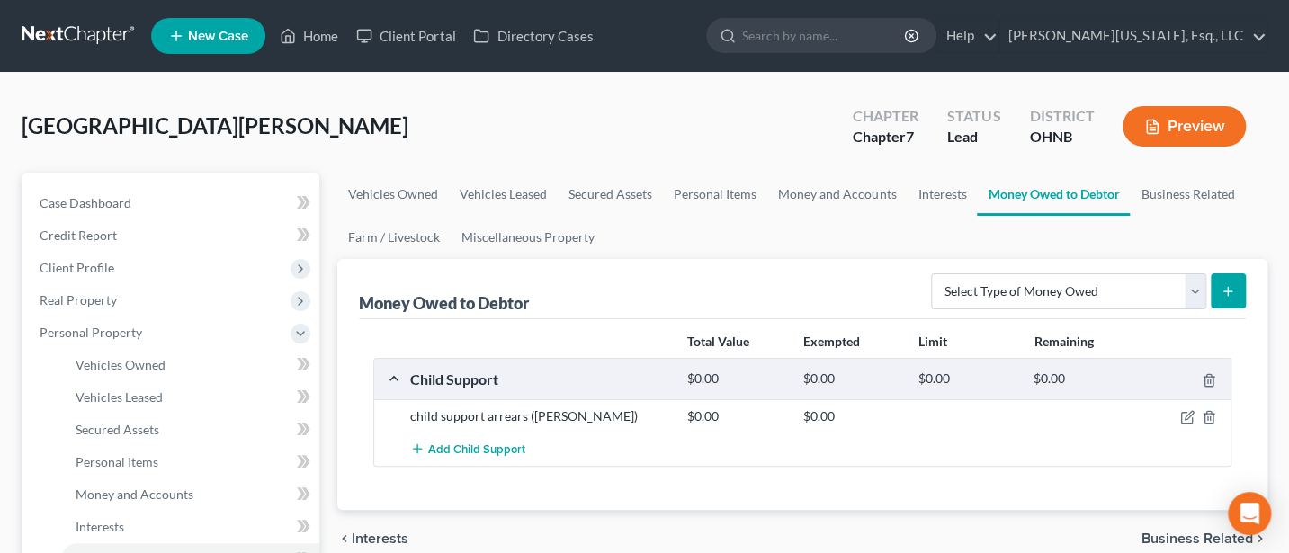
click at [1228, 287] on line "submit" at bounding box center [1228, 291] width 0 height 8
click at [1196, 288] on select "Select Type of Money Owed Accounts Receivable Alimony Child Support Claims Agai…" at bounding box center [1068, 292] width 275 height 36
click at [1198, 291] on select "Select Type of Money Owed Accounts Receivable Alimony Child Support Claims Agai…" at bounding box center [1068, 292] width 275 height 36
select select "divorce_settlements"
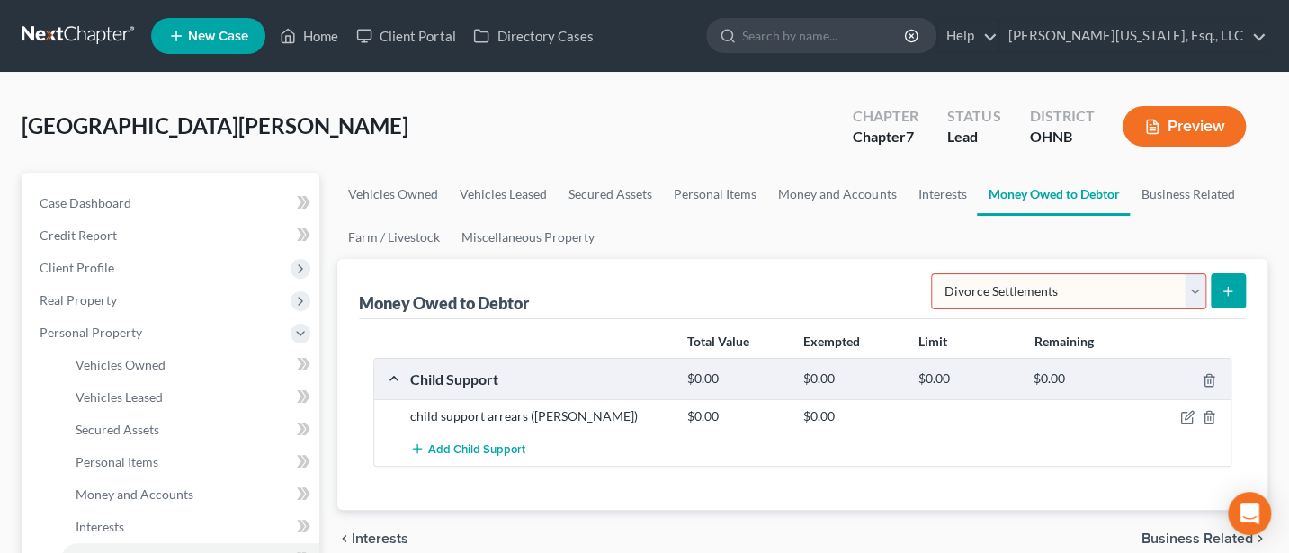
click at [935, 274] on select "Select Type of Money Owed Accounts Receivable Alimony Child Support Claims Agai…" at bounding box center [1068, 292] width 275 height 36
click at [1231, 282] on button "submit" at bounding box center [1228, 291] width 35 height 35
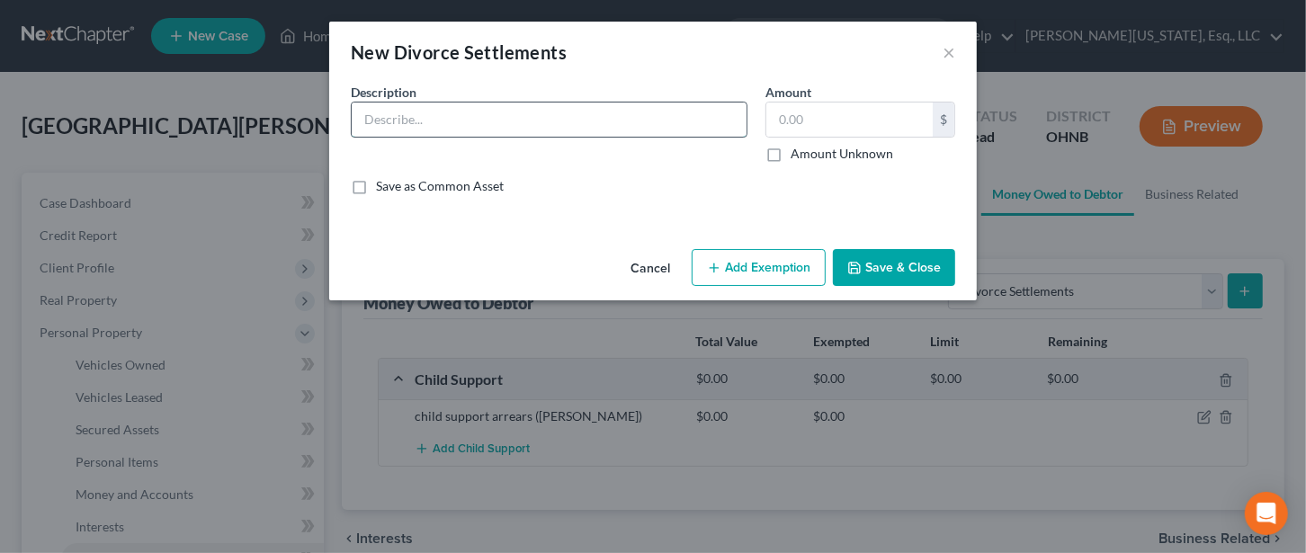
click at [507, 126] on input "text" at bounding box center [549, 120] width 395 height 34
drag, startPoint x: 579, startPoint y: 120, endPoint x: 623, endPoint y: 121, distance: 44.1
click at [623, 121] on input "[PERSON_NAME] was ordered to return $12500 to Debtor's retirement funds" at bounding box center [549, 120] width 395 height 34
type input "[PERSON_NAME] was ordered to return to [PERSON_NAME]'s retirement funds"
click at [798, 116] on input "text" at bounding box center [850, 120] width 166 height 34
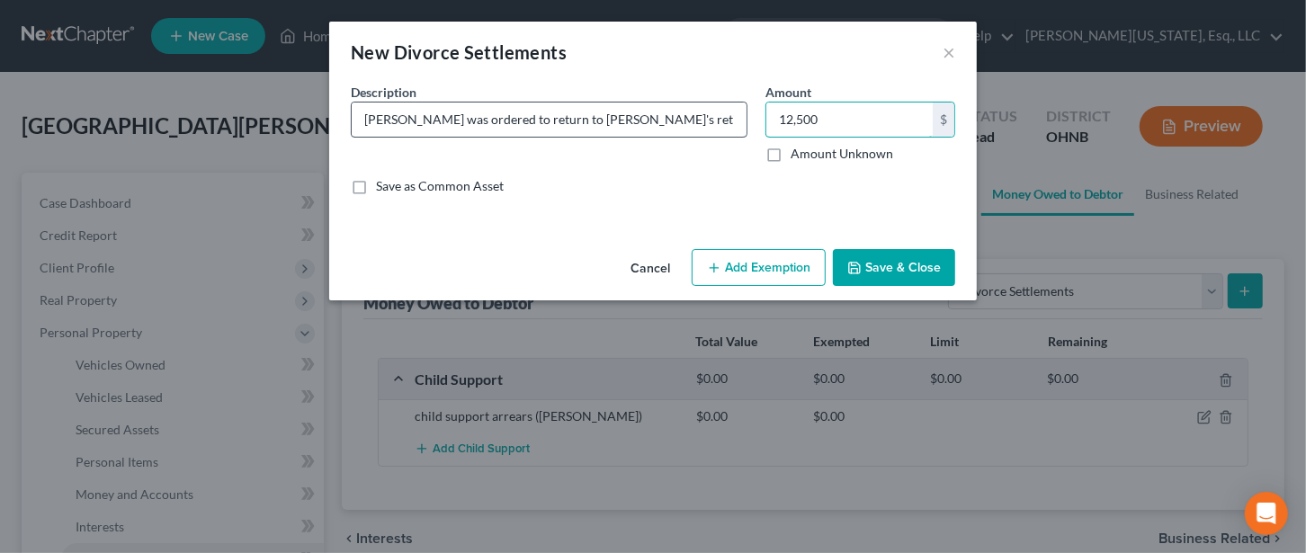
type input "12,500"
click at [736, 117] on input "[PERSON_NAME] was ordered to return to [PERSON_NAME]'s retirement funds" at bounding box center [549, 120] width 395 height 34
click at [735, 119] on input "[PERSON_NAME] was ordered to return to [PERSON_NAME]'s retirement funds" at bounding box center [549, 120] width 395 height 34
click at [733, 116] on input "[PERSON_NAME] was ordered to return to [PERSON_NAME]'s retirement funds" at bounding box center [549, 120] width 395 height 34
click at [732, 118] on input "[PERSON_NAME] was ordered to return to [PERSON_NAME]'s retirement funds" at bounding box center [549, 120] width 395 height 34
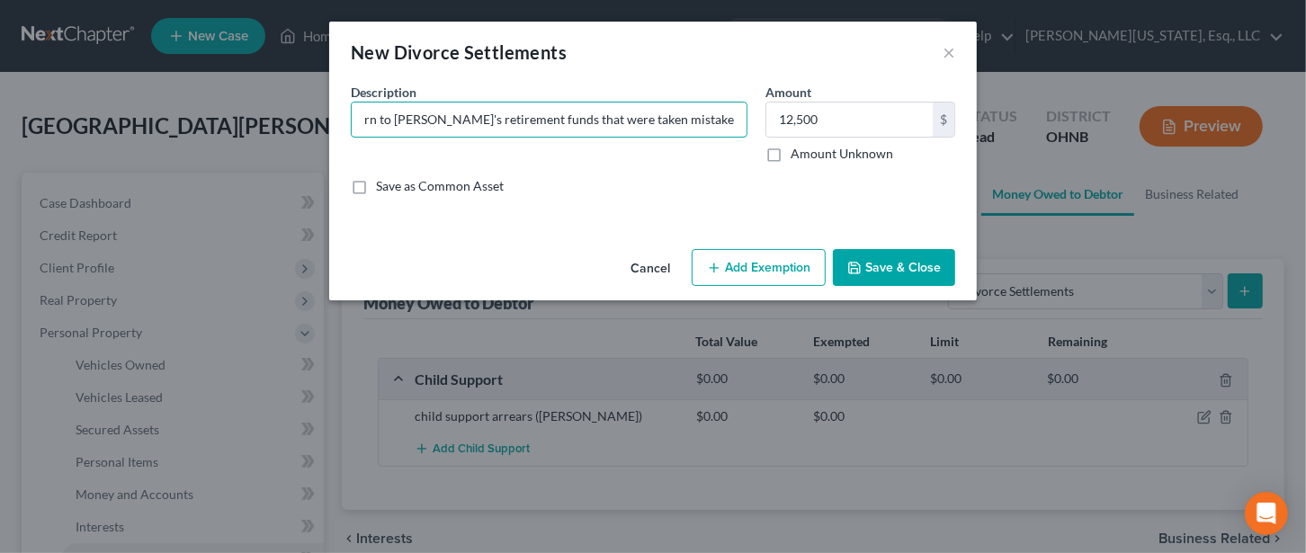
scroll to position [0, 210]
type input "[PERSON_NAME] was ordered to return to [PERSON_NAME]'s retirement funds that we…"
click at [781, 257] on button "Add Exemption" at bounding box center [759, 268] width 134 height 38
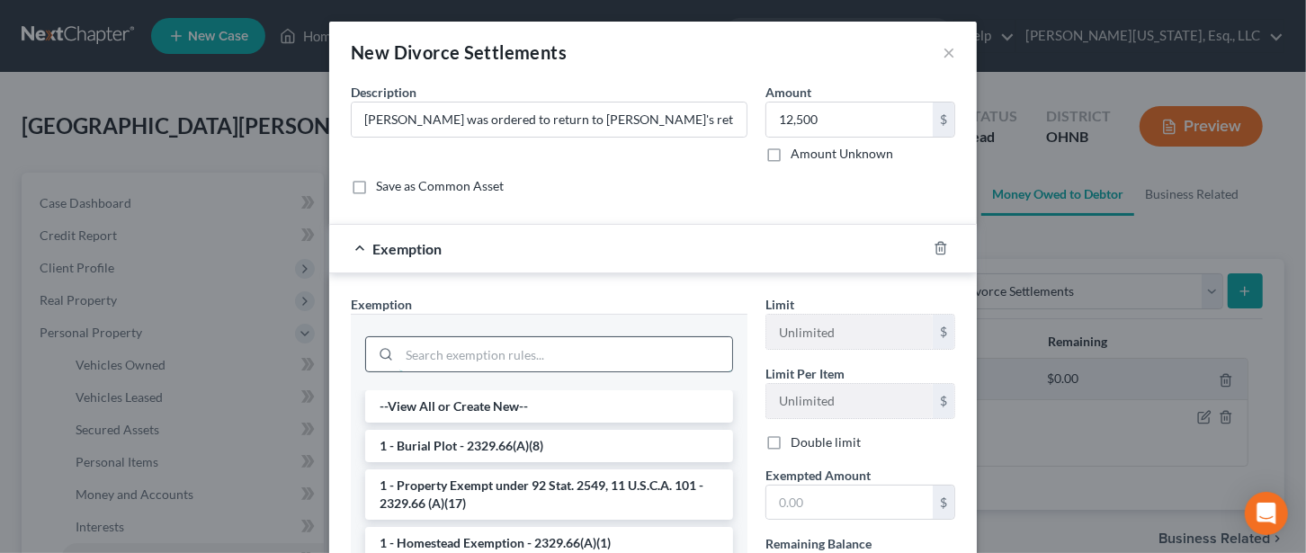
click at [483, 352] on input "search" at bounding box center [565, 354] width 333 height 34
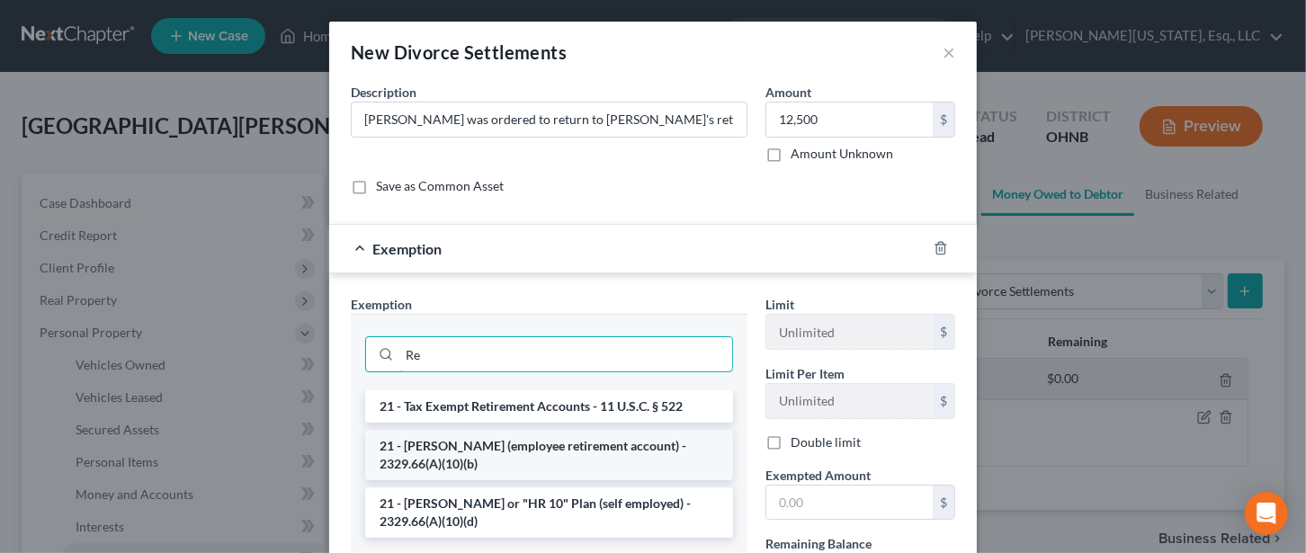
type input "R"
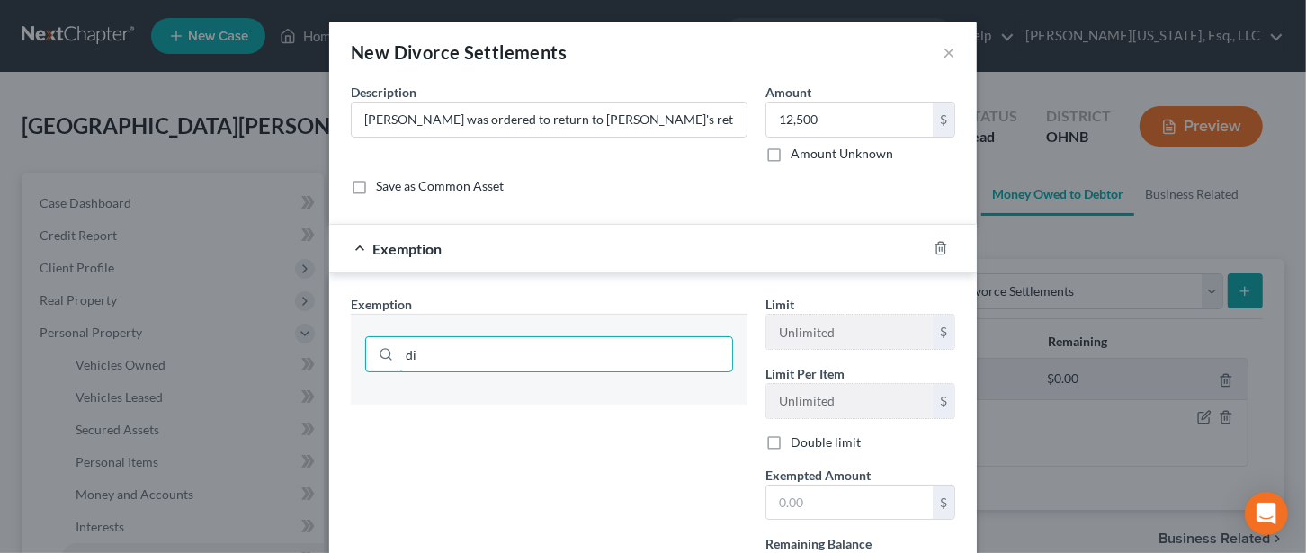
type input "d"
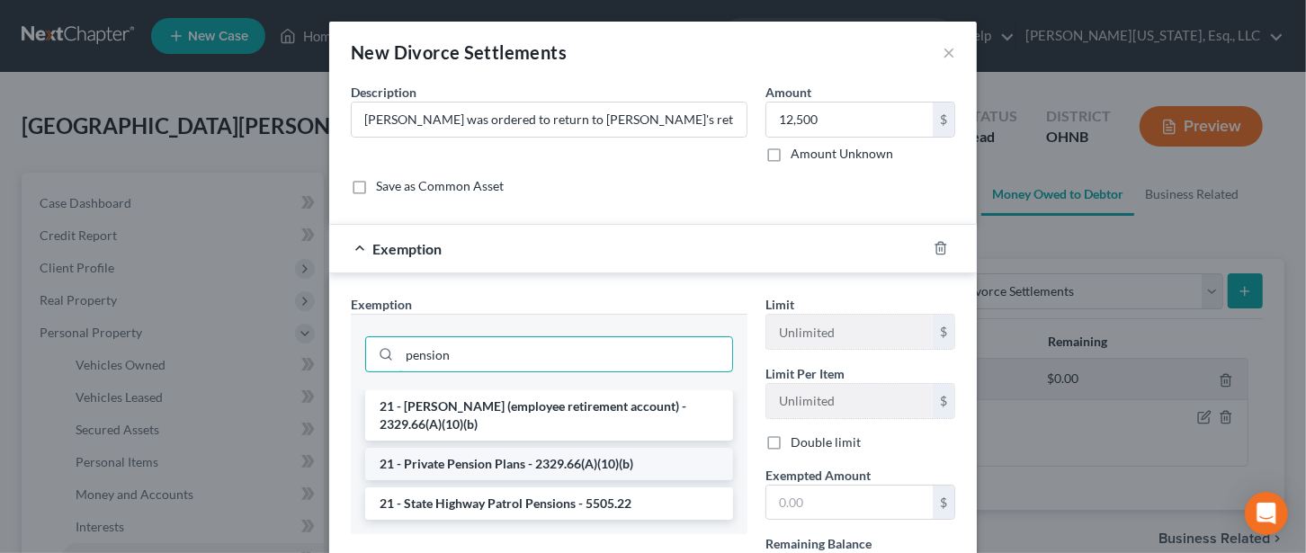
type input "pension"
click at [526, 455] on li "21 - Private Pension Plans - 2329.66(A)(10)(b)" at bounding box center [549, 464] width 368 height 32
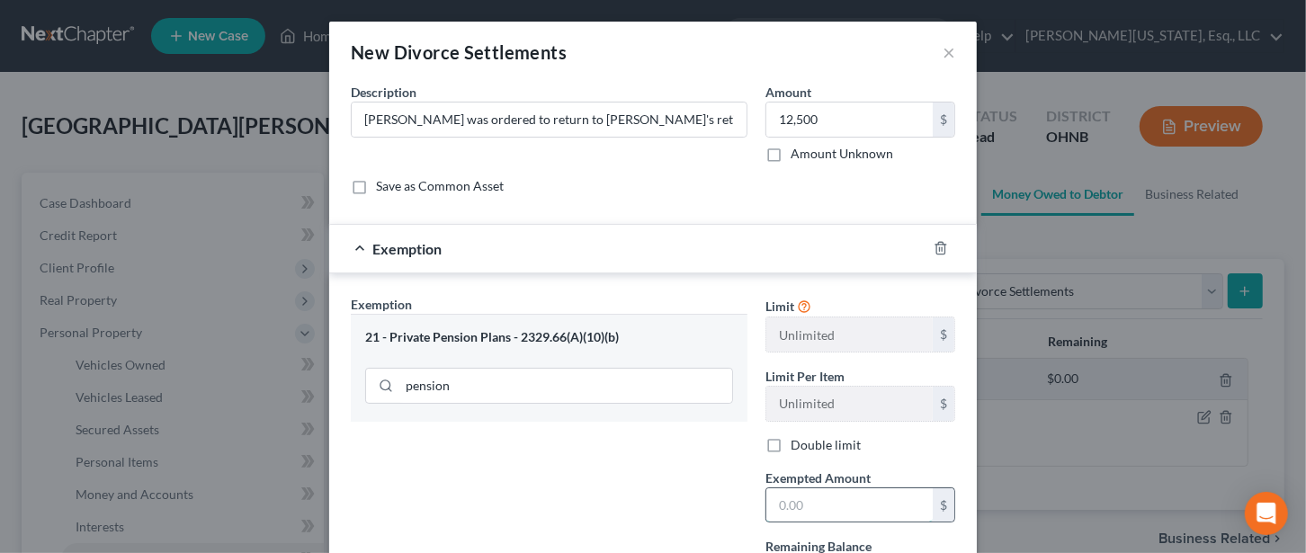
click at [823, 507] on input "text" at bounding box center [850, 506] width 166 height 34
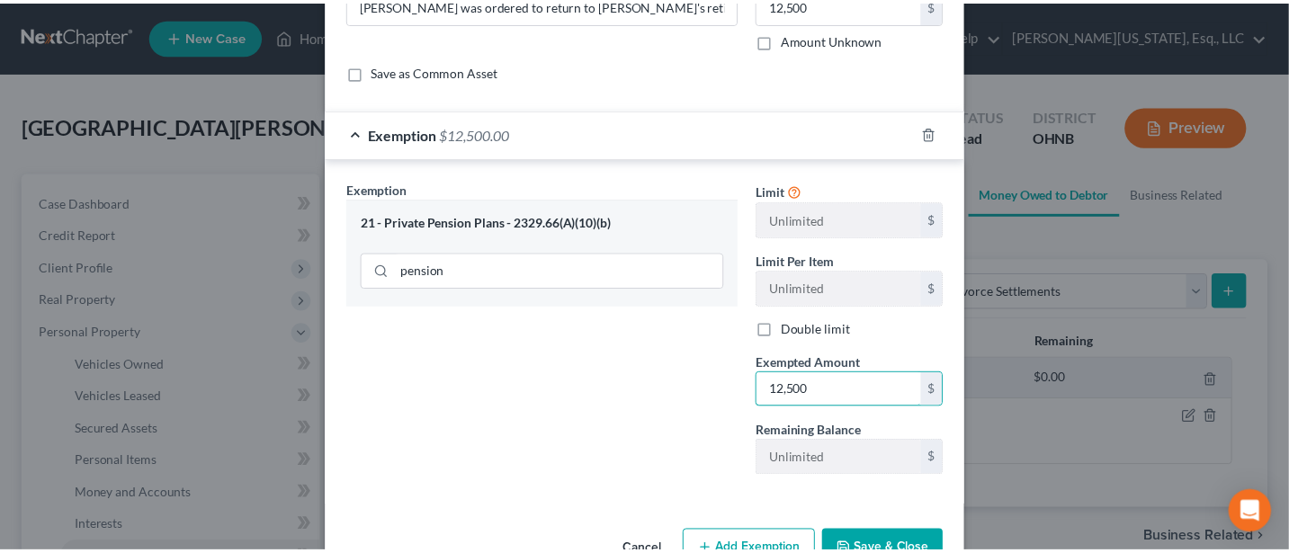
scroll to position [164, 0]
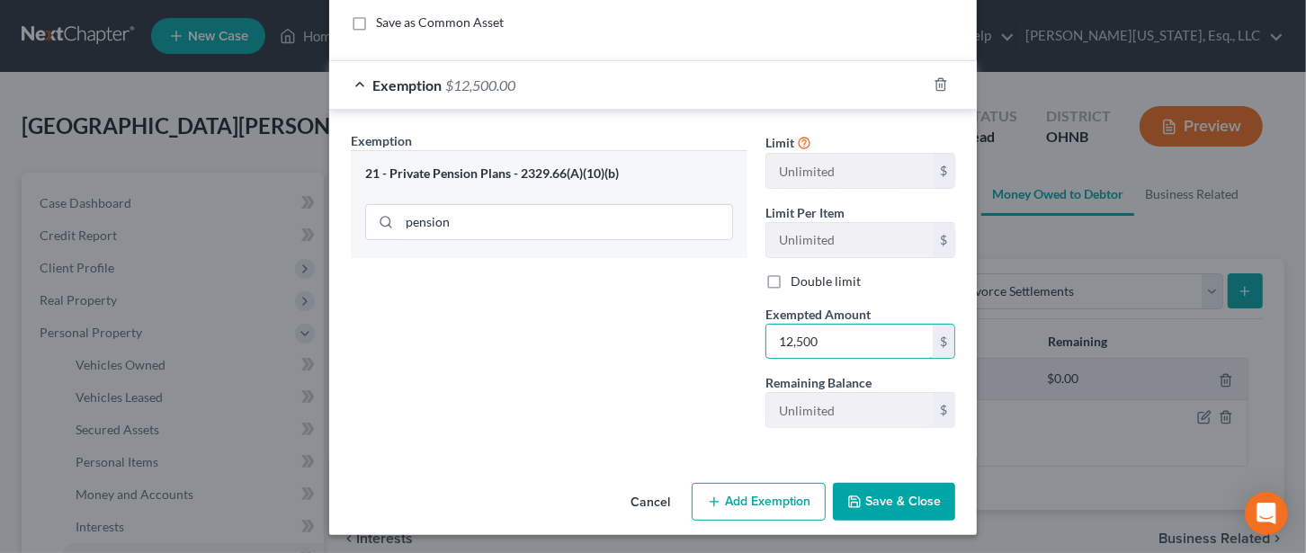
type input "12,500"
click at [882, 493] on button "Save & Close" at bounding box center [894, 502] width 122 height 38
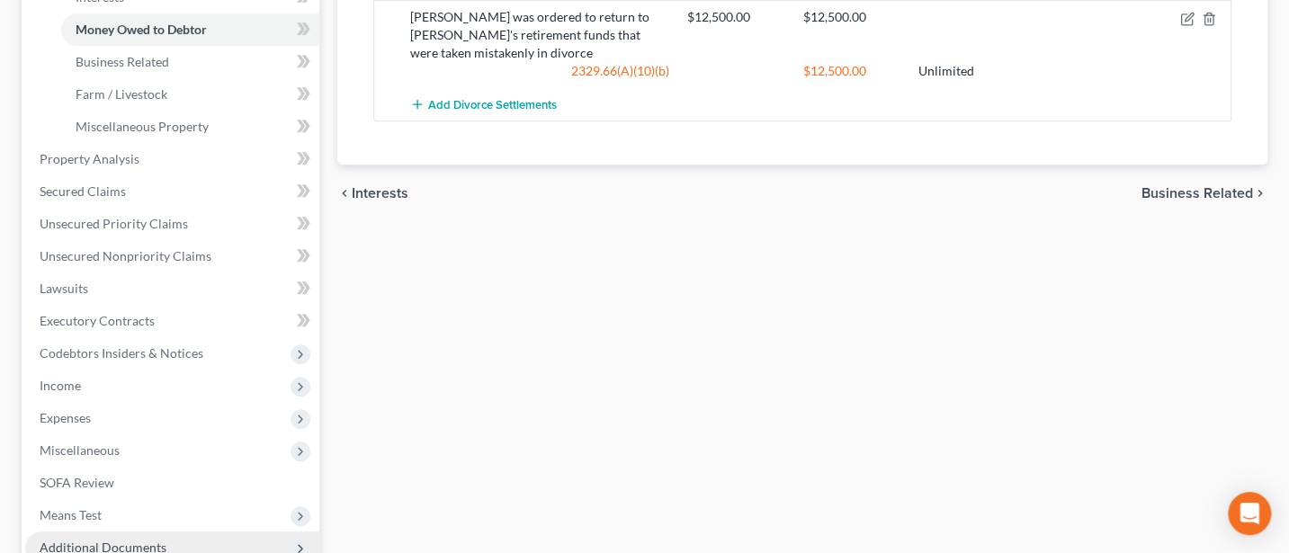
scroll to position [720, 0]
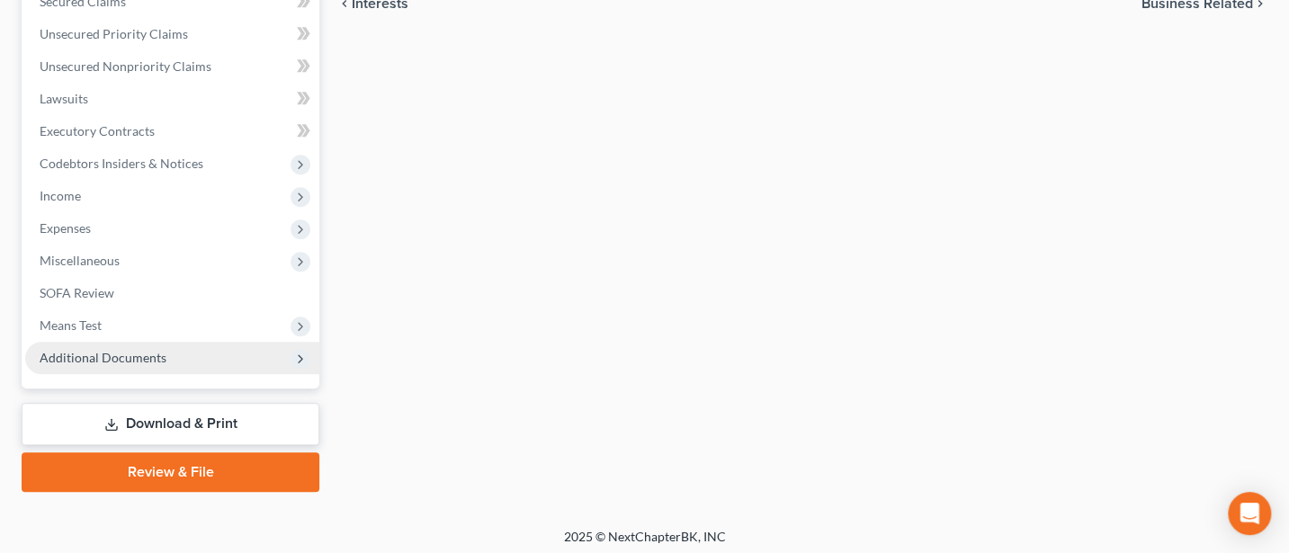
click at [95, 352] on span "Additional Documents" at bounding box center [103, 357] width 127 height 15
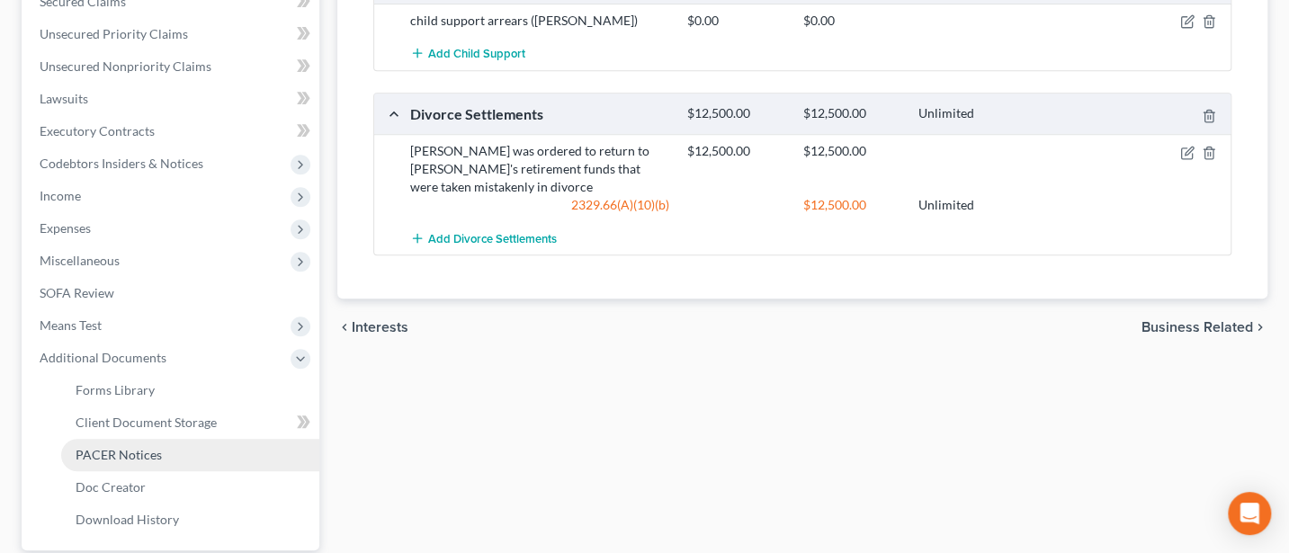
click at [137, 455] on span "PACER Notices" at bounding box center [119, 454] width 86 height 15
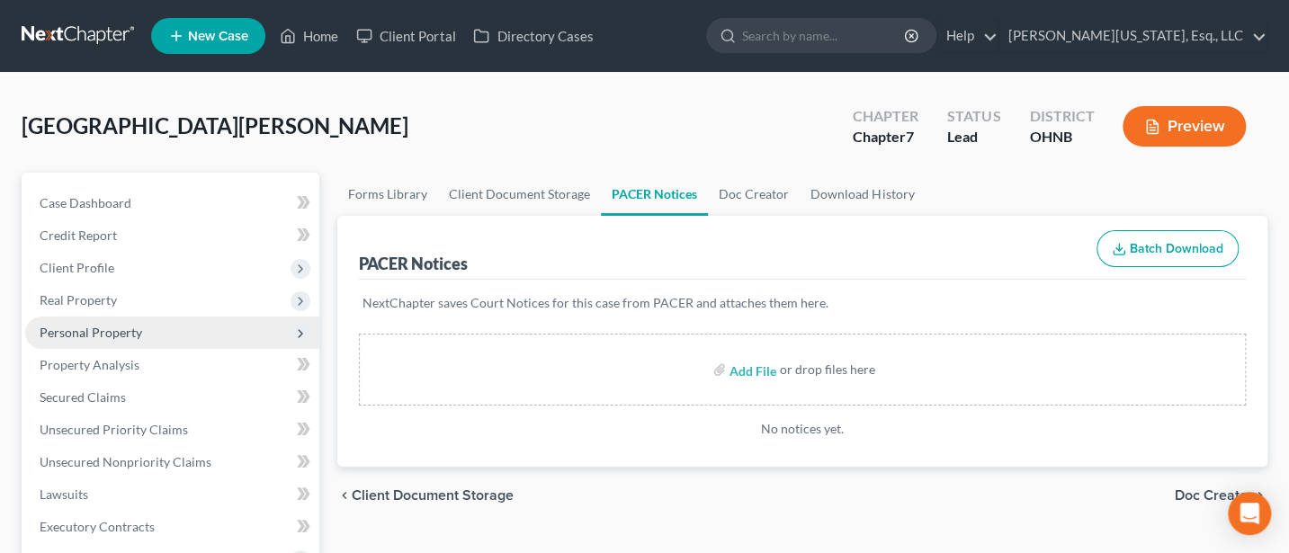
click at [86, 329] on span "Personal Property" at bounding box center [91, 332] width 103 height 15
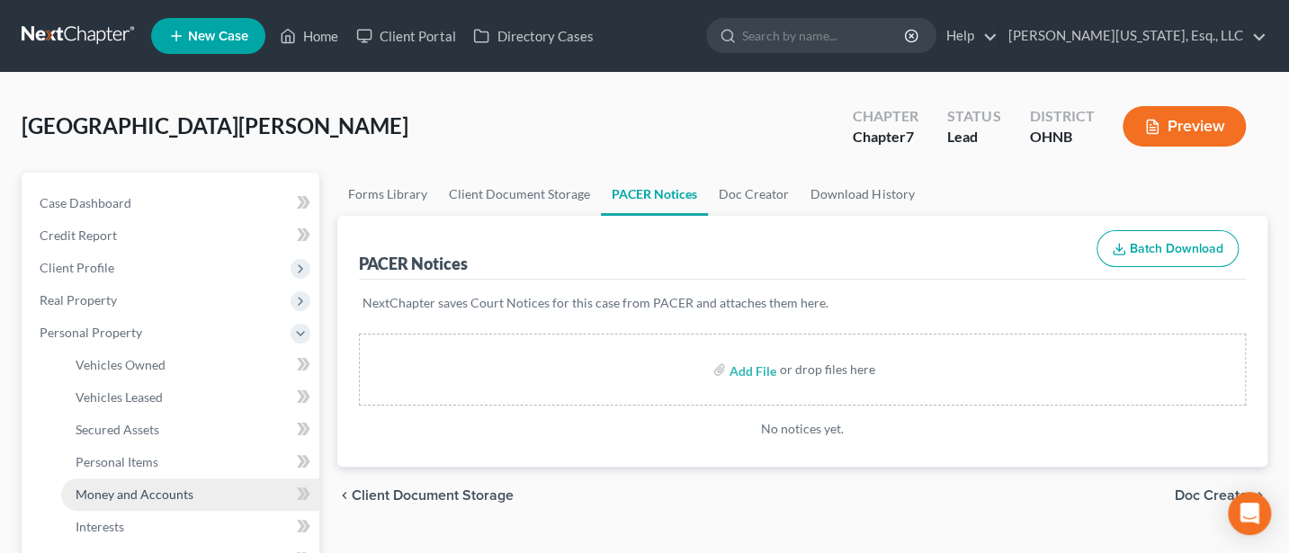
click at [121, 493] on span "Money and Accounts" at bounding box center [135, 494] width 118 height 15
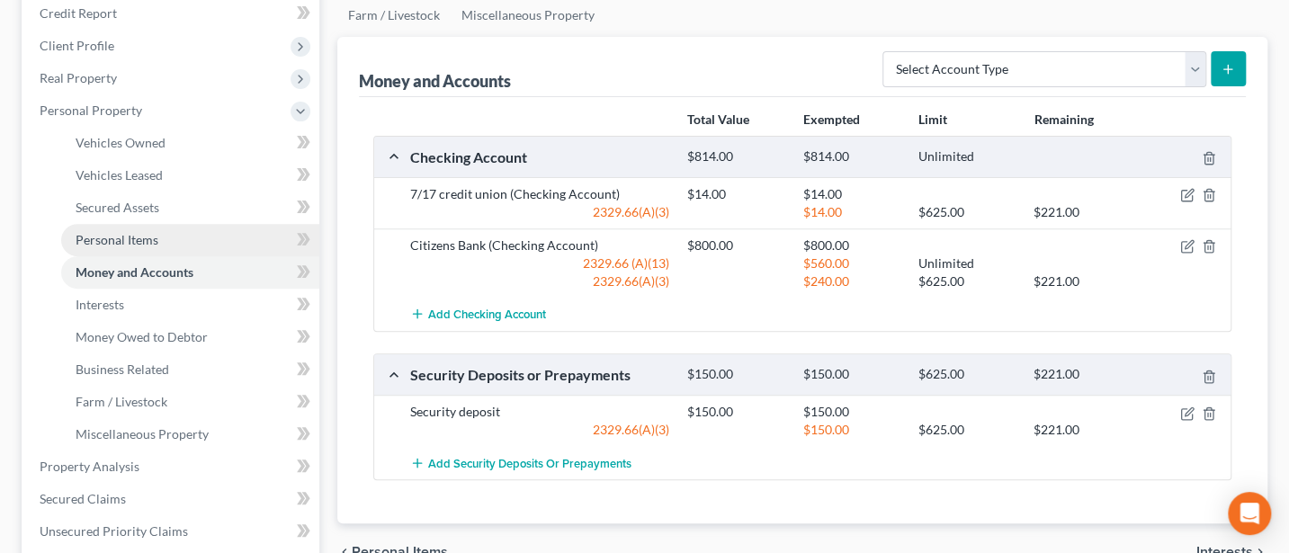
scroll to position [239, 0]
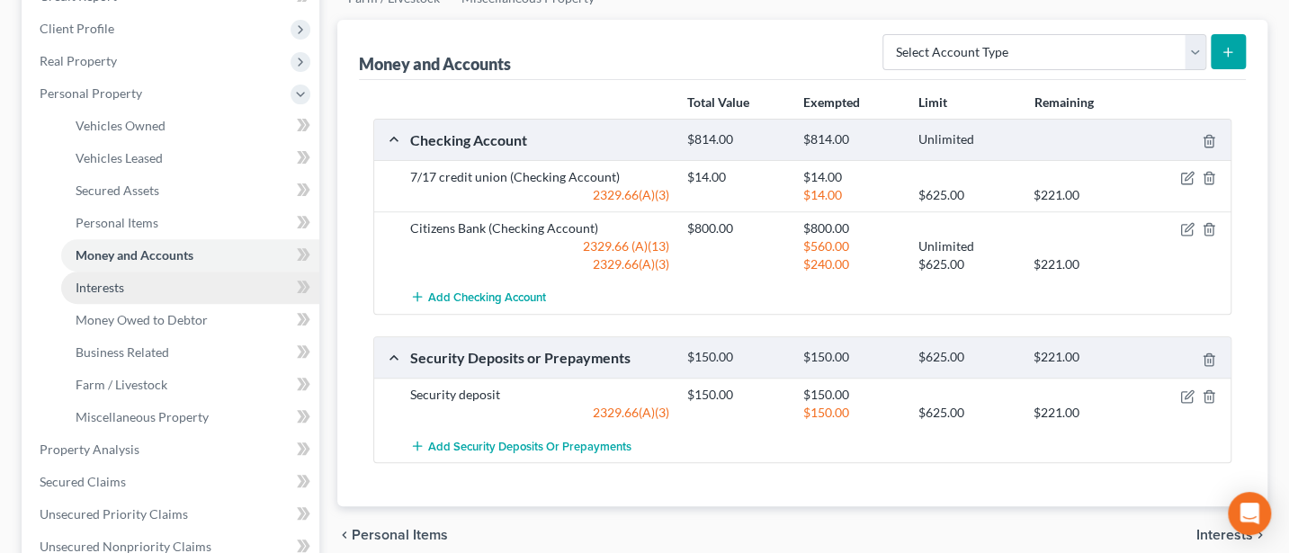
click at [123, 283] on span "Interests" at bounding box center [100, 287] width 49 height 15
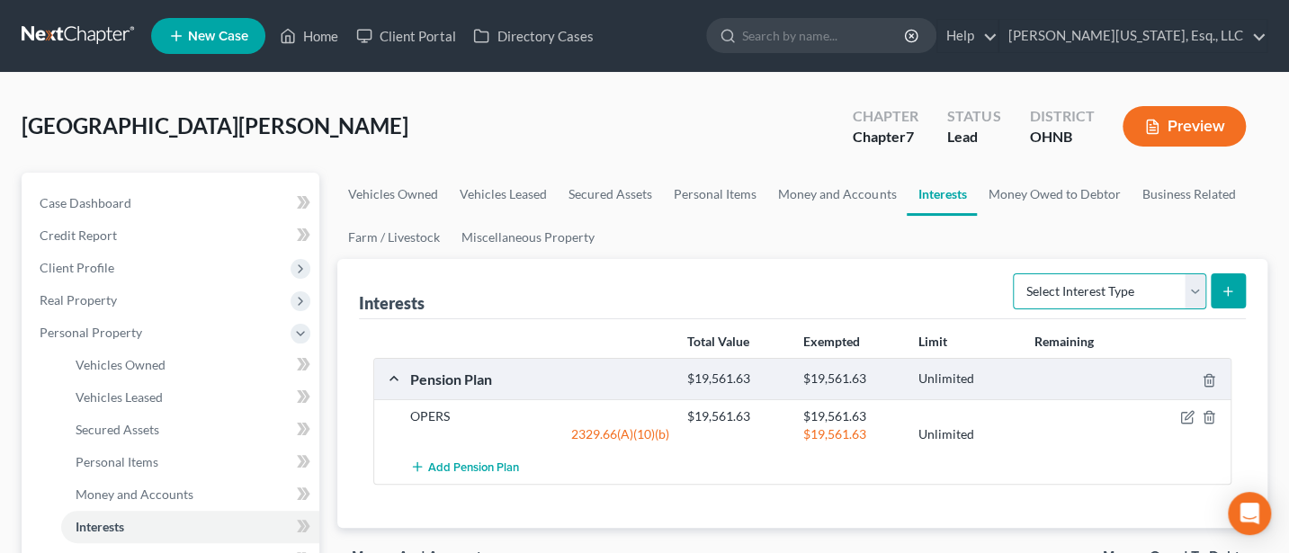
click at [1192, 287] on select "Select Interest Type 401K Annuity Bond Education IRA Government Bond Government…" at bounding box center [1109, 292] width 193 height 36
select select "term_life_insurance"
click at [1016, 274] on select "Select Interest Type 401K Annuity Bond Education IRA Government Bond Government…" at bounding box center [1109, 292] width 193 height 36
click at [1234, 289] on icon "submit" at bounding box center [1228, 291] width 14 height 14
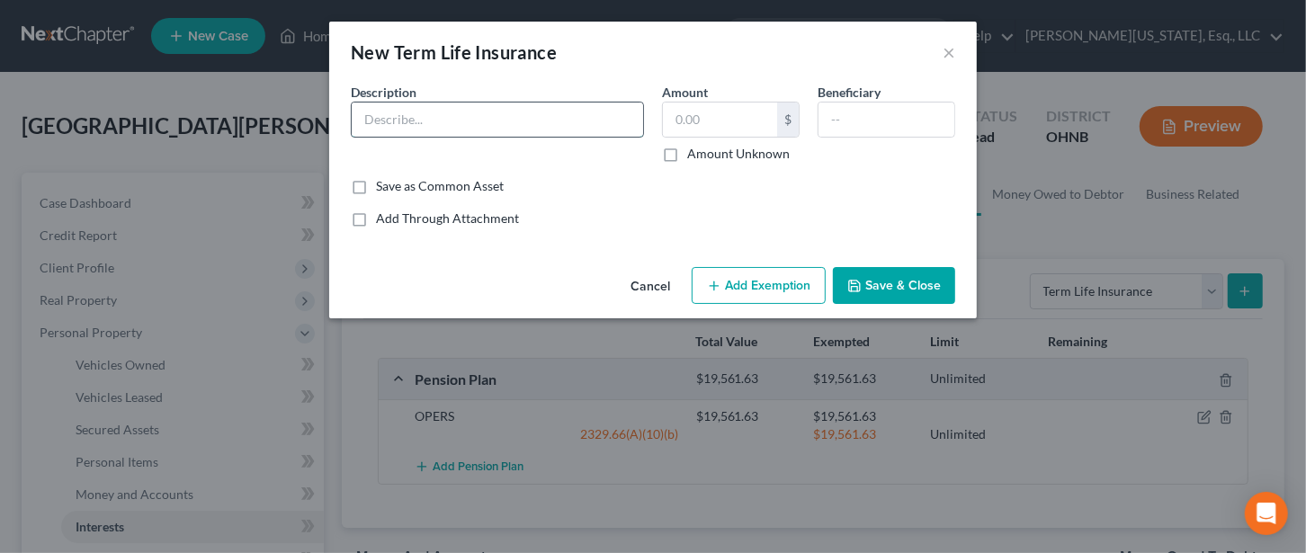
click at [450, 114] on input "text" at bounding box center [498, 120] width 292 height 34
type input "term policy through work"
click at [724, 119] on input "text" at bounding box center [720, 120] width 114 height 34
type input "0"
click at [882, 283] on button "Save & Close" at bounding box center [894, 286] width 122 height 38
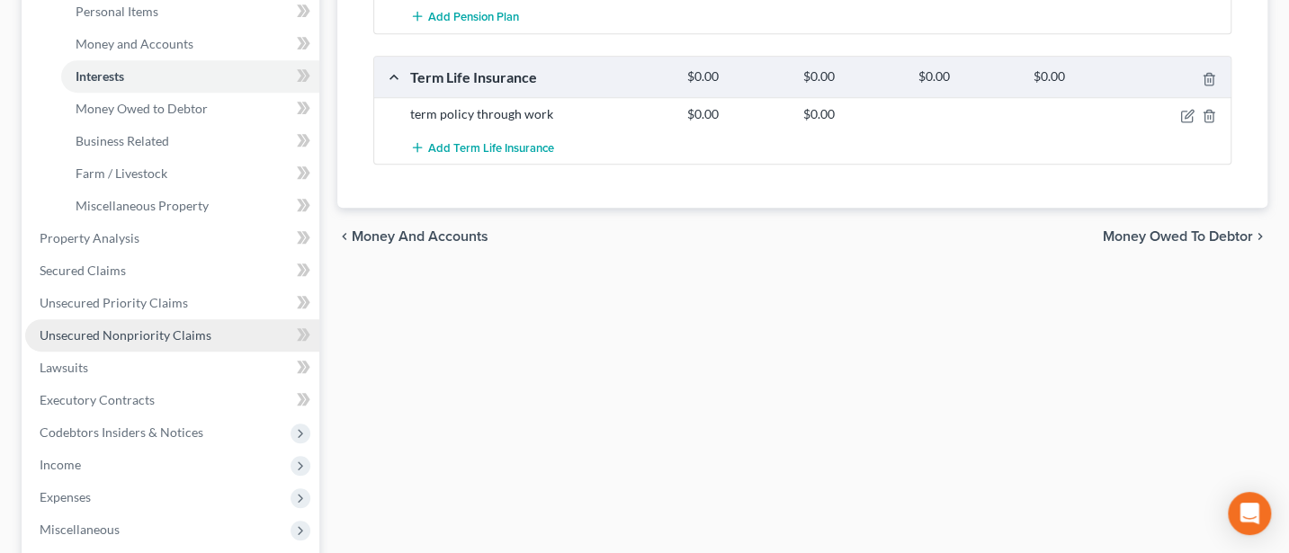
scroll to position [720, 0]
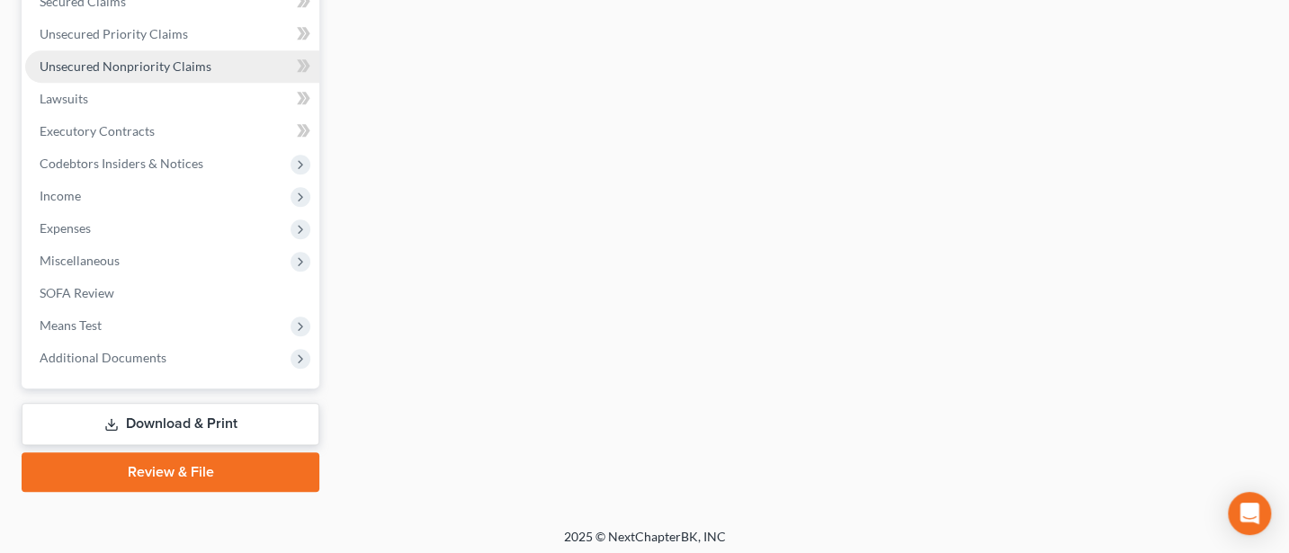
click at [121, 63] on span "Unsecured Nonpriority Claims" at bounding box center [126, 65] width 172 height 15
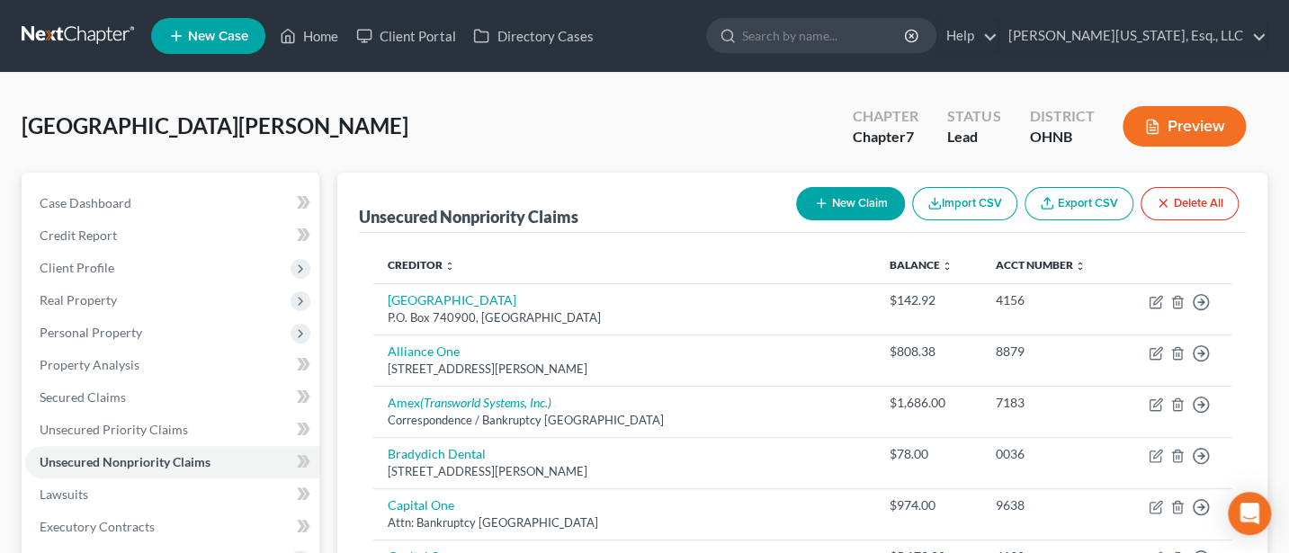
click at [842, 190] on button "New Claim" at bounding box center [850, 203] width 109 height 33
select select "0"
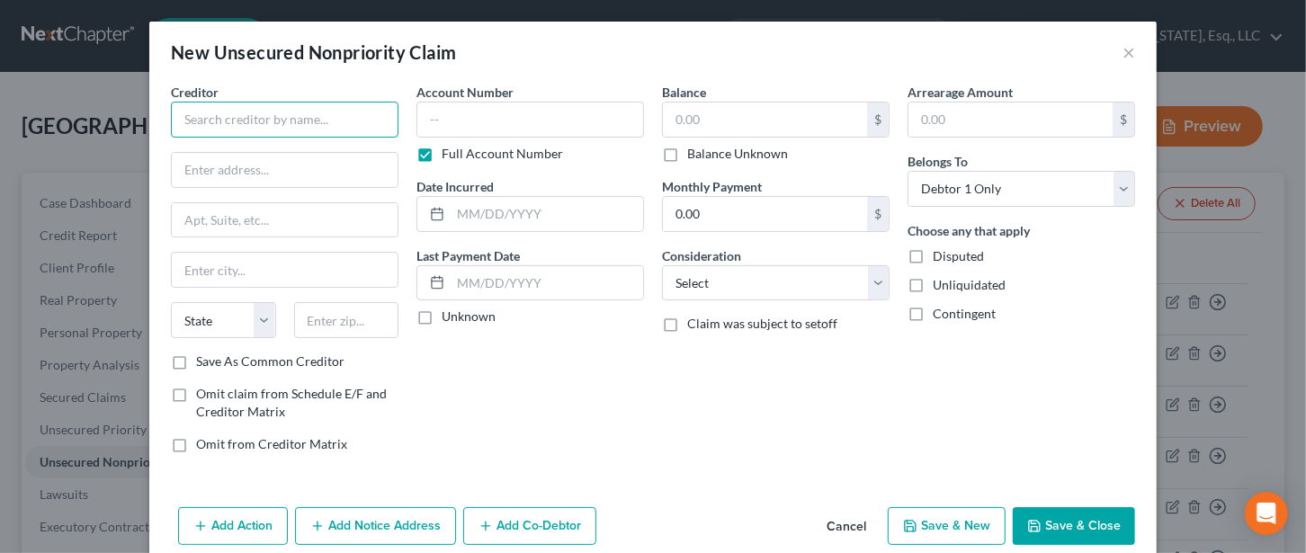
click at [266, 112] on input "text" at bounding box center [285, 120] width 228 height 36
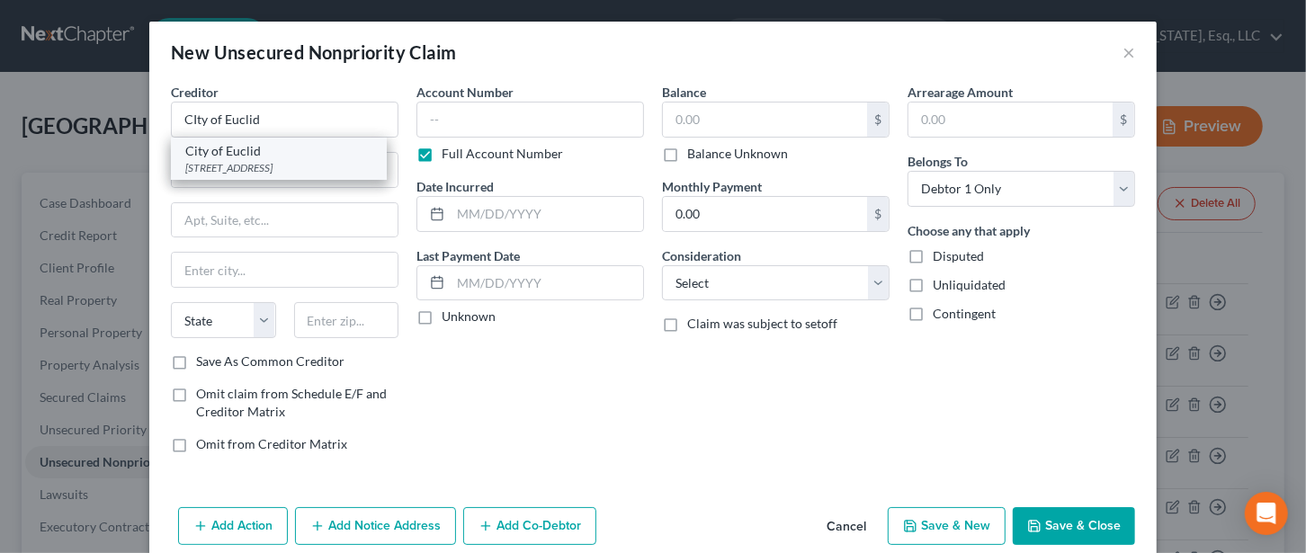
click at [240, 157] on div "City of Euclid" at bounding box center [278, 151] width 187 height 18
type input "City of Euclid"
type input "[STREET_ADDRESS]"
type input "Euclid"
select select "36"
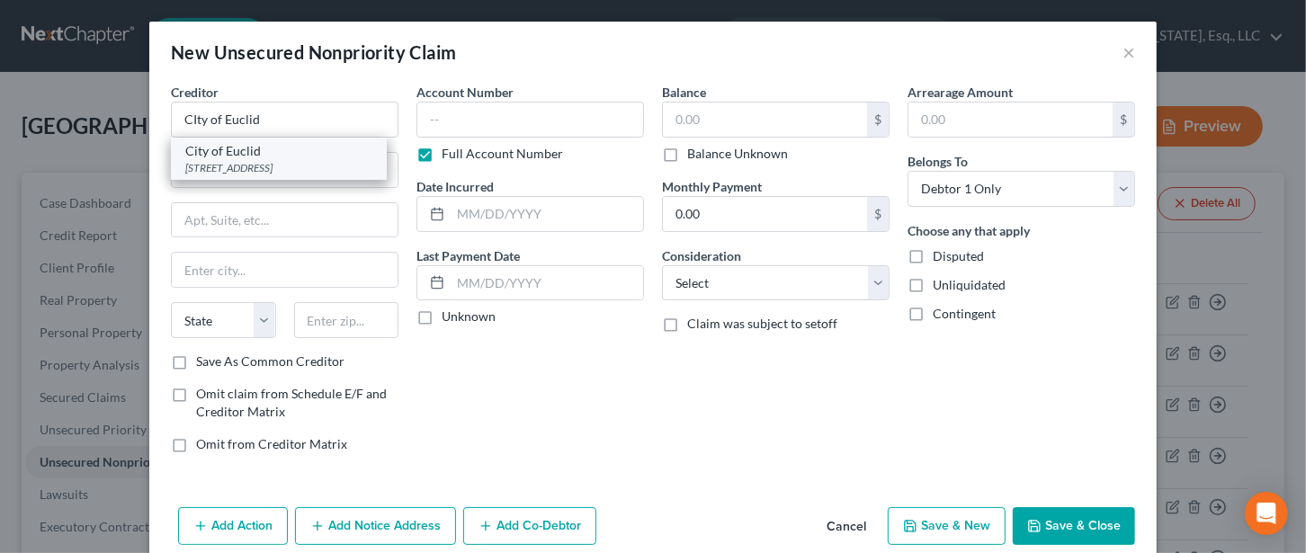
type input "44123"
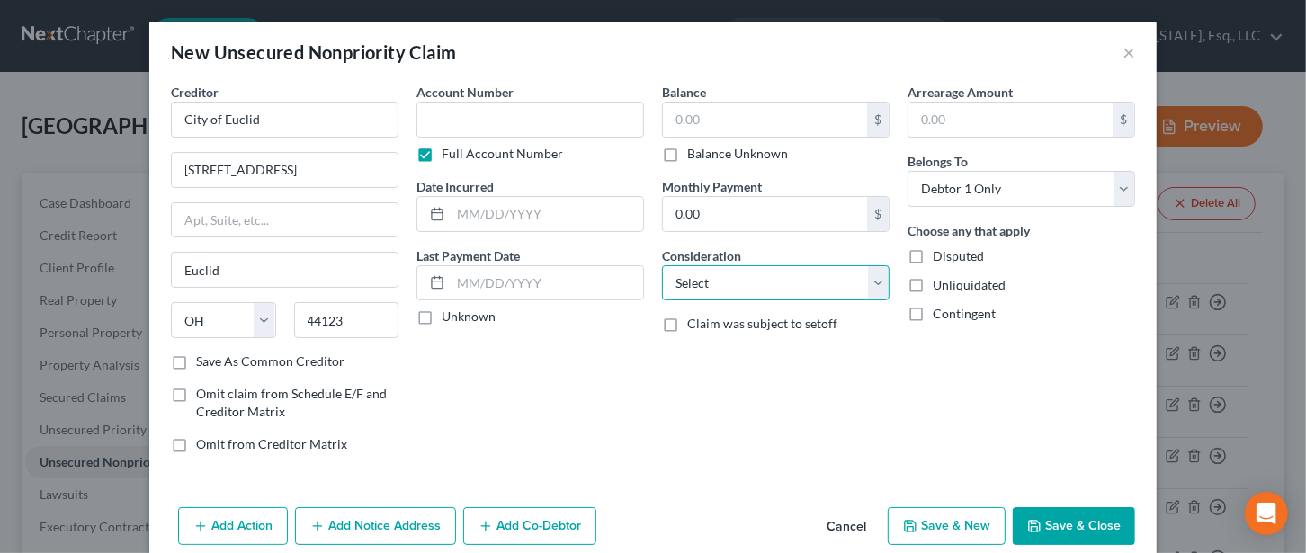
click at [750, 280] on select "Select Cable / Satellite Services Collection Agency Credit Card Debt Debt Couns…" at bounding box center [776, 283] width 228 height 36
select select "14"
click at [662, 265] on select "Select Cable / Satellite Services Collection Agency Credit Card Debt Debt Couns…" at bounding box center [776, 283] width 228 height 36
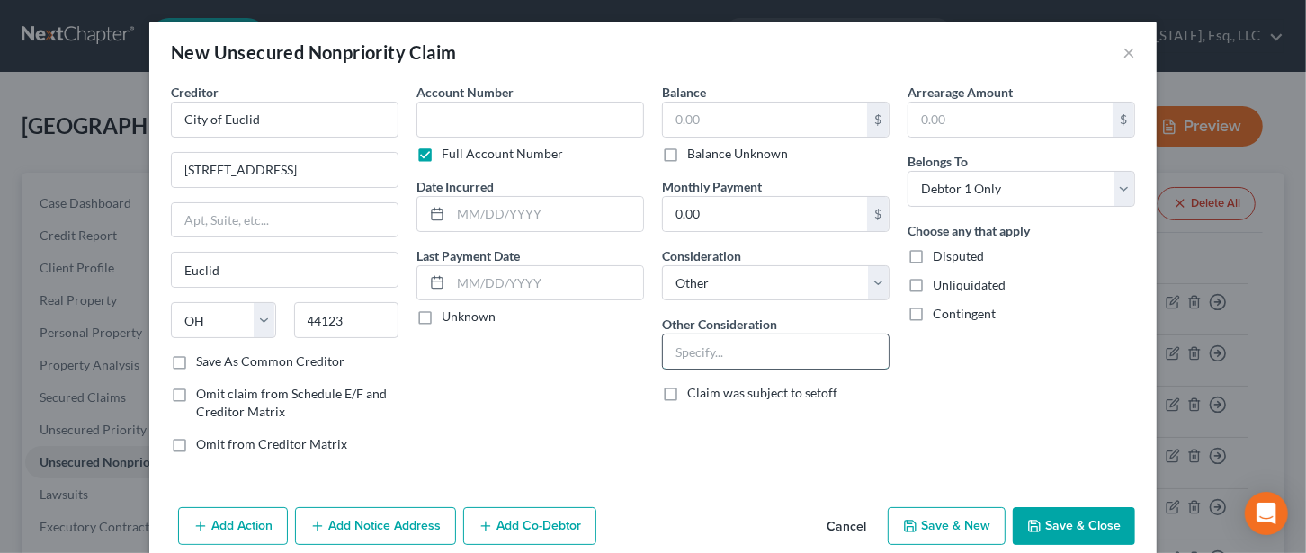
click at [704, 353] on input "text" at bounding box center [776, 352] width 226 height 34
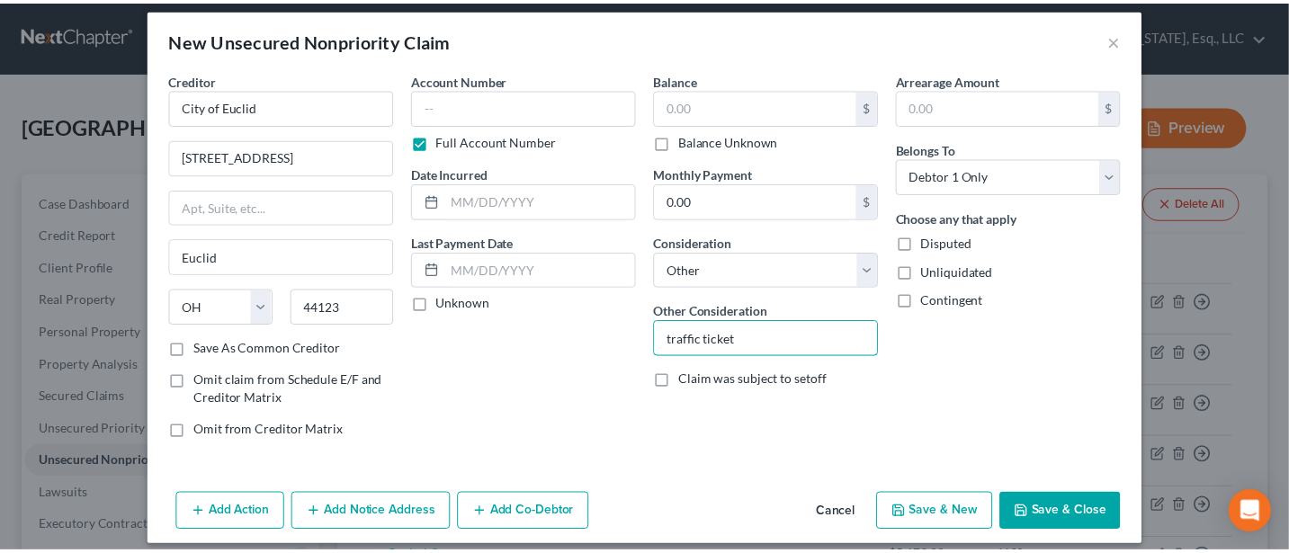
scroll to position [24, 0]
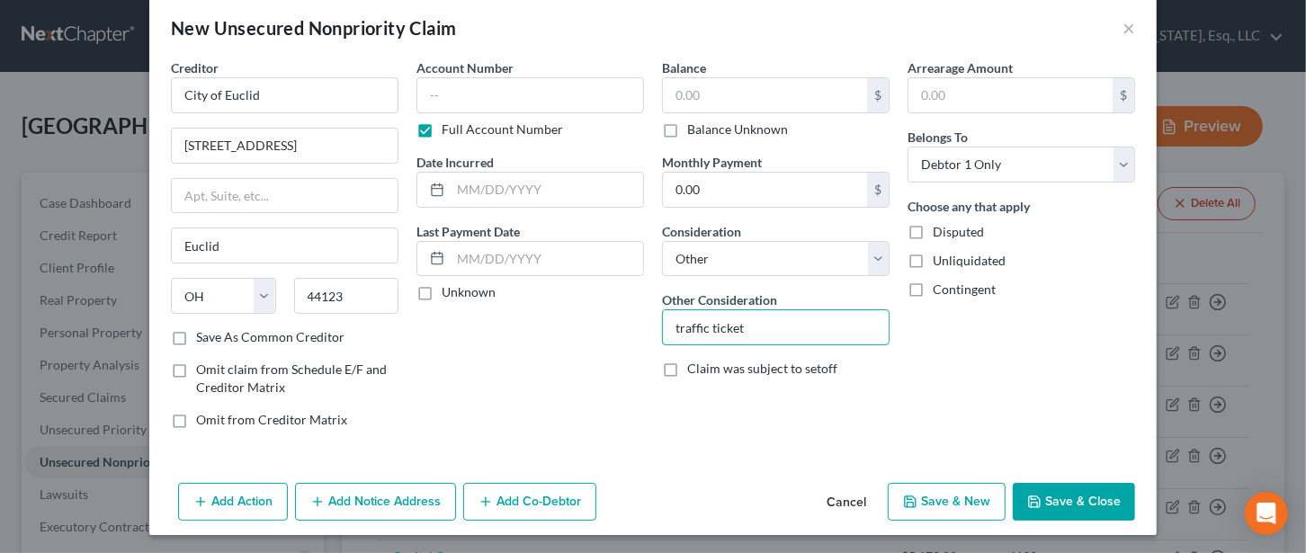
type input "traffic ticket"
click at [1080, 498] on button "Save & Close" at bounding box center [1074, 502] width 122 height 38
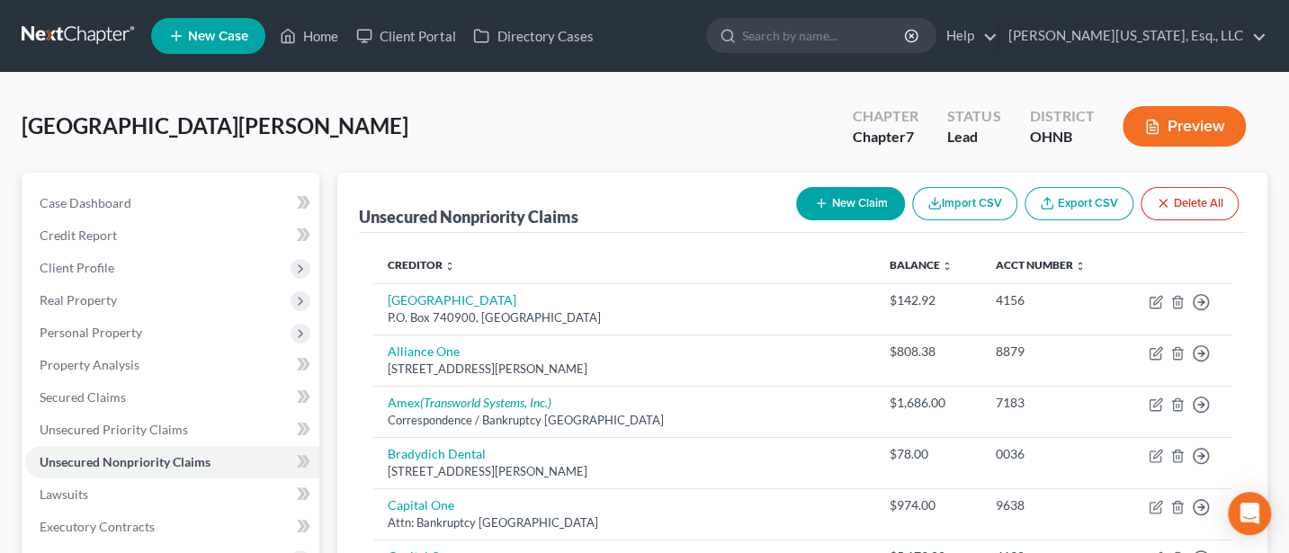
click at [871, 204] on button "New Claim" at bounding box center [850, 203] width 109 height 33
select select "0"
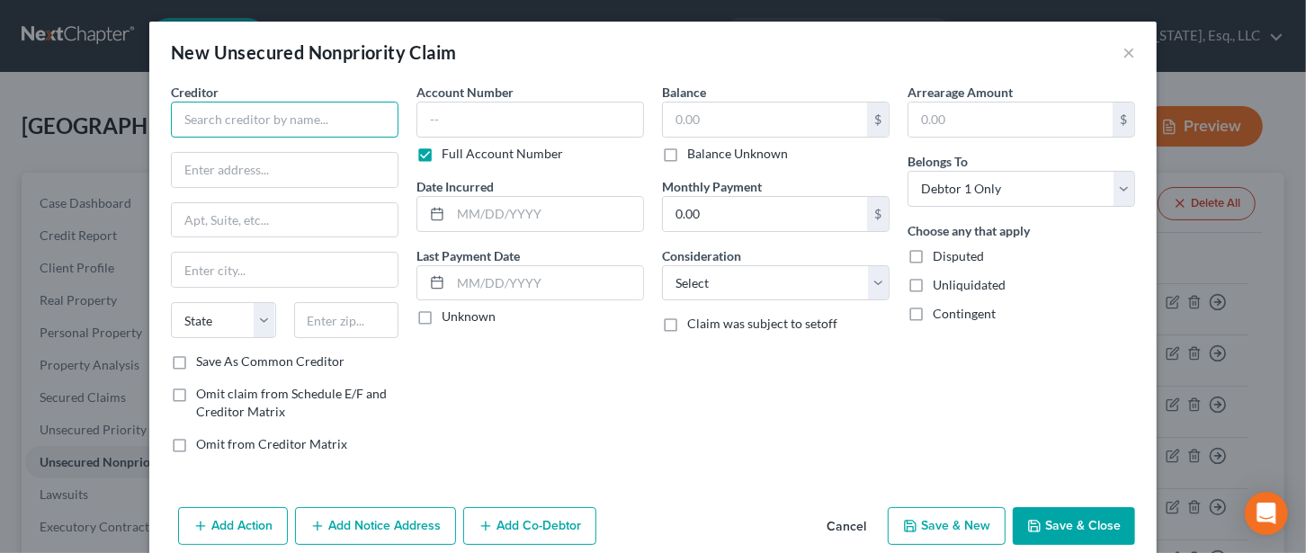
click at [272, 118] on input "text" at bounding box center [285, 120] width 228 height 36
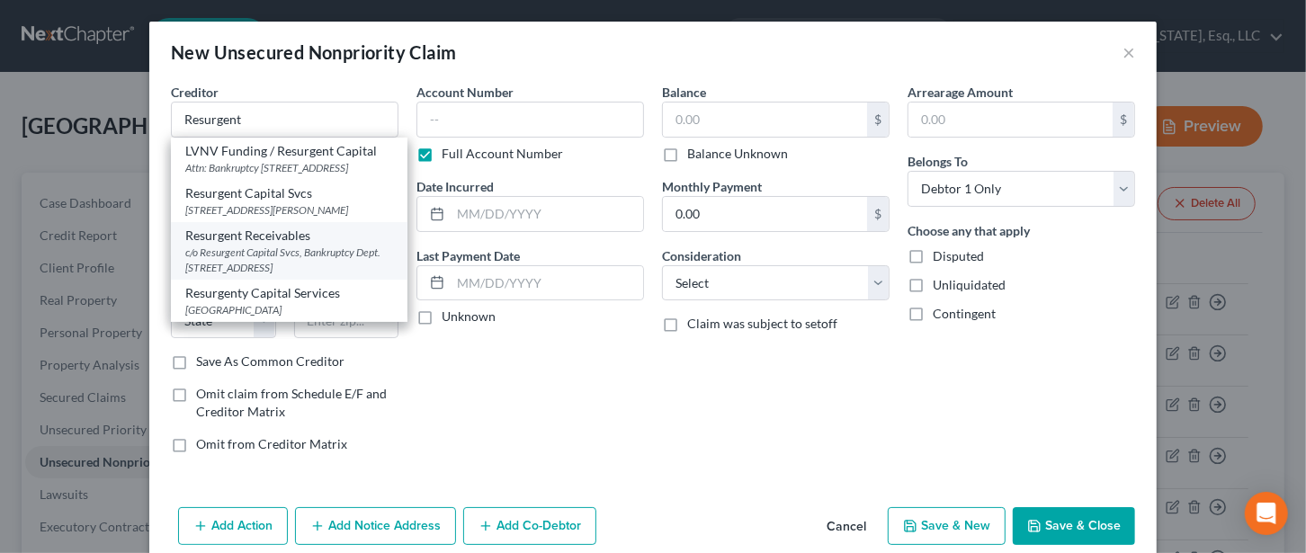
click at [258, 245] on div "Resurgent Receivables" at bounding box center [289, 236] width 208 height 18
type input "Resurgent Receivables"
type input "c/o Resurgent Capital Svcs, Bankruptcy Dept."
type input "PO Box 10497"
type input "[GEOGRAPHIC_DATA]"
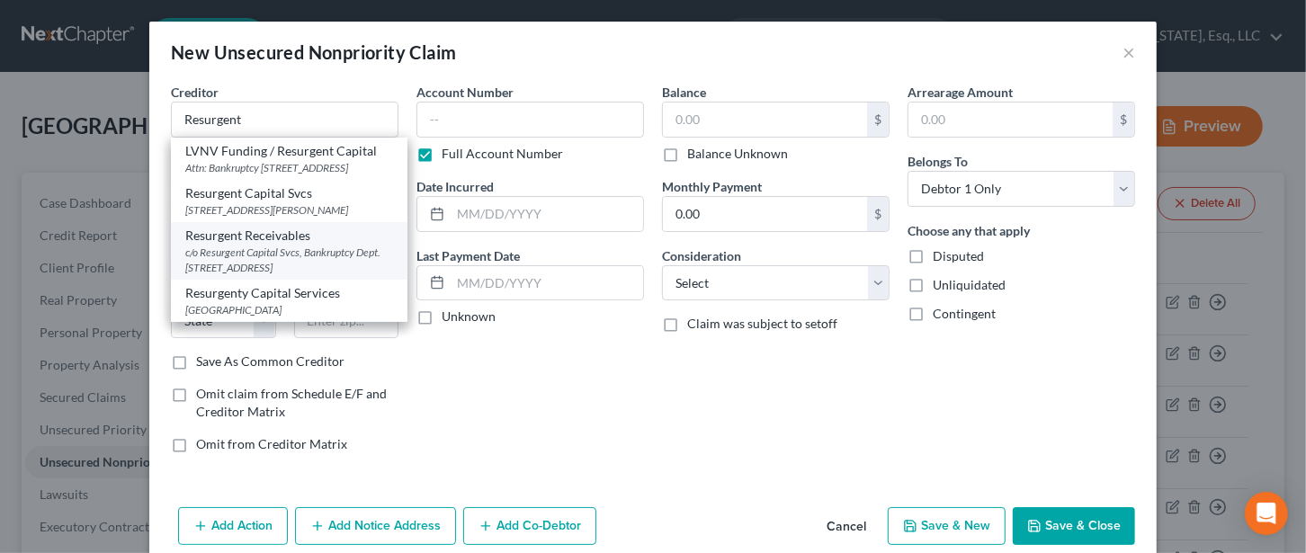
select select "42"
type input "29602"
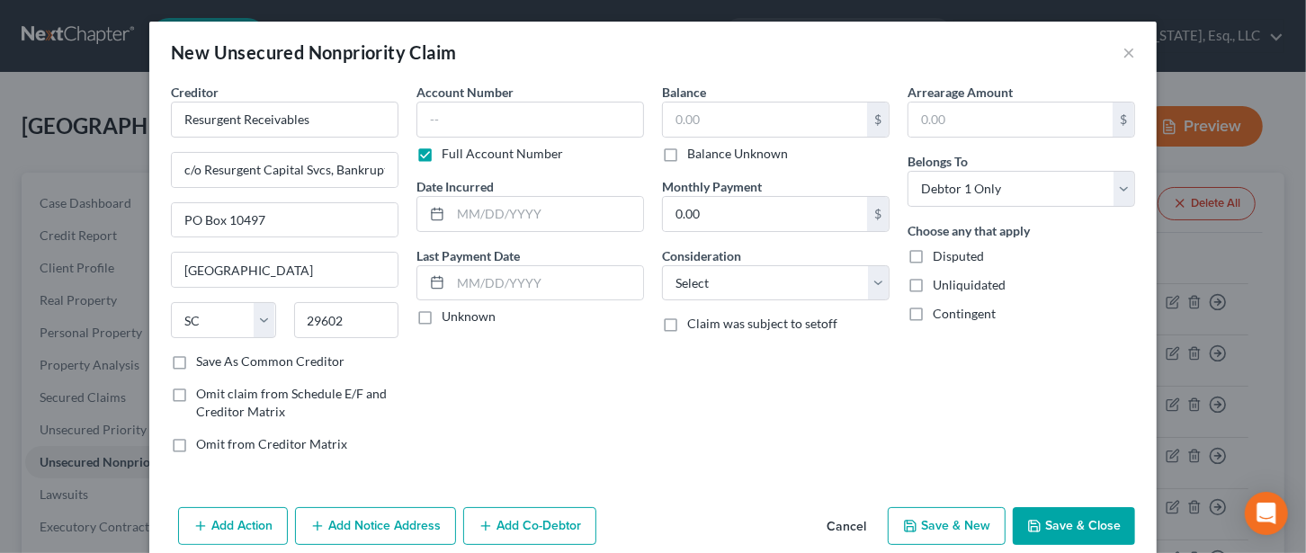
drag, startPoint x: 657, startPoint y: 154, endPoint x: 690, endPoint y: 157, distance: 33.4
click at [687, 154] on label "Balance Unknown" at bounding box center [737, 154] width 101 height 18
click at [695, 154] on input "Balance Unknown" at bounding box center [701, 151] width 12 height 12
checkbox input "true"
type input "0.00"
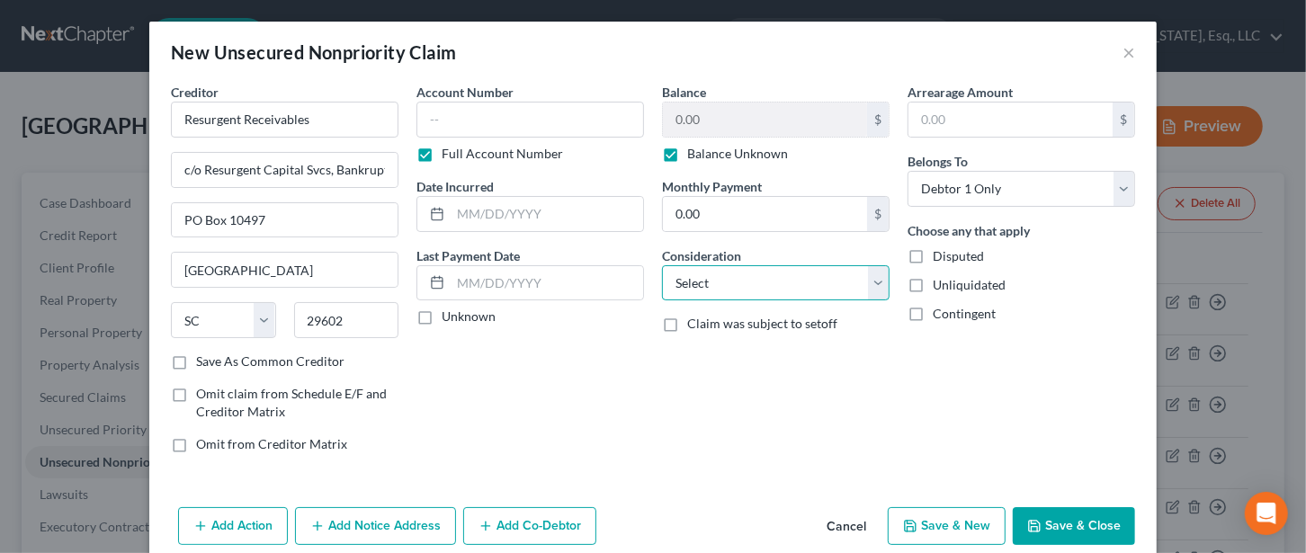
click at [770, 278] on select "Select Cable / Satellite Services Collection Agency Credit Card Debt Debt Couns…" at bounding box center [776, 283] width 228 height 36
select select "10"
click at [662, 265] on select "Select Cable / Satellite Services Collection Agency Credit Card Debt Debt Couns…" at bounding box center [776, 283] width 228 height 36
click at [1082, 511] on button "Save & Close" at bounding box center [1074, 526] width 122 height 38
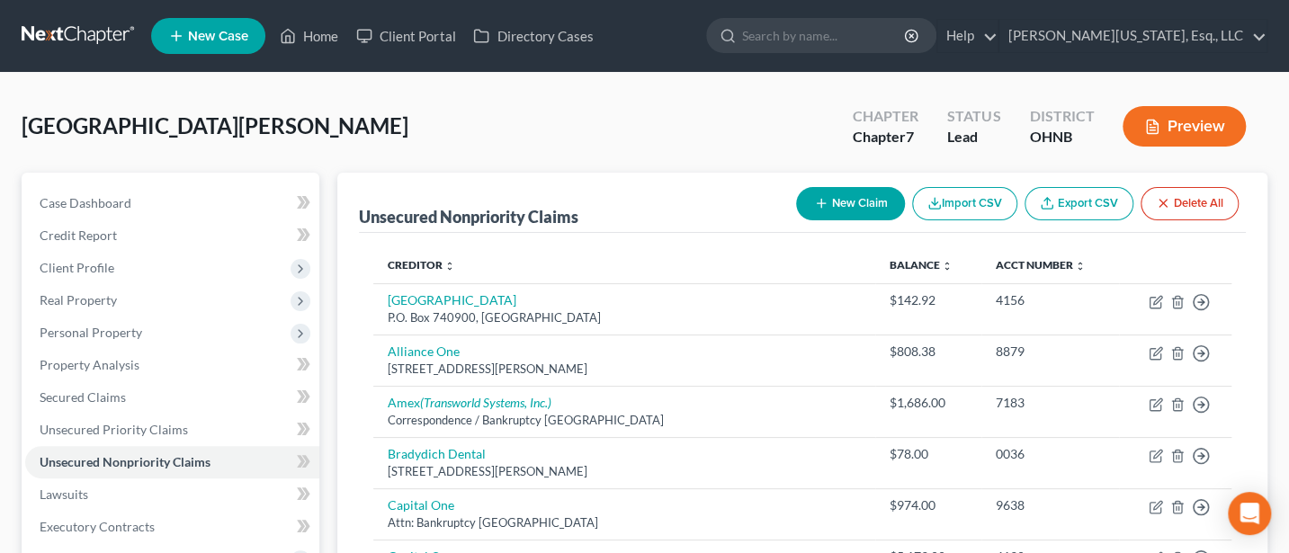
click at [848, 208] on button "New Claim" at bounding box center [850, 203] width 109 height 33
select select "0"
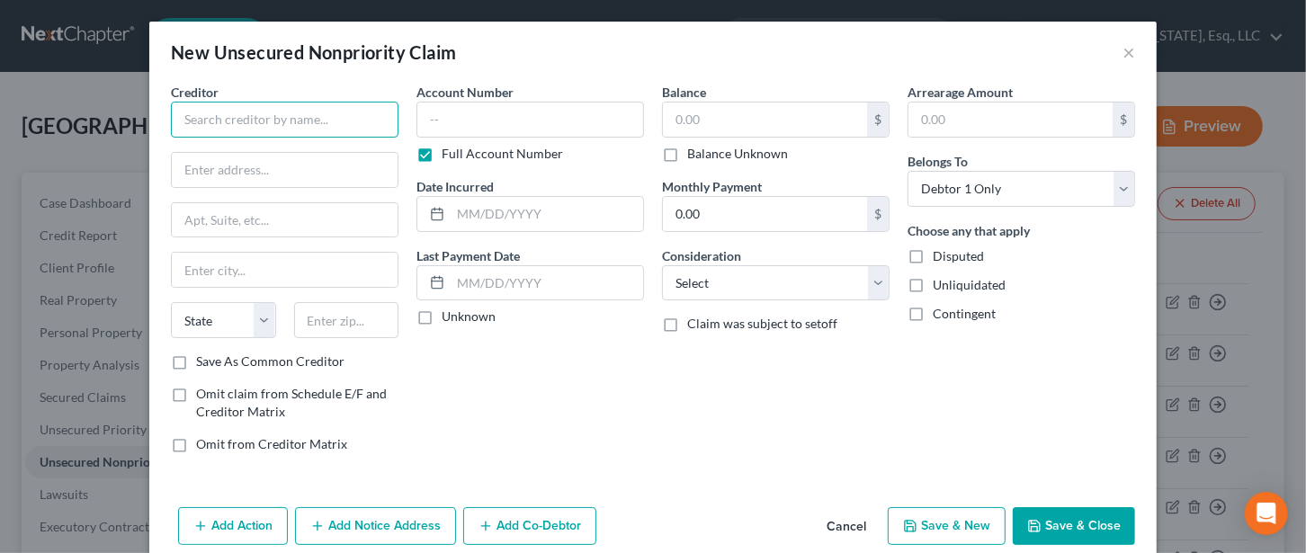
click at [283, 122] on input "text" at bounding box center [285, 120] width 228 height 36
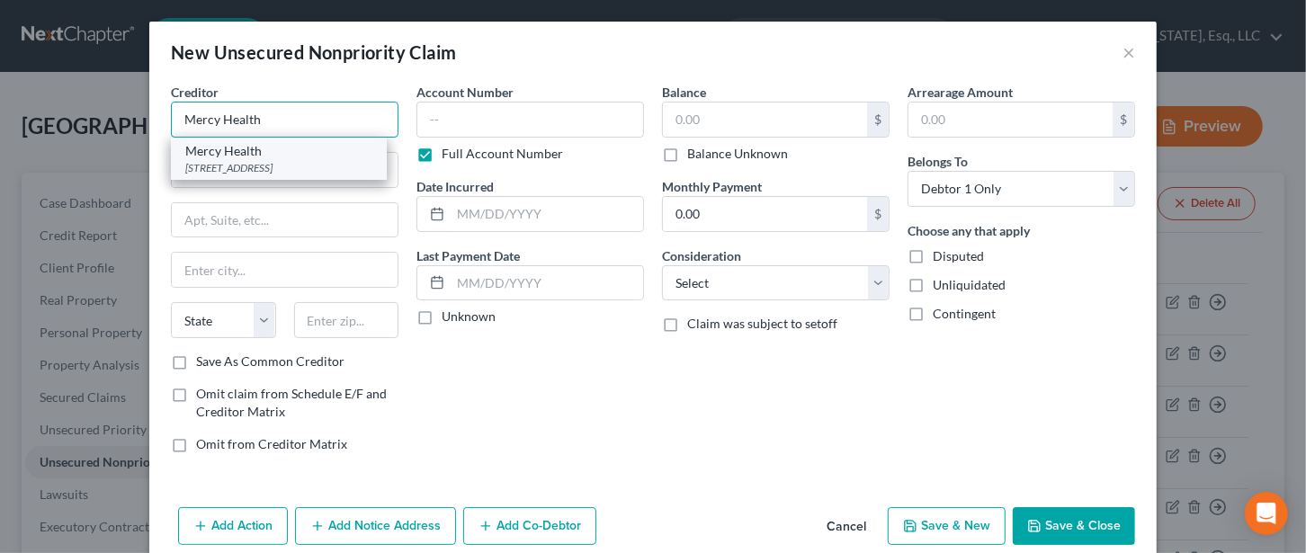
type input "Mercy Health"
click at [241, 157] on div "Mercy Health" at bounding box center [278, 151] width 187 height 18
type input "PO Box 740405"
type input "C"
type input "[GEOGRAPHIC_DATA]"
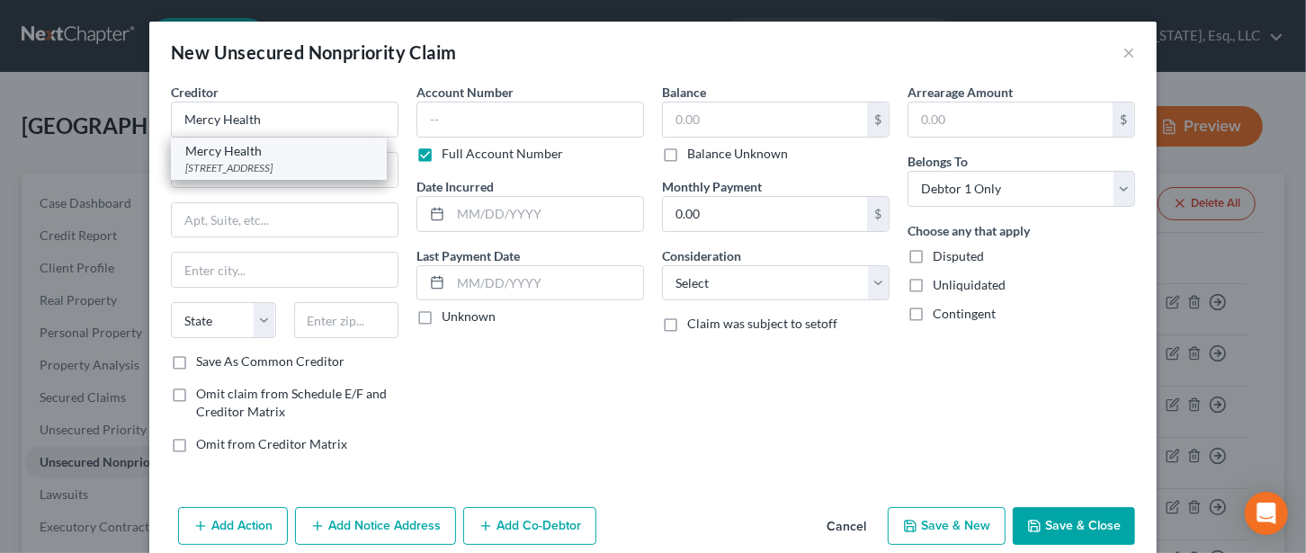
select select "36"
type input "45274"
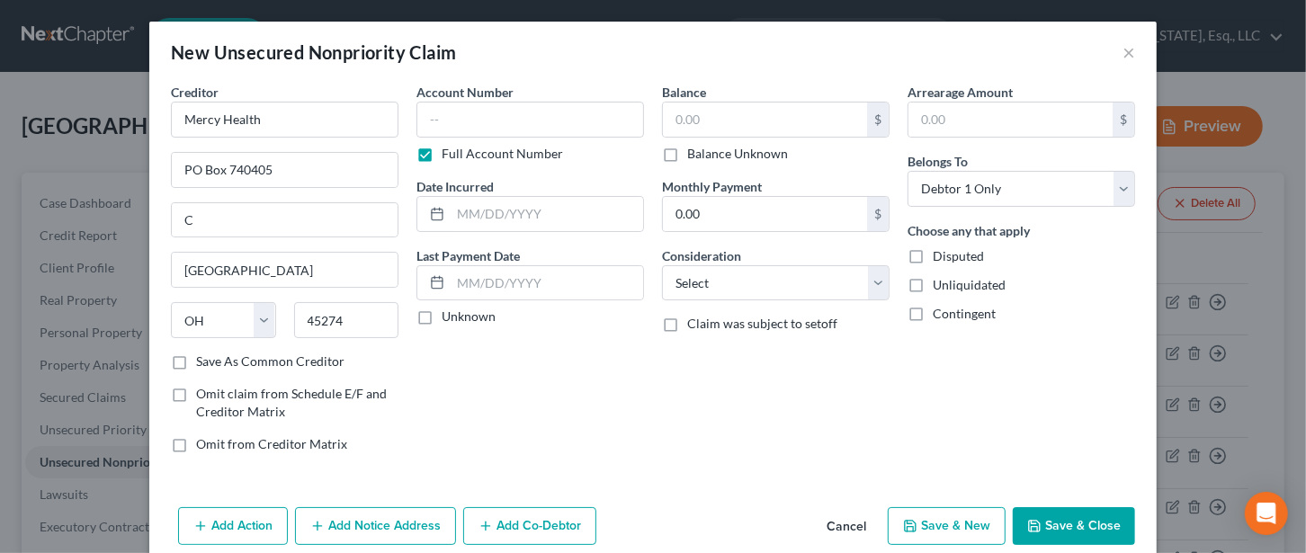
click at [687, 154] on label "Balance Unknown" at bounding box center [737, 154] width 101 height 18
click at [695, 154] on input "Balance Unknown" at bounding box center [701, 151] width 12 height 12
checkbox input "true"
type input "0.00"
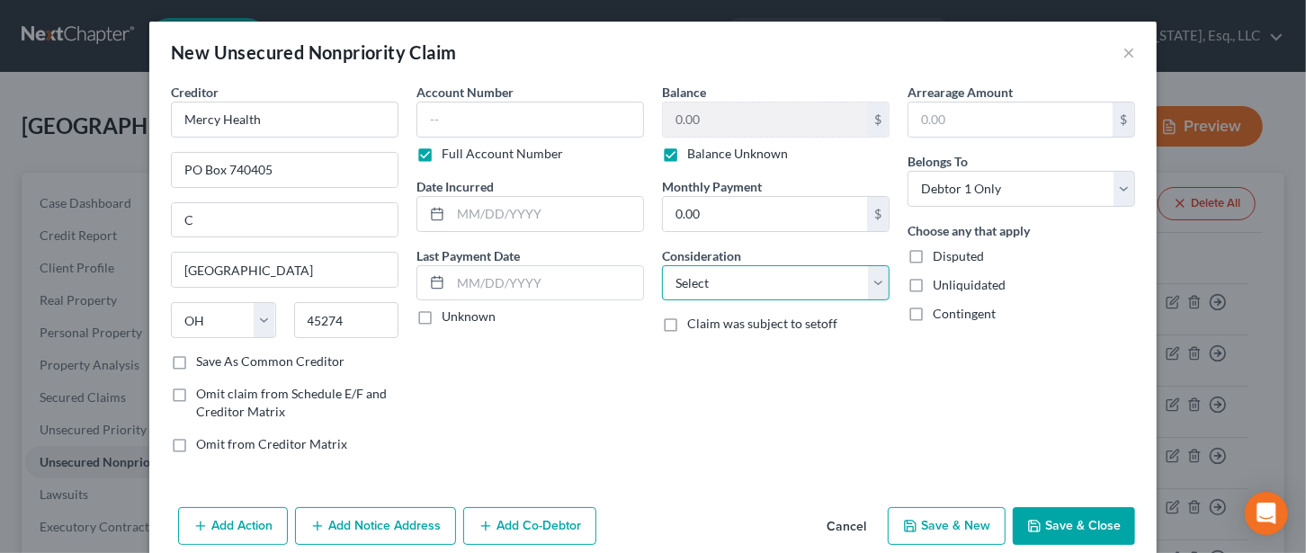
click at [762, 287] on select "Select Cable / Satellite Services Collection Agency Credit Card Debt Debt Couns…" at bounding box center [776, 283] width 228 height 36
select select "9"
click at [662, 265] on select "Select Cable / Satellite Services Collection Agency Credit Card Debt Debt Couns…" at bounding box center [776, 283] width 228 height 36
click at [1056, 516] on button "Save & Close" at bounding box center [1074, 526] width 122 height 38
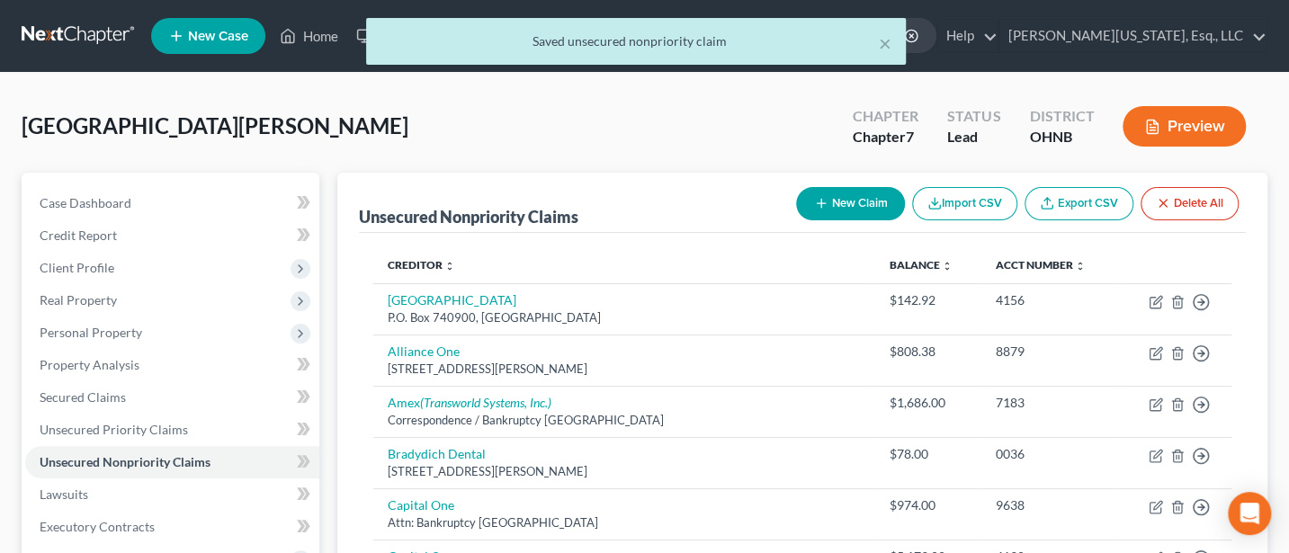
click at [858, 202] on button "New Claim" at bounding box center [850, 203] width 109 height 33
select select "0"
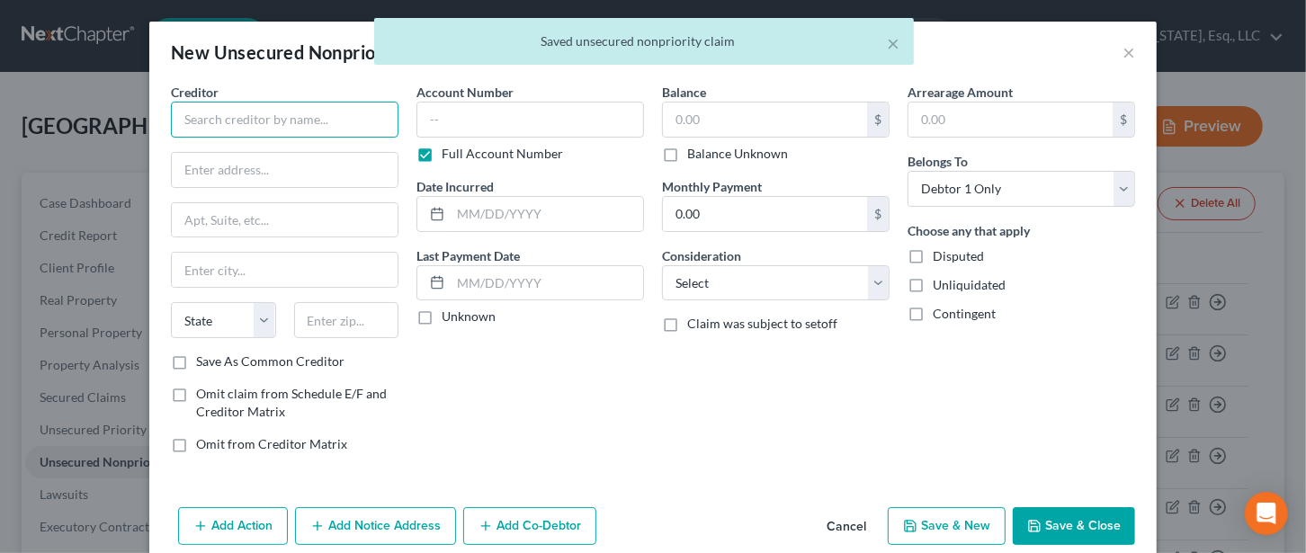
click at [271, 112] on input "text" at bounding box center [285, 120] width 228 height 36
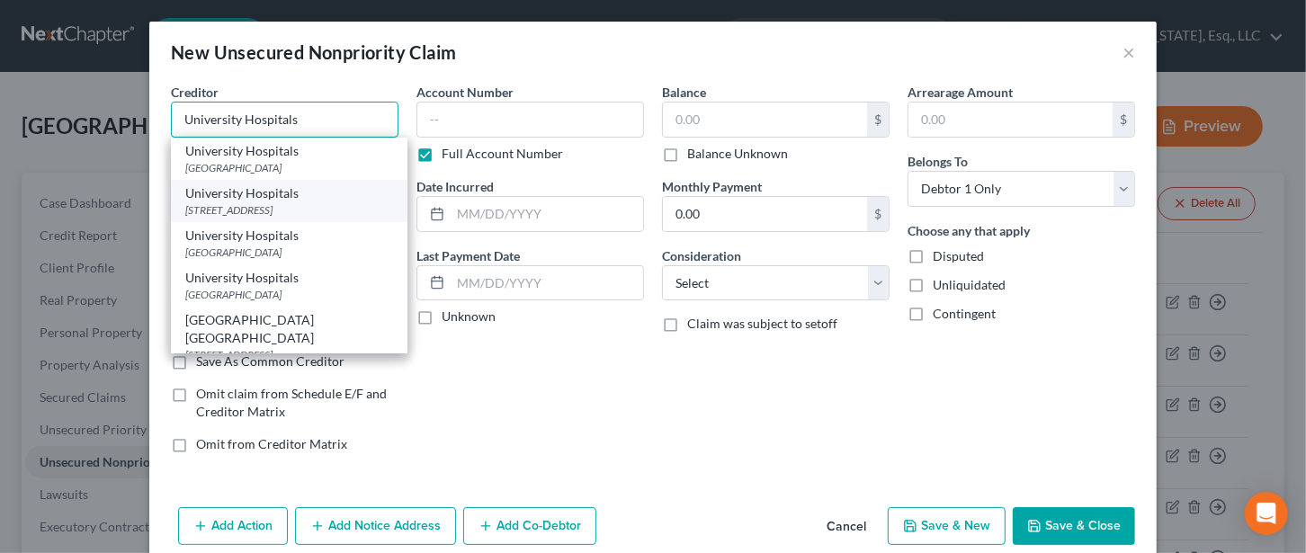
type input "University Hospitals"
click at [256, 212] on div "[STREET_ADDRESS]" at bounding box center [289, 209] width 208 height 15
type input "[STREET_ADDRESS]"
type input "[GEOGRAPHIC_DATA]"
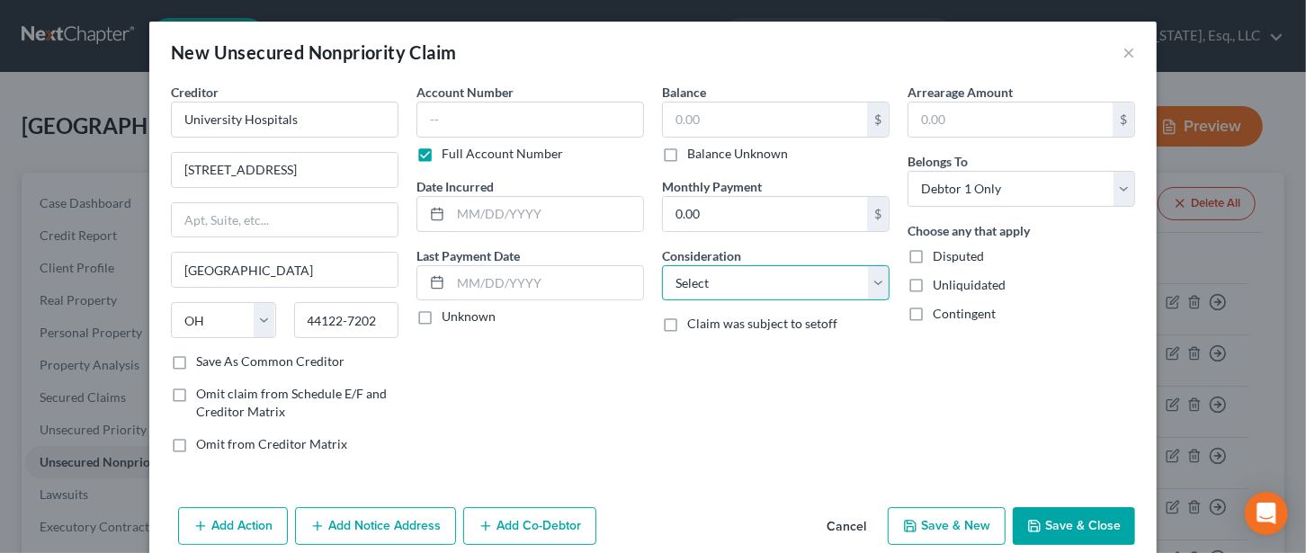
click at [734, 276] on select "Select Cable / Satellite Services Collection Agency Credit Card Debt Debt Couns…" at bounding box center [776, 283] width 228 height 36
click at [662, 265] on select "Select Cable / Satellite Services Collection Agency Credit Card Debt Debt Couns…" at bounding box center [776, 283] width 228 height 36
click at [762, 274] on select "Select Cable / Satellite Services Collection Agency Credit Card Debt Debt Couns…" at bounding box center [776, 283] width 228 height 36
click at [662, 265] on select "Select Cable / Satellite Services Collection Agency Credit Card Debt Debt Couns…" at bounding box center [776, 283] width 228 height 36
click at [1078, 529] on button "Save & Close" at bounding box center [1074, 526] width 122 height 38
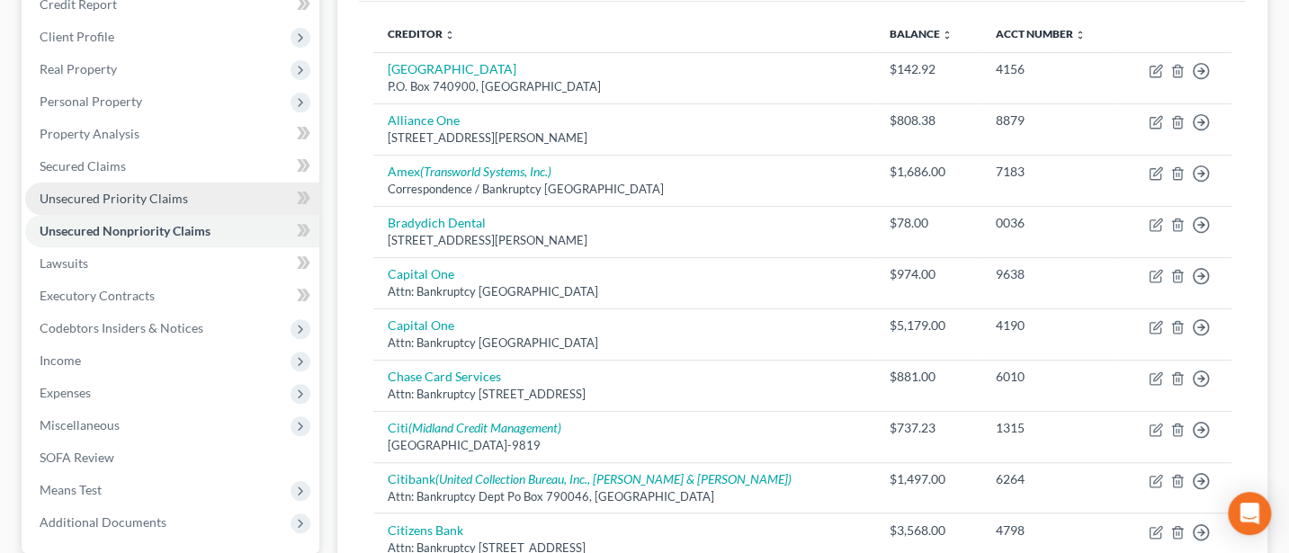
scroll to position [239, 0]
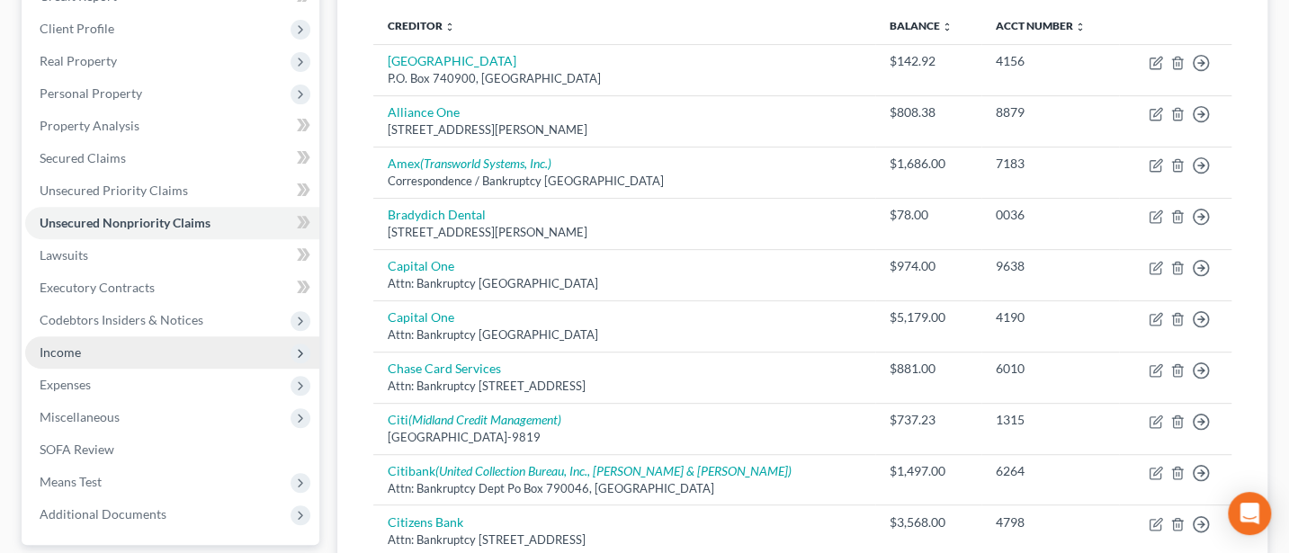
click at [54, 351] on span "Income" at bounding box center [60, 352] width 41 height 15
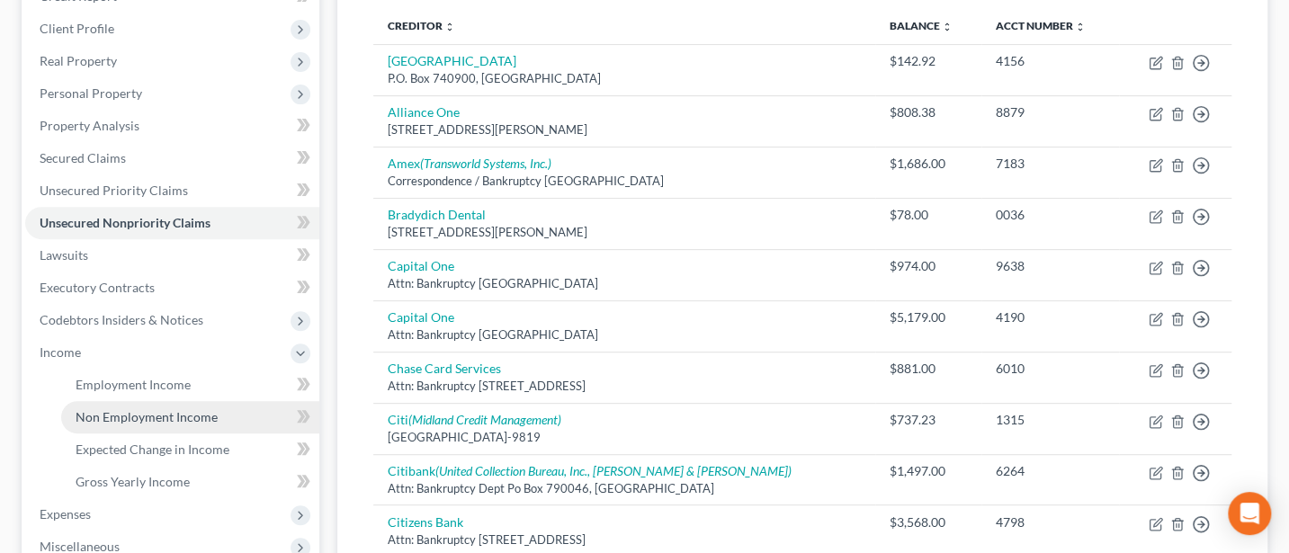
click at [141, 416] on span "Non Employment Income" at bounding box center [147, 416] width 142 height 15
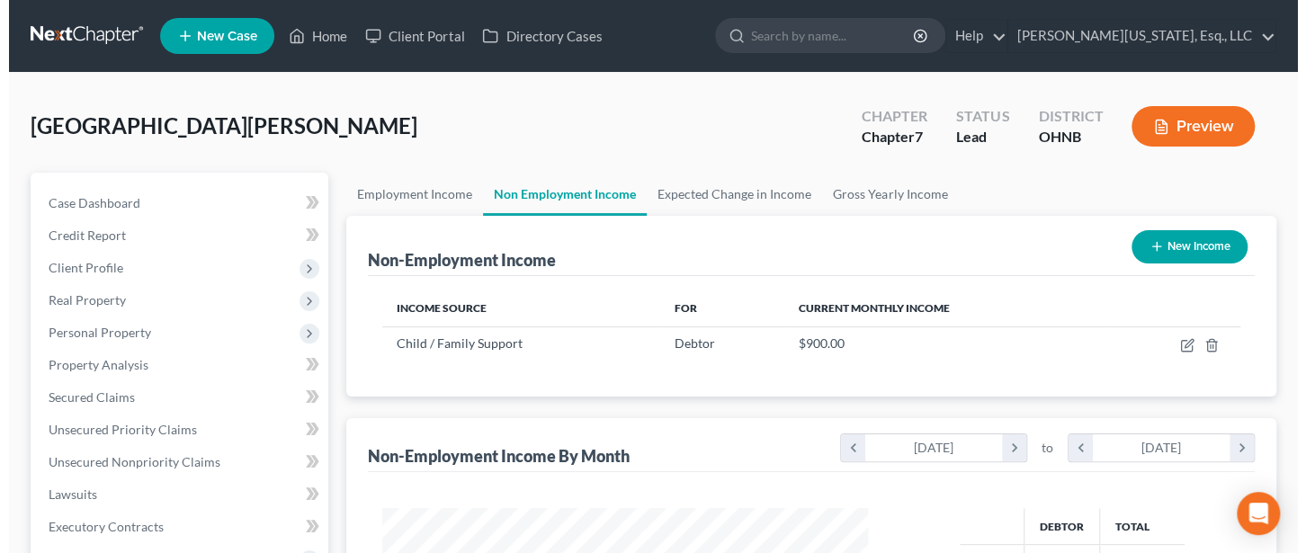
scroll to position [320, 521]
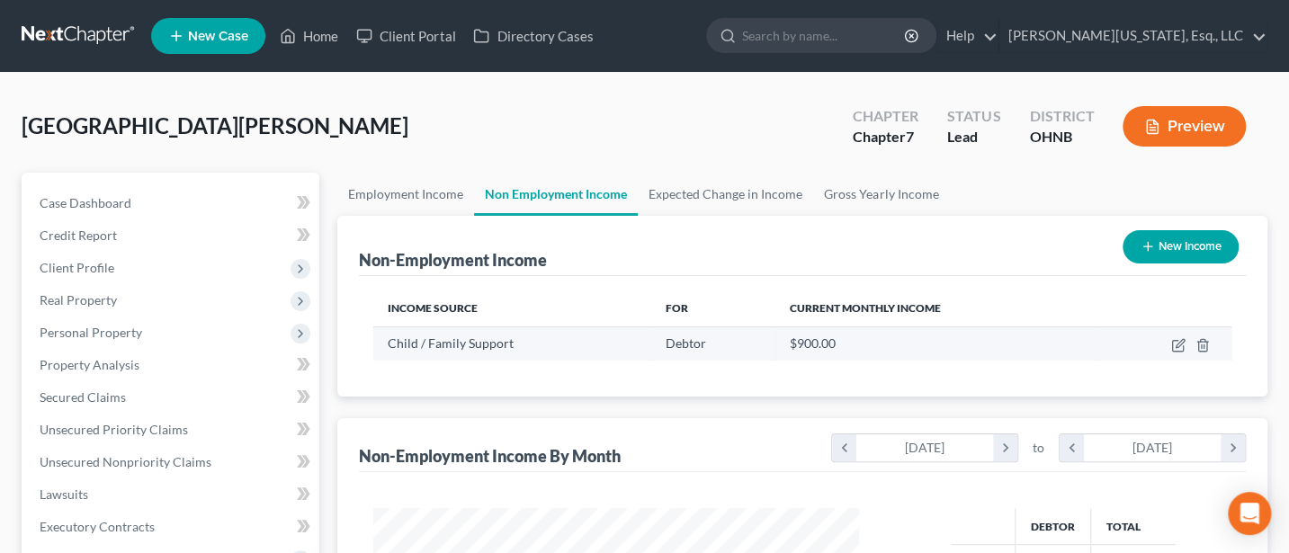
click at [1171, 347] on td at bounding box center [1165, 344] width 134 height 34
click at [1176, 345] on icon "button" at bounding box center [1180, 343] width 8 height 8
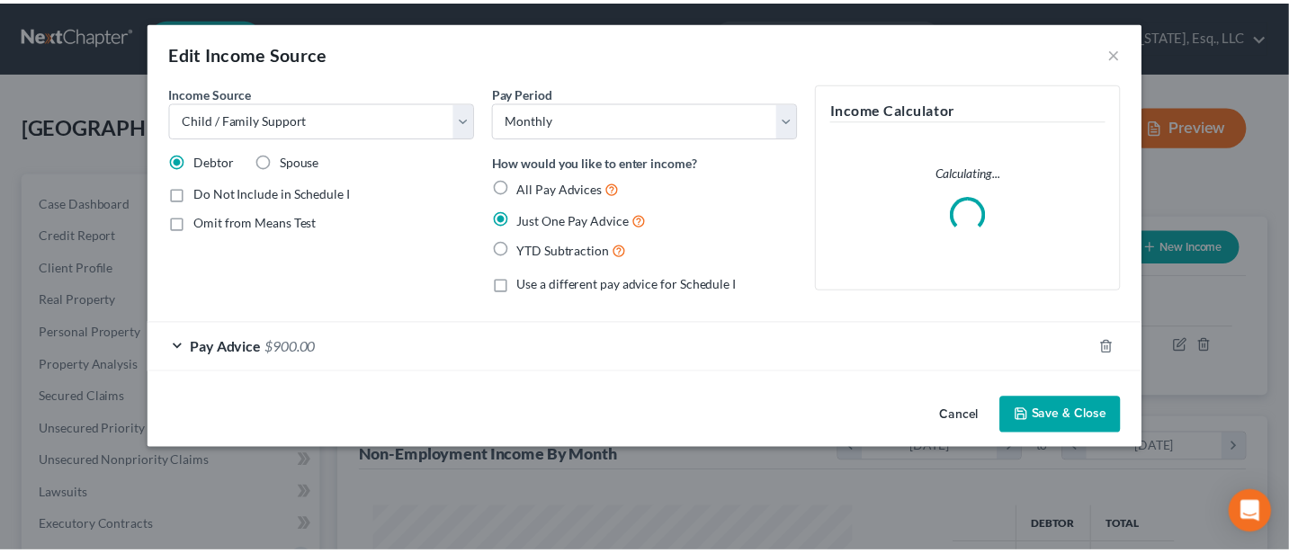
scroll to position [320, 529]
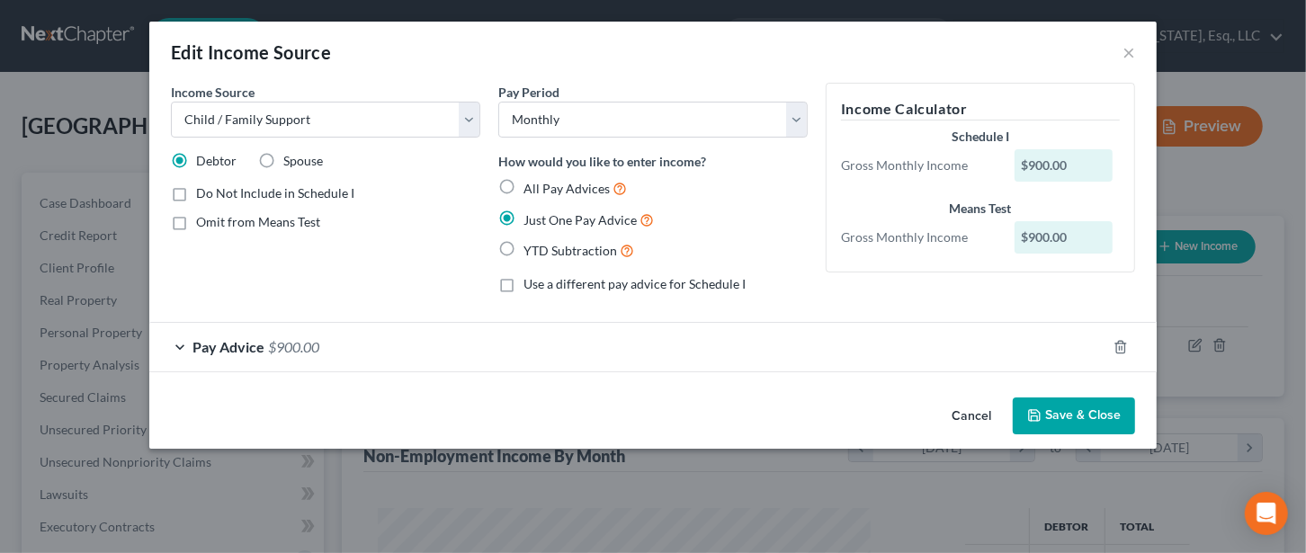
click at [196, 193] on label "Do Not Include in Schedule I" at bounding box center [275, 193] width 158 height 18
click at [203, 193] on input "Do Not Include in Schedule I" at bounding box center [209, 190] width 12 height 12
click at [1091, 414] on button "Save & Close" at bounding box center [1074, 417] width 122 height 38
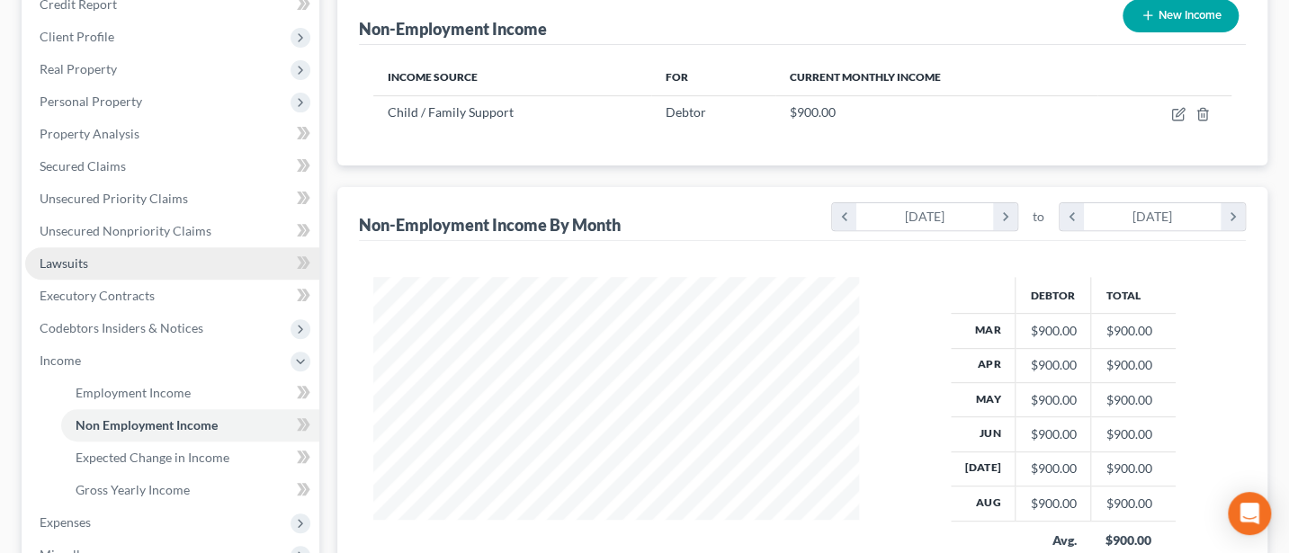
scroll to position [239, 0]
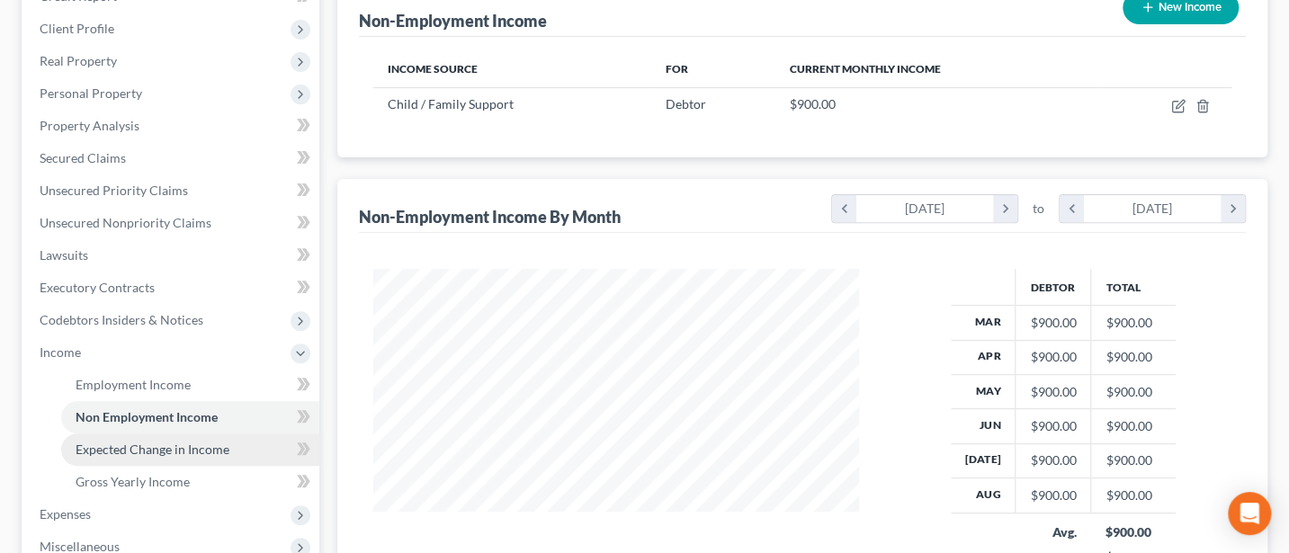
click at [147, 448] on span "Expected Change in Income" at bounding box center [153, 449] width 154 height 15
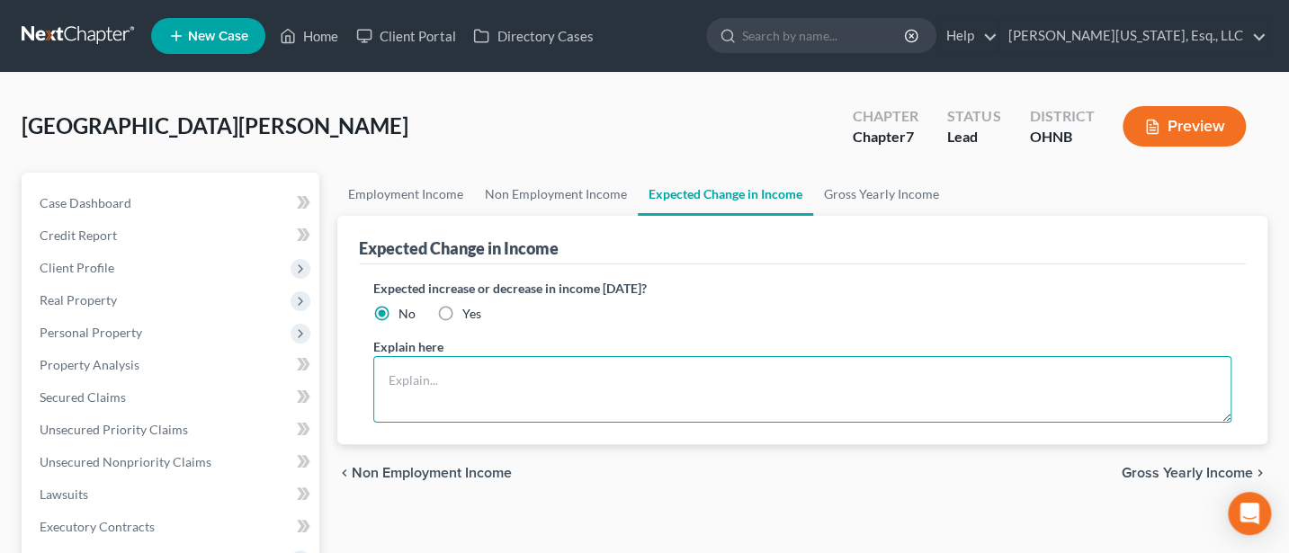
click at [514, 373] on textarea at bounding box center [802, 389] width 858 height 67
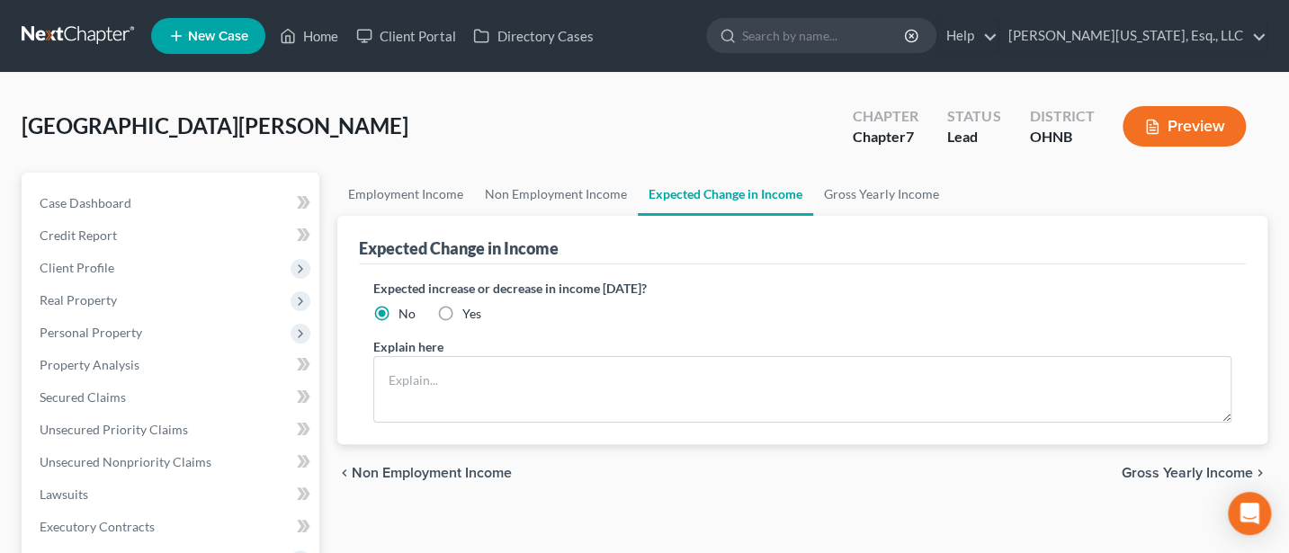
click at [462, 305] on label "Yes" at bounding box center [471, 314] width 19 height 18
click at [470, 305] on input "Yes" at bounding box center [476, 311] width 12 height 12
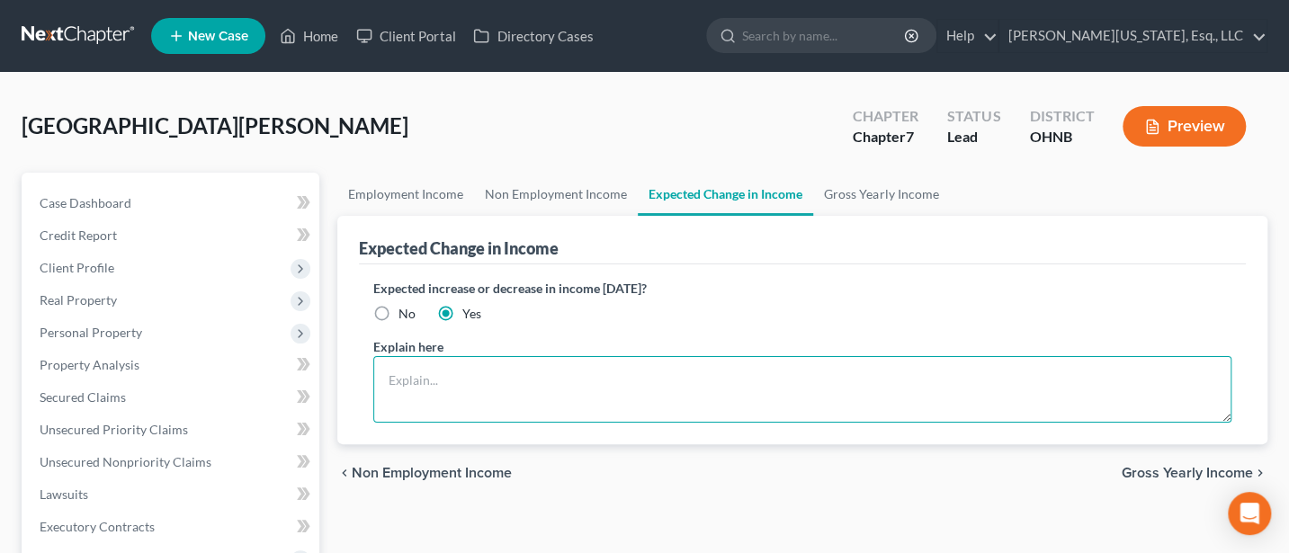
click at [442, 385] on textarea at bounding box center [802, 389] width 858 height 67
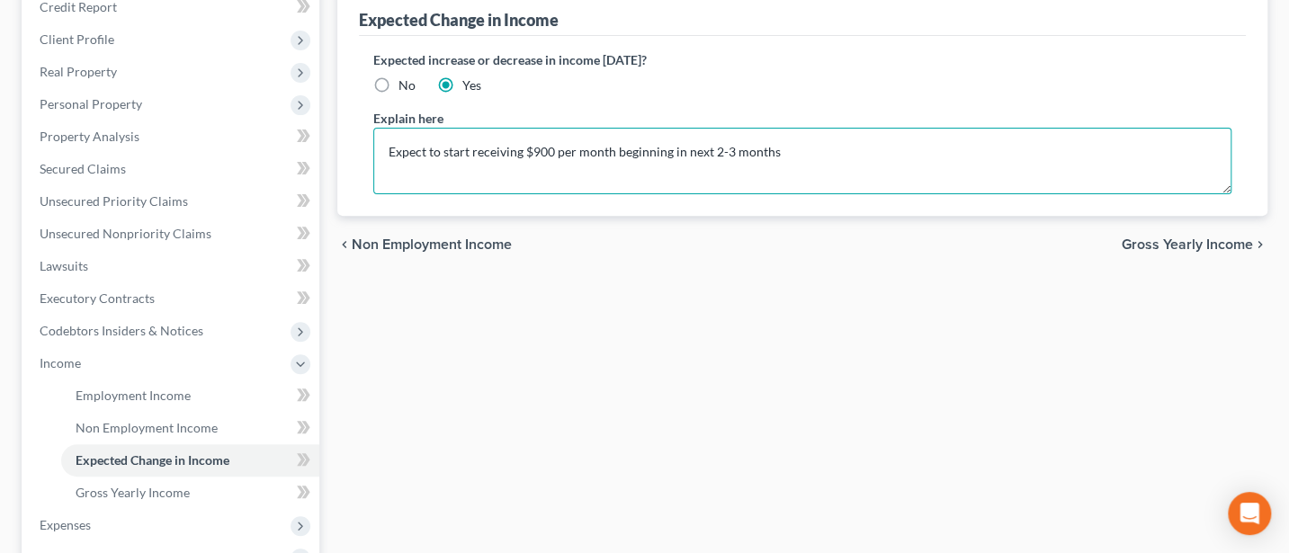
scroll to position [480, 0]
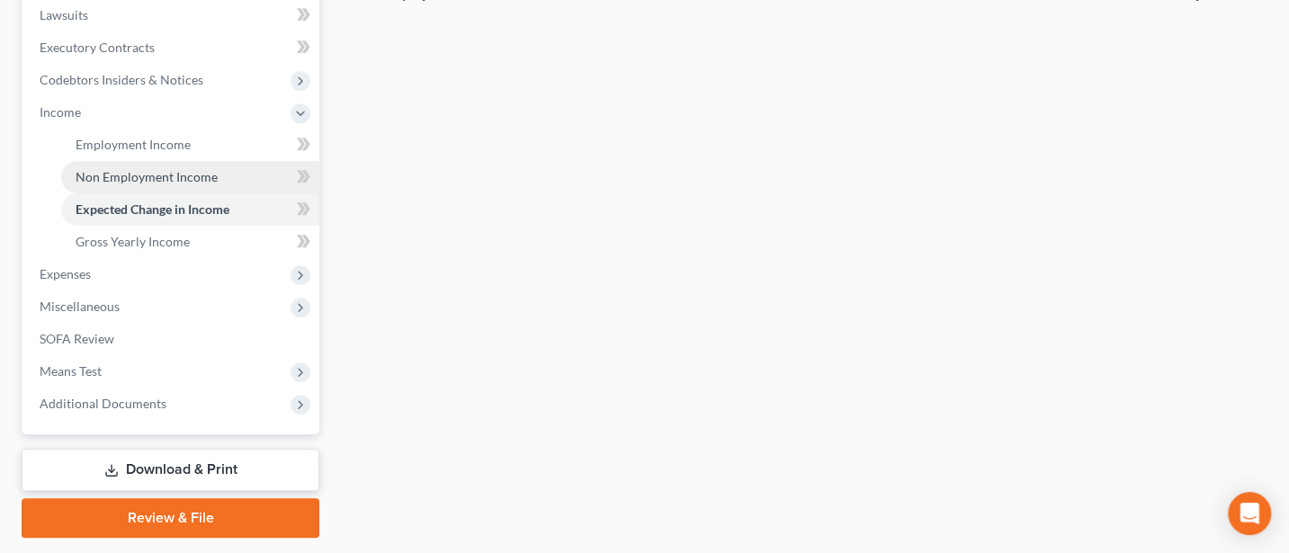
click at [146, 165] on link "Non Employment Income" at bounding box center [190, 177] width 258 height 32
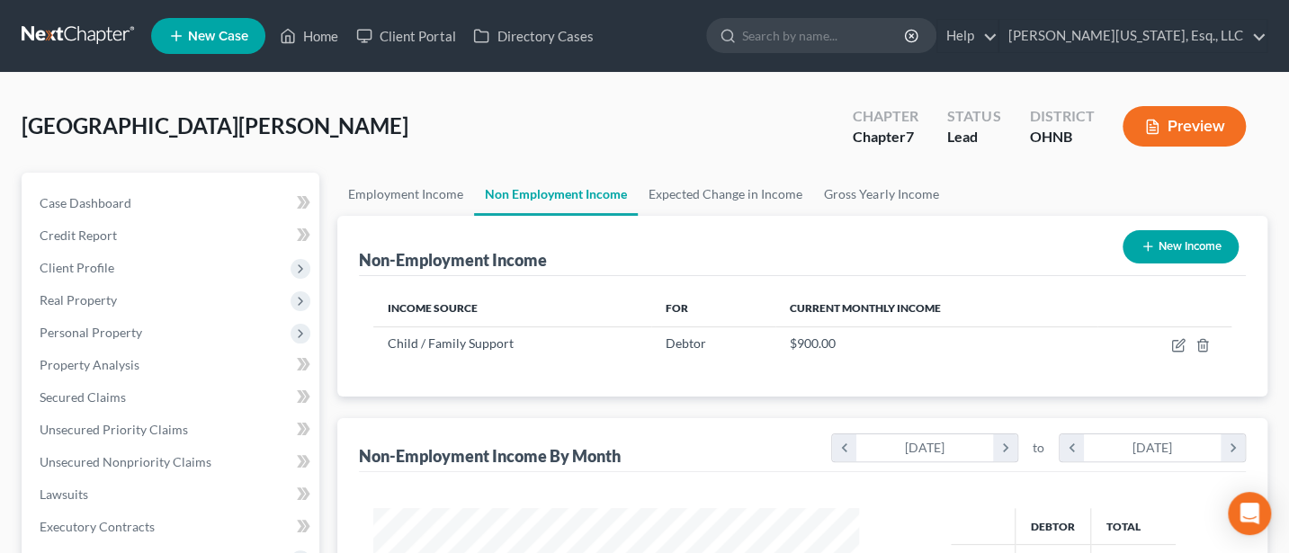
scroll to position [320, 521]
click at [1204, 345] on line "button" at bounding box center [1204, 347] width 0 height 4
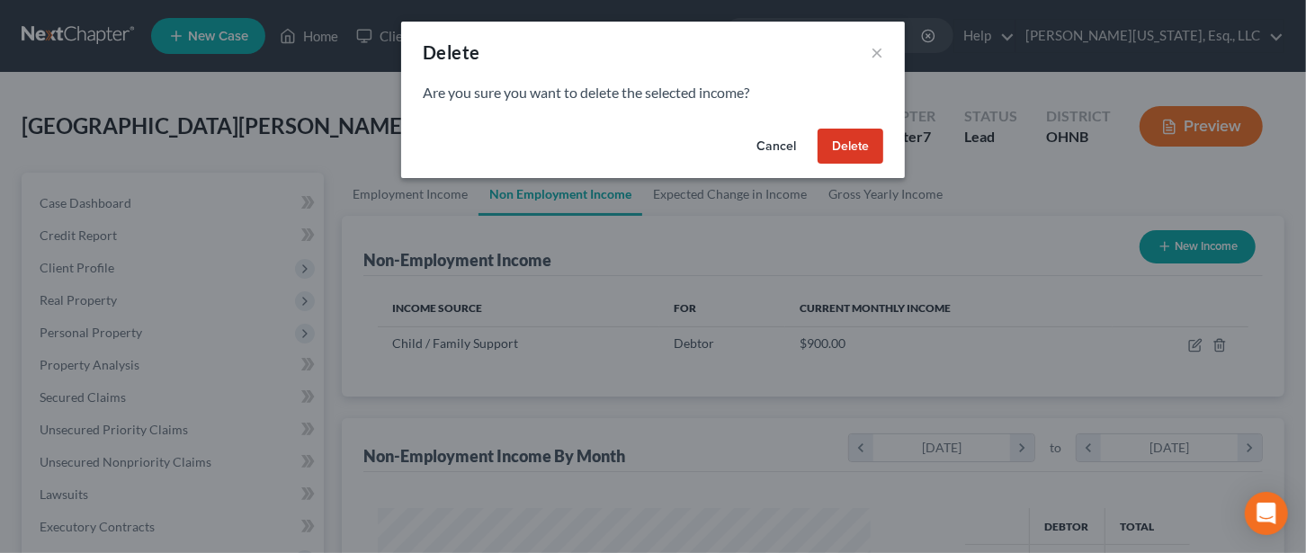
click at [860, 137] on button "Delete" at bounding box center [851, 147] width 66 height 36
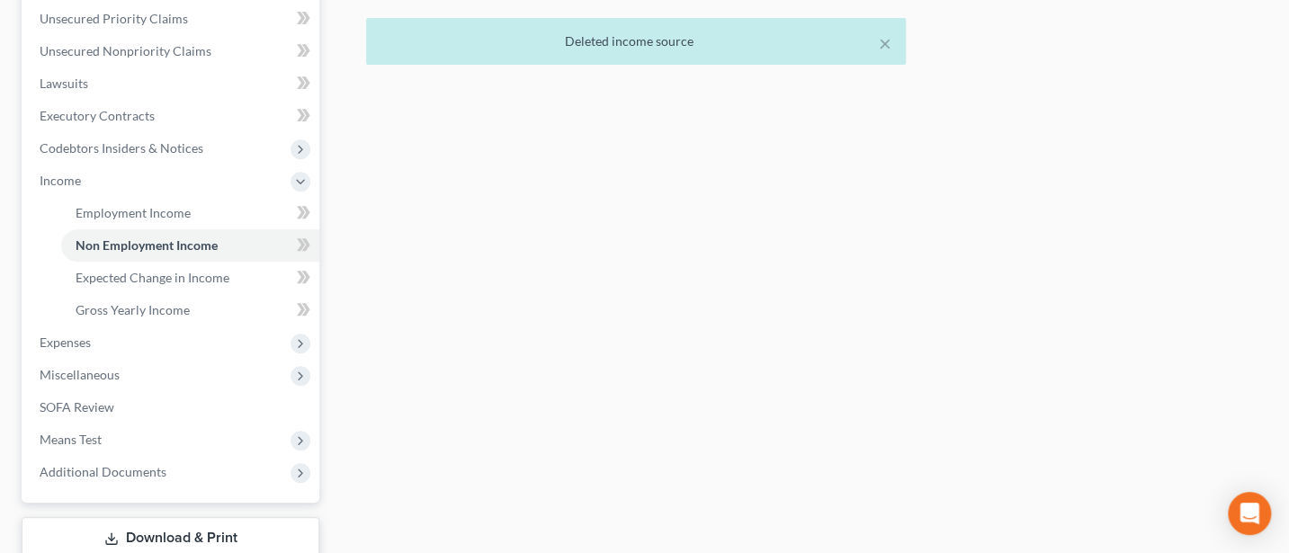
scroll to position [480, 0]
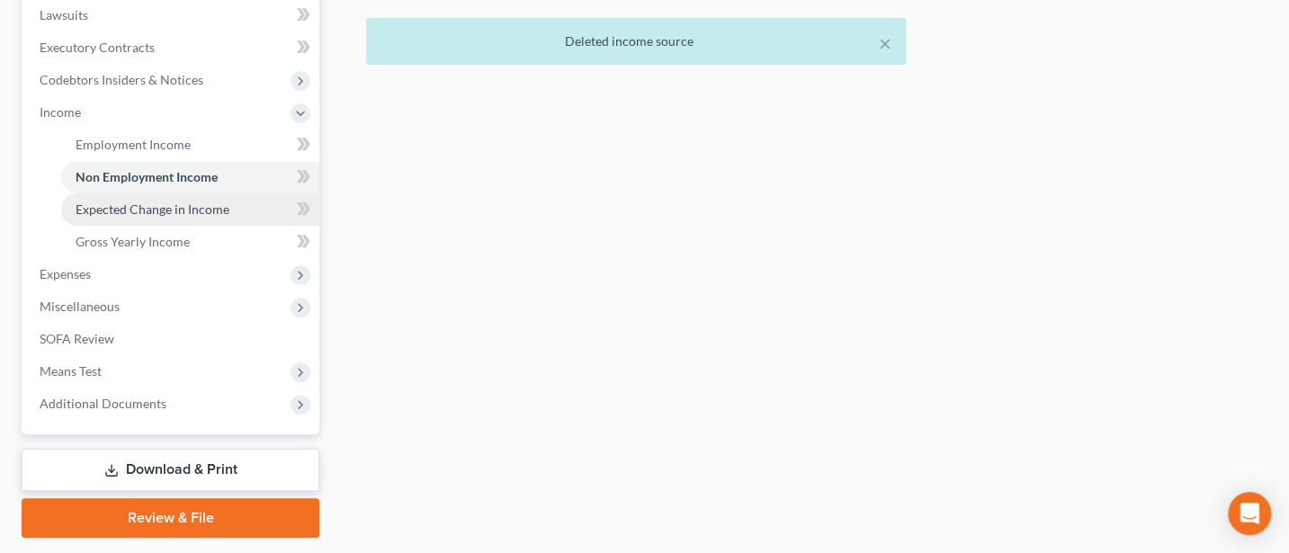
click at [151, 206] on span "Expected Change in Income" at bounding box center [153, 209] width 154 height 15
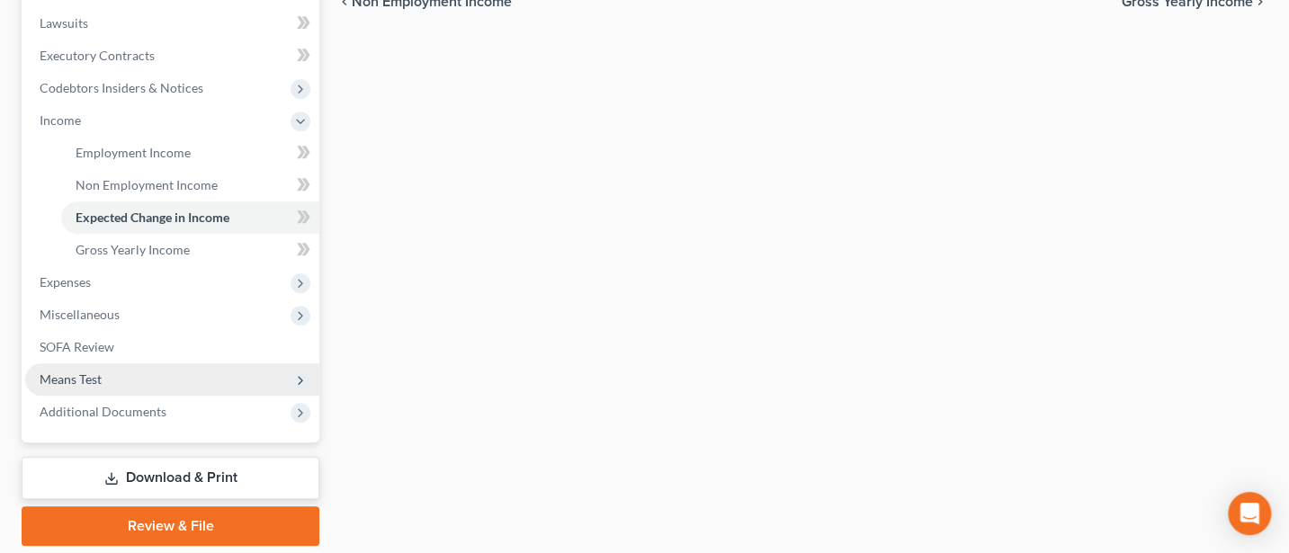
scroll to position [480, 0]
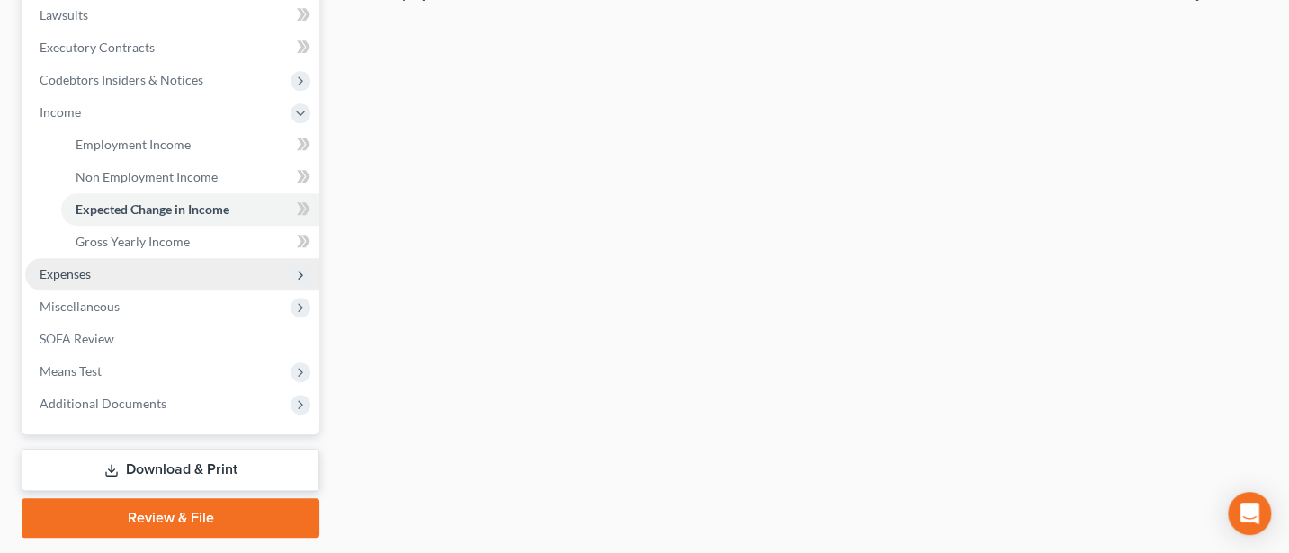
click at [69, 277] on span "Expenses" at bounding box center [65, 273] width 51 height 15
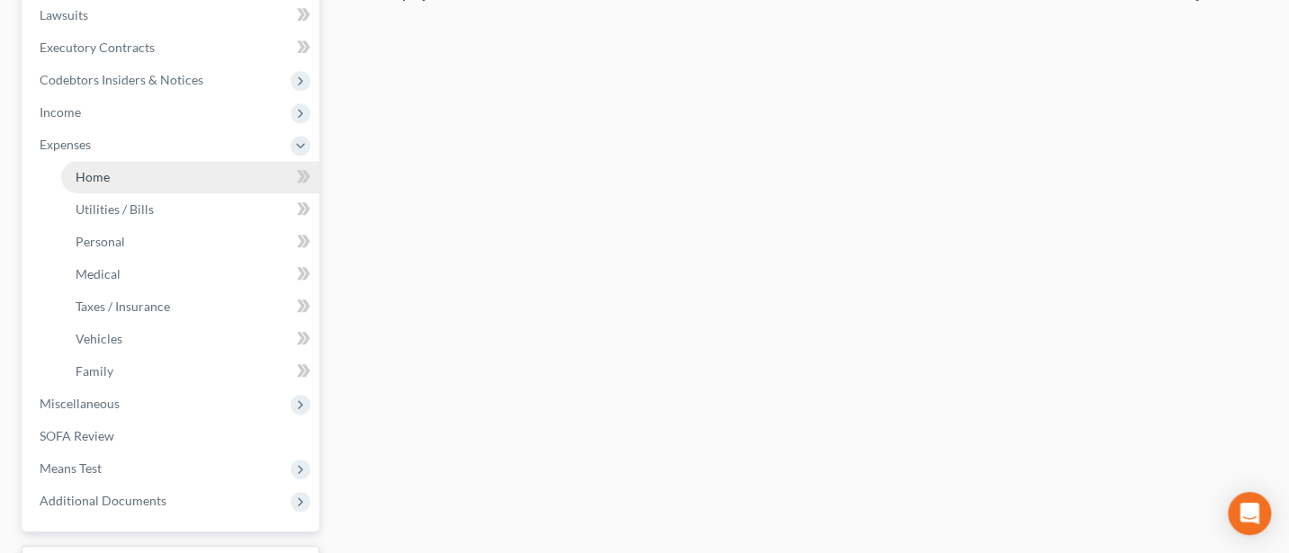
click at [106, 176] on span "Home" at bounding box center [93, 176] width 34 height 15
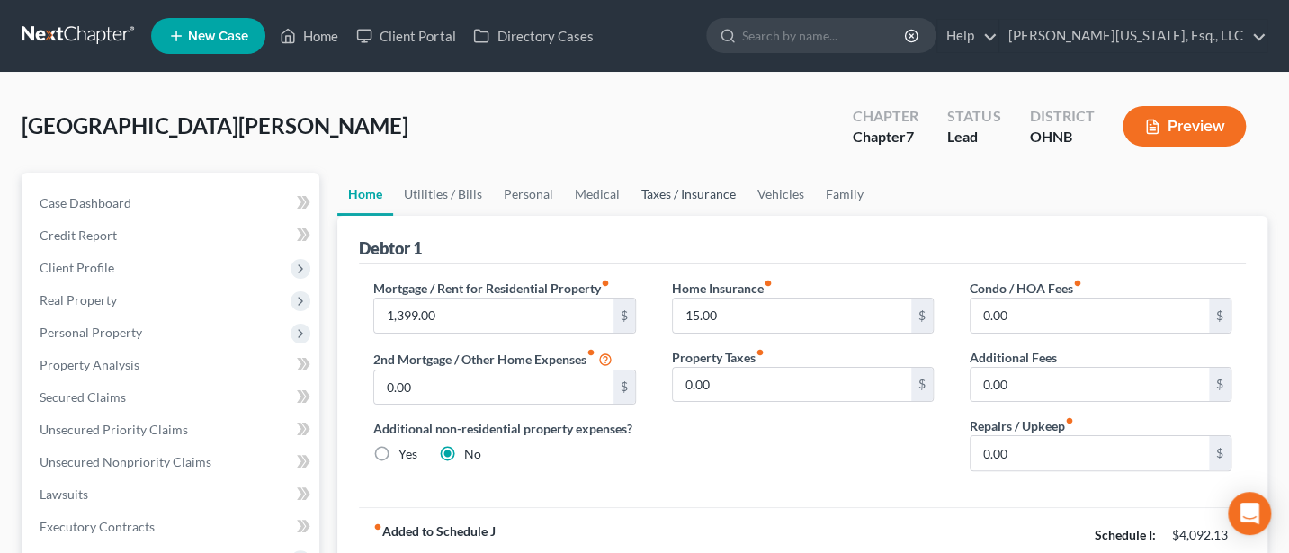
click at [670, 184] on link "Taxes / Insurance" at bounding box center [689, 194] width 116 height 43
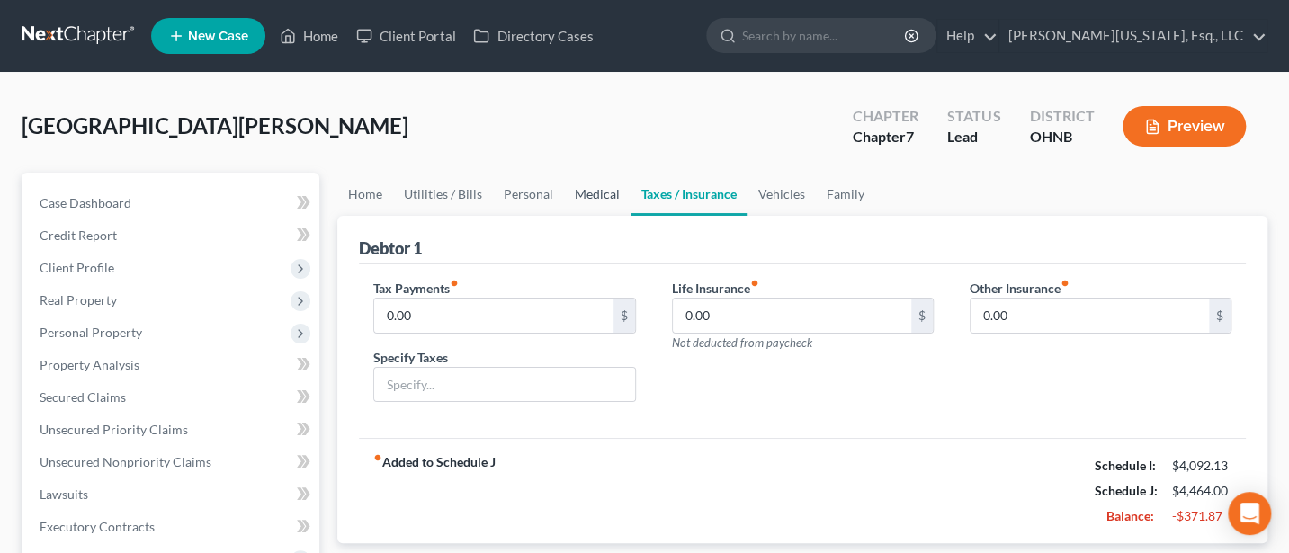
click at [589, 184] on link "Medical" at bounding box center [597, 194] width 67 height 43
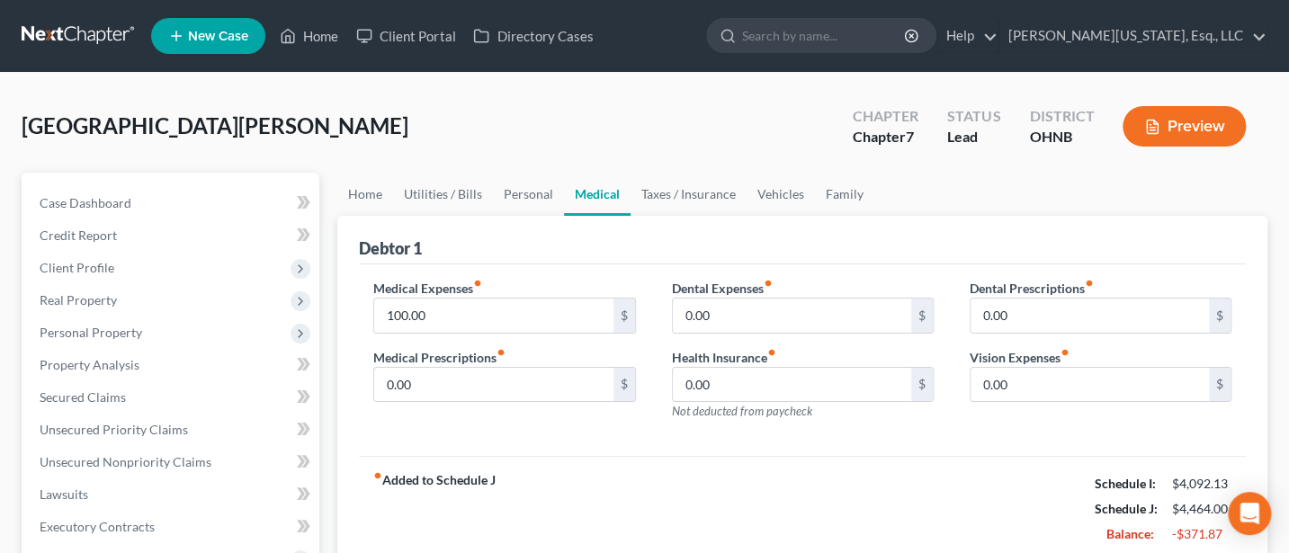
click at [1192, 121] on button "Preview" at bounding box center [1184, 126] width 123 height 40
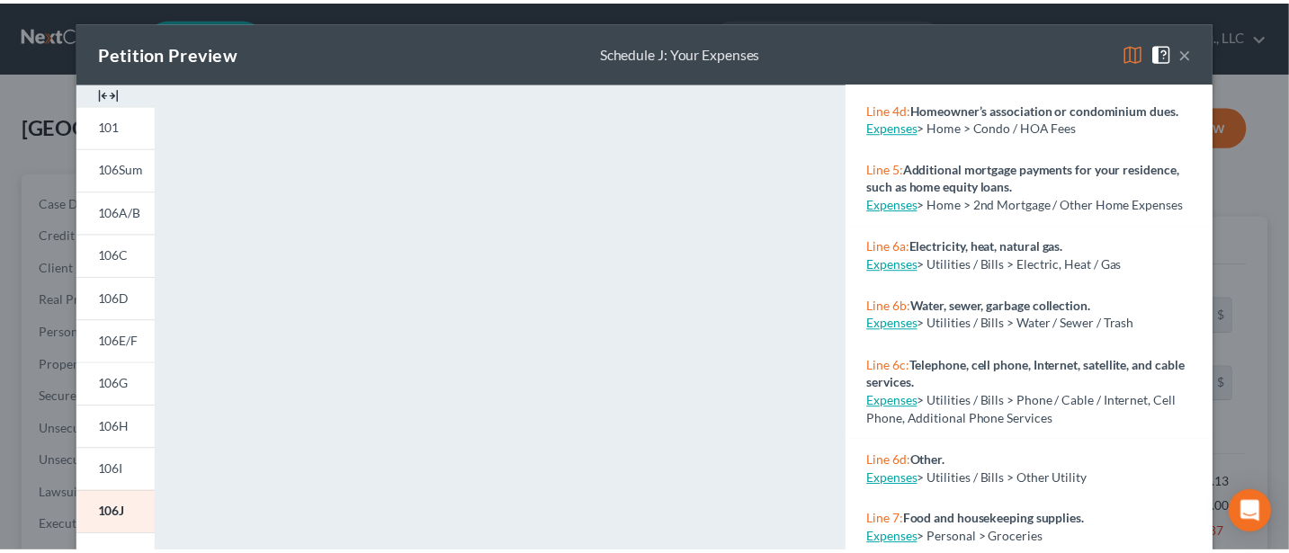
scroll to position [720, 0]
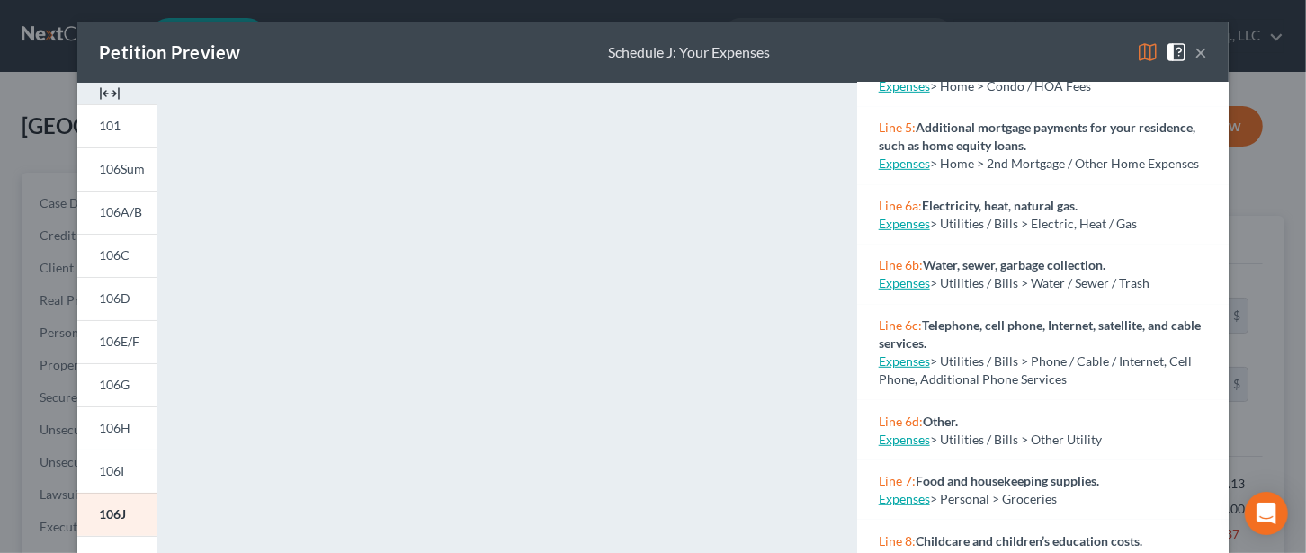
click at [1195, 50] on button "×" at bounding box center [1201, 52] width 13 height 22
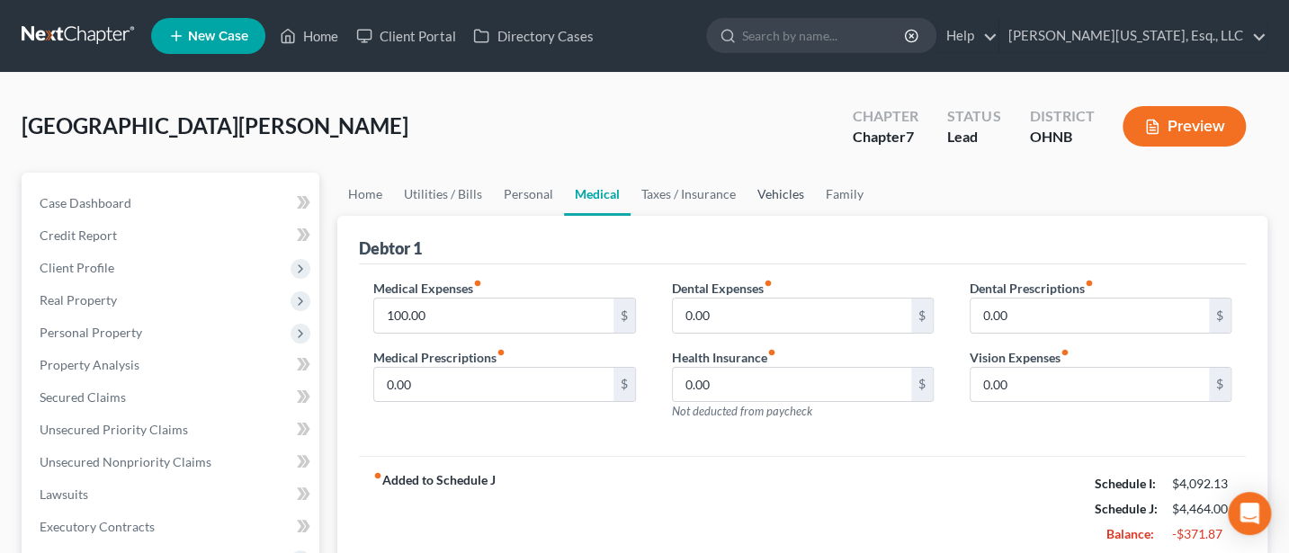
click at [767, 190] on link "Vehicles" at bounding box center [781, 194] width 68 height 43
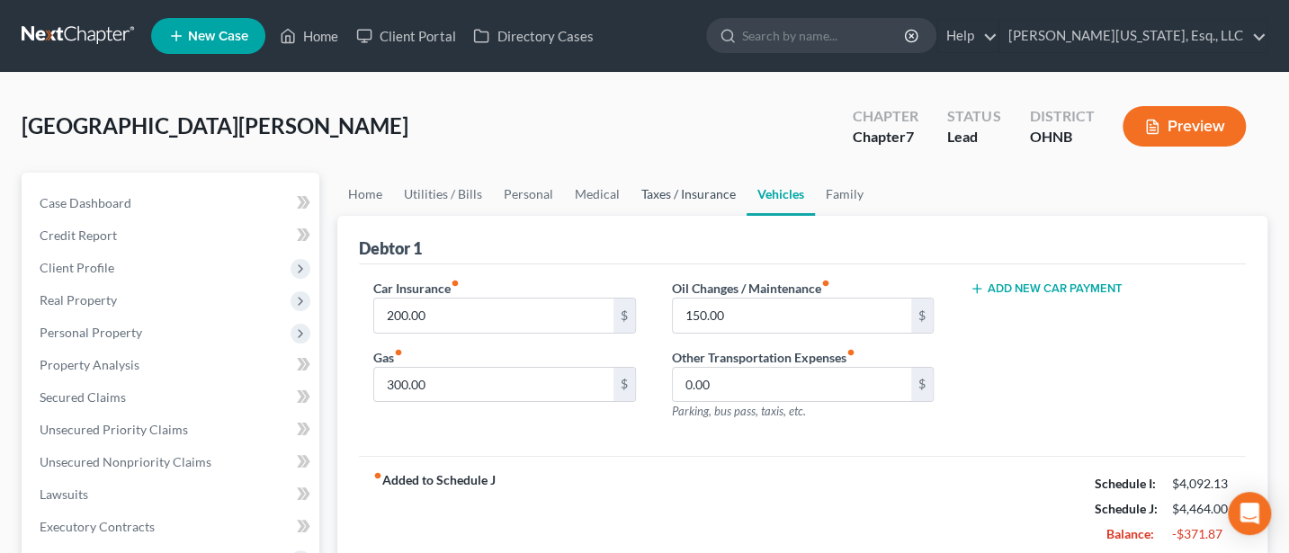
click at [681, 193] on link "Taxes / Insurance" at bounding box center [689, 194] width 116 height 43
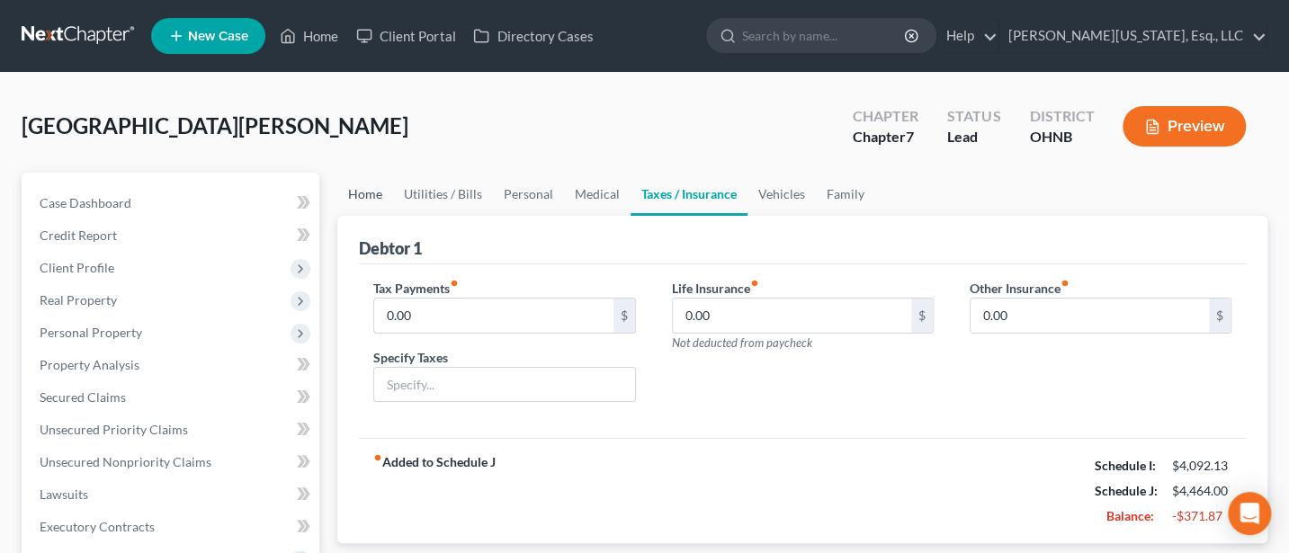
click at [352, 194] on link "Home" at bounding box center [365, 194] width 56 height 43
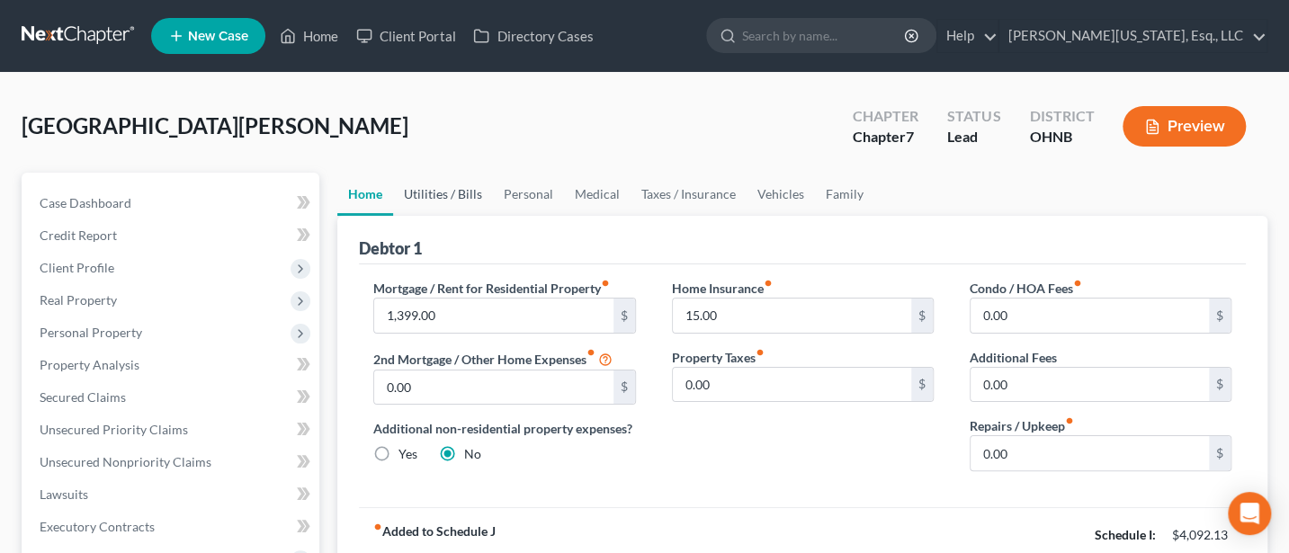
click at [445, 195] on link "Utilities / Bills" at bounding box center [443, 194] width 100 height 43
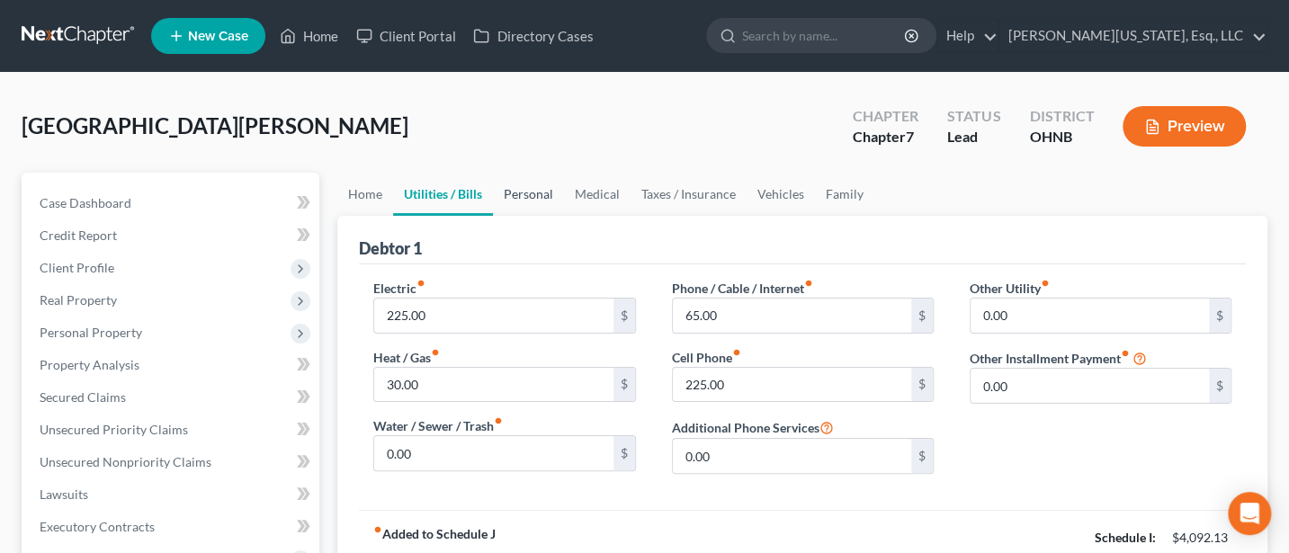
click at [542, 193] on link "Personal" at bounding box center [528, 194] width 71 height 43
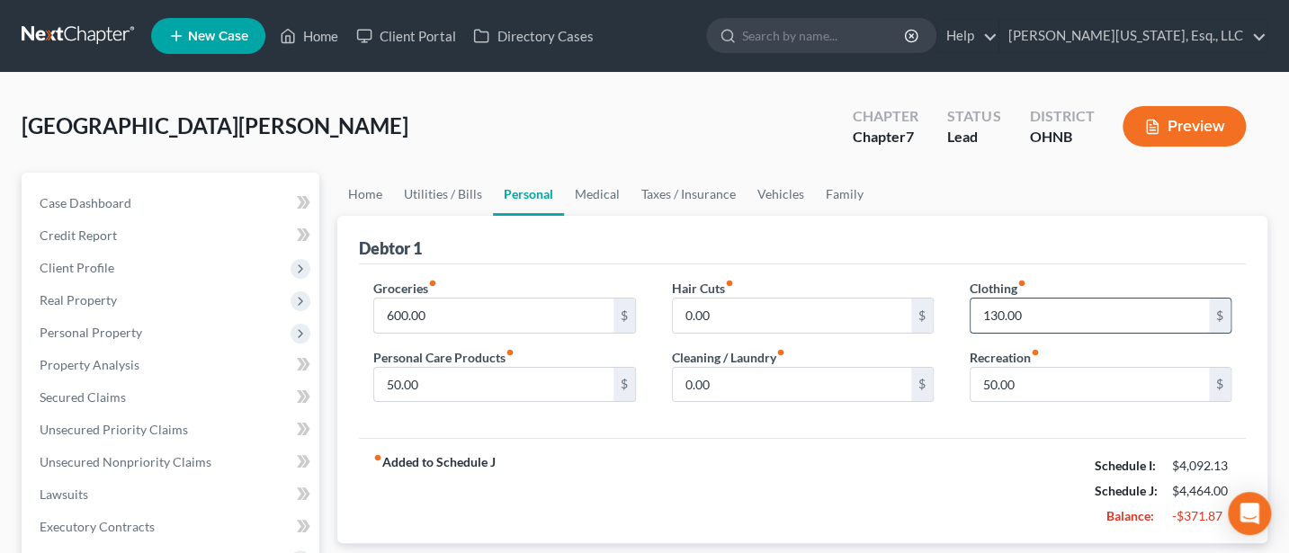
click at [1033, 316] on input "130.00" at bounding box center [1090, 316] width 238 height 34
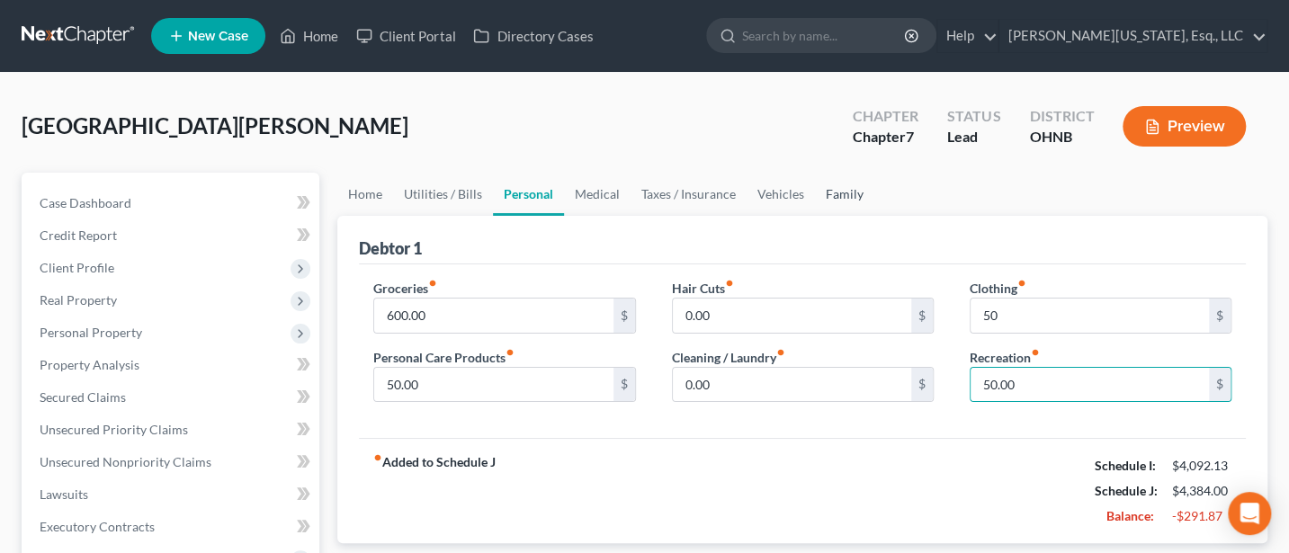
click at [849, 193] on link "Family" at bounding box center [844, 194] width 59 height 43
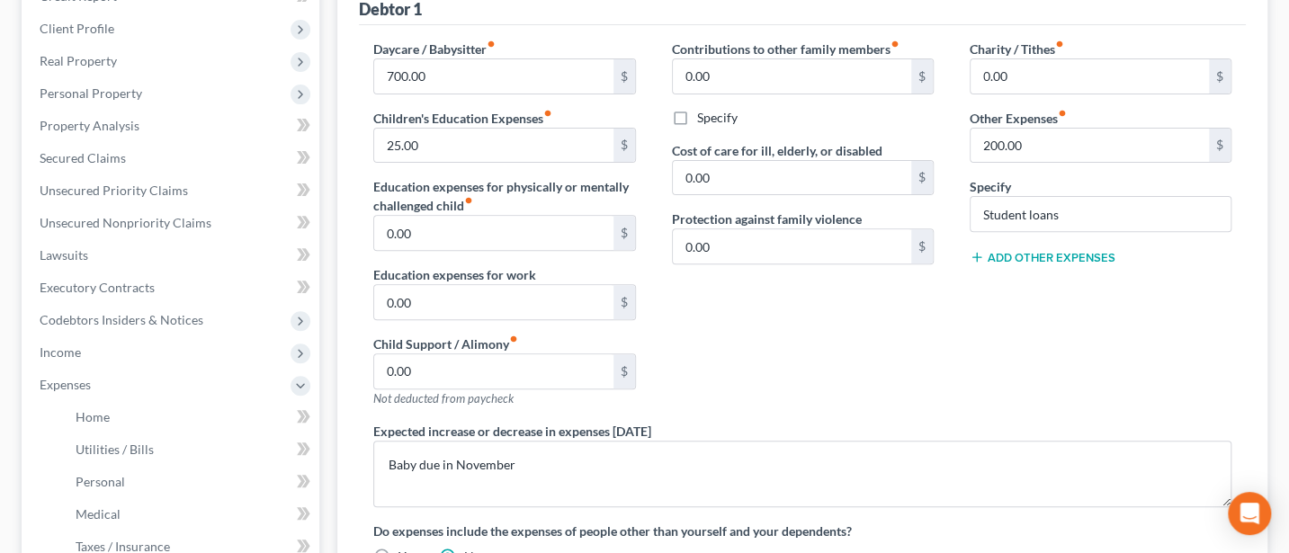
scroll to position [480, 0]
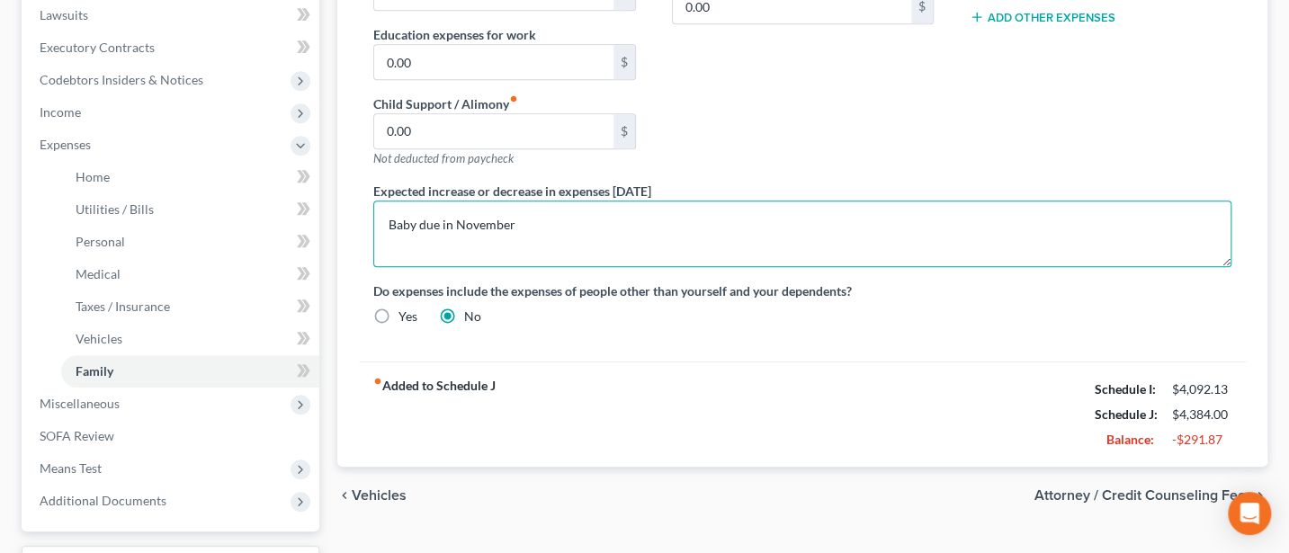
click at [528, 220] on textarea "Baby due in November" at bounding box center [802, 234] width 858 height 67
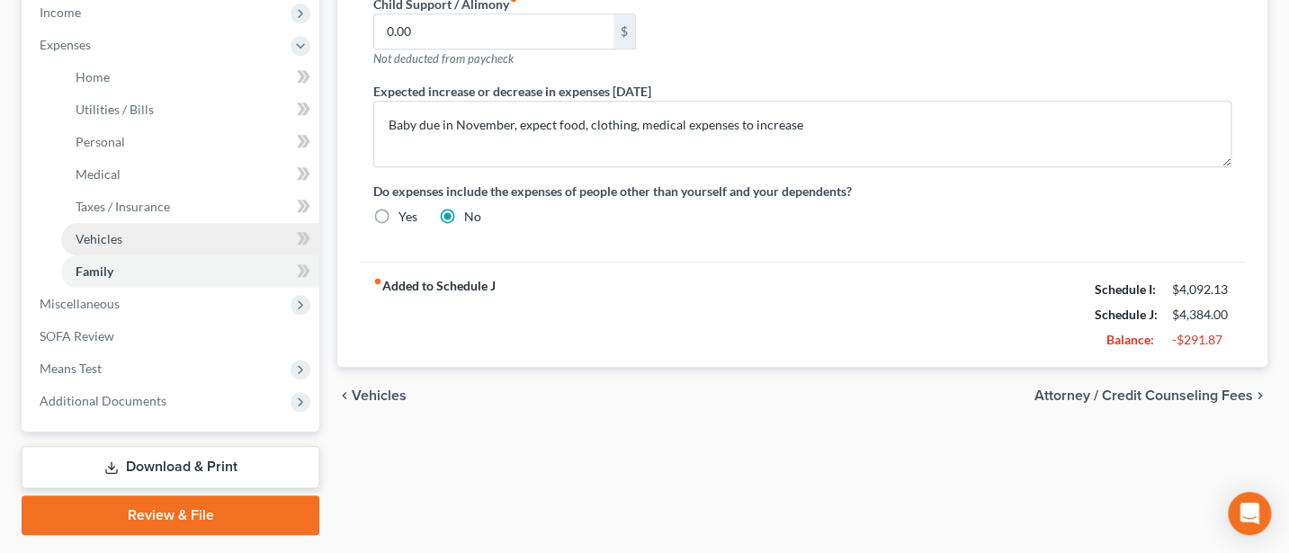
scroll to position [627, 0]
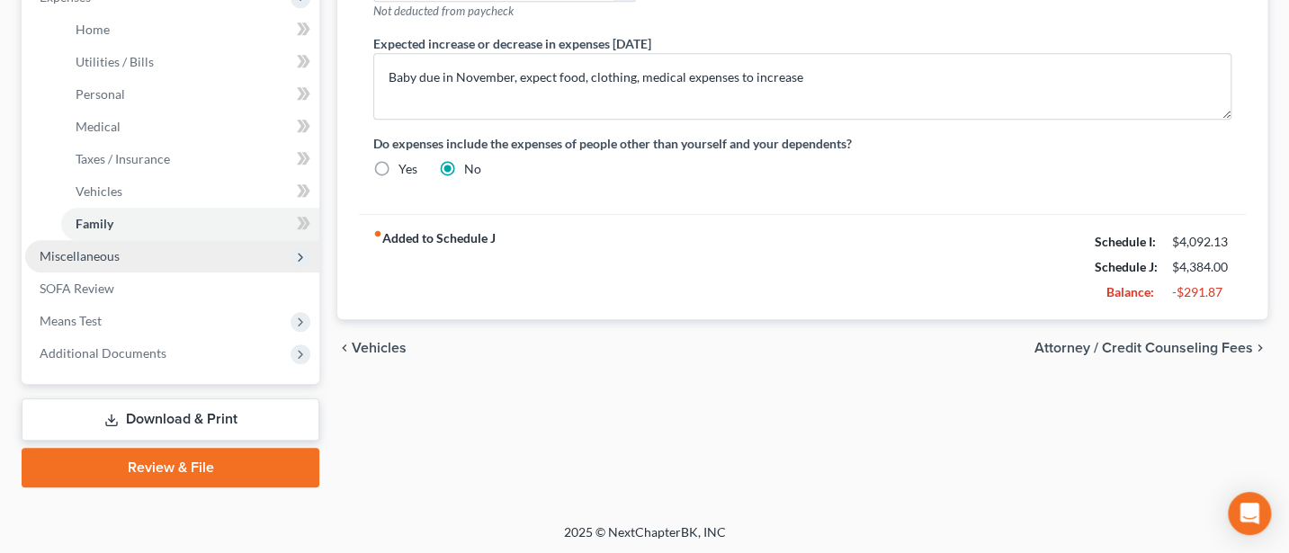
click at [77, 249] on span "Miscellaneous" at bounding box center [80, 255] width 80 height 15
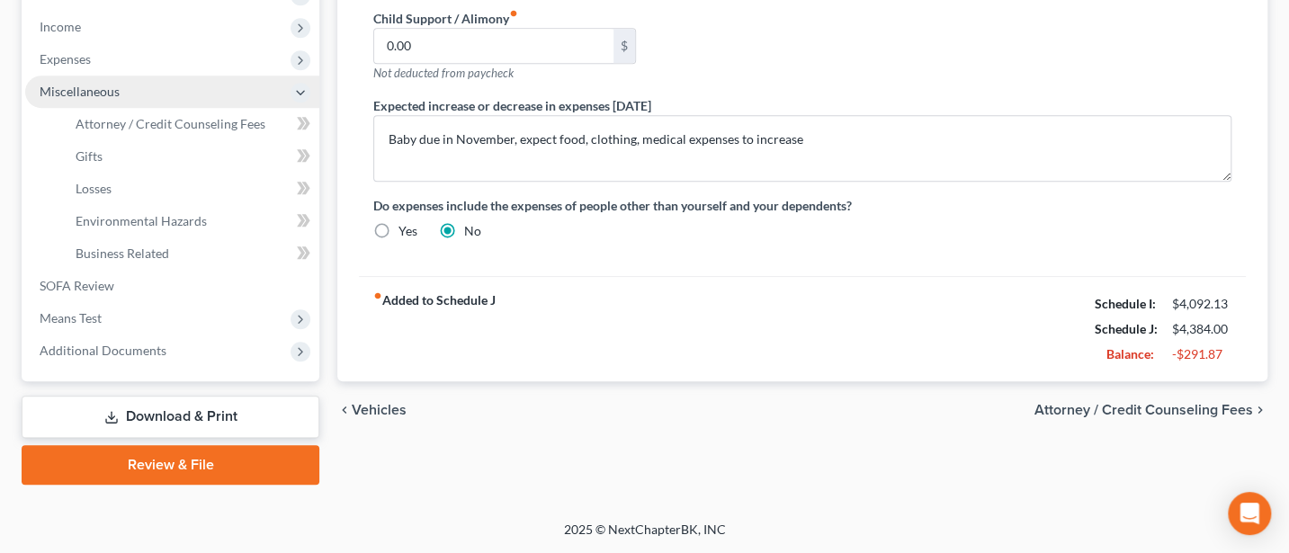
scroll to position [562, 0]
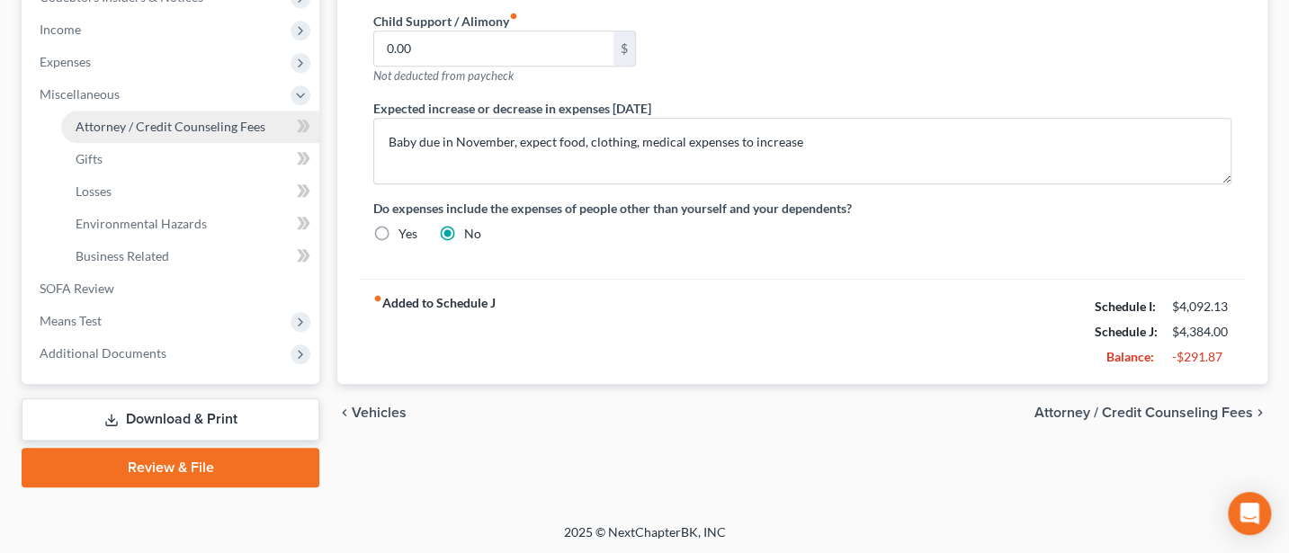
click at [181, 114] on link "Attorney / Credit Counseling Fees" at bounding box center [190, 127] width 258 height 32
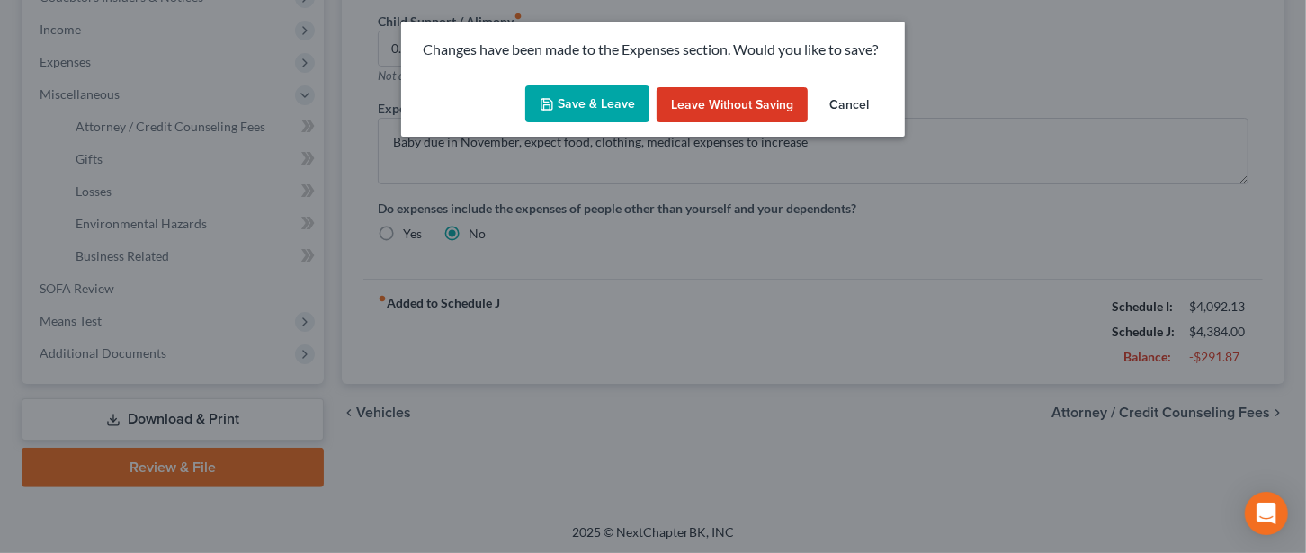
click at [587, 105] on button "Save & Leave" at bounding box center [587, 104] width 124 height 38
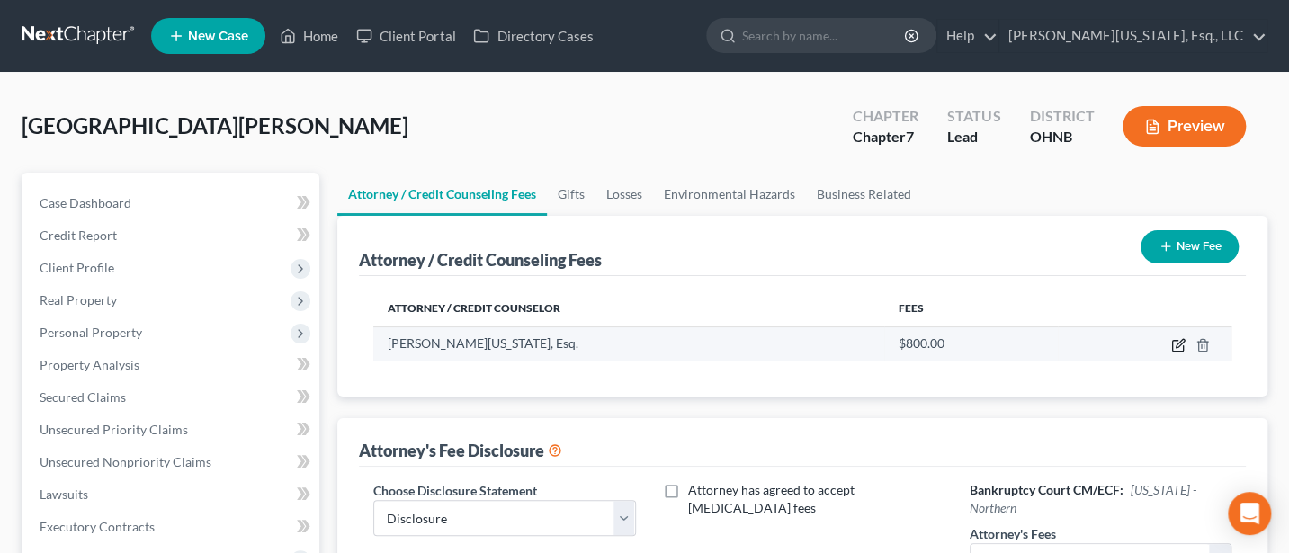
click at [1173, 344] on icon "button" at bounding box center [1178, 345] width 14 height 14
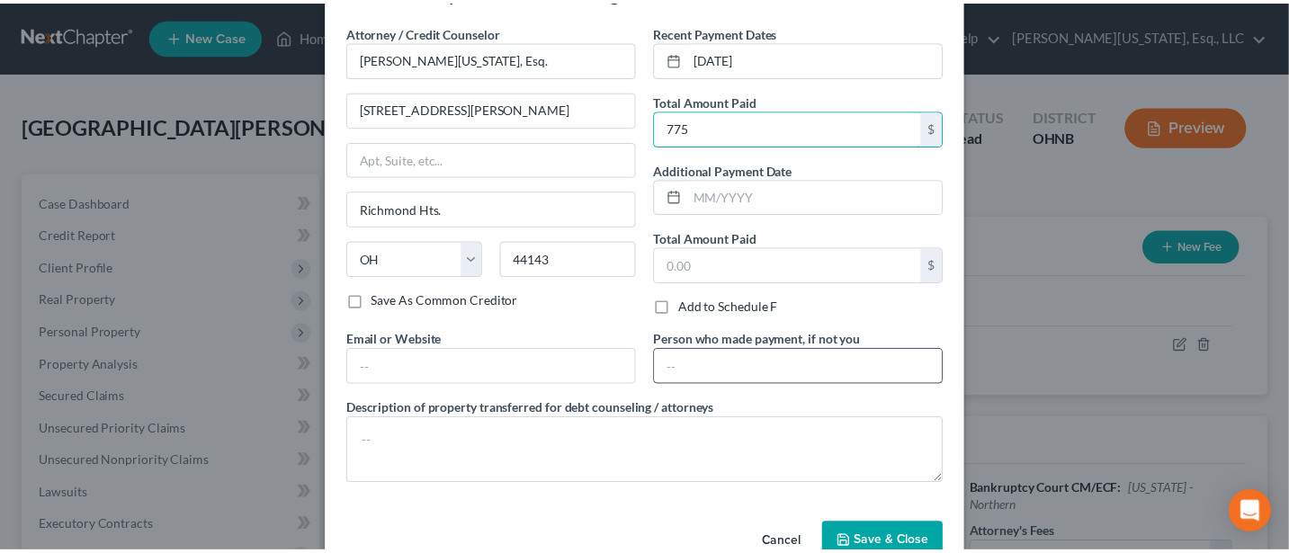
scroll to position [103, 0]
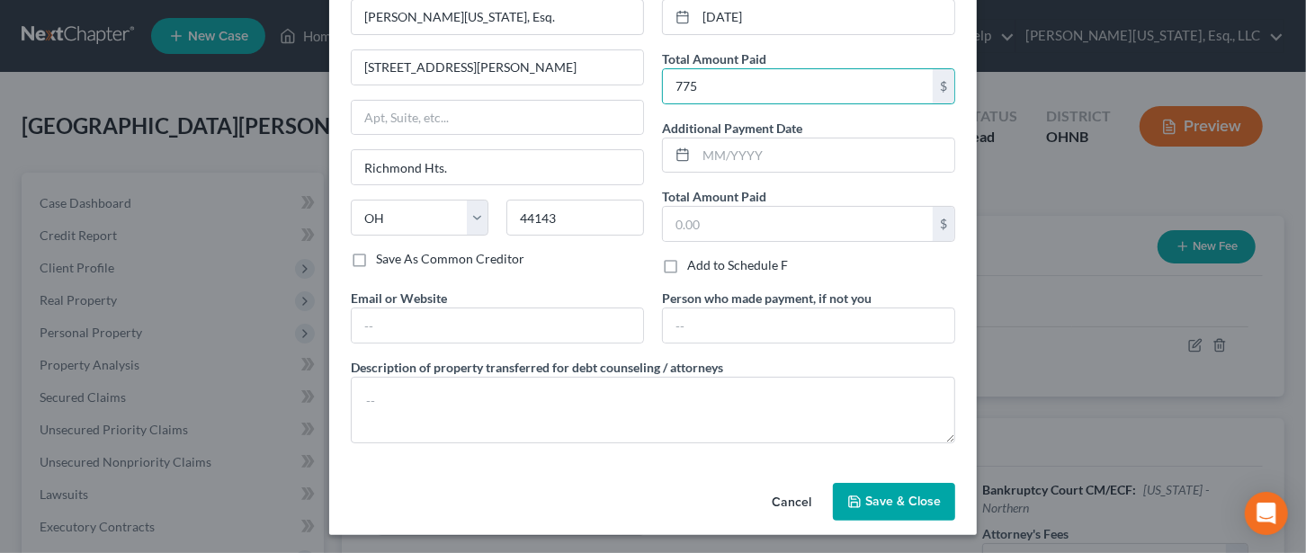
click at [904, 496] on span "Save & Close" at bounding box center [904, 501] width 76 height 15
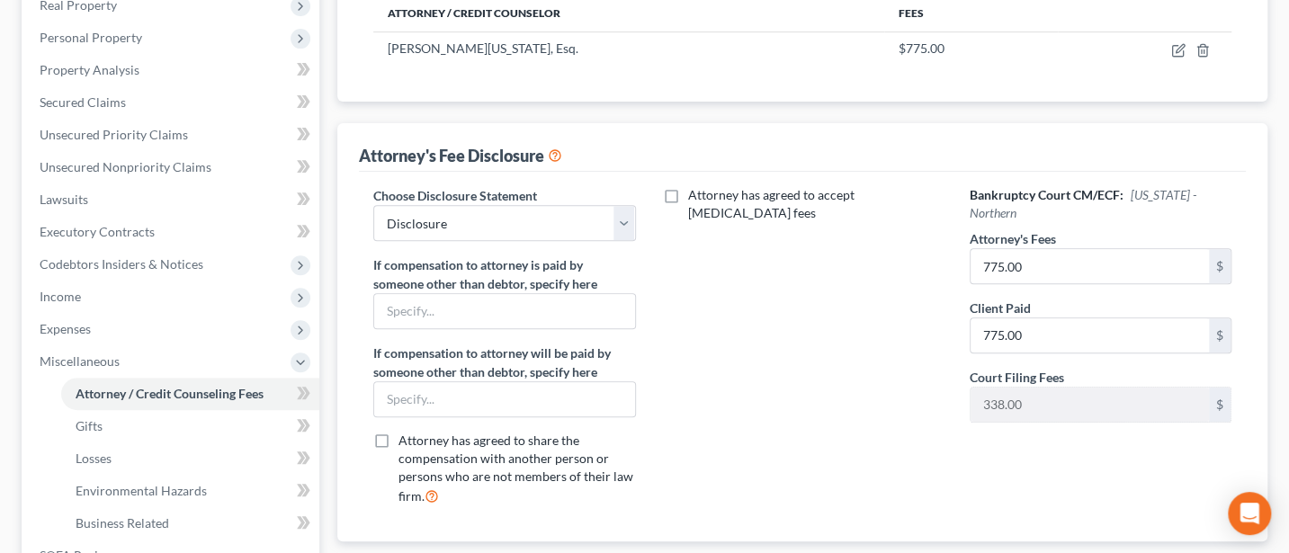
scroll to position [480, 0]
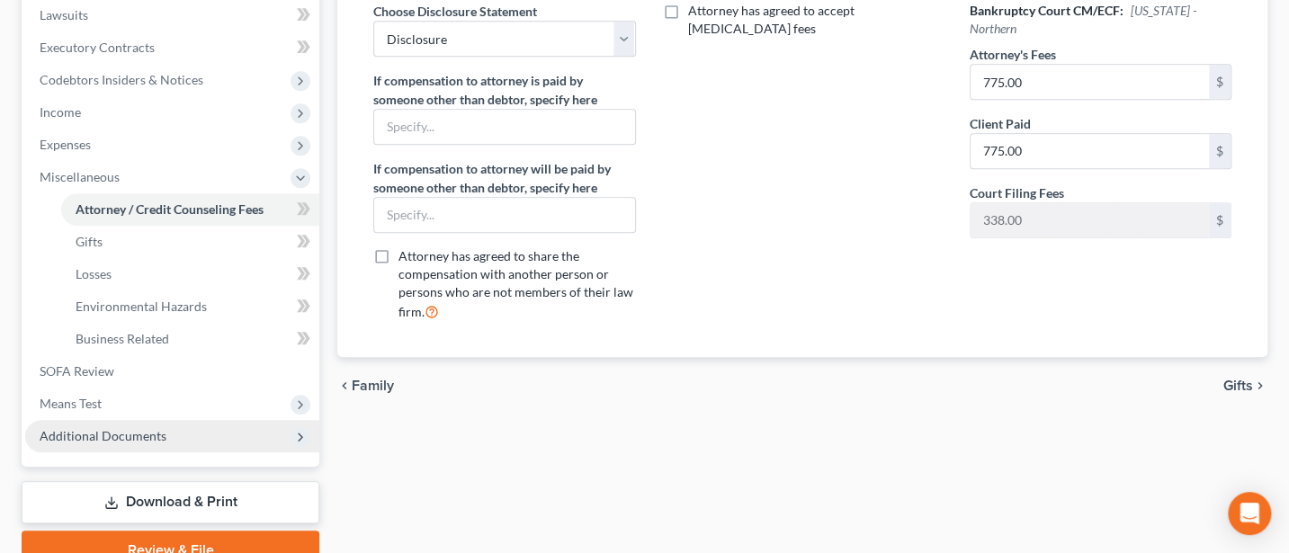
click at [129, 435] on span "Additional Documents" at bounding box center [103, 435] width 127 height 15
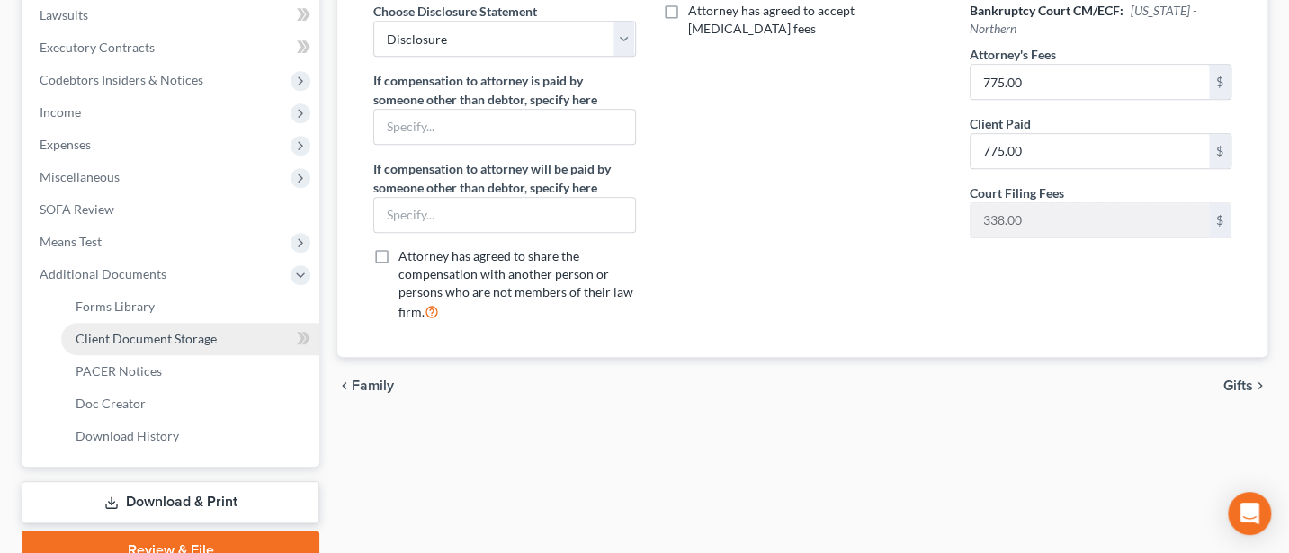
click at [195, 332] on span "Client Document Storage" at bounding box center [146, 338] width 141 height 15
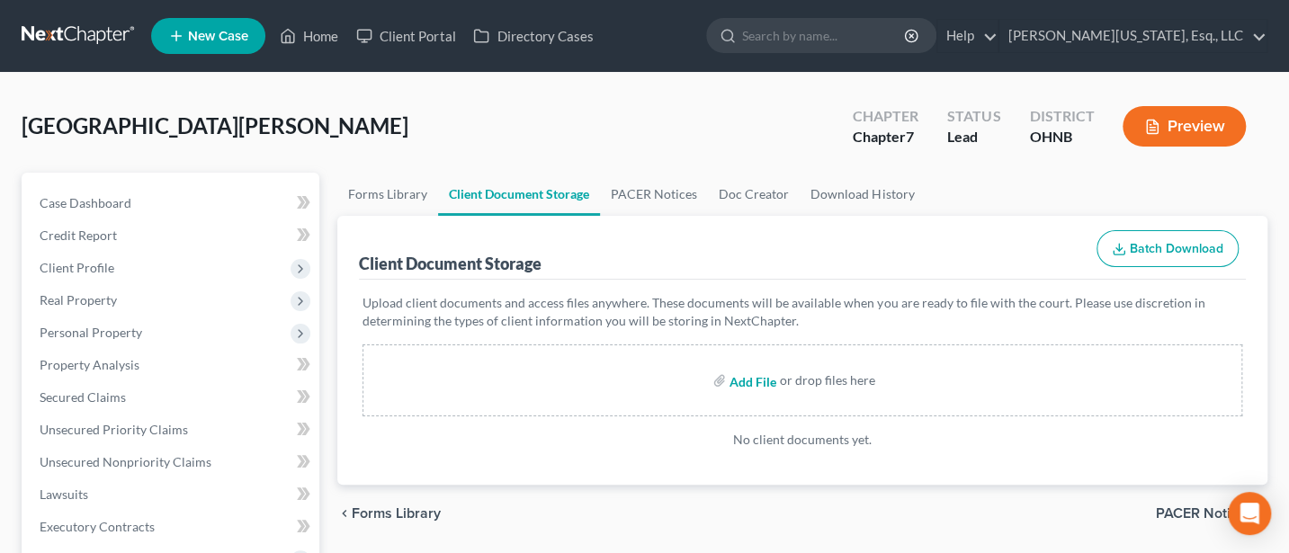
click at [748, 382] on input "file" at bounding box center [751, 380] width 43 height 32
